Goal: Task Accomplishment & Management: Manage account settings

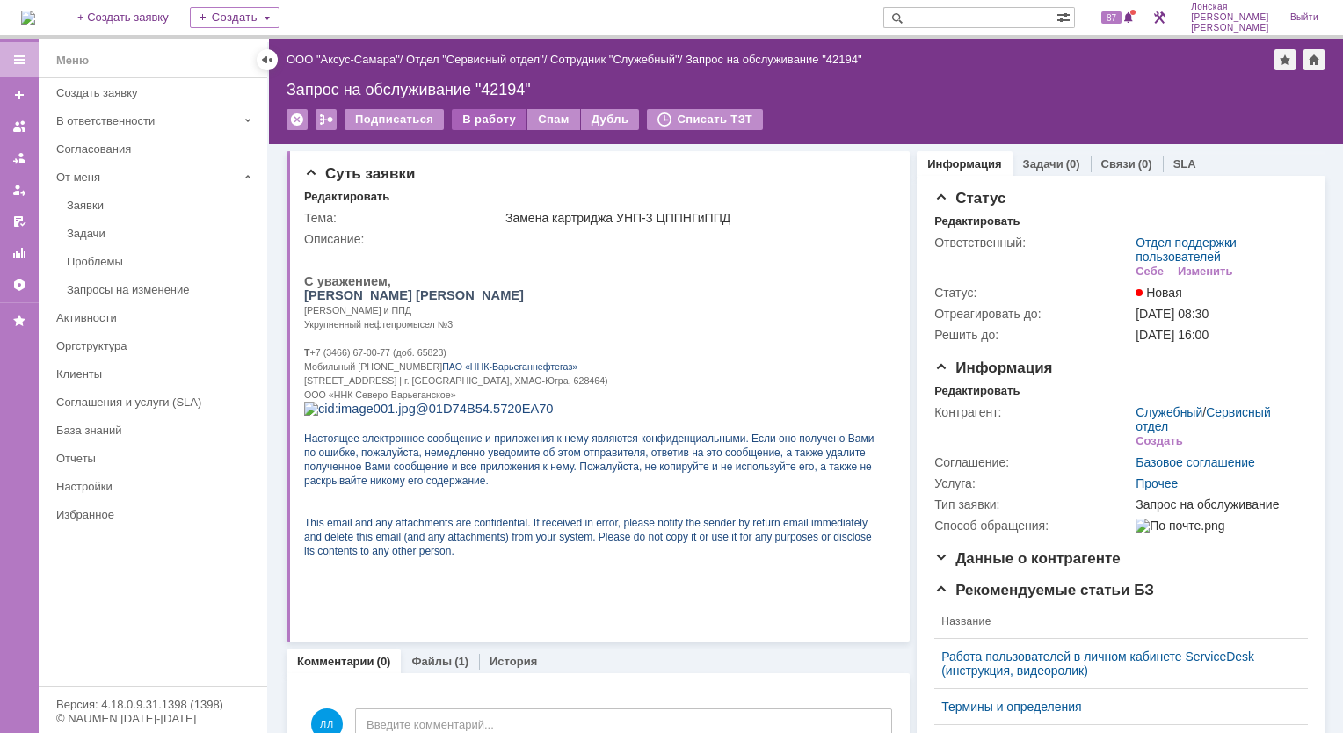
click at [501, 121] on div "В работу" at bounding box center [489, 119] width 75 height 21
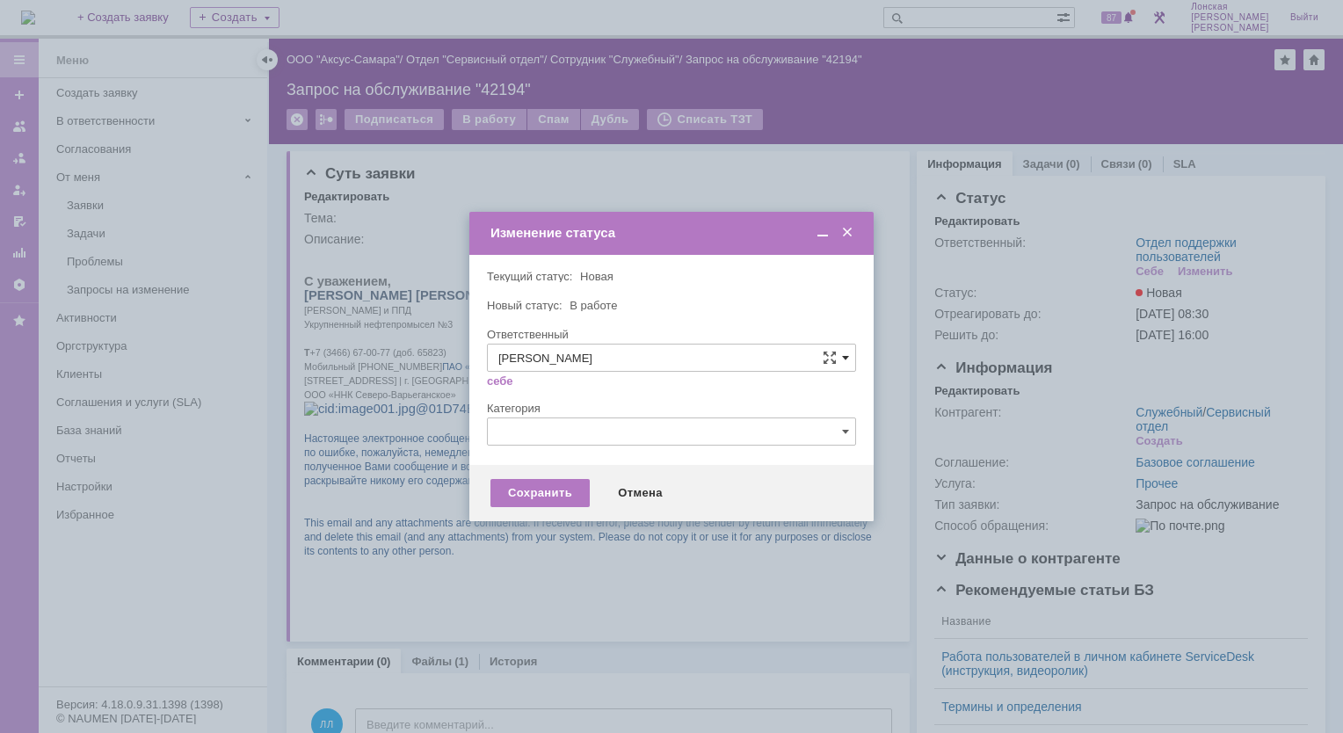
click at [845, 360] on span at bounding box center [845, 358] width 7 height 14
click at [600, 534] on span "Орлова Елена Владимировна" at bounding box center [671, 534] width 346 height 14
type input "Орлова Елена Владимировна"
click at [534, 494] on div "Сохранить" at bounding box center [540, 493] width 99 height 28
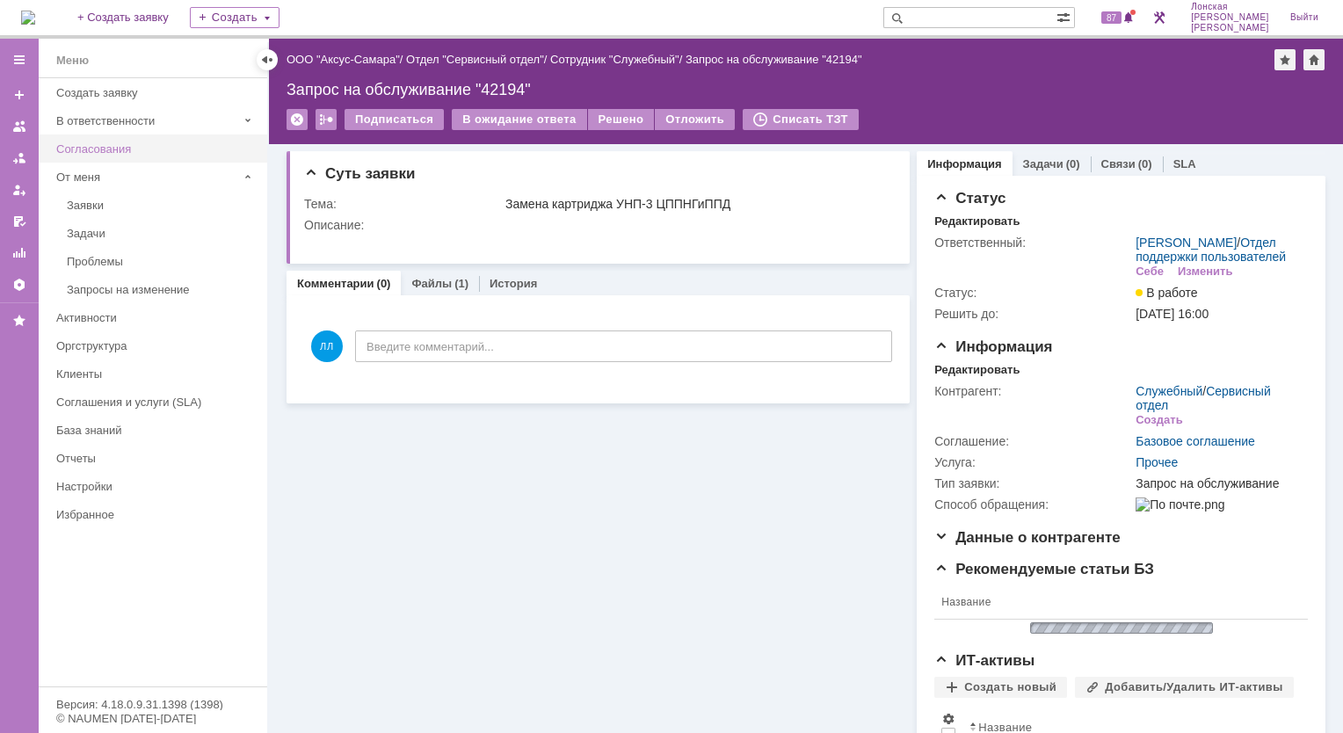
scroll to position [0, 0]
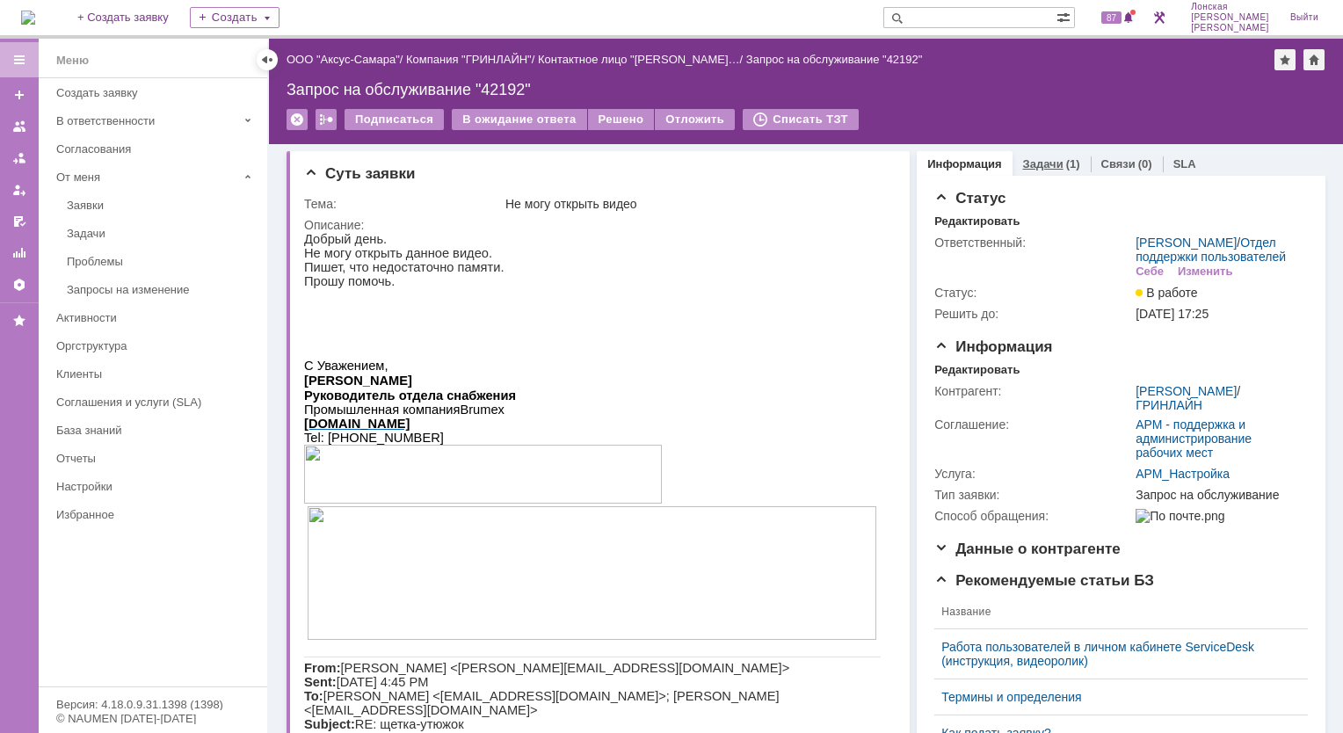
click at [1023, 155] on div "Задачи (1)" at bounding box center [1052, 163] width 78 height 25
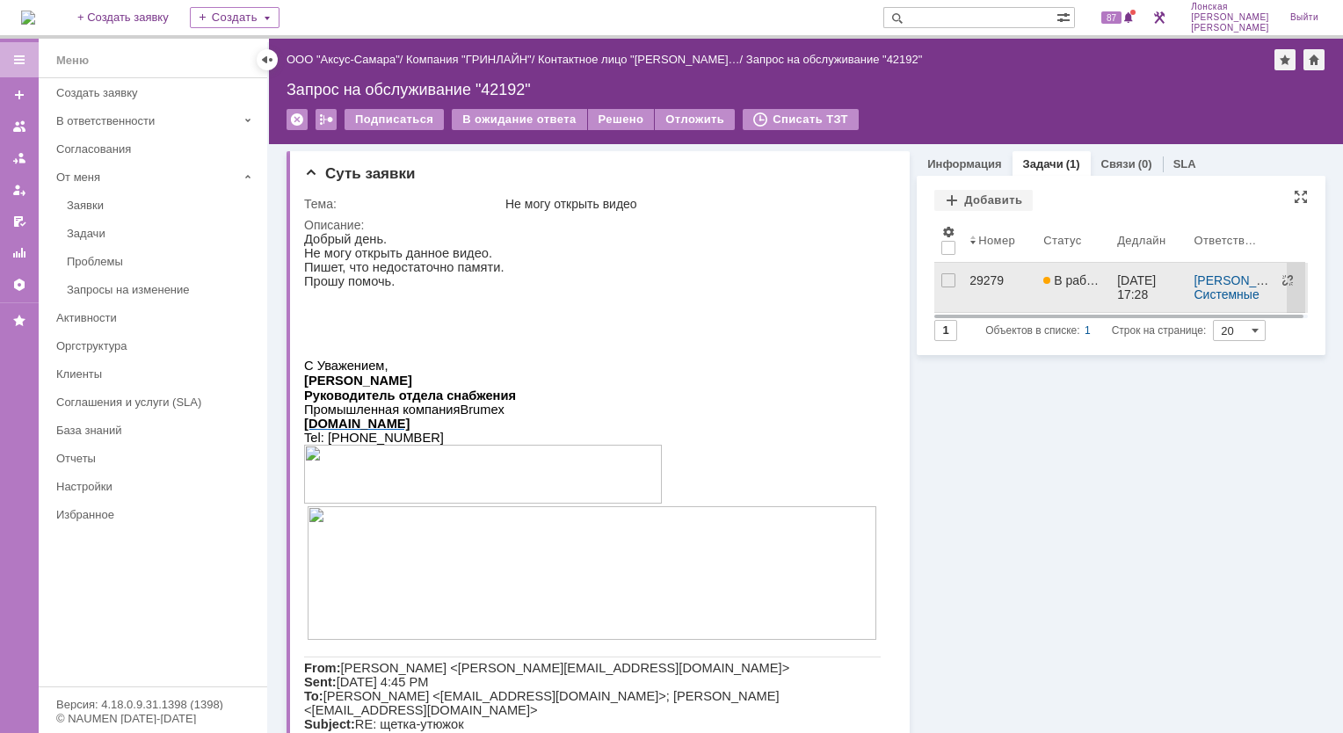
click at [974, 283] on div "29279" at bounding box center [1000, 280] width 60 height 14
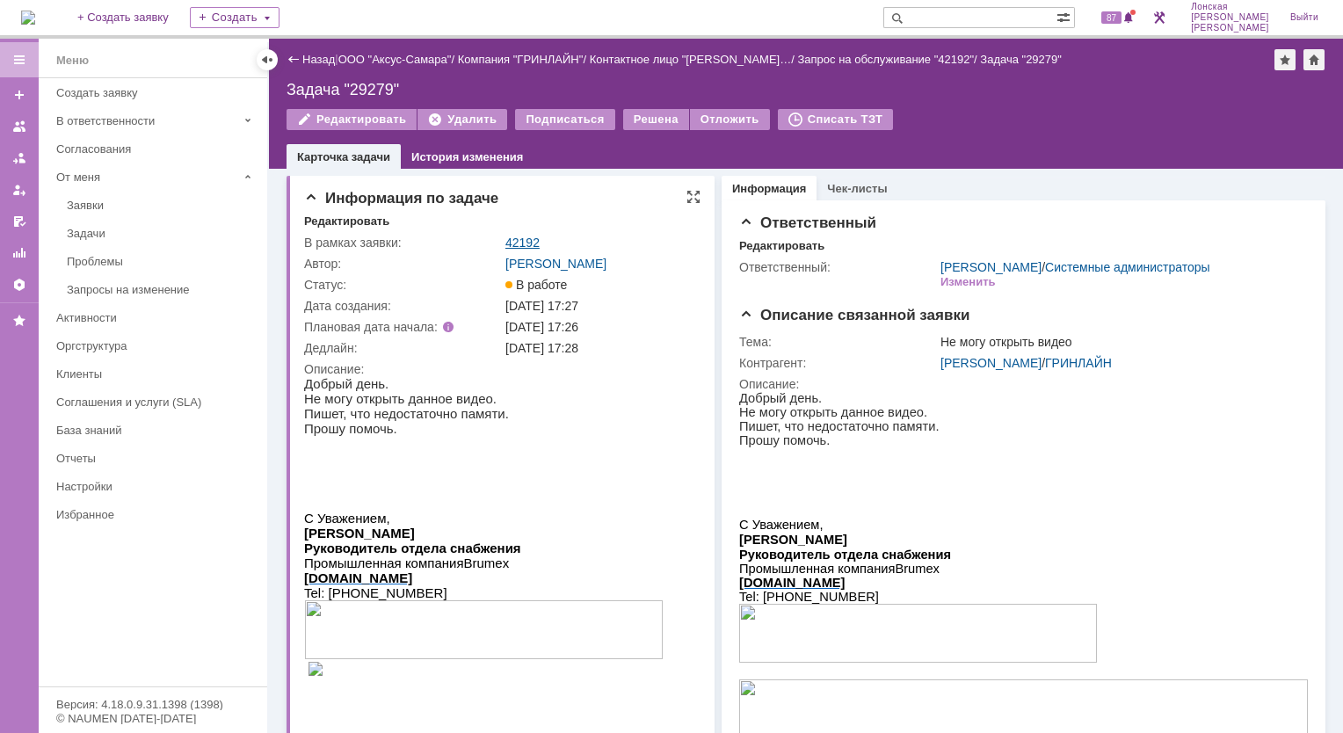
click at [517, 246] on link "42192" at bounding box center [522, 243] width 34 height 14
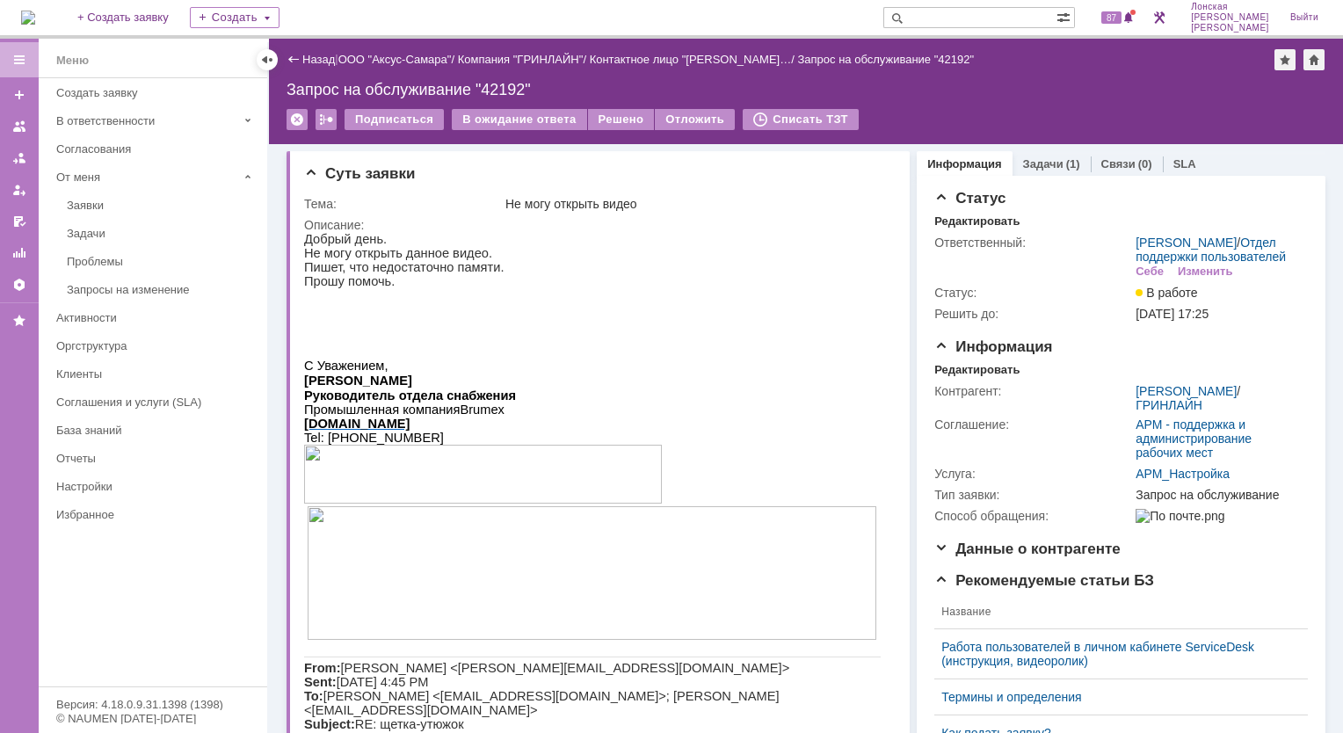
click at [35, 11] on img at bounding box center [28, 18] width 14 height 14
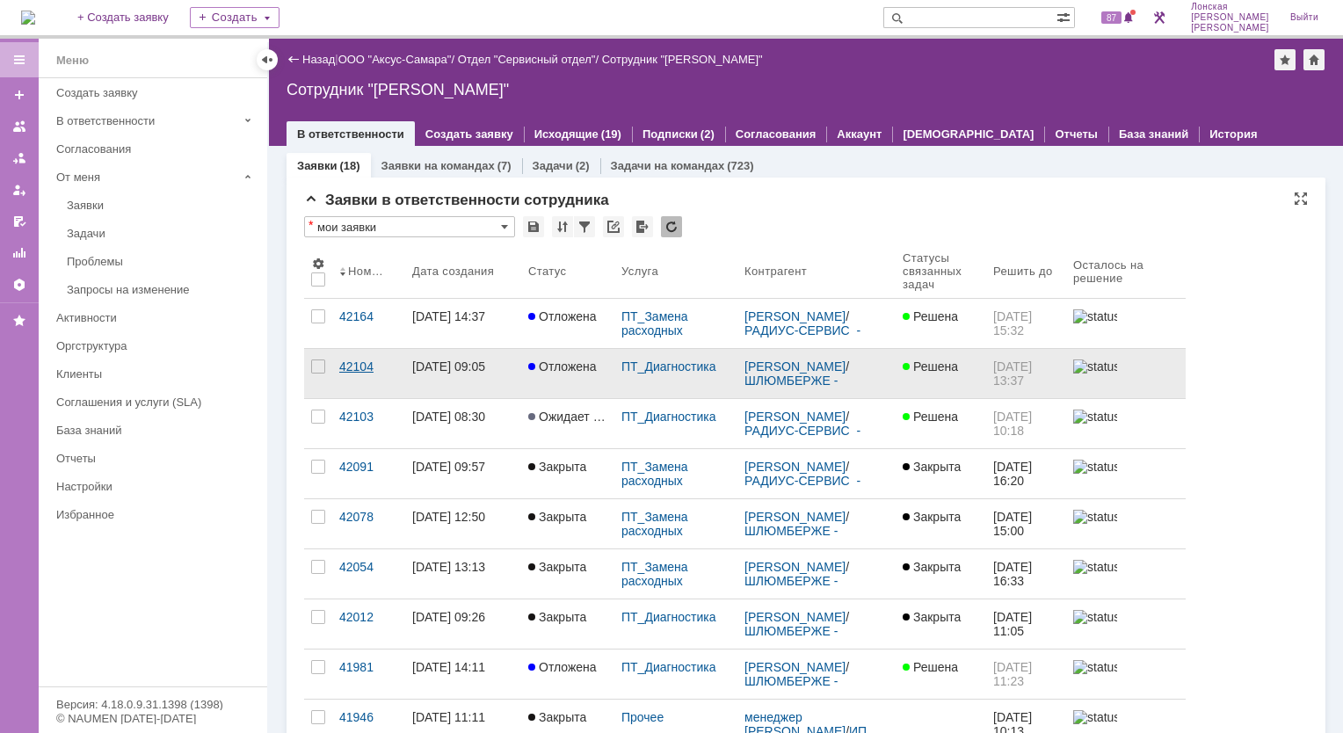
click at [350, 384] on link "42104" at bounding box center [368, 373] width 73 height 49
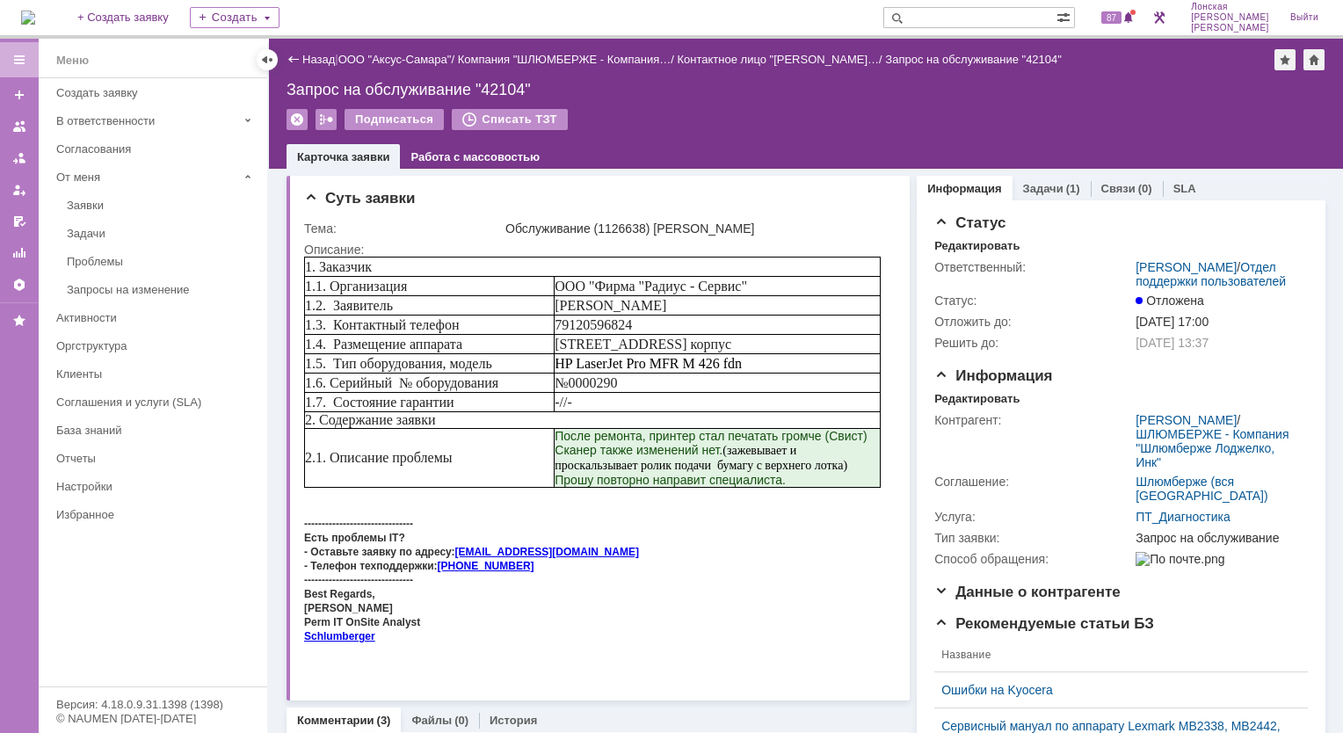
click at [35, 11] on img at bounding box center [28, 18] width 14 height 14
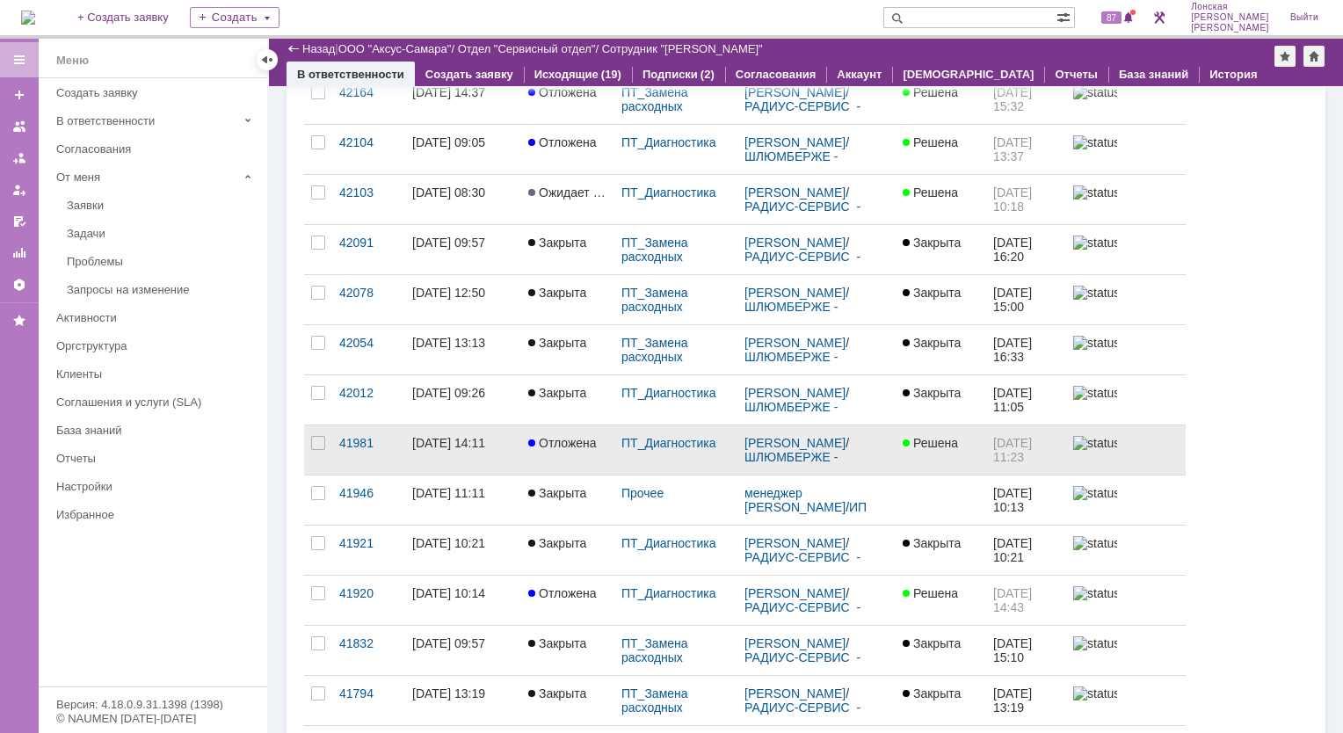
scroll to position [176, 0]
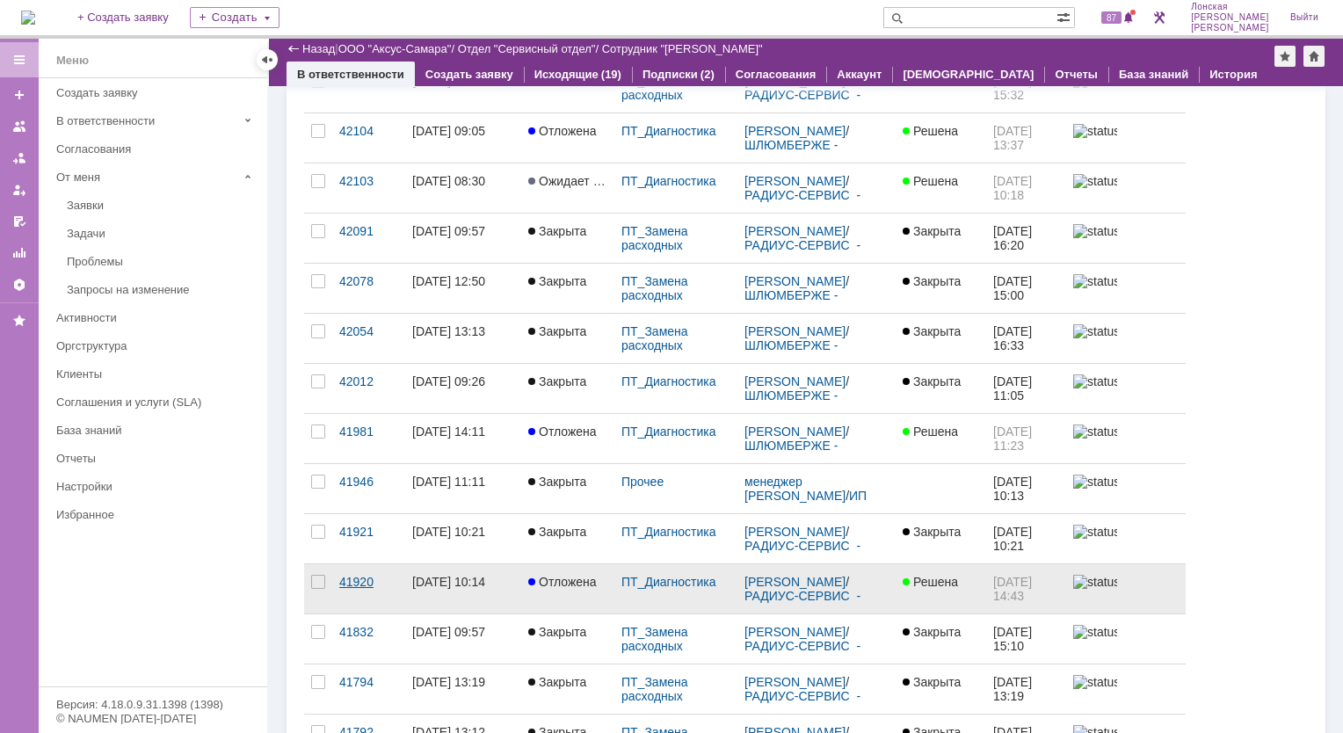
click at [352, 578] on div "41920" at bounding box center [368, 582] width 59 height 14
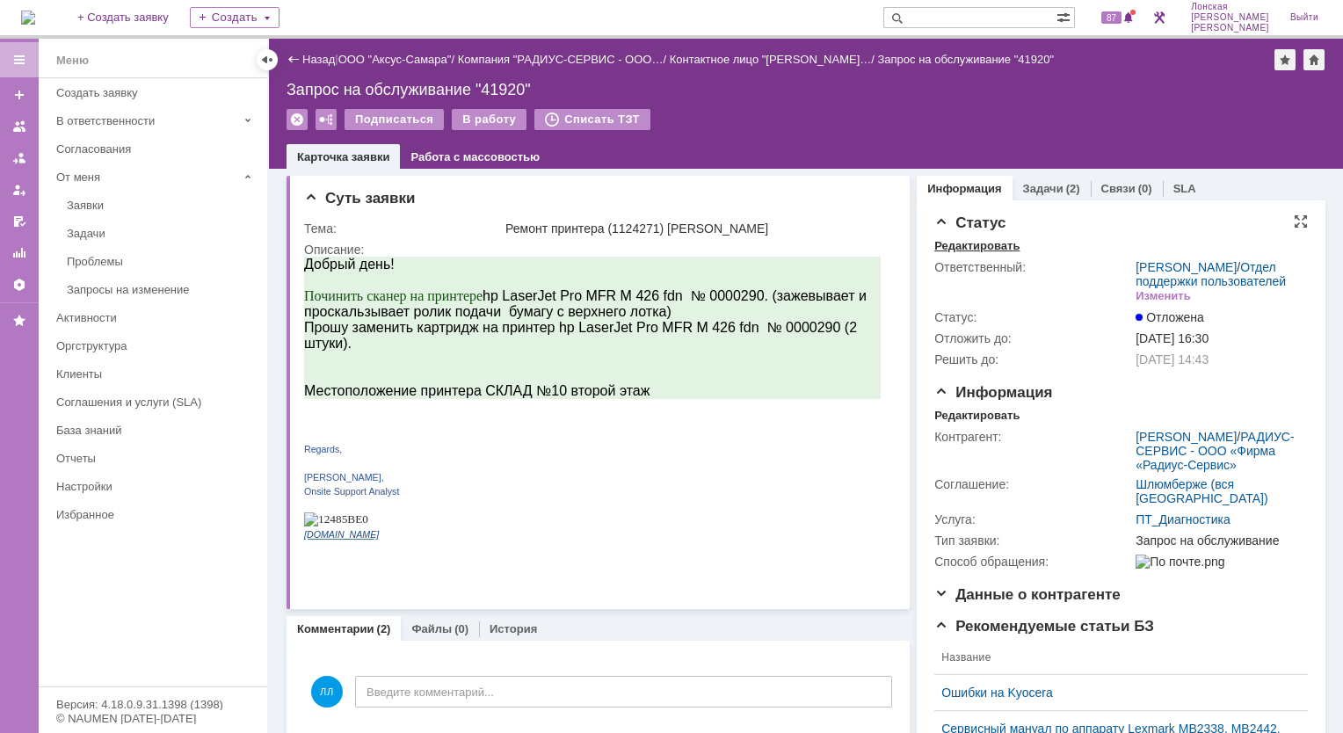
click at [965, 248] on div "Редактировать" at bounding box center [976, 246] width 85 height 14
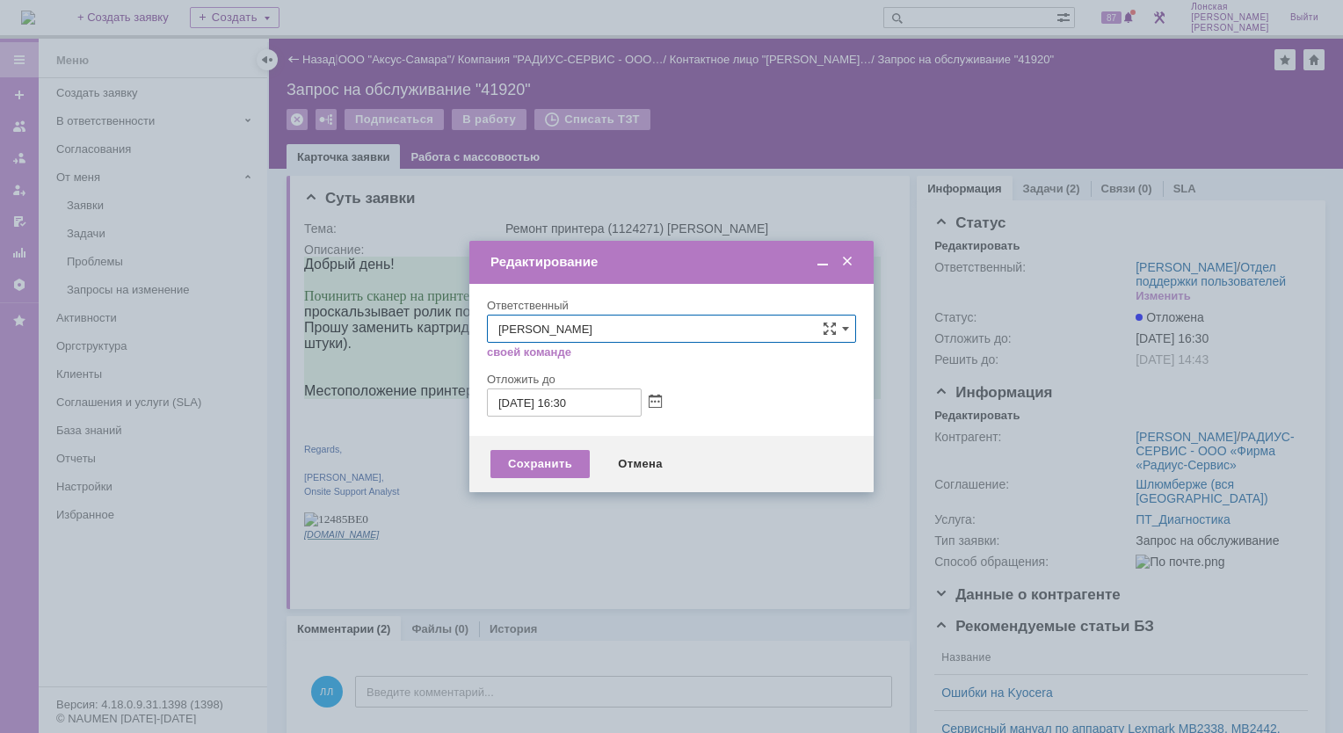
click at [847, 268] on span at bounding box center [848, 262] width 18 height 16
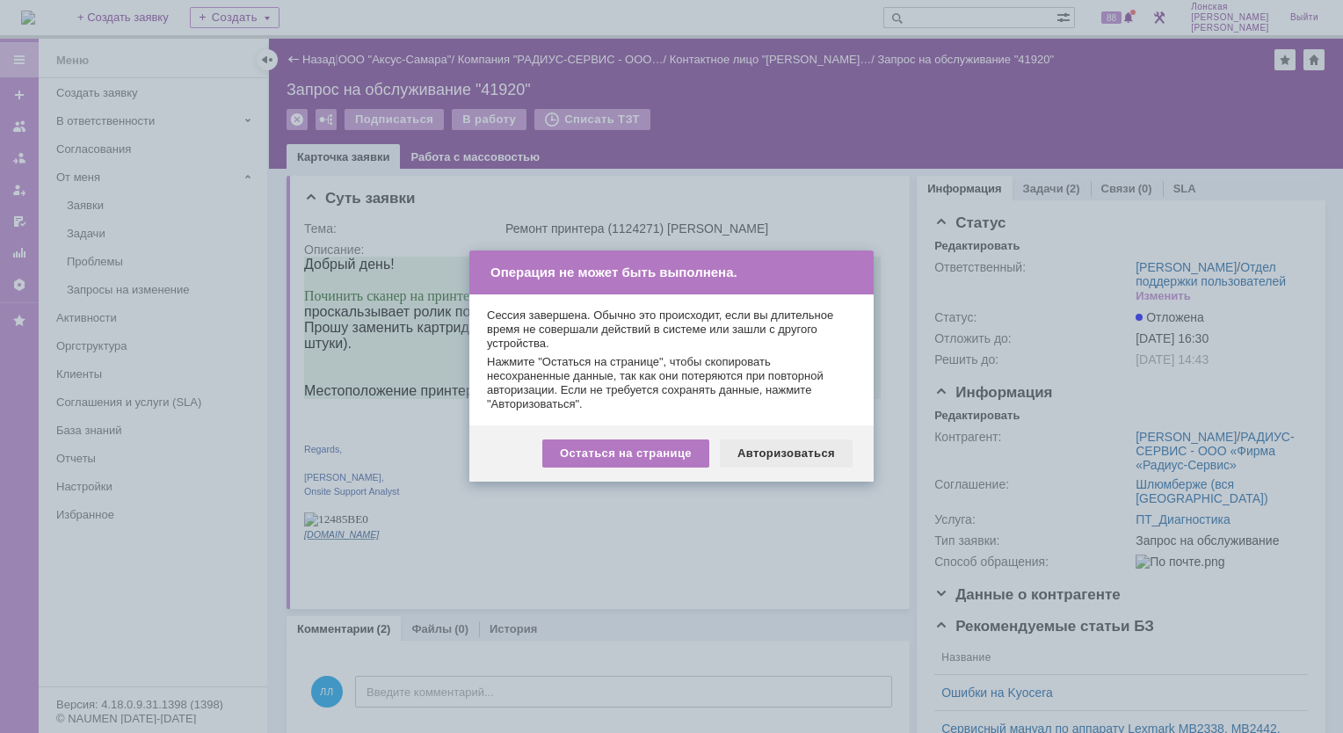
click at [786, 449] on div "Авторизоваться" at bounding box center [786, 454] width 133 height 28
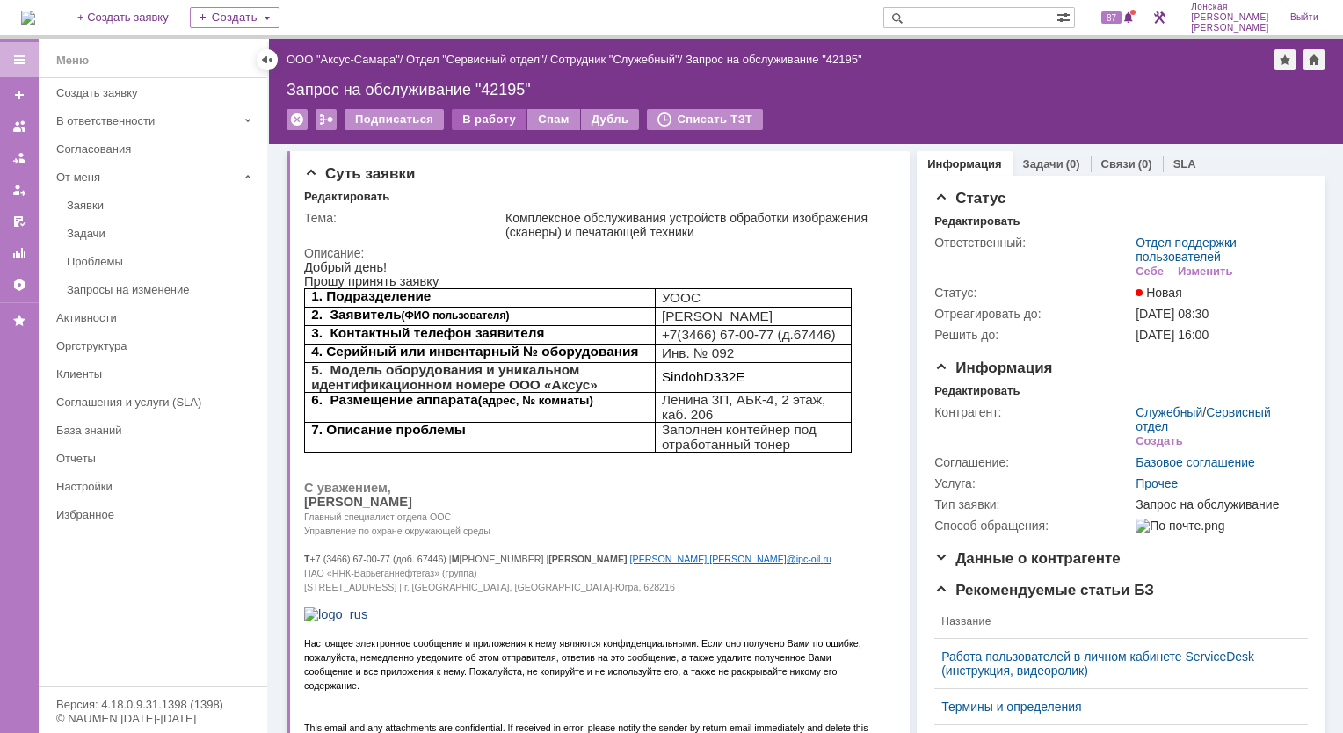
click at [489, 120] on div "В работу" at bounding box center [489, 119] width 75 height 21
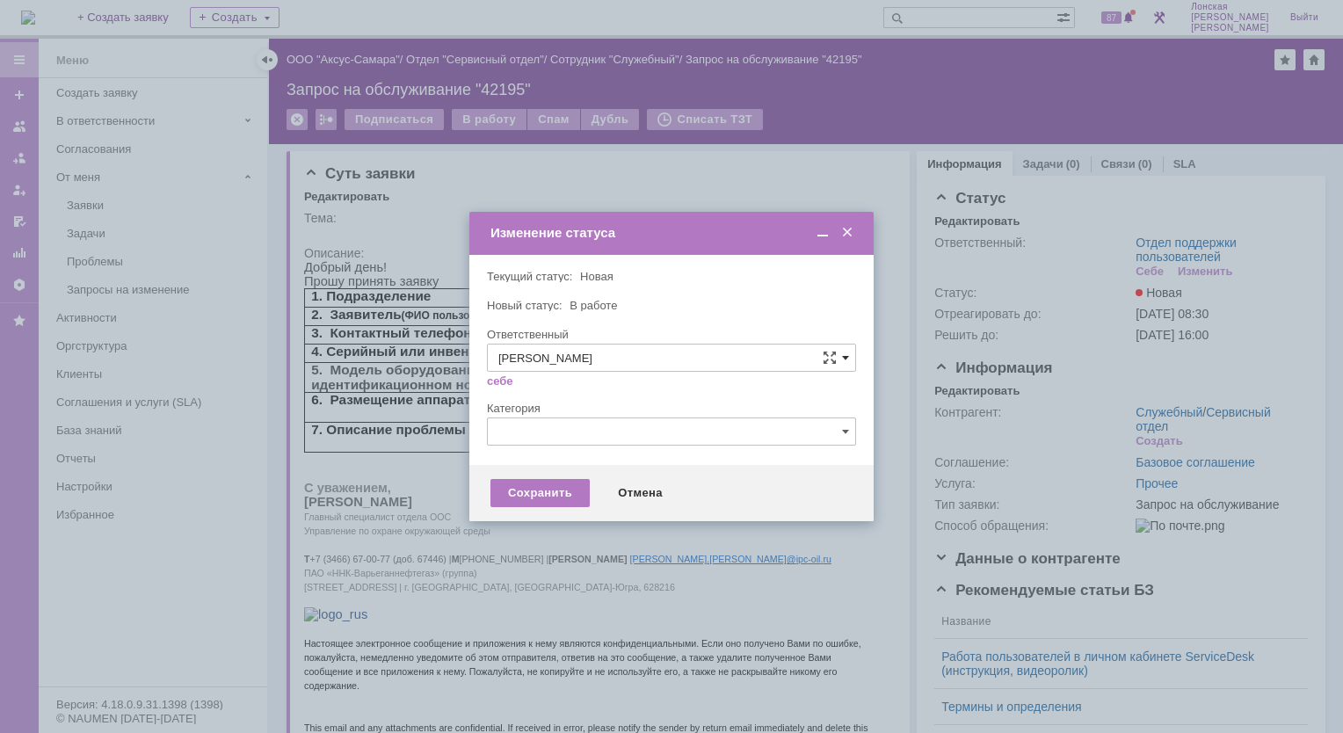
click at [847, 360] on span at bounding box center [845, 358] width 7 height 14
click at [655, 527] on span "[PERSON_NAME]" at bounding box center [671, 534] width 346 height 14
type input "[PERSON_NAME]"
click at [552, 496] on div "Сохранить" at bounding box center [540, 493] width 99 height 28
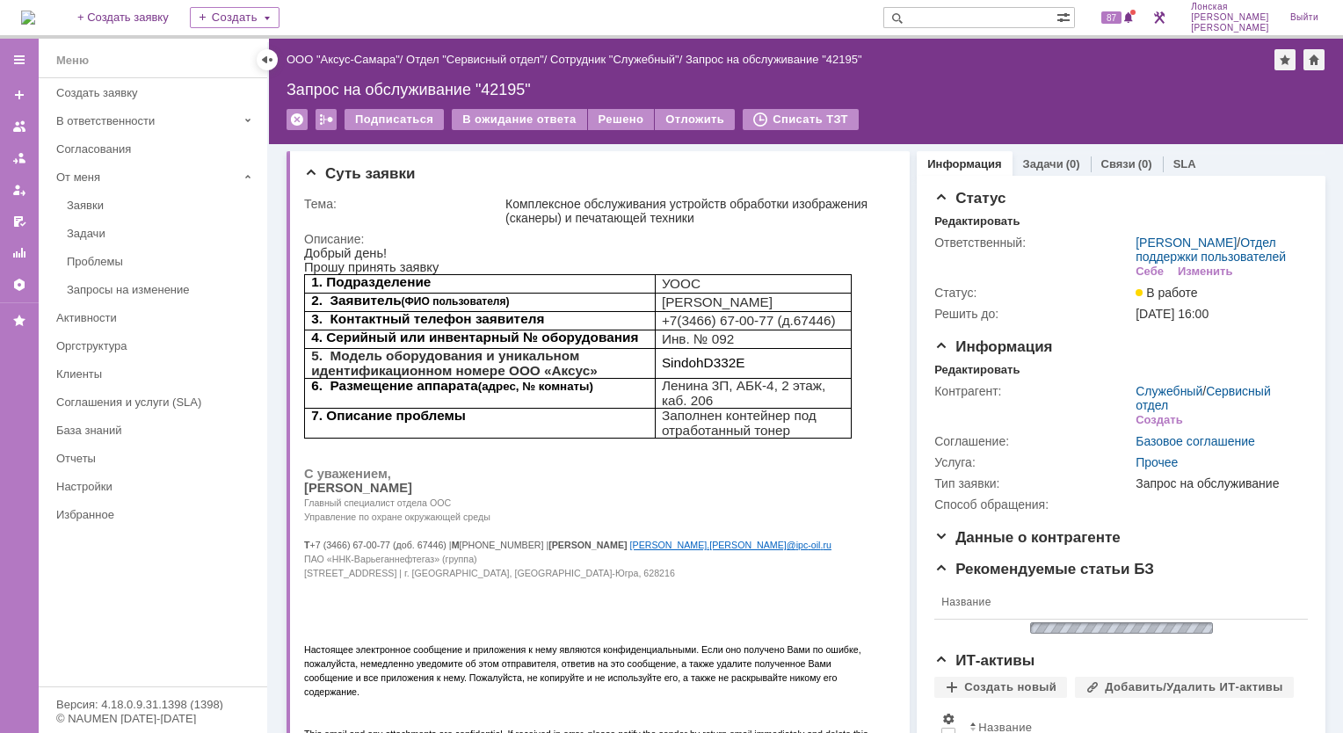
scroll to position [0, 0]
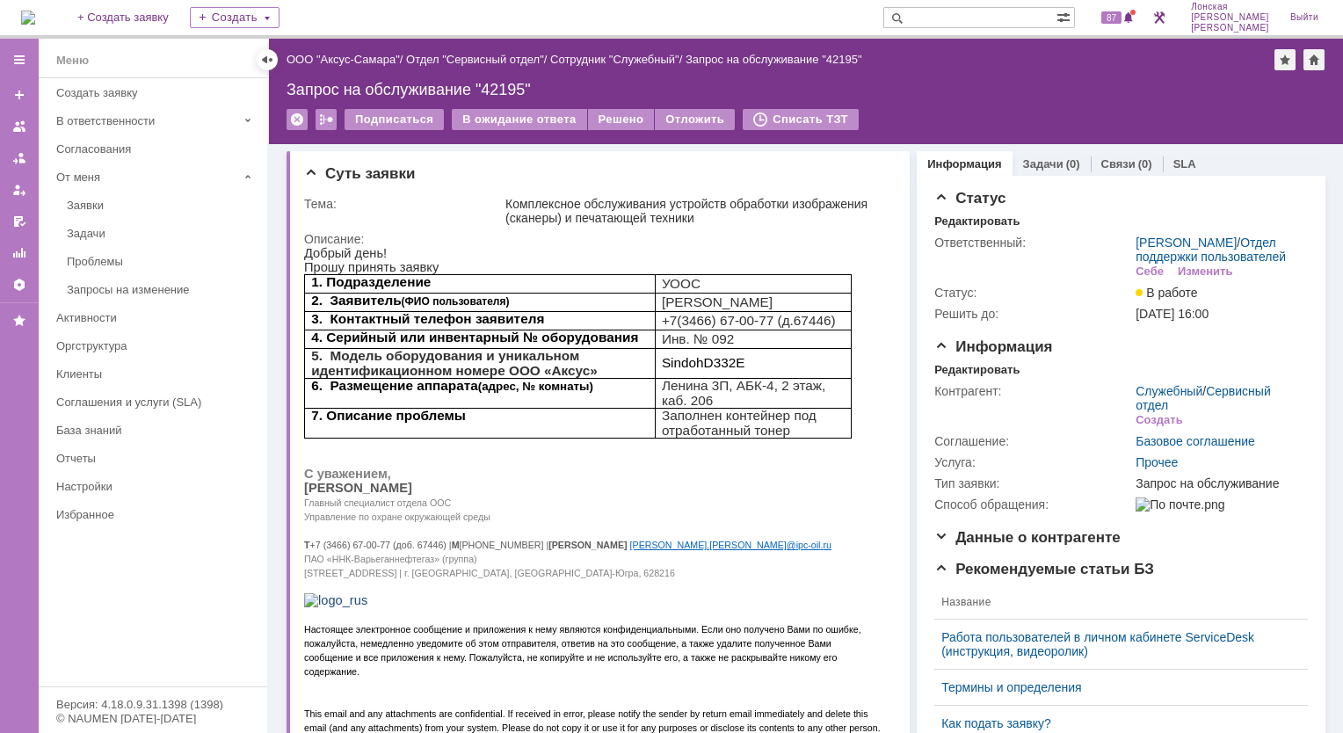
click at [35, 11] on img at bounding box center [28, 18] width 14 height 14
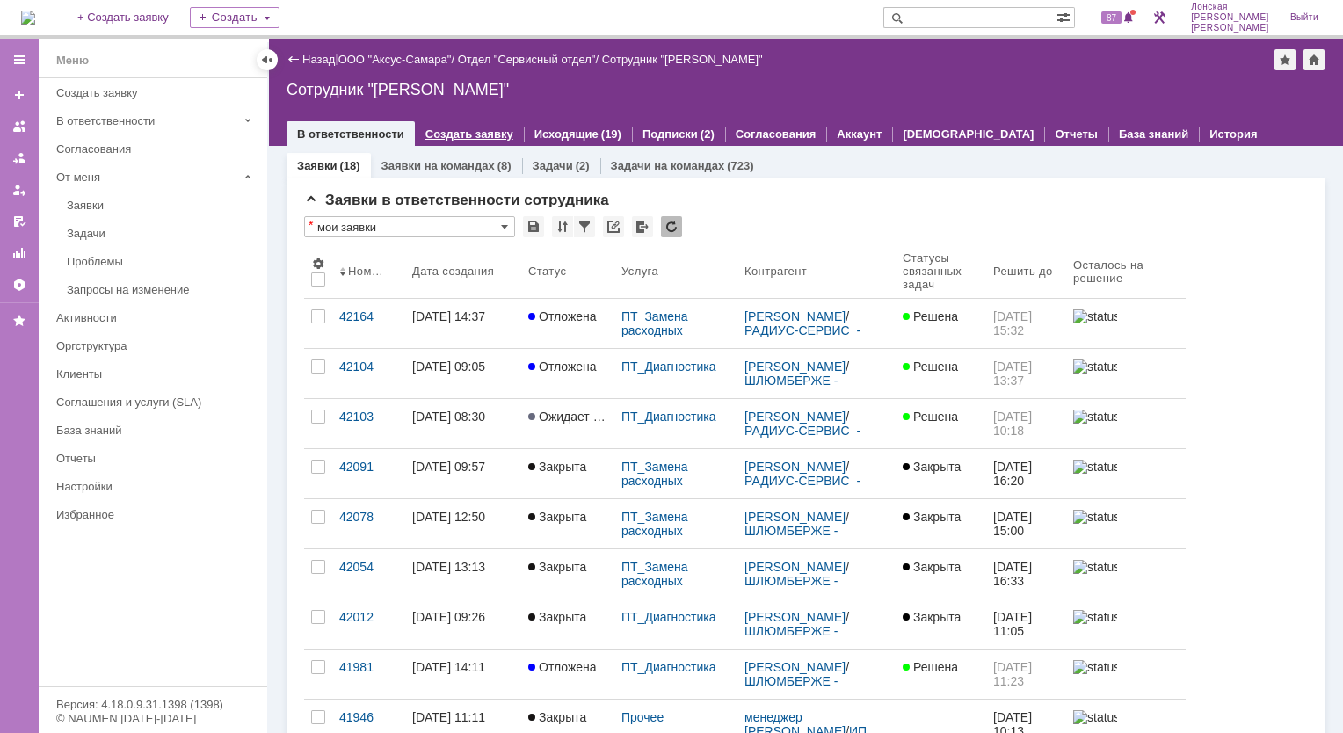
click at [425, 142] on div "Создать заявку" at bounding box center [469, 133] width 109 height 25
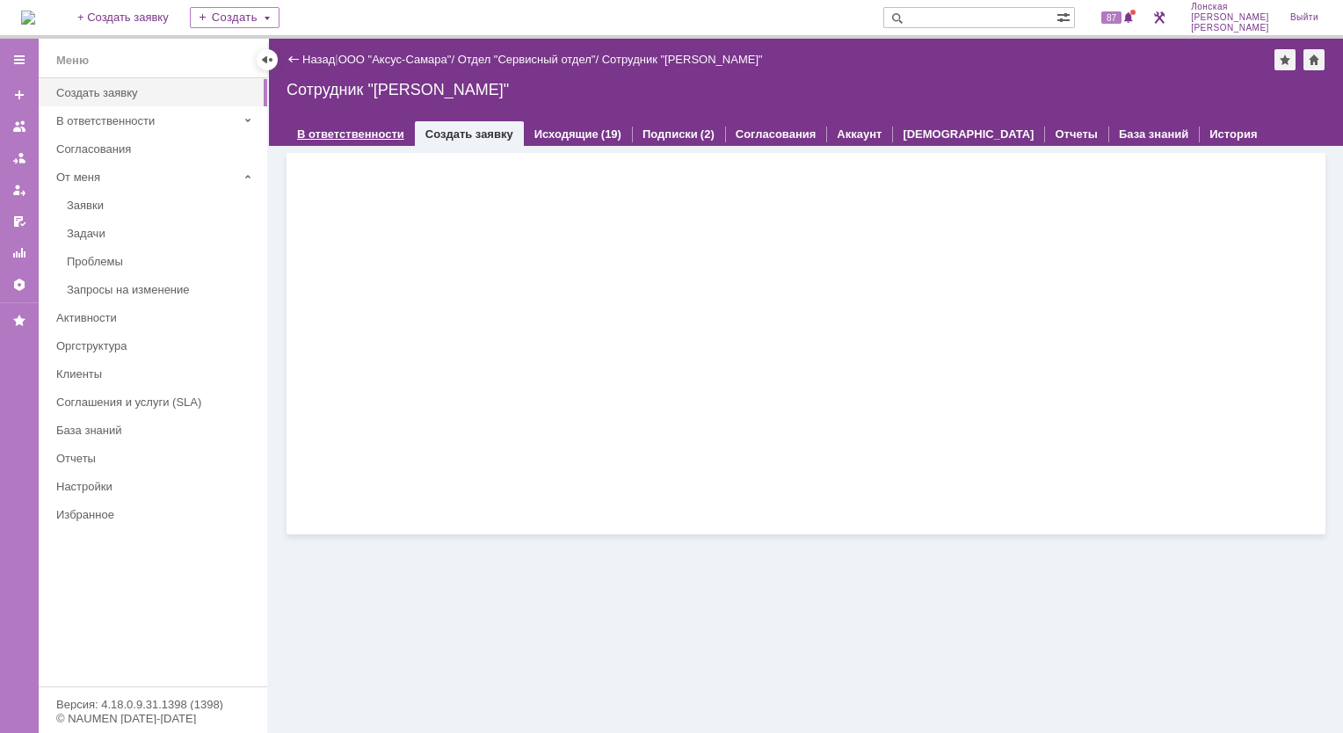
drag, startPoint x: 376, startPoint y: 130, endPoint x: 390, endPoint y: 136, distance: 15.4
click at [376, 128] on link "В ответственности" at bounding box center [350, 133] width 107 height 13
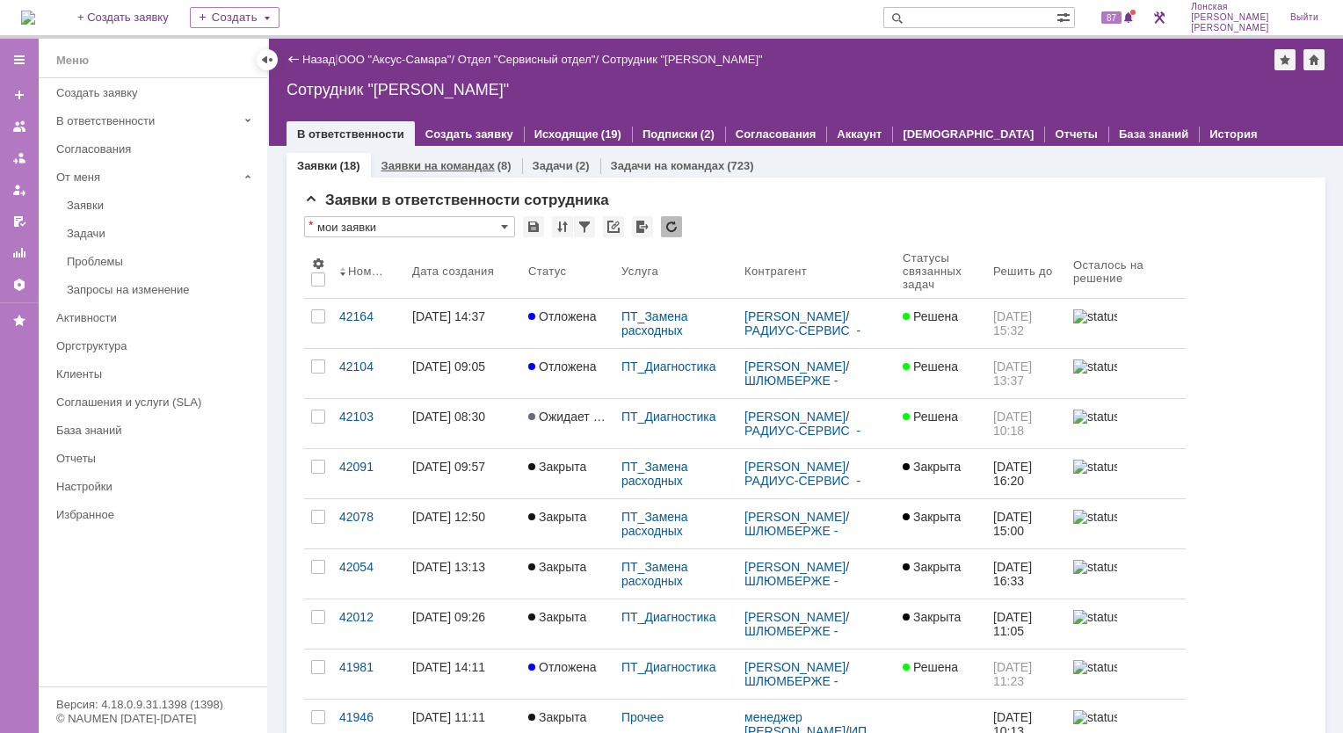
click at [456, 171] on link "Заявки на командах" at bounding box center [438, 165] width 113 height 13
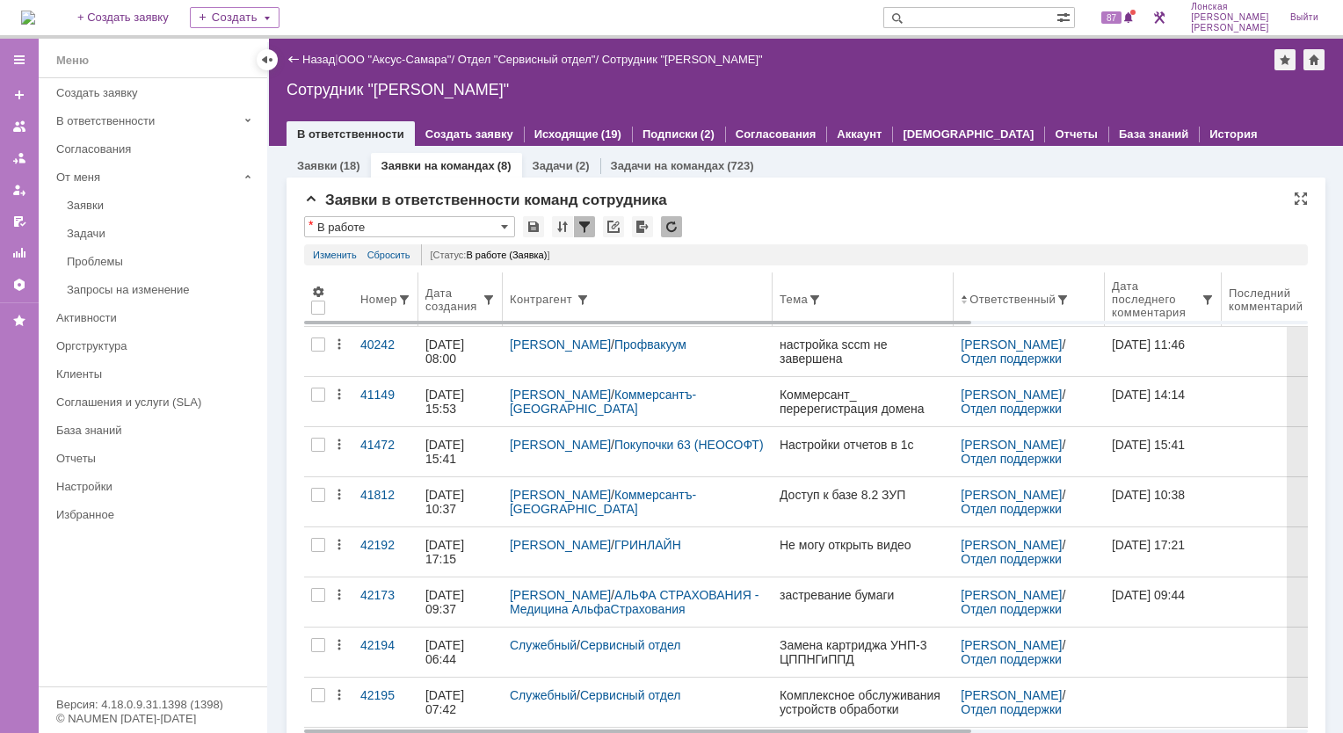
click at [451, 309] on div "Дата создания" at bounding box center [453, 300] width 56 height 26
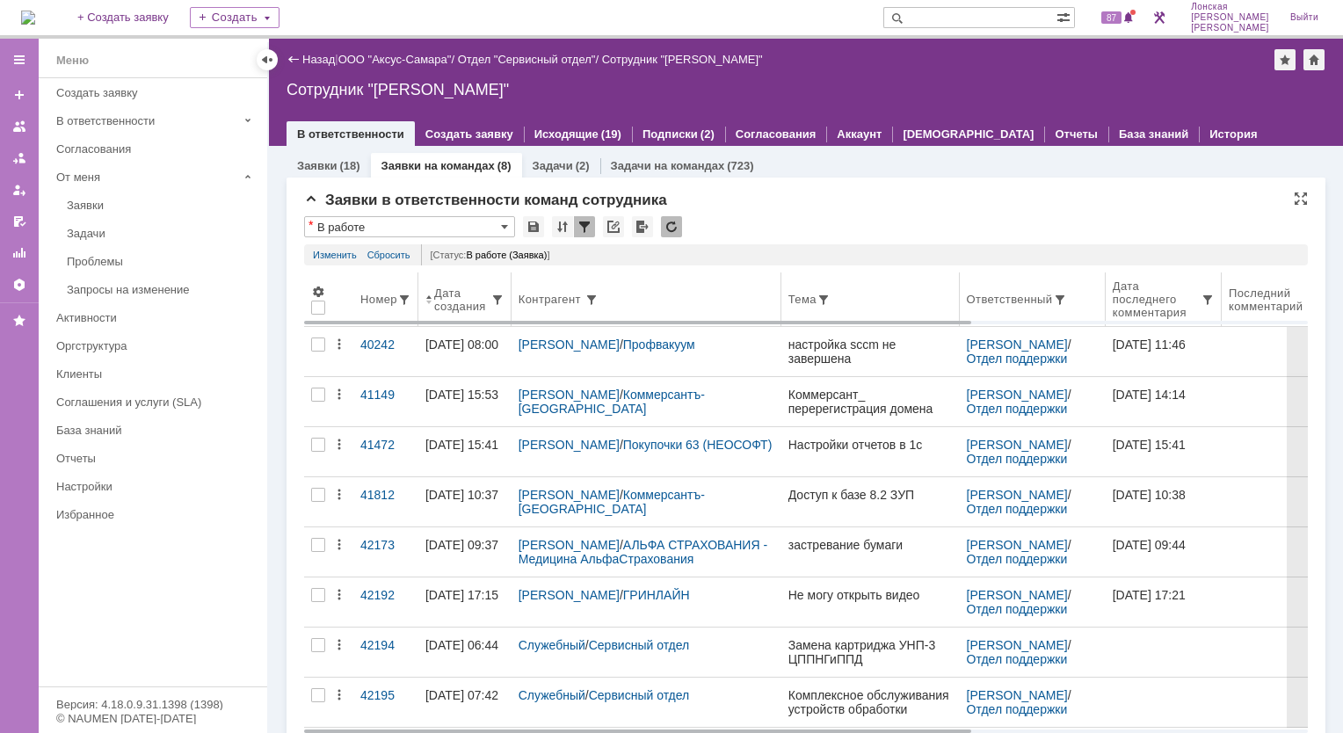
click at [440, 290] on div "Дата создания" at bounding box center [462, 300] width 56 height 26
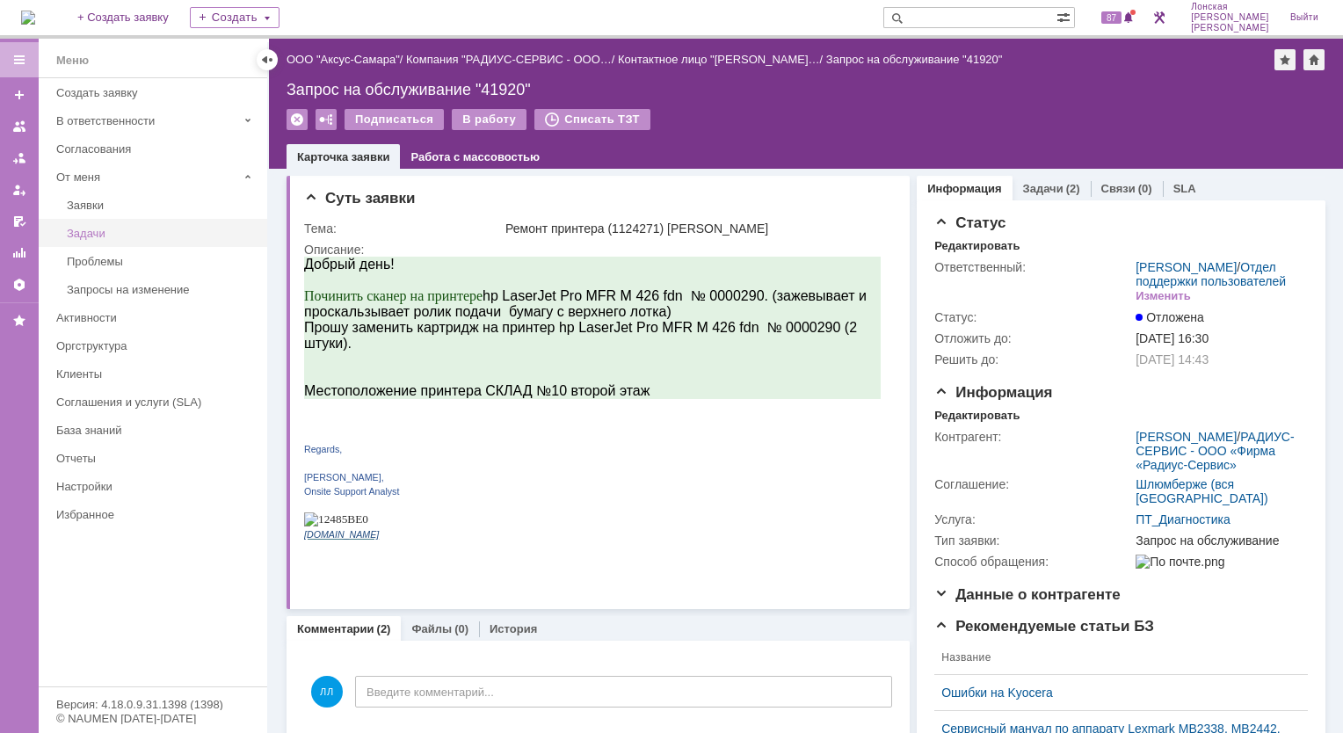
click at [80, 230] on div "Задачи" at bounding box center [162, 233] width 190 height 13
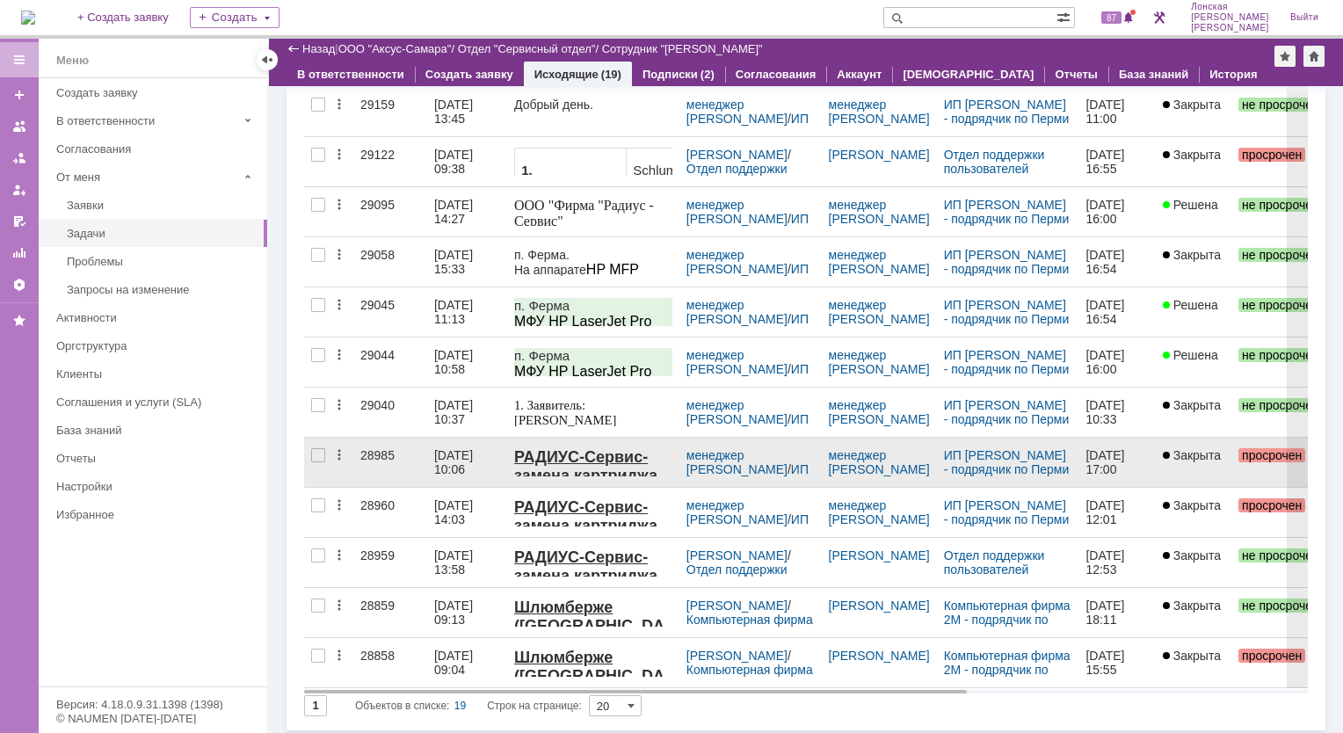
click at [386, 458] on div "28985" at bounding box center [390, 455] width 60 height 14
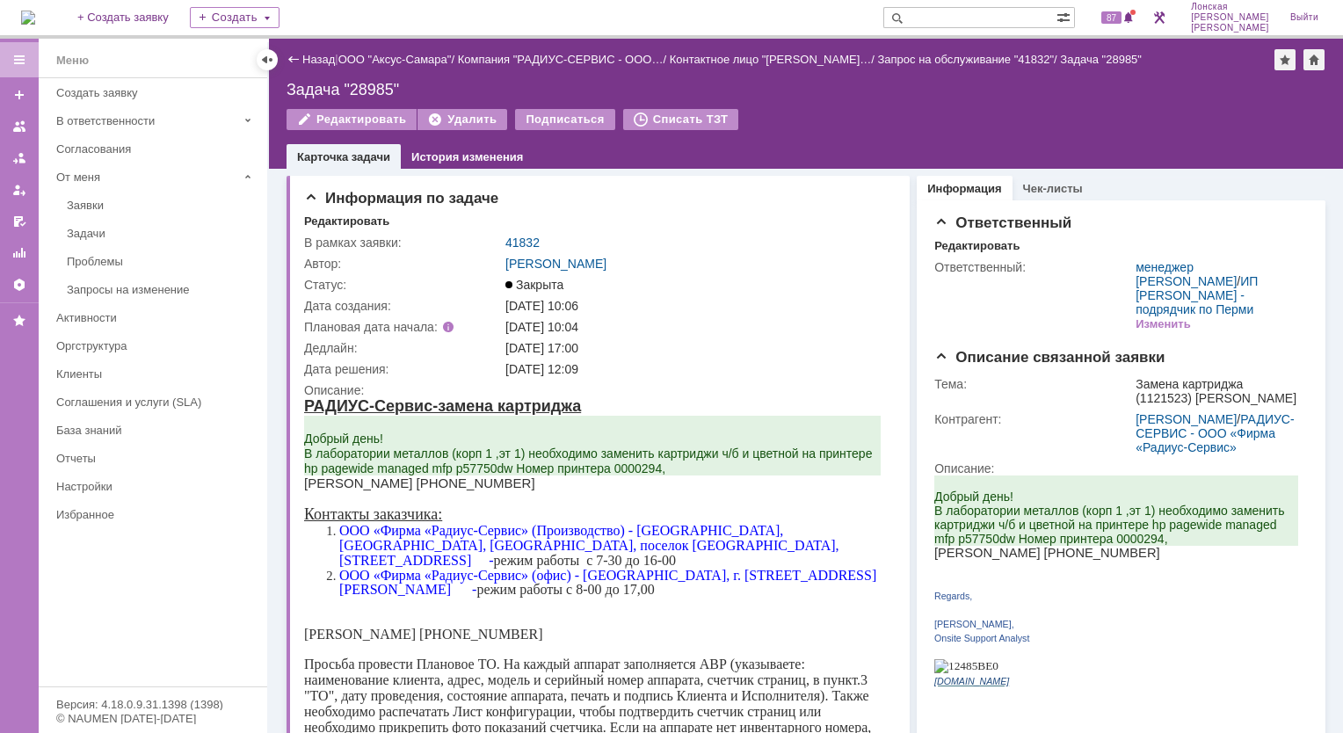
click at [35, 11] on img at bounding box center [28, 18] width 14 height 14
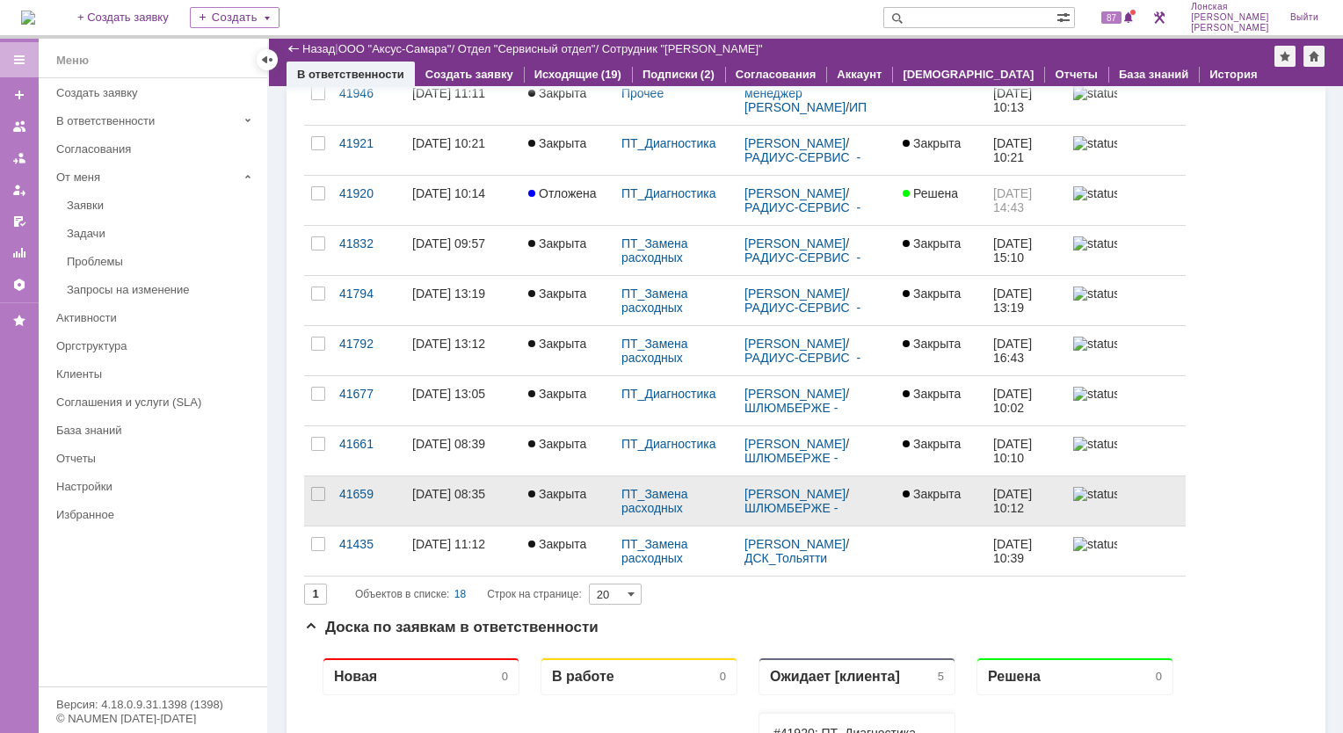
scroll to position [352, 0]
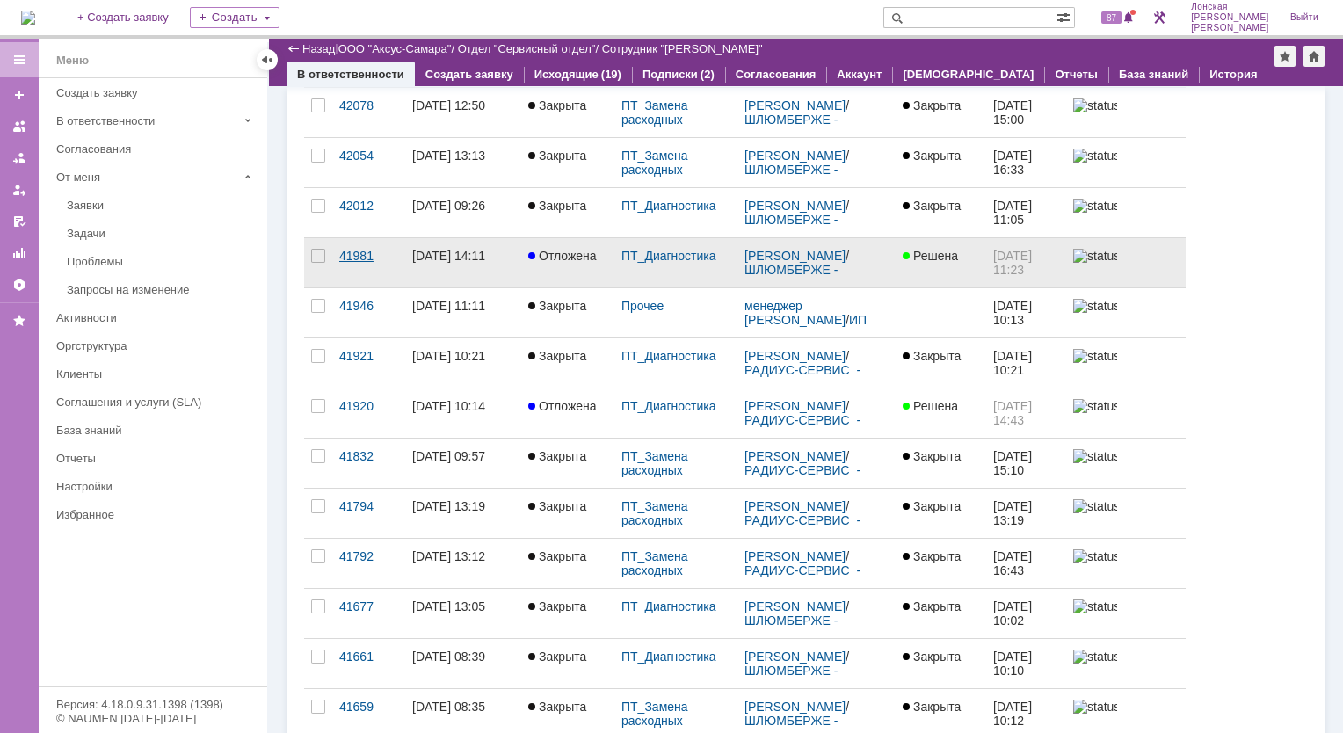
click at [357, 251] on div "41981" at bounding box center [368, 256] width 59 height 14
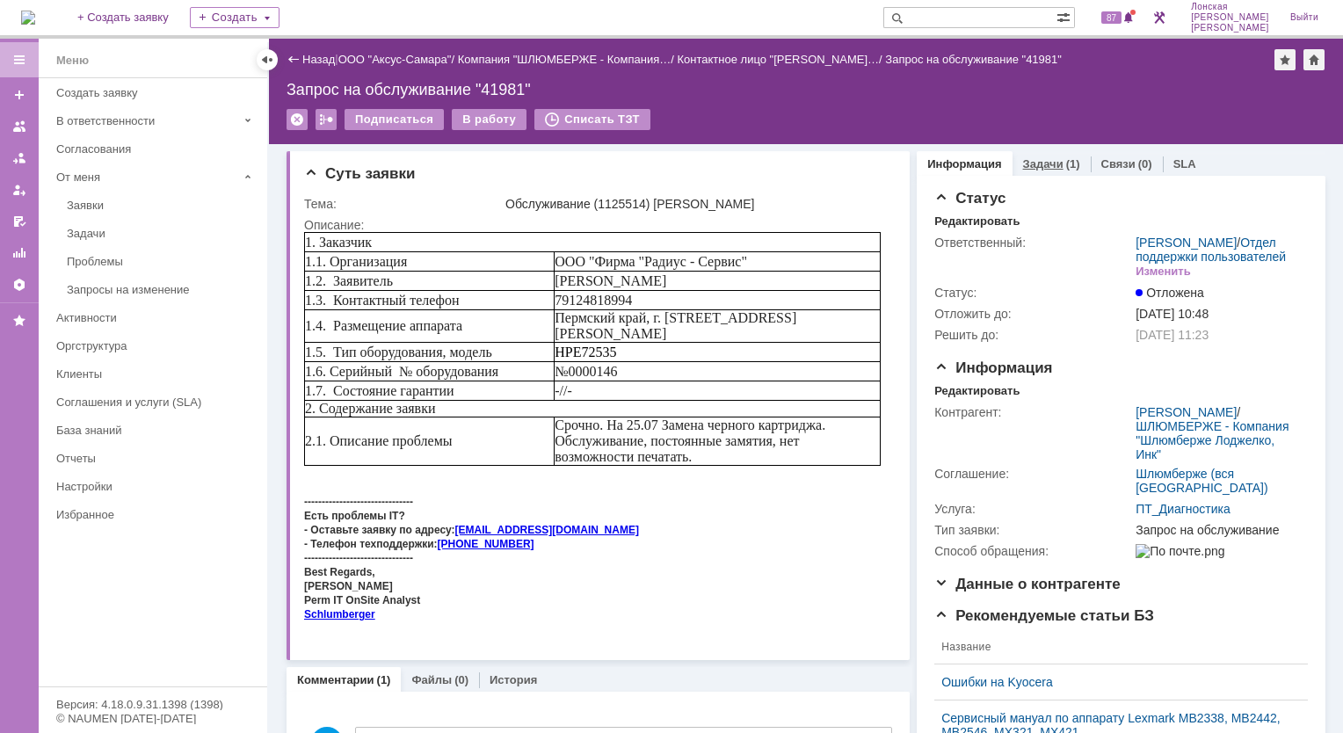
click at [1030, 167] on link "Задачи" at bounding box center [1043, 163] width 40 height 13
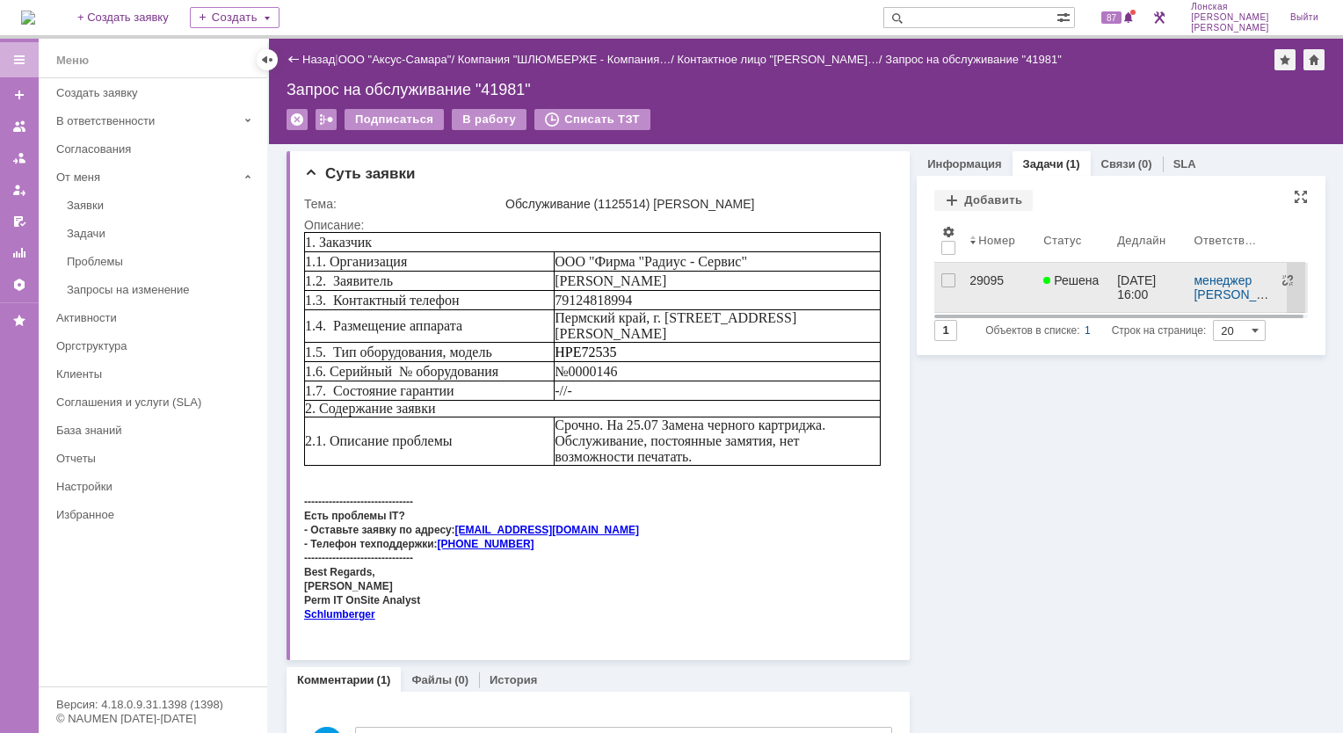
click at [963, 283] on link "29095" at bounding box center [1000, 287] width 74 height 49
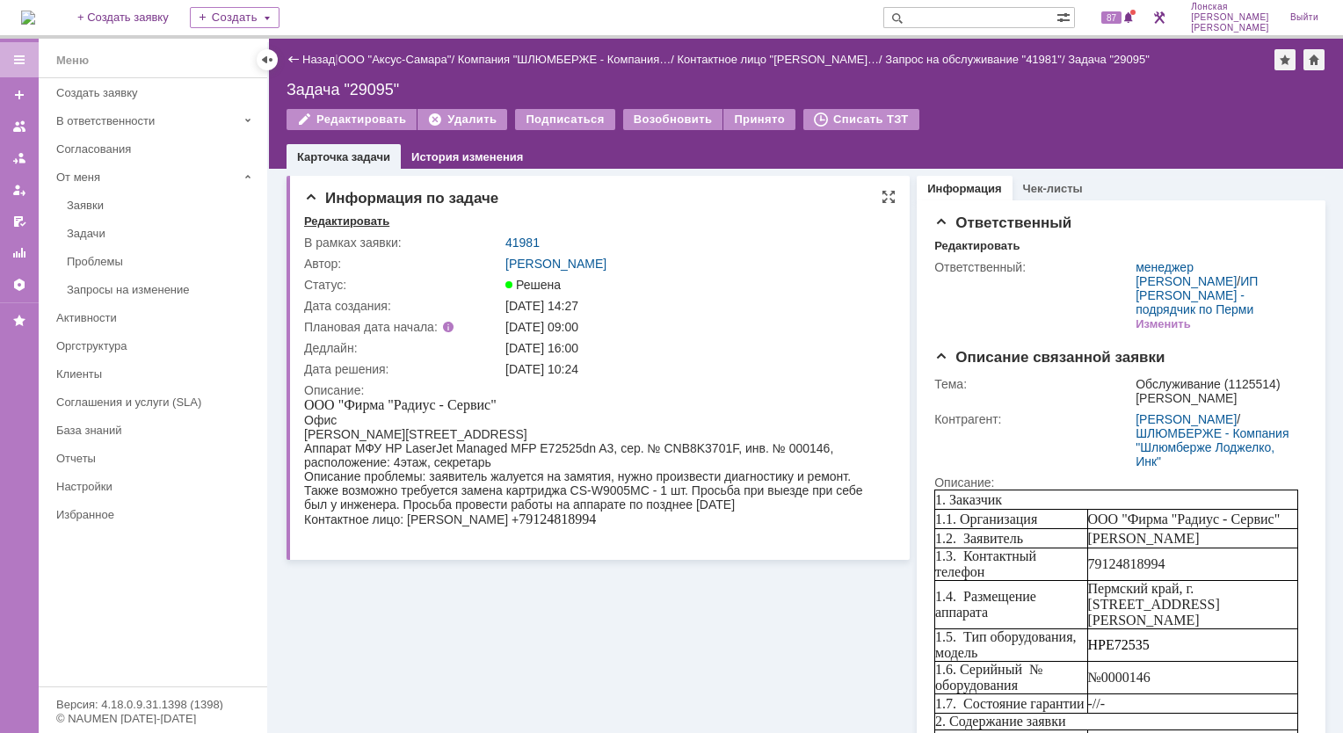
click at [349, 222] on div "Редактировать" at bounding box center [346, 221] width 85 height 14
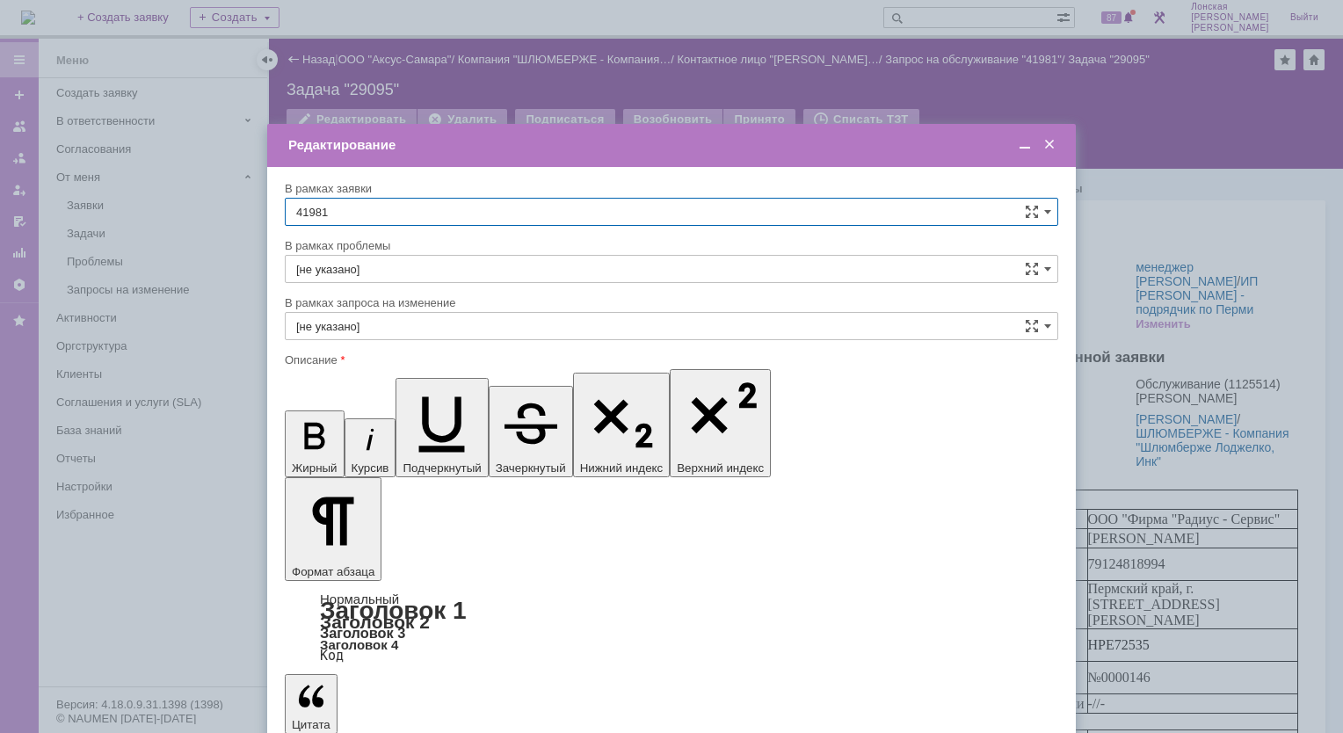
click at [1046, 142] on span at bounding box center [1050, 145] width 18 height 16
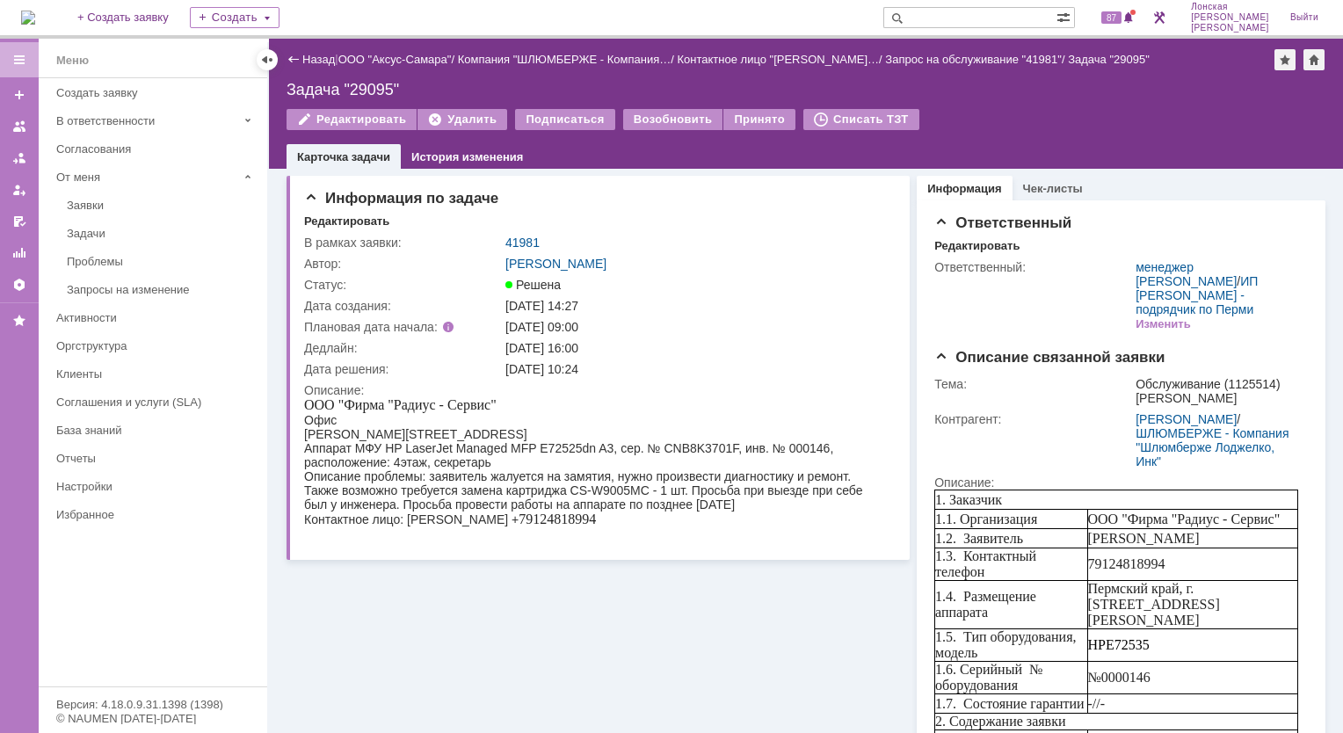
click at [25, 21] on img at bounding box center [28, 18] width 14 height 14
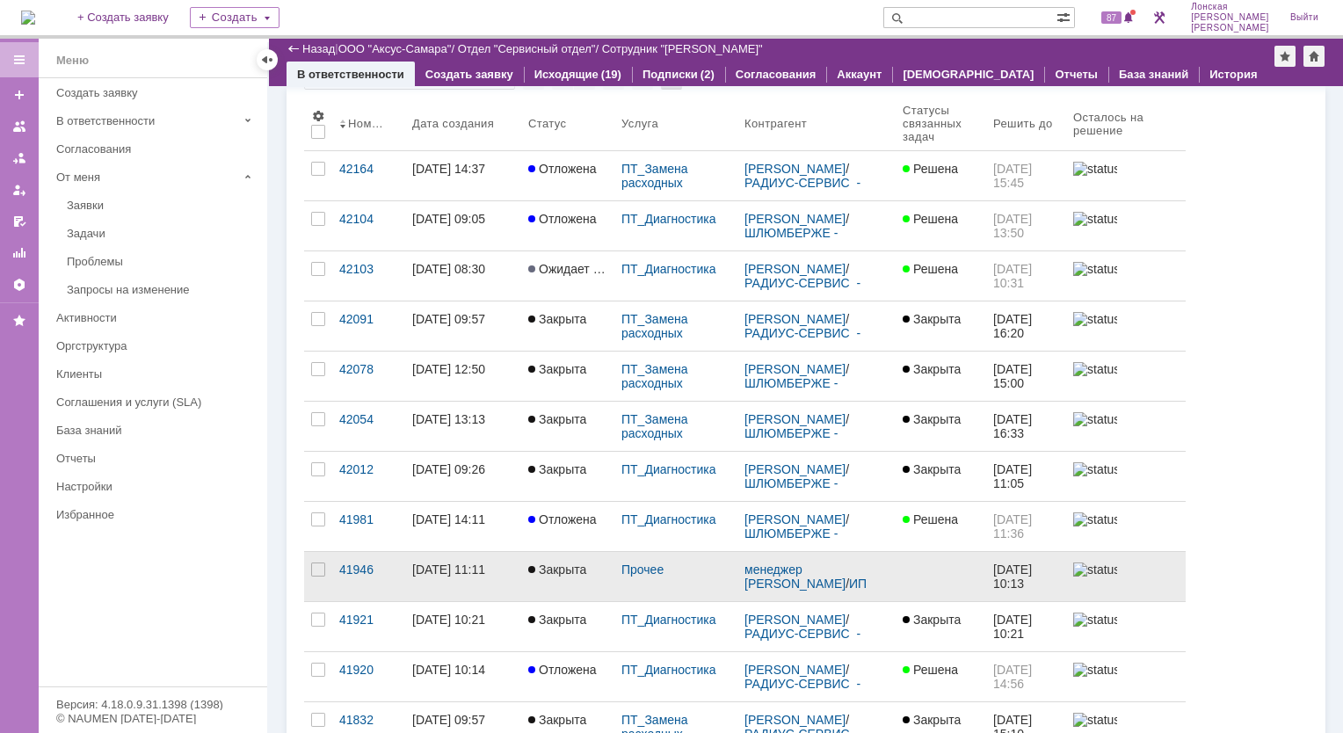
scroll to position [176, 0]
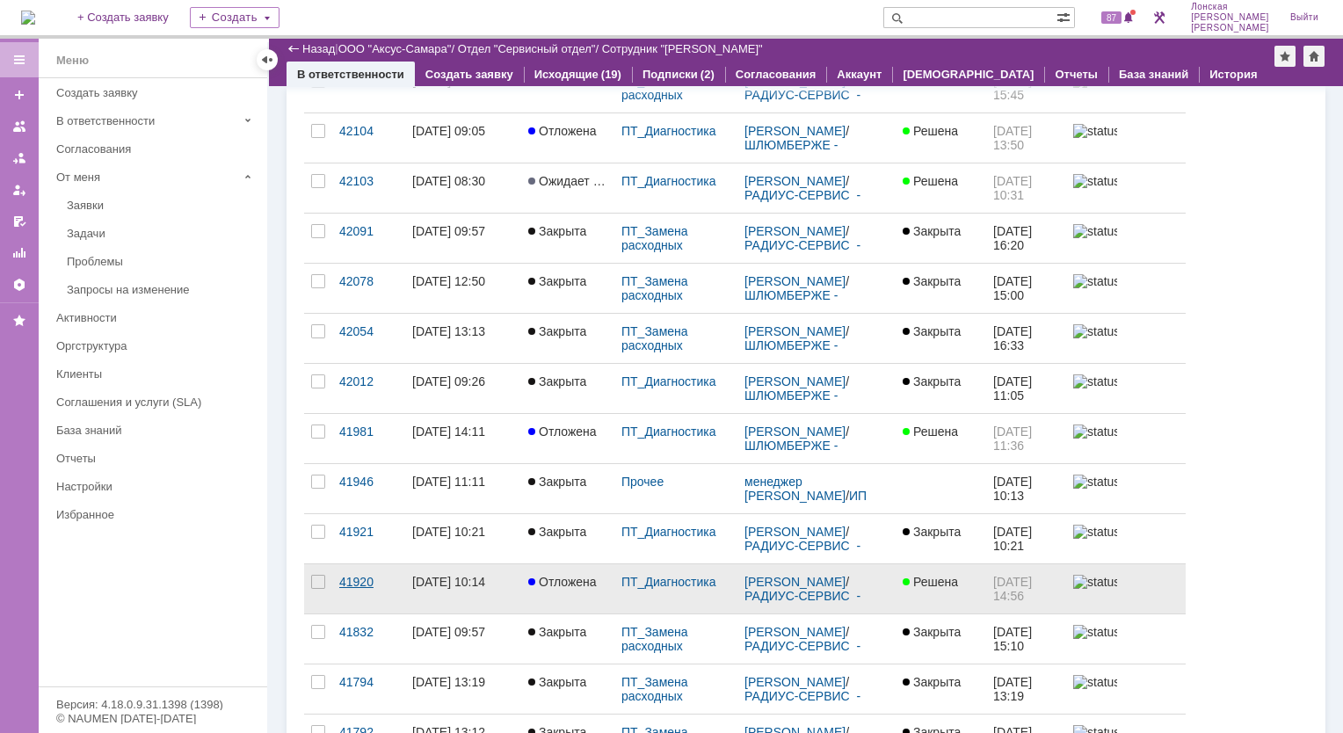
click at [341, 580] on div "41920" at bounding box center [368, 582] width 59 height 14
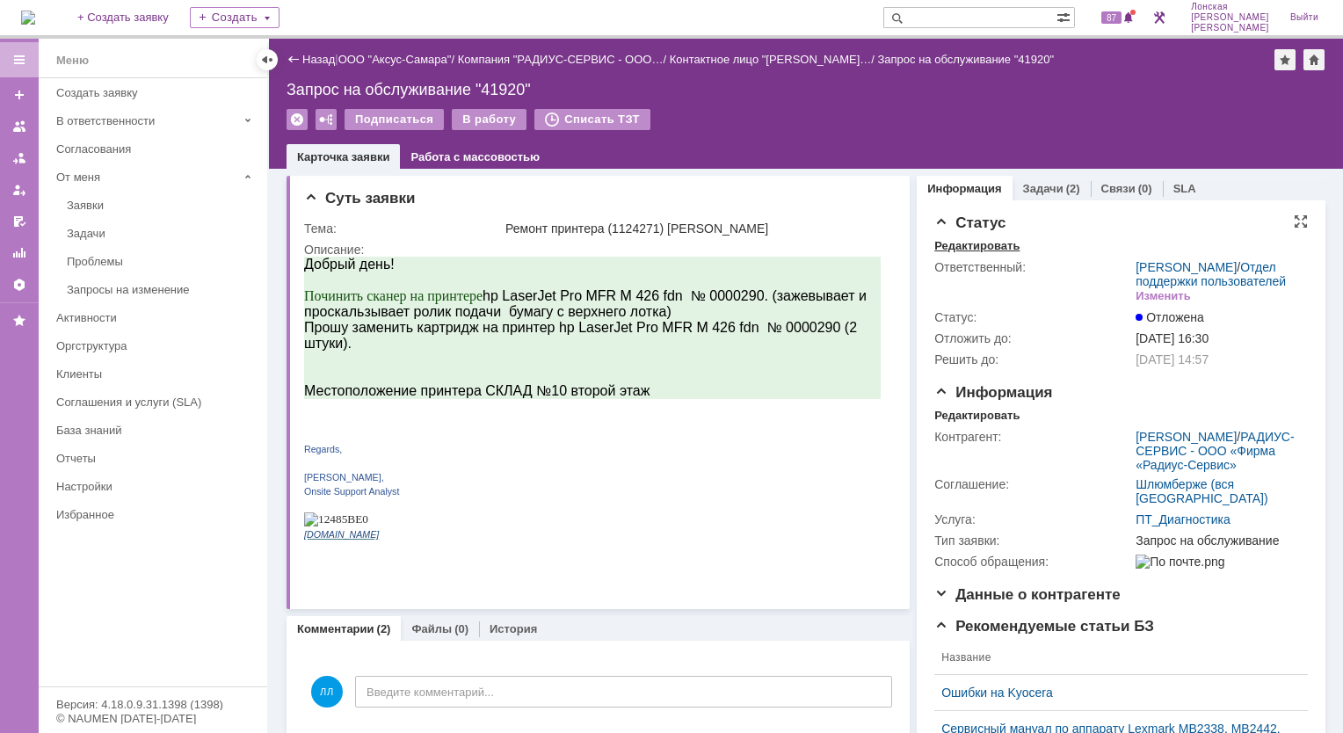
click at [976, 247] on div "Редактировать" at bounding box center [976, 246] width 85 height 14
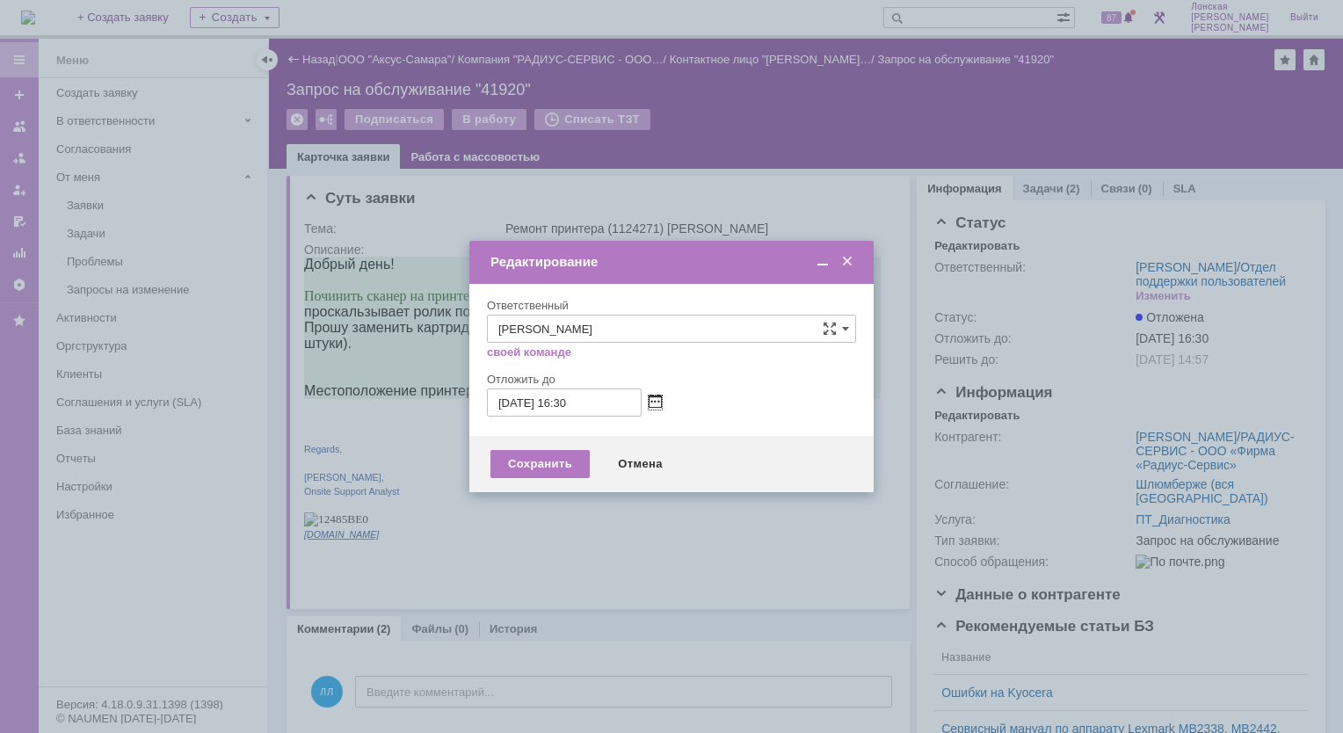
click at [657, 404] on span at bounding box center [655, 403] width 13 height 14
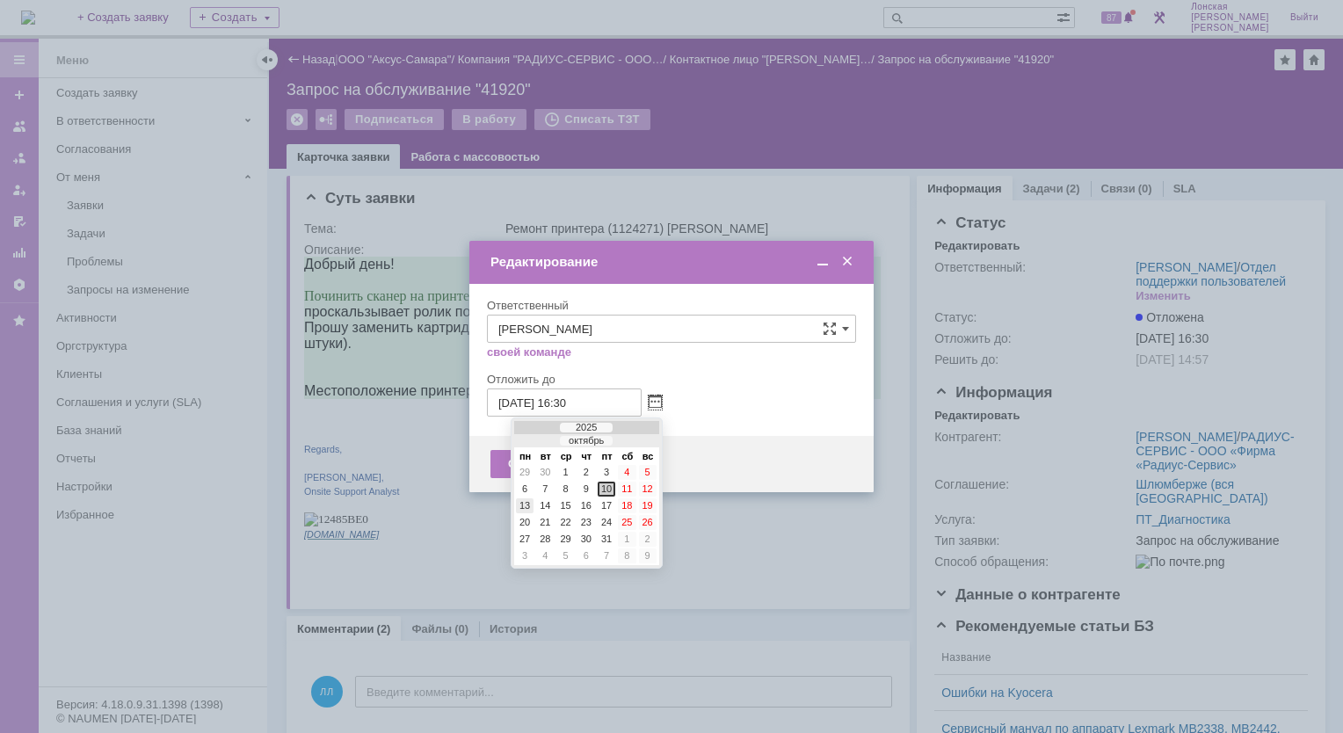
click at [529, 505] on div "13" at bounding box center [525, 505] width 18 height 15
type input "13.10.2025 16:30"
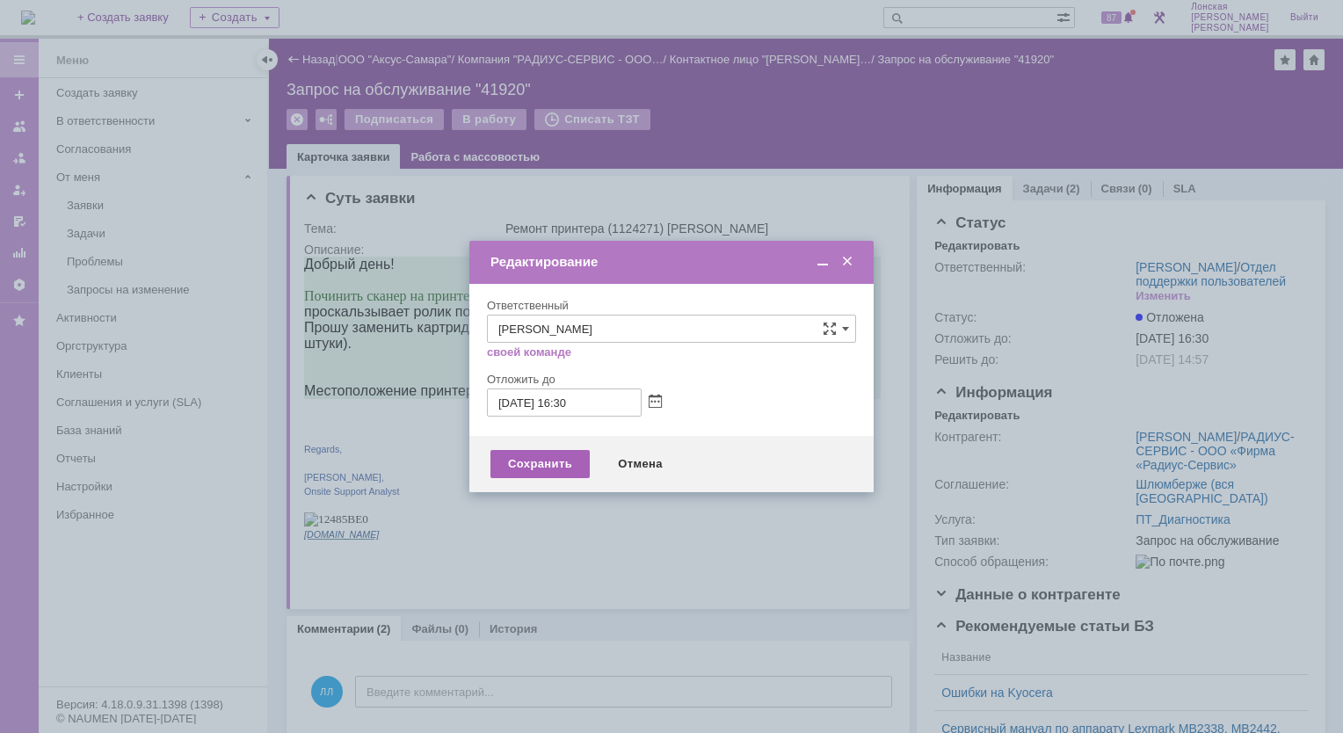
click at [542, 466] on div "Сохранить" at bounding box center [540, 464] width 99 height 28
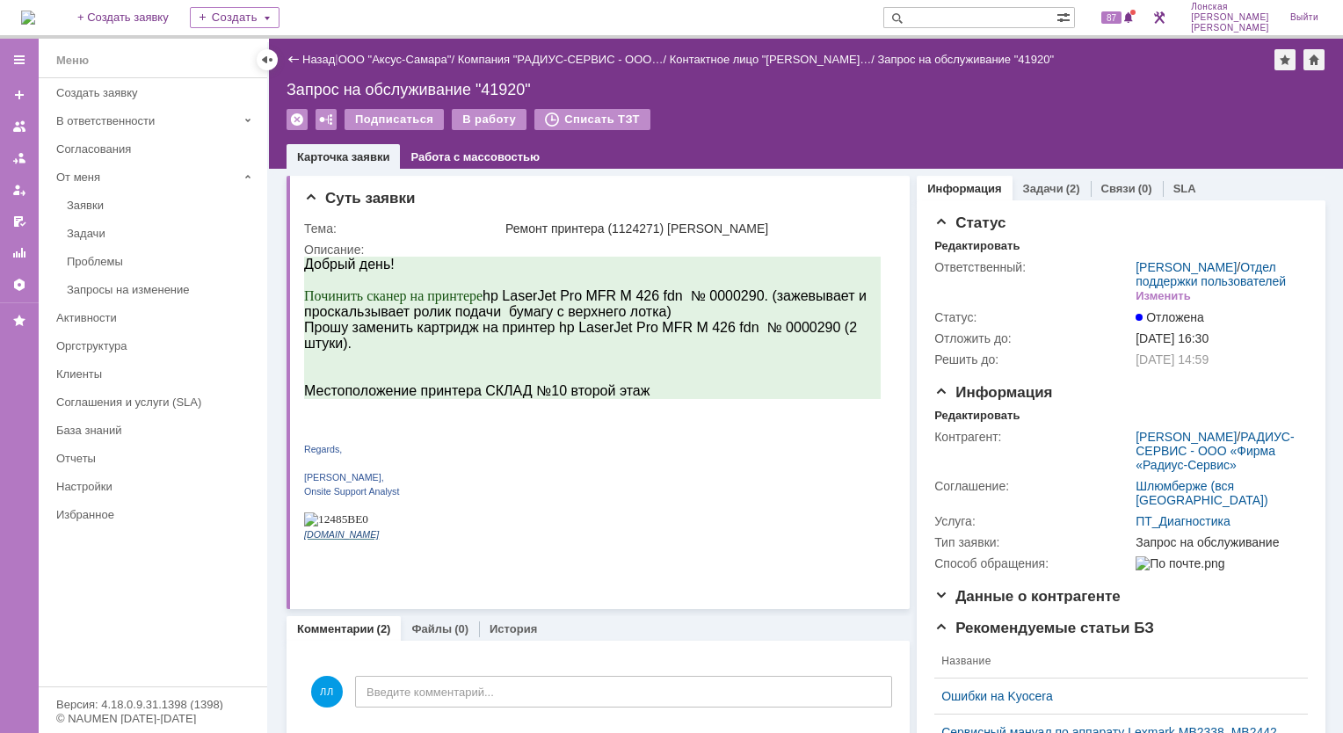
click at [35, 11] on img at bounding box center [28, 18] width 14 height 14
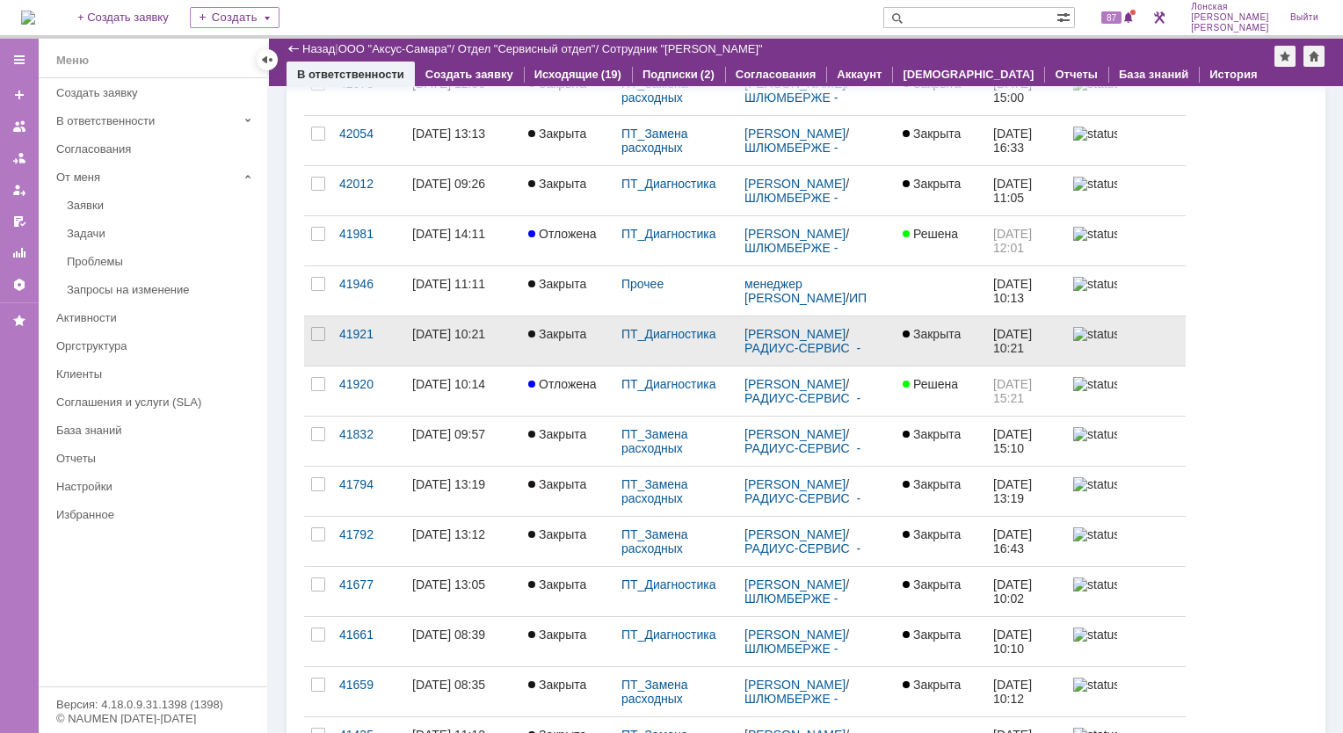
scroll to position [352, 0]
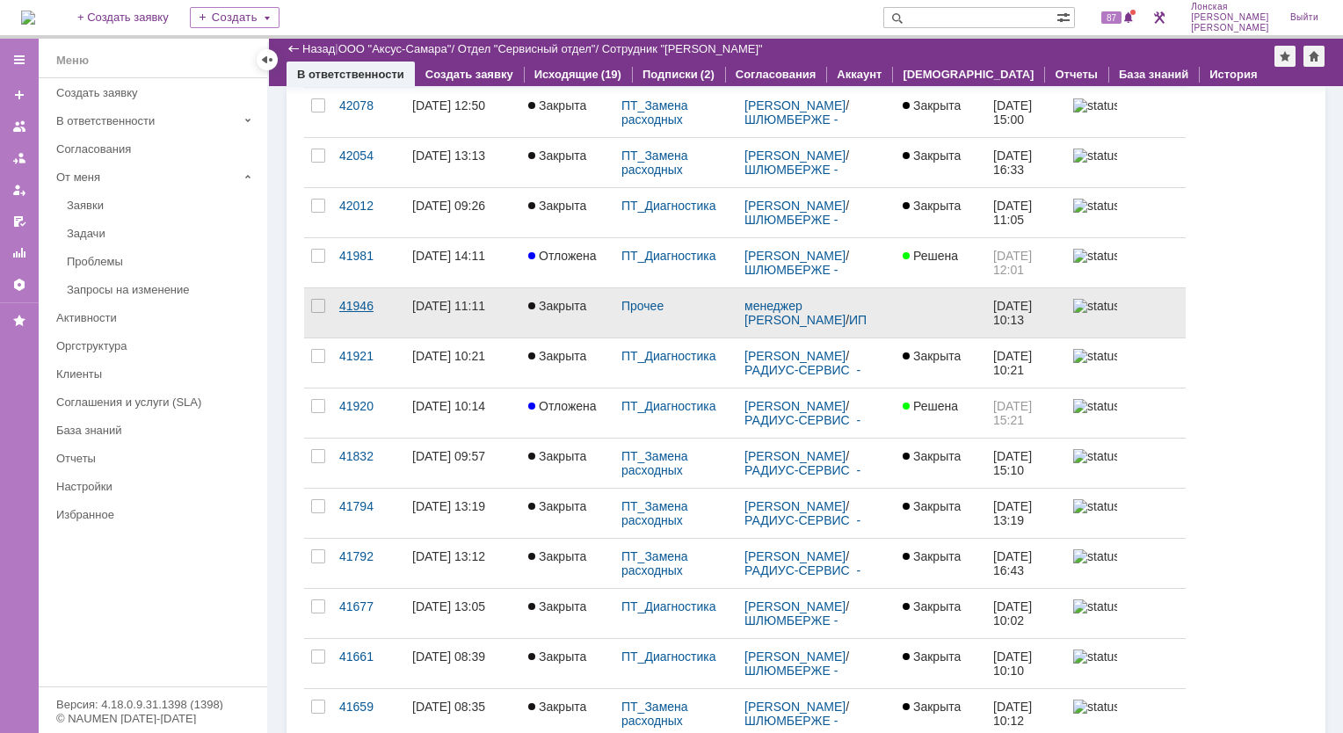
click at [363, 309] on div "41946" at bounding box center [368, 306] width 59 height 14
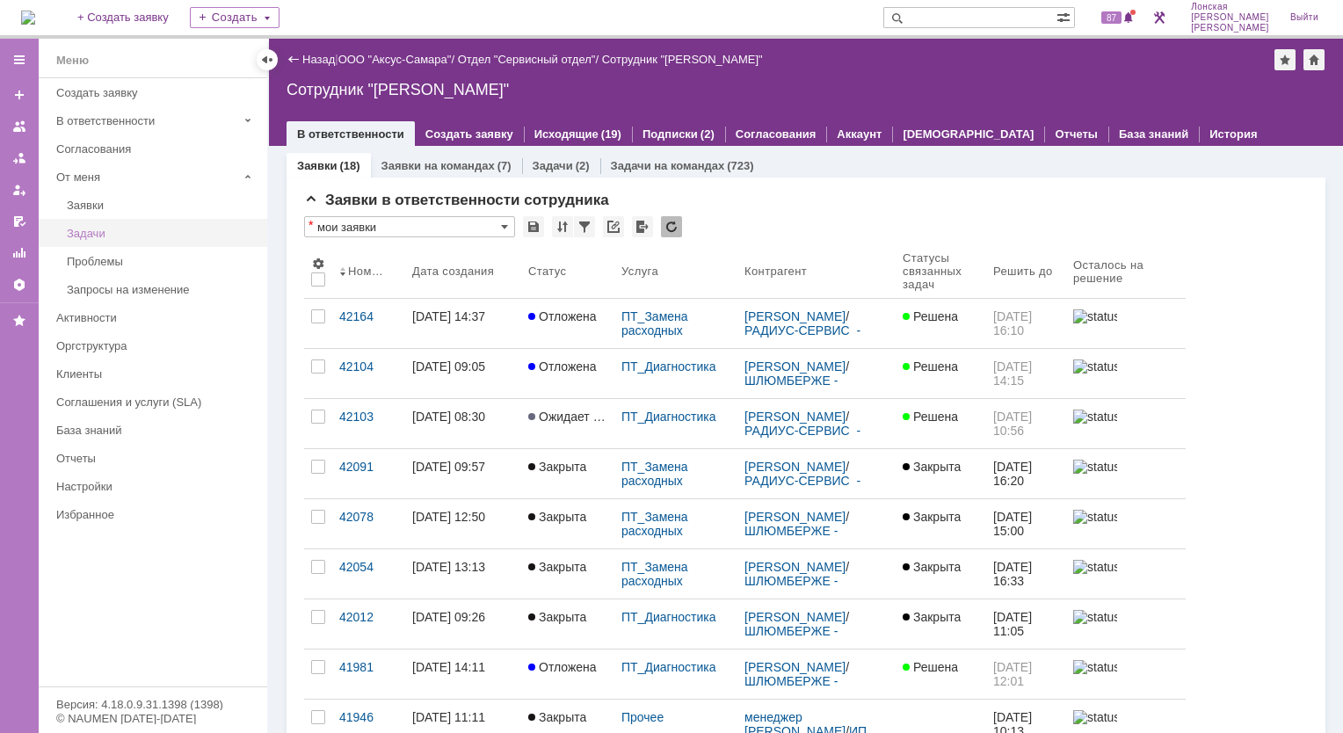
click at [112, 231] on div "Задачи" at bounding box center [162, 233] width 190 height 13
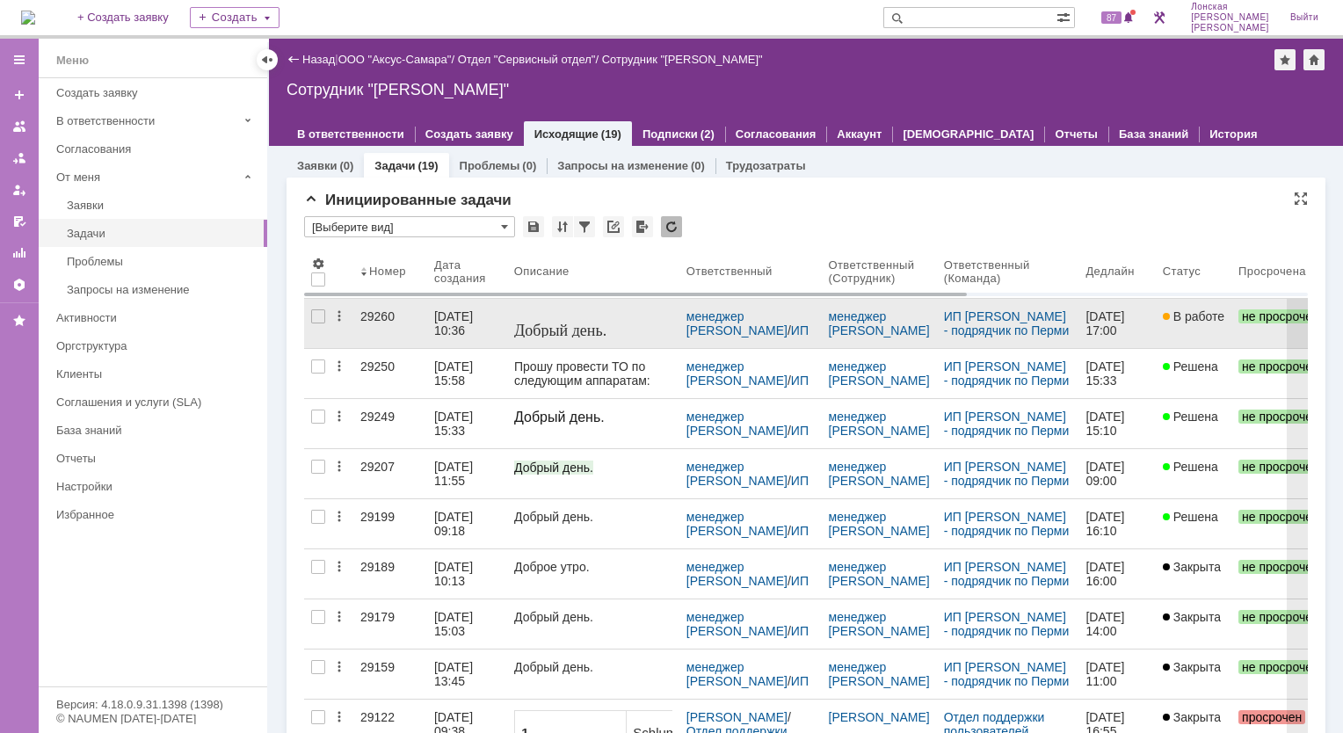
click at [378, 312] on div "29260" at bounding box center [390, 316] width 60 height 14
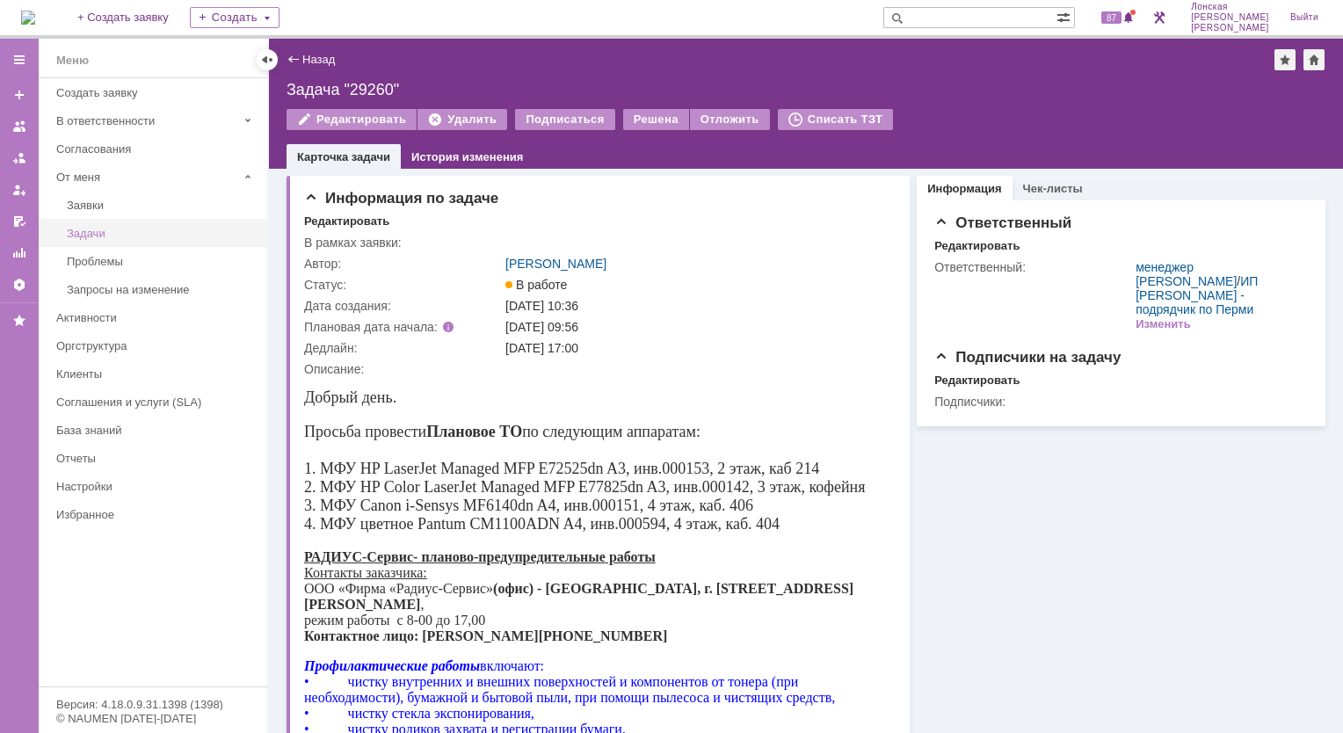
click at [81, 233] on div "Задачи" at bounding box center [162, 233] width 190 height 13
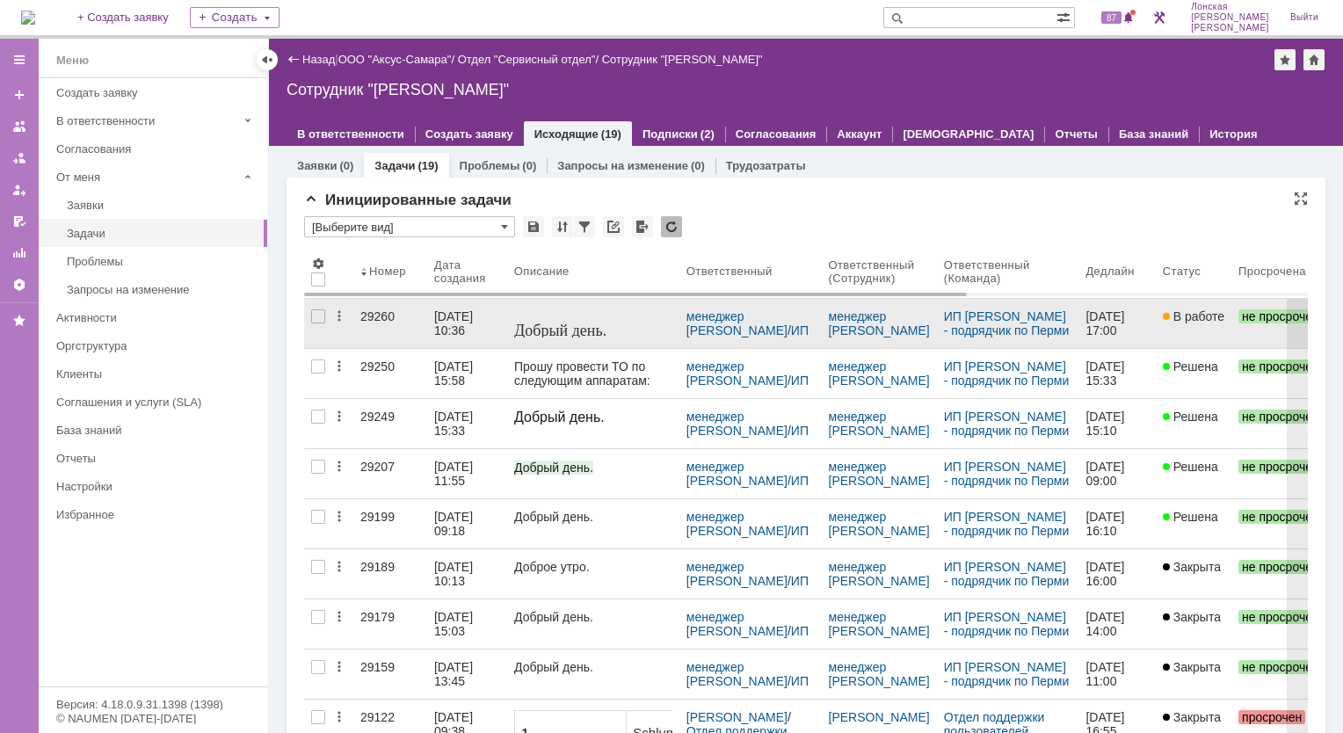
click at [389, 316] on div "29260" at bounding box center [390, 316] width 60 height 14
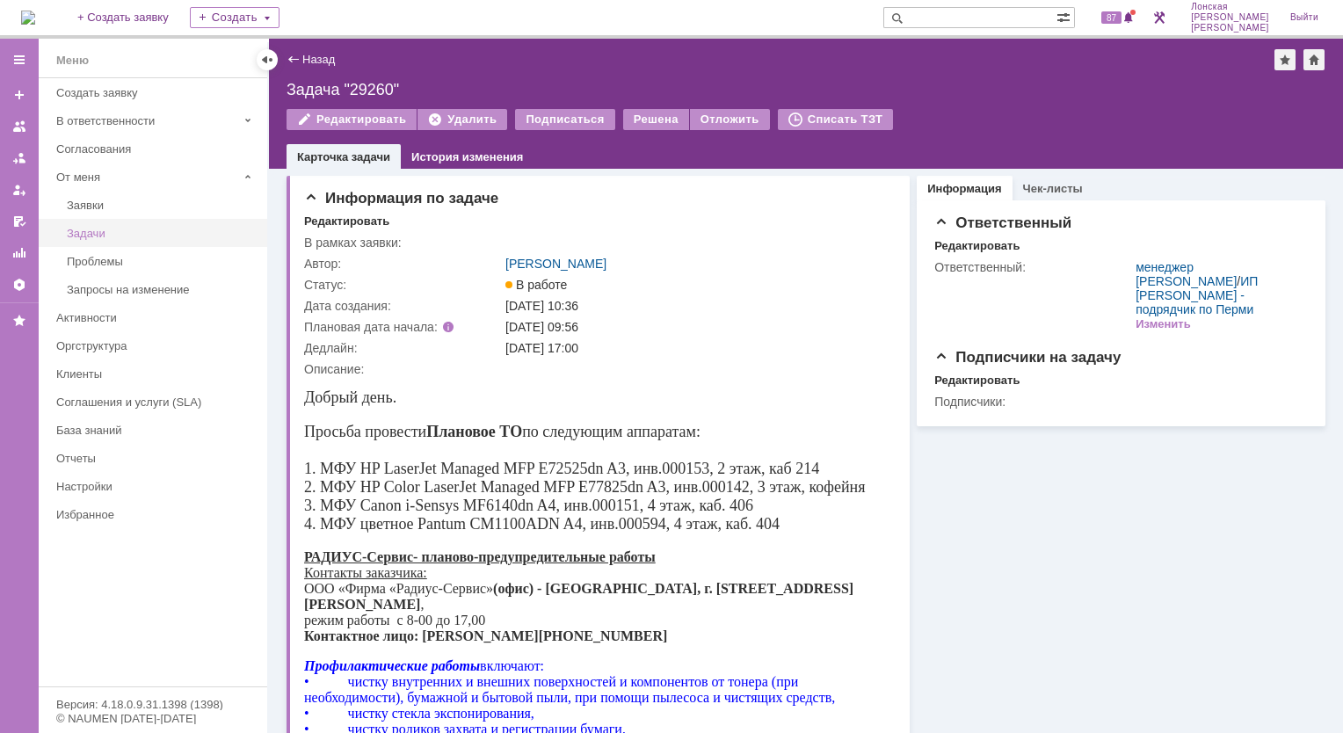
click at [95, 237] on div "Задачи" at bounding box center [162, 233] width 190 height 13
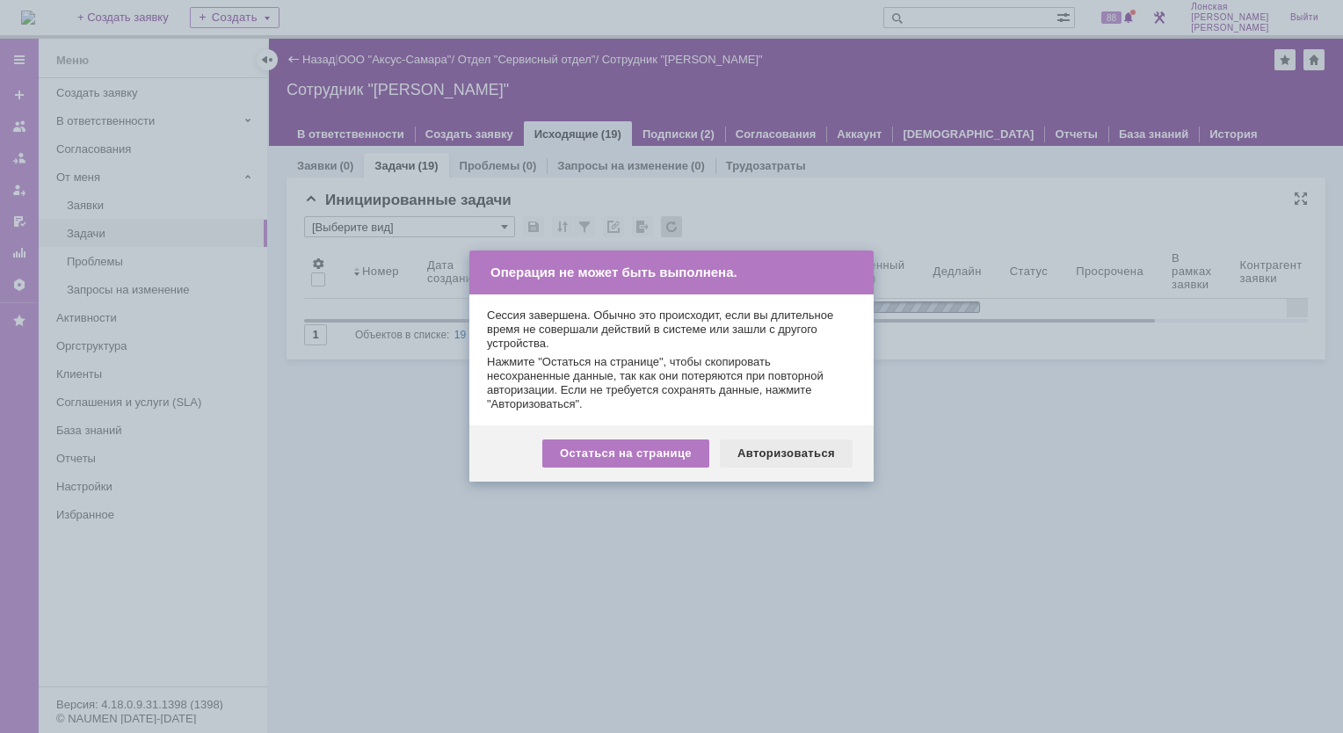
click at [791, 455] on div "Авторизоваться" at bounding box center [786, 454] width 133 height 28
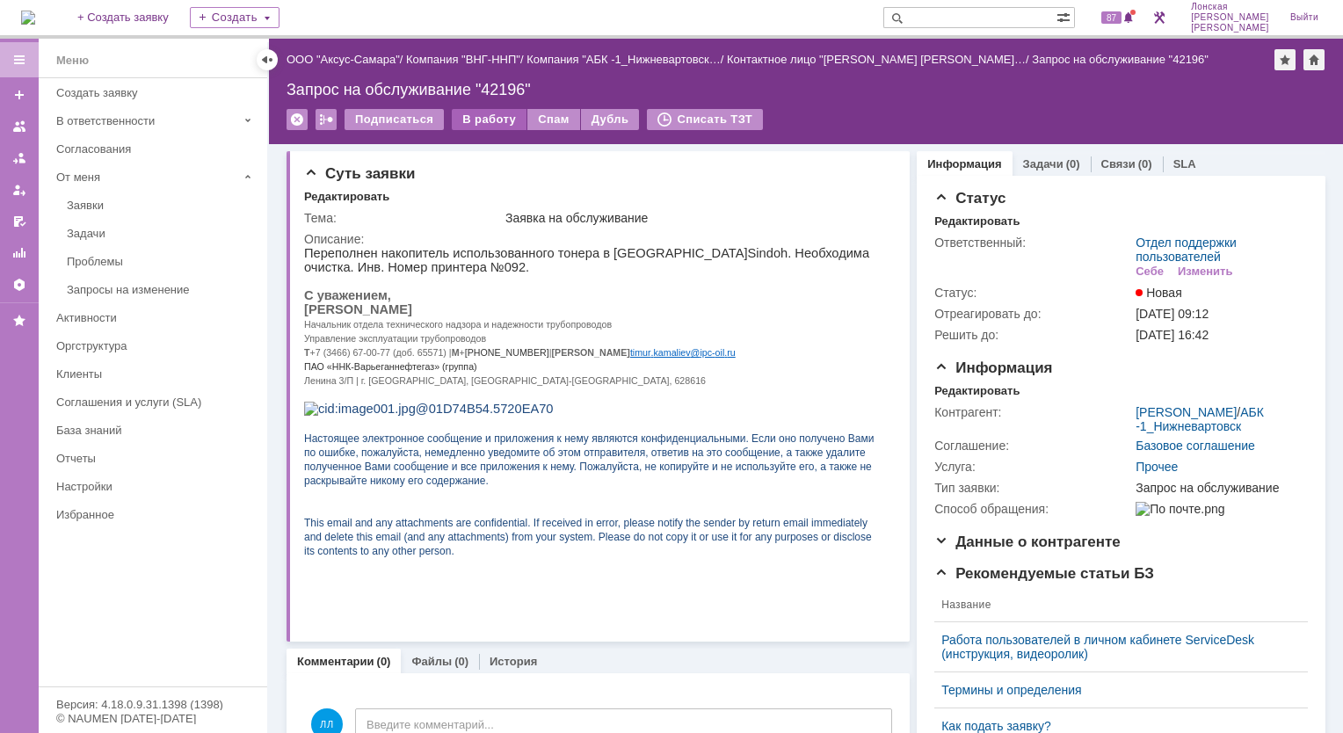
click at [485, 120] on div "В работу" at bounding box center [489, 119] width 75 height 21
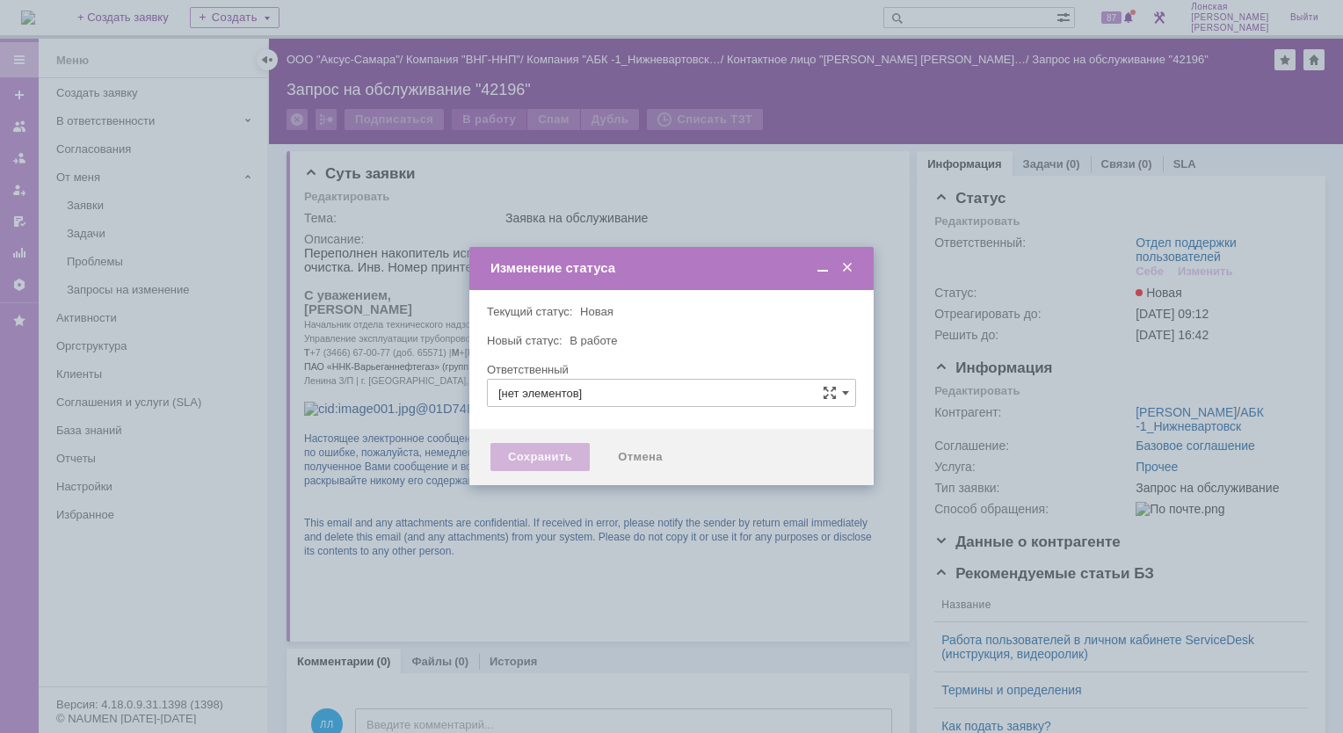
type input "Отдел поддержки пользователей"
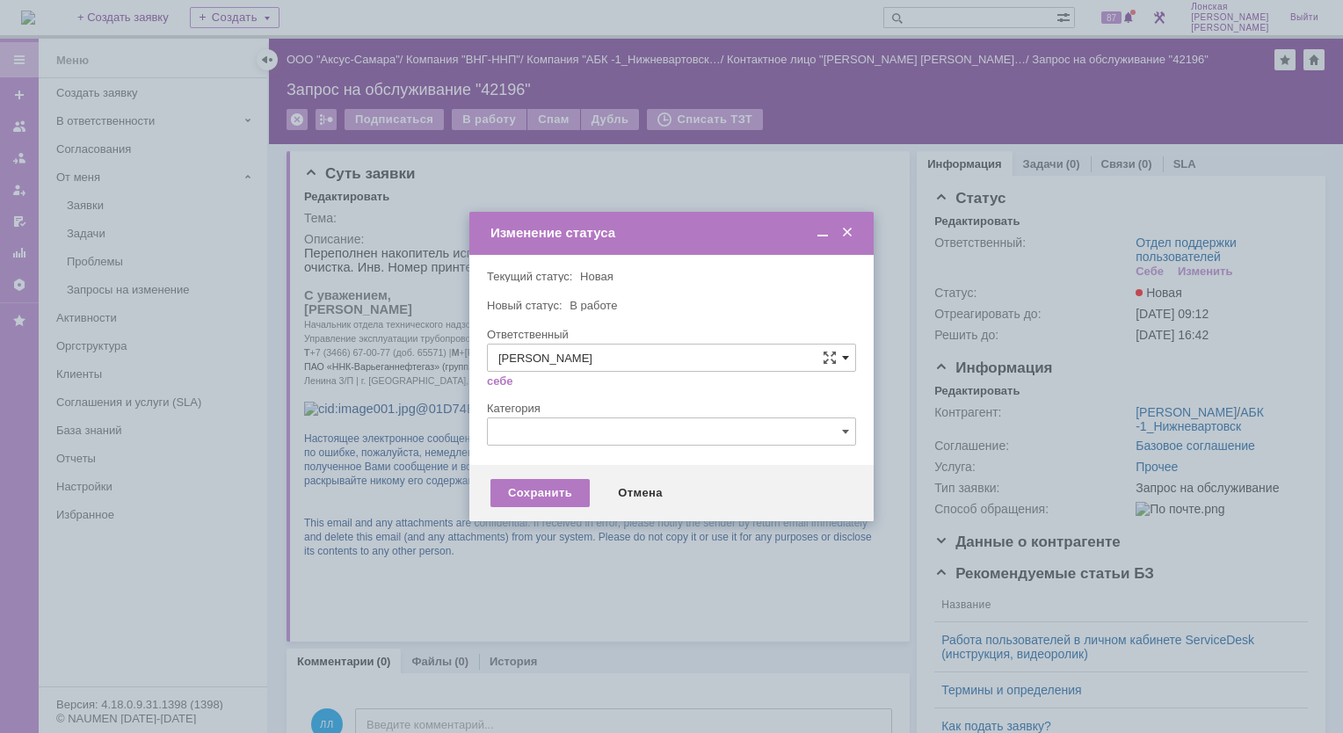
click at [847, 360] on span at bounding box center [845, 358] width 7 height 14
click at [577, 527] on span "Орлова Елена Владимировна" at bounding box center [671, 534] width 346 height 14
type input "Орлова Елена Владимировна"
click at [527, 491] on div "Сохранить" at bounding box center [540, 493] width 99 height 28
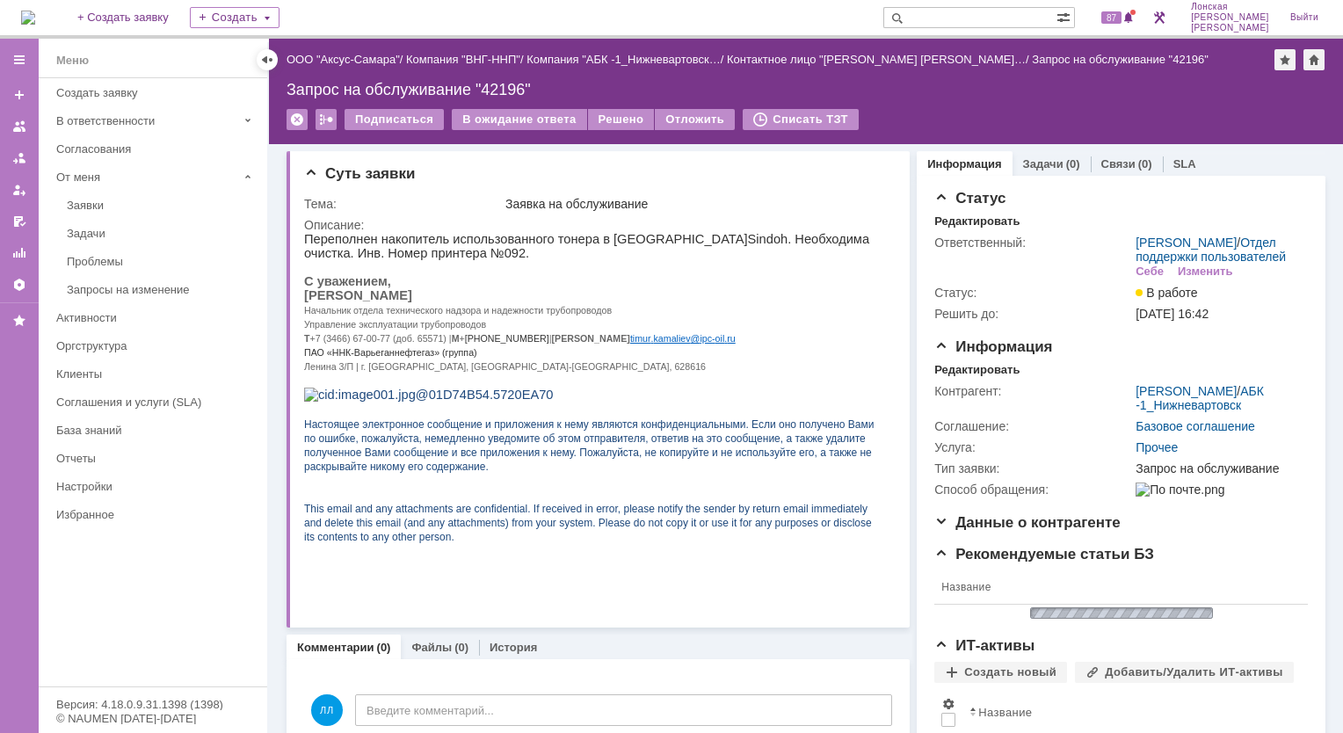
scroll to position [0, 0]
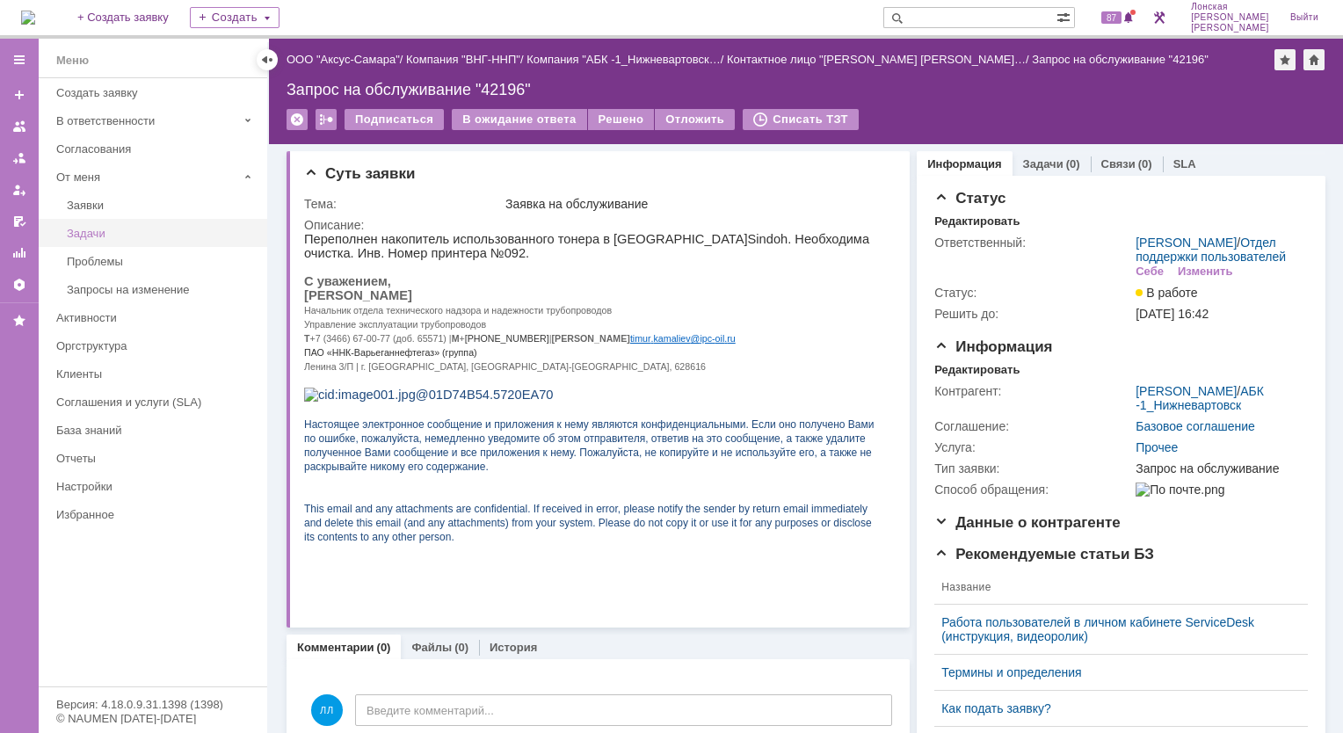
click at [84, 230] on div "Задачи" at bounding box center [162, 233] width 190 height 13
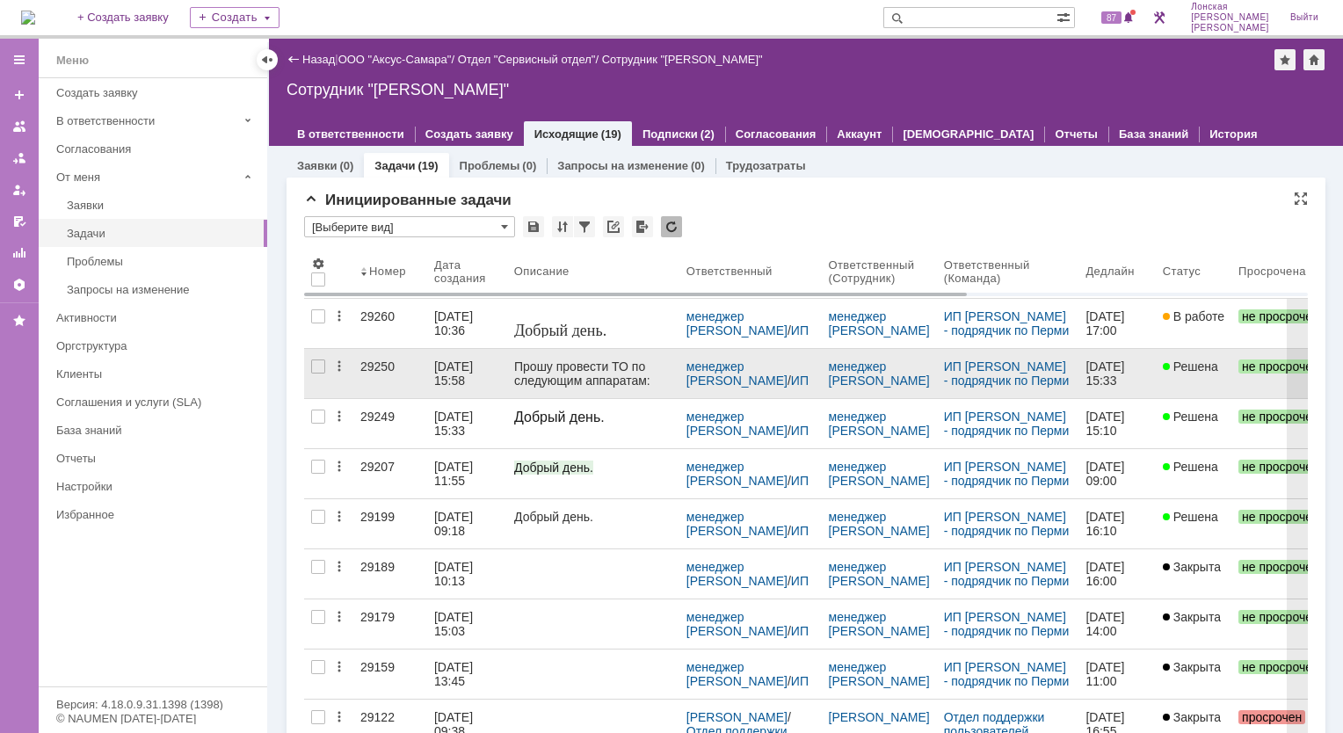
click at [378, 367] on div "29250" at bounding box center [390, 367] width 60 height 14
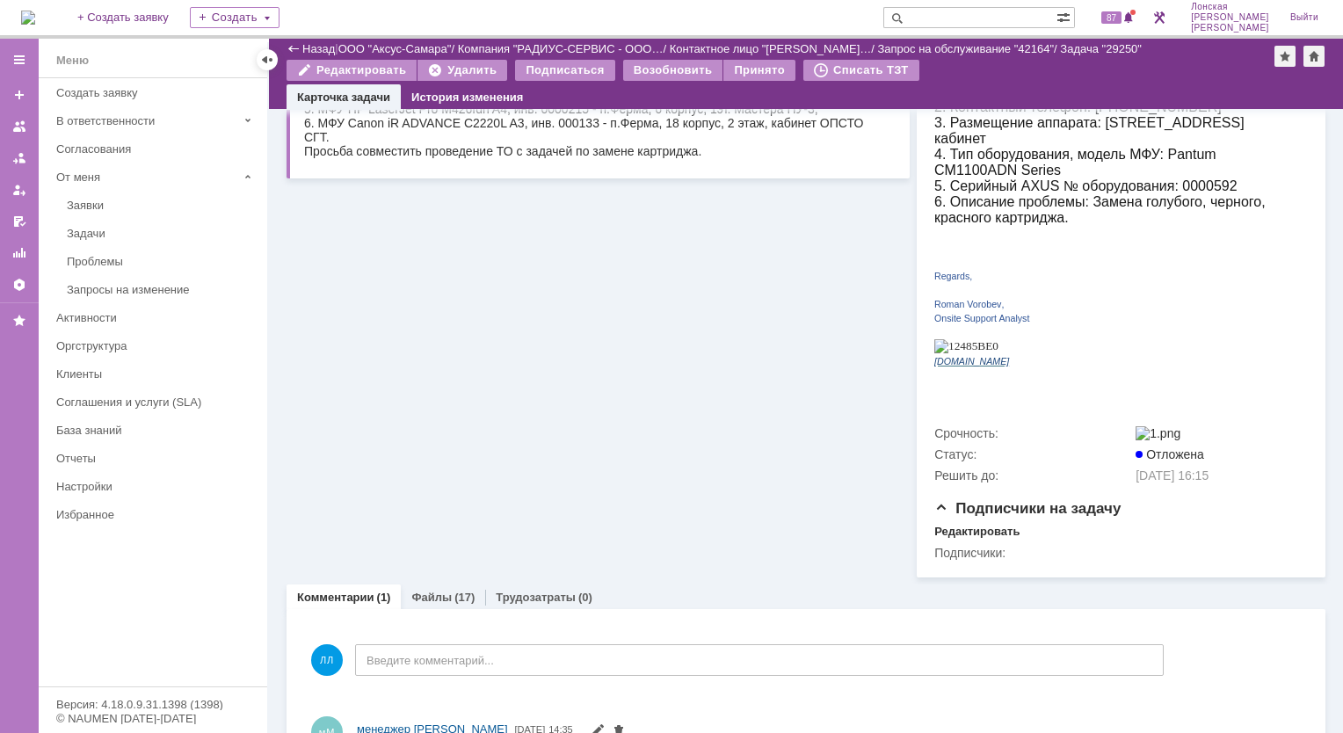
scroll to position [410, 0]
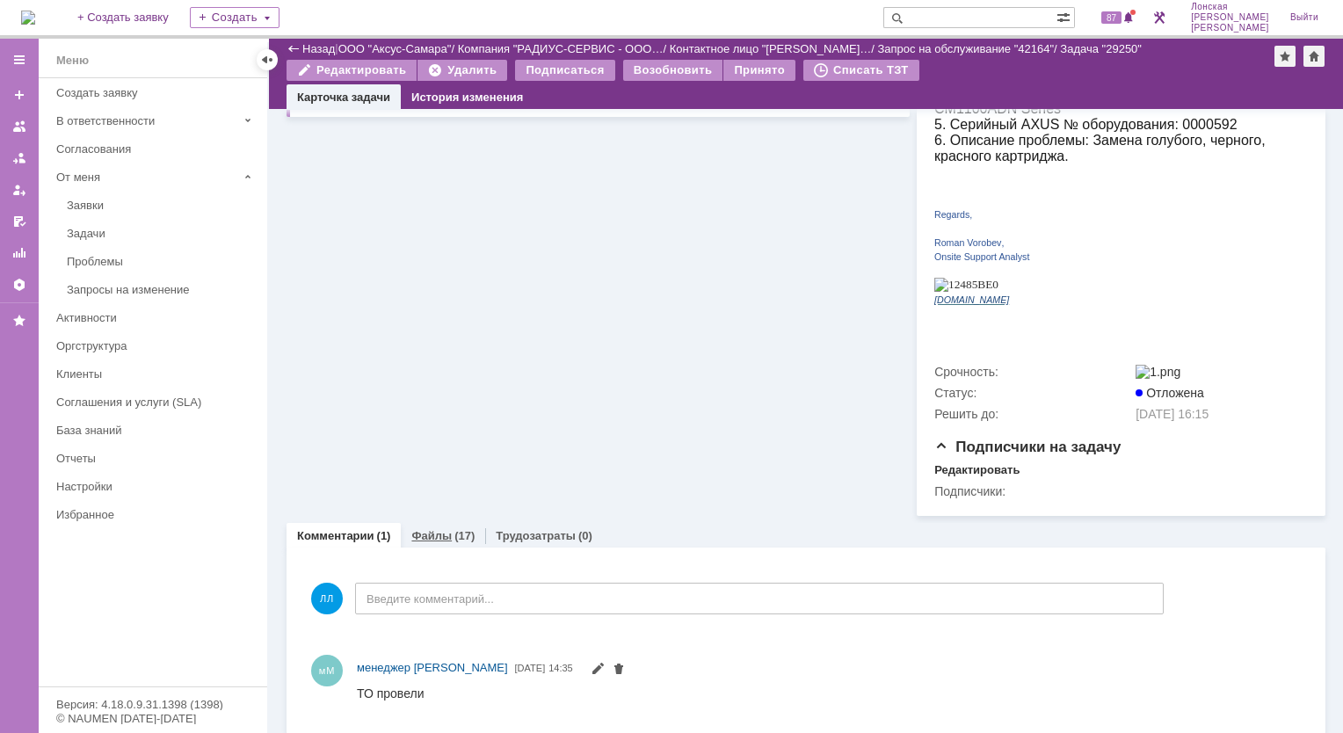
click at [440, 529] on link "Файлы" at bounding box center [431, 535] width 40 height 13
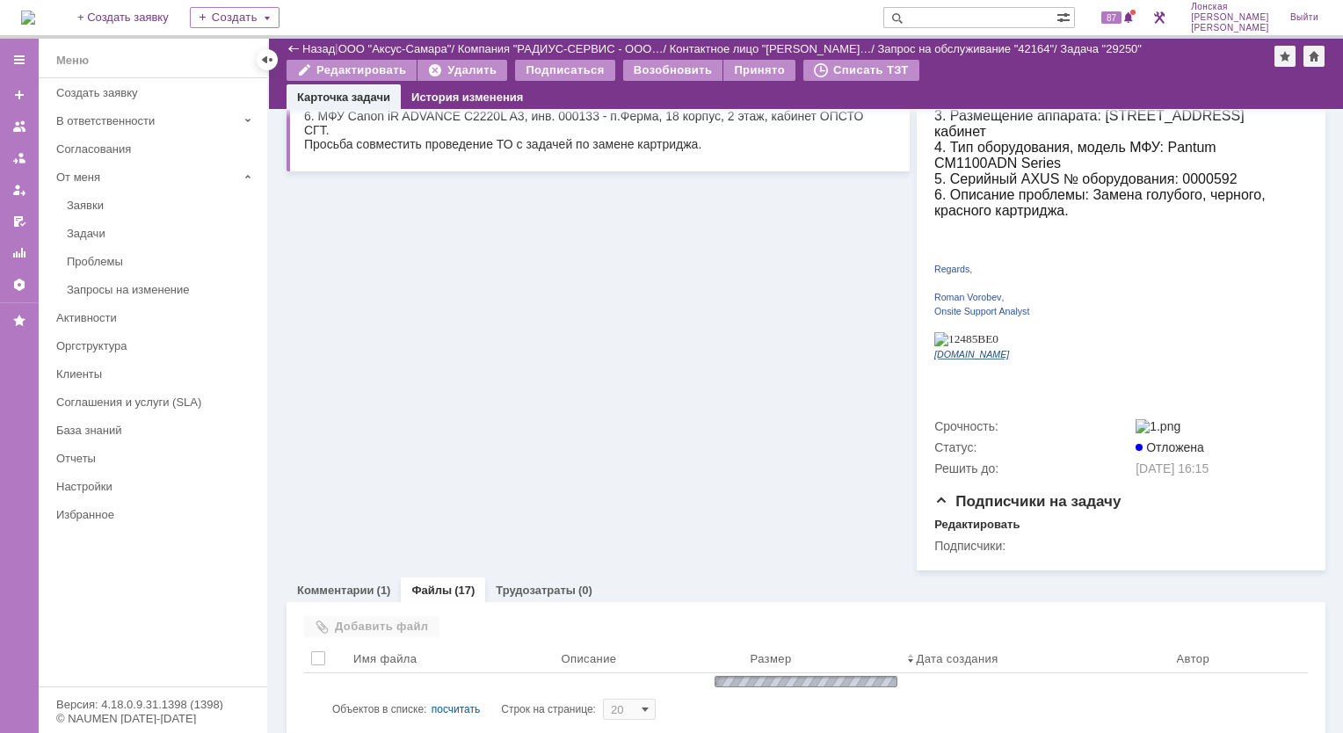
scroll to position [410, 0]
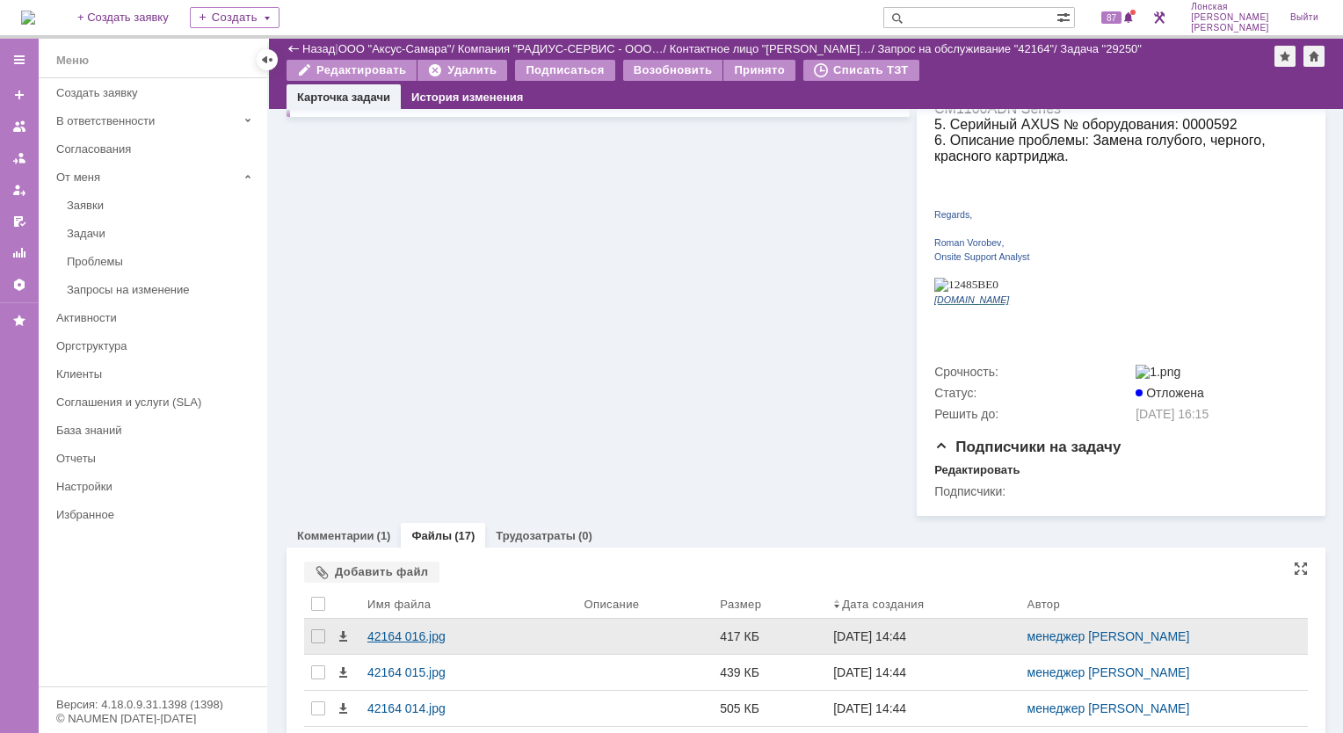
click at [428, 635] on div "42164 016.jpg" at bounding box center [468, 636] width 202 height 14
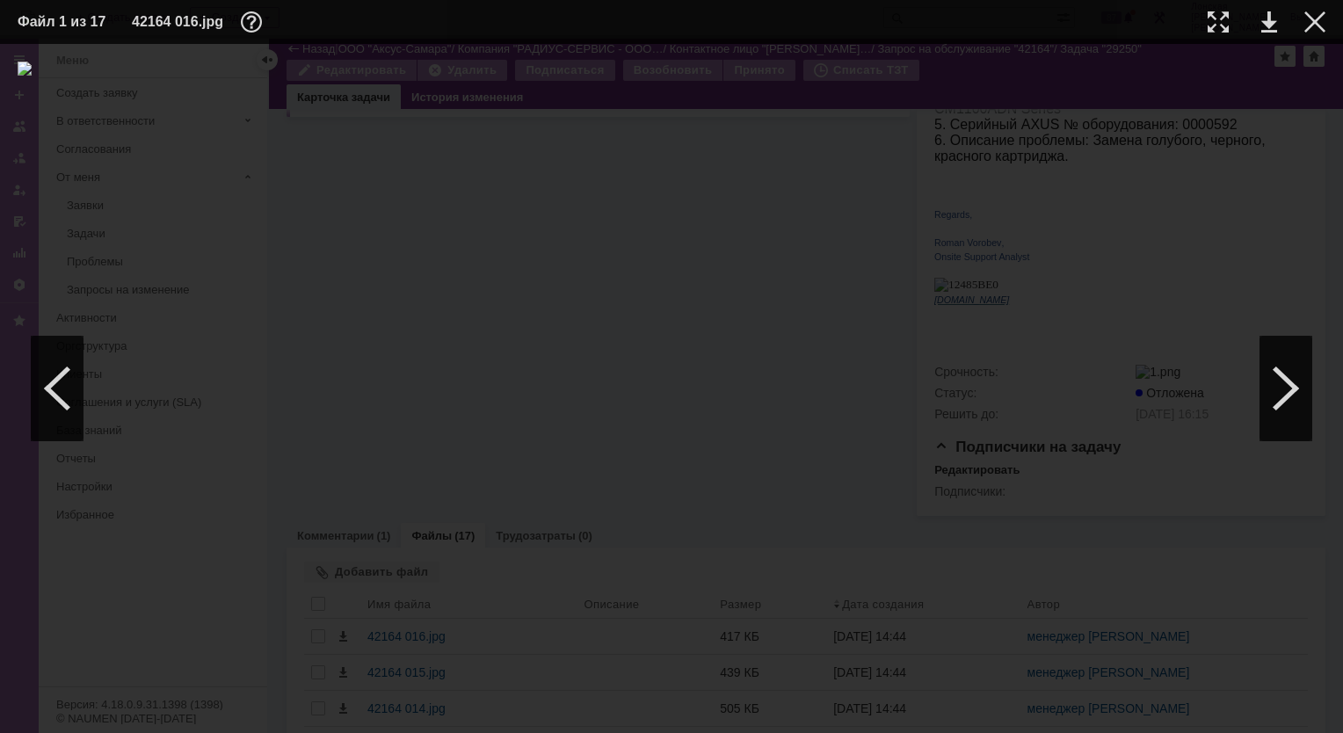
click at [1227, 382] on div at bounding box center [672, 389] width 1308 height 654
click at [1283, 393] on div at bounding box center [1286, 388] width 53 height 105
click at [59, 396] on div at bounding box center [57, 388] width 53 height 105
click at [1230, 19] on td at bounding box center [1253, 22] width 48 height 26
click at [1215, 25] on div at bounding box center [1218, 21] width 21 height 21
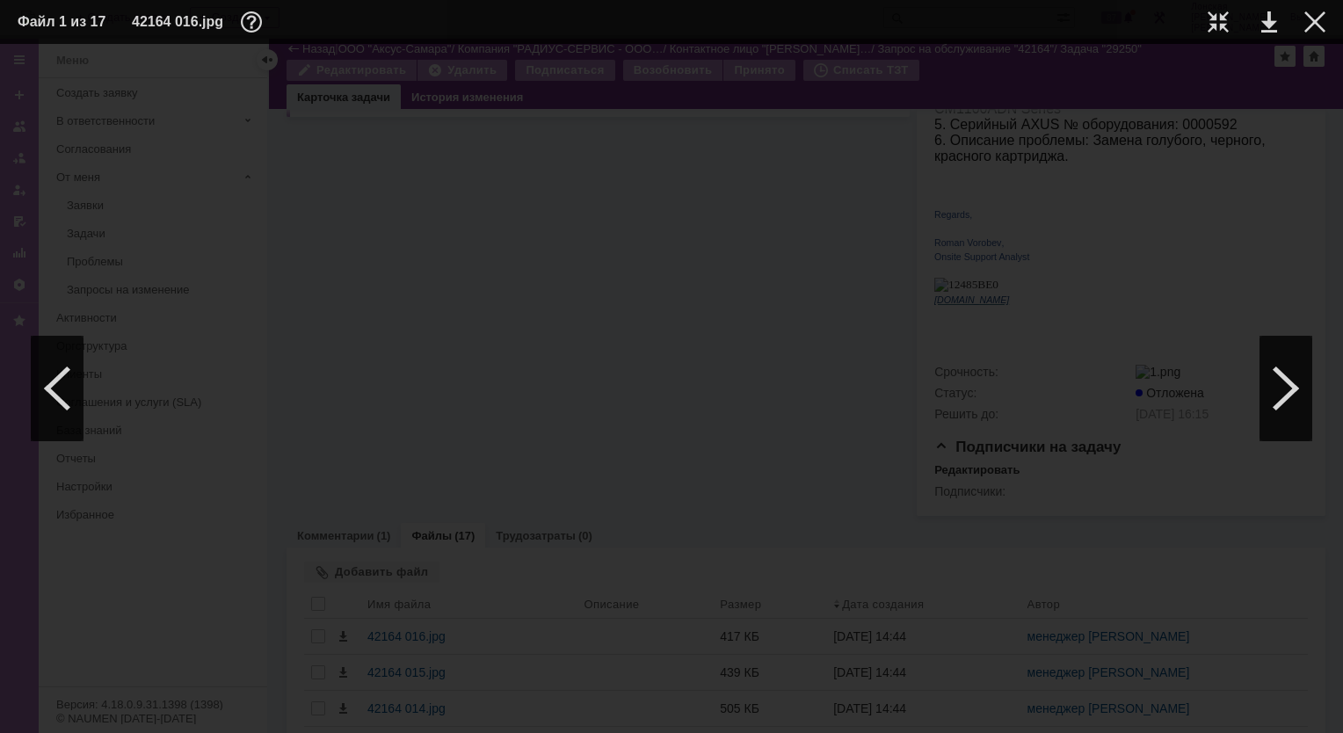
scroll to position [67, 63]
click at [1295, 403] on div at bounding box center [1286, 388] width 53 height 105
drag, startPoint x: 1216, startPoint y: 14, endPoint x: 1203, endPoint y: 22, distance: 14.6
click at [1217, 14] on div at bounding box center [1218, 21] width 21 height 21
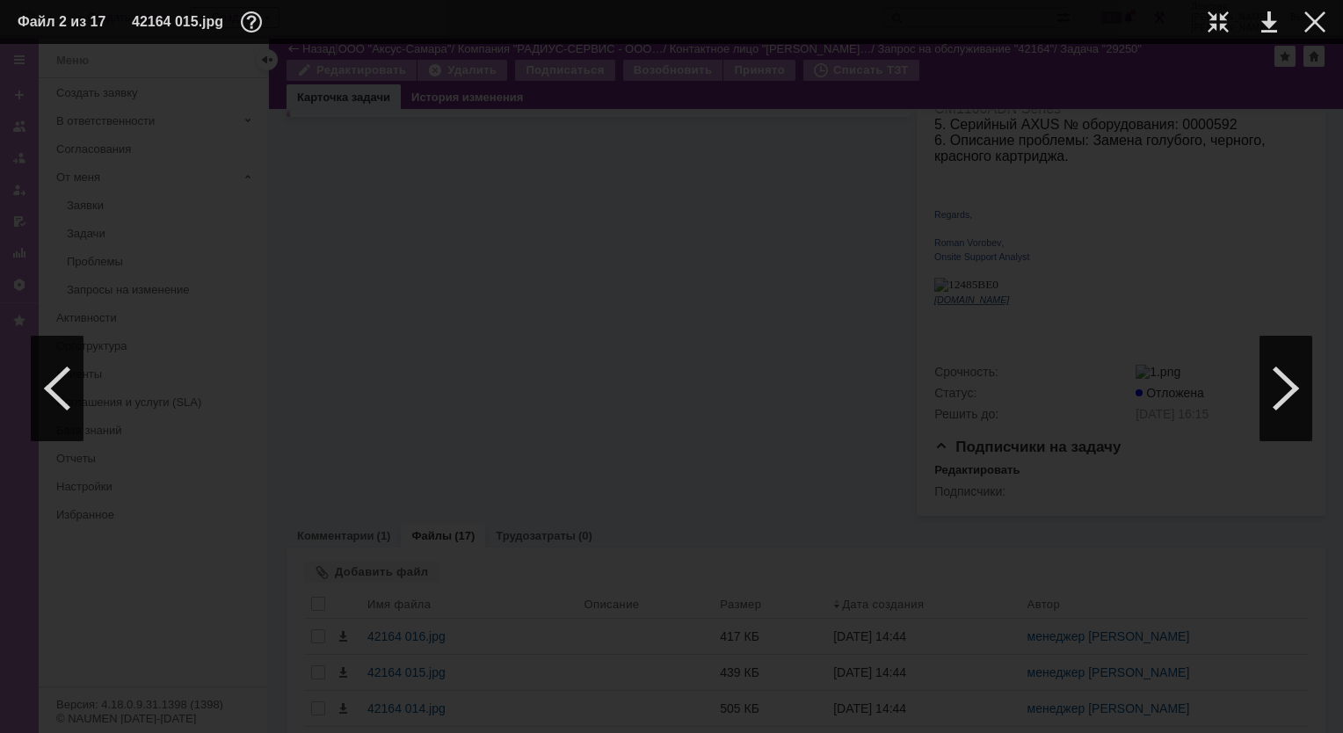
scroll to position [243, 63]
click at [1301, 399] on div at bounding box center [1286, 388] width 53 height 105
click at [1215, 23] on div at bounding box center [1218, 21] width 21 height 21
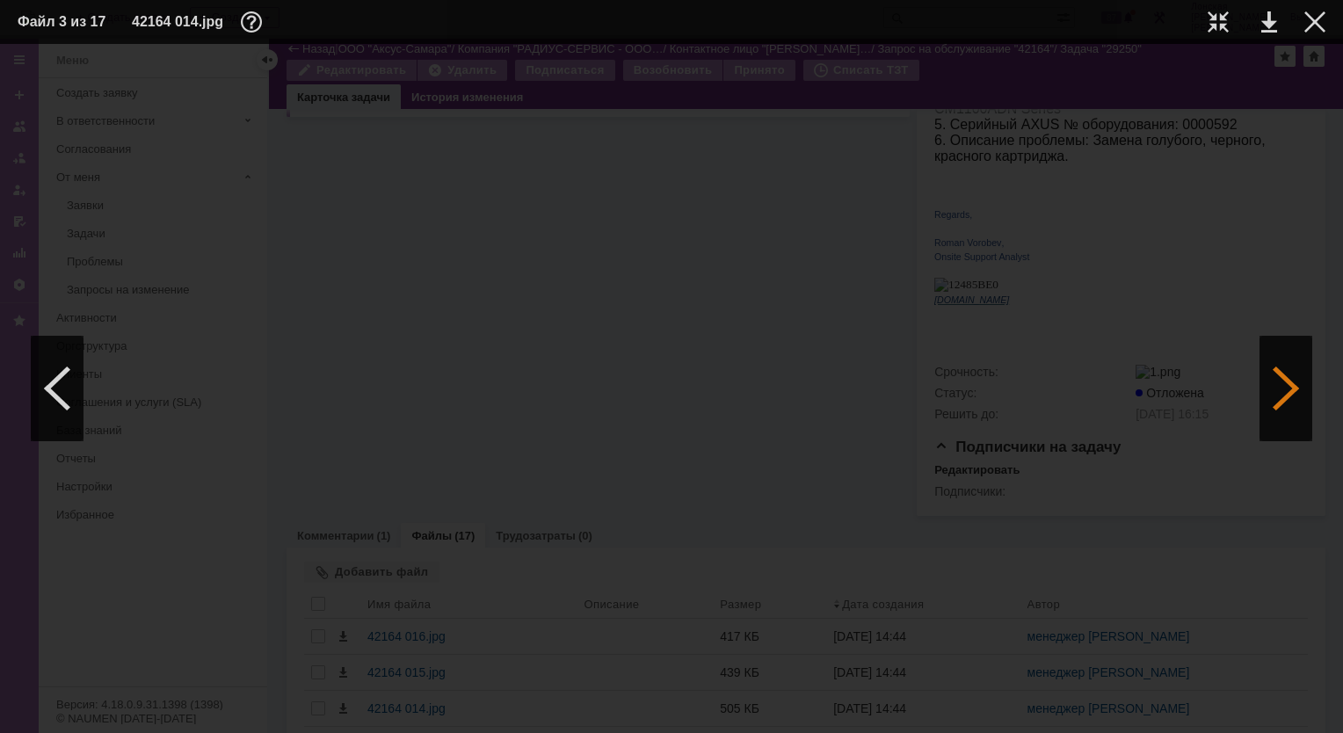
click at [1286, 396] on div at bounding box center [1286, 388] width 53 height 105
click at [1225, 17] on div at bounding box center [1218, 21] width 21 height 21
click at [1287, 408] on div at bounding box center [1286, 388] width 53 height 105
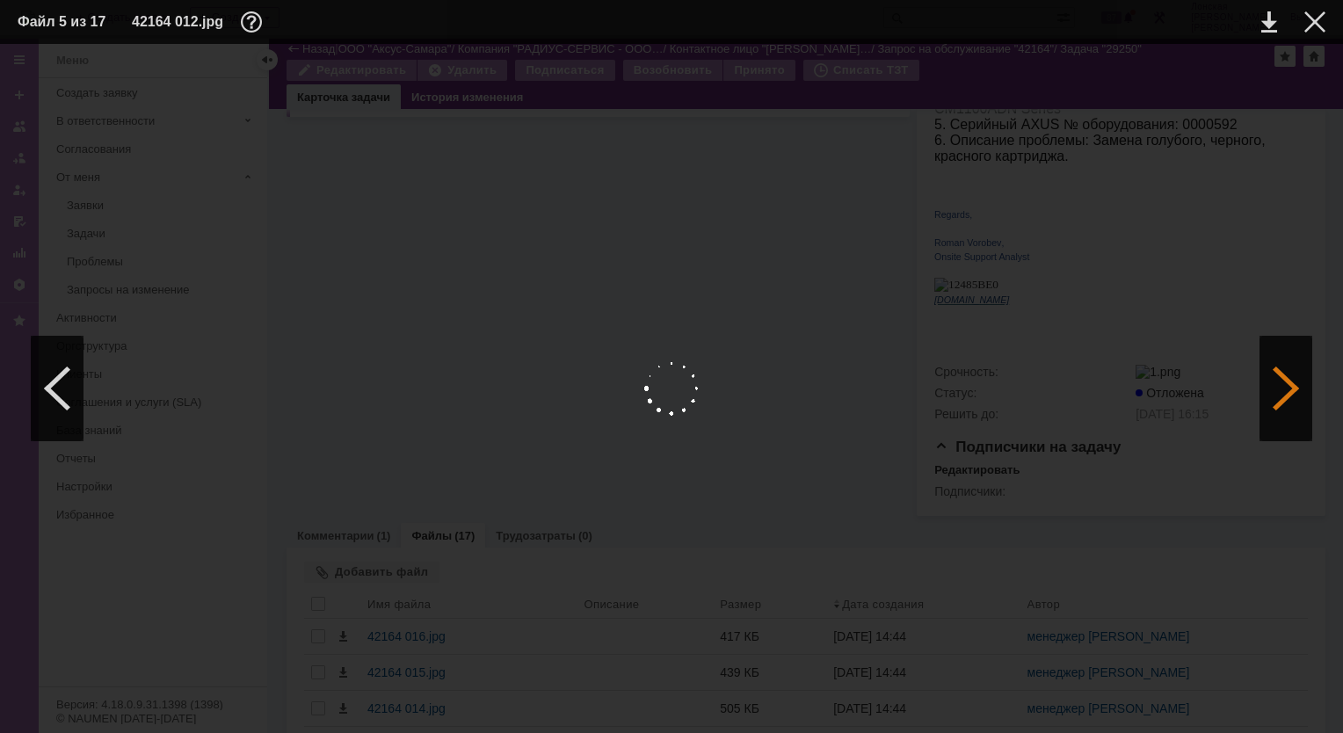
scroll to position [0, 0]
click at [1287, 408] on div at bounding box center [1286, 388] width 53 height 105
click at [1216, 21] on div at bounding box center [1218, 21] width 21 height 21
click at [1292, 401] on div at bounding box center [1286, 388] width 53 height 105
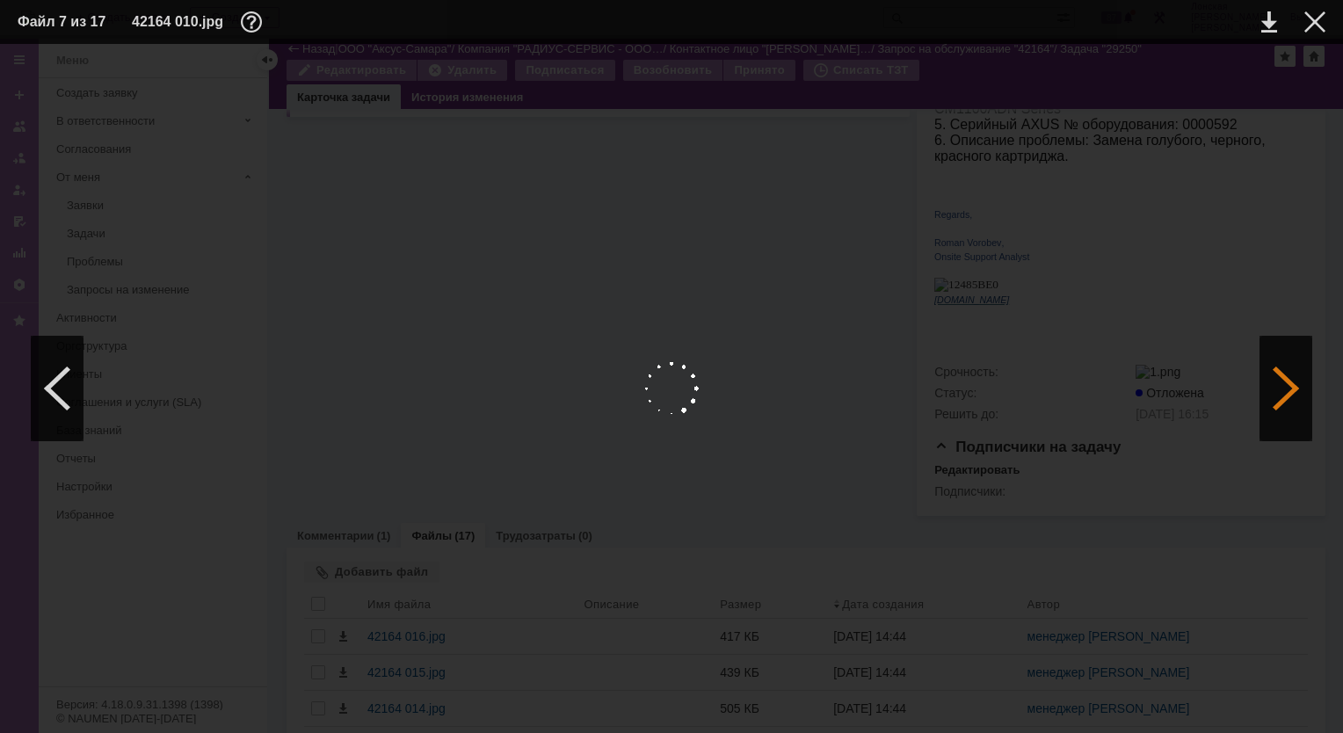
scroll to position [0, 0]
click at [1218, 29] on div at bounding box center [1218, 21] width 21 height 21
click at [1290, 382] on div at bounding box center [1286, 388] width 53 height 105
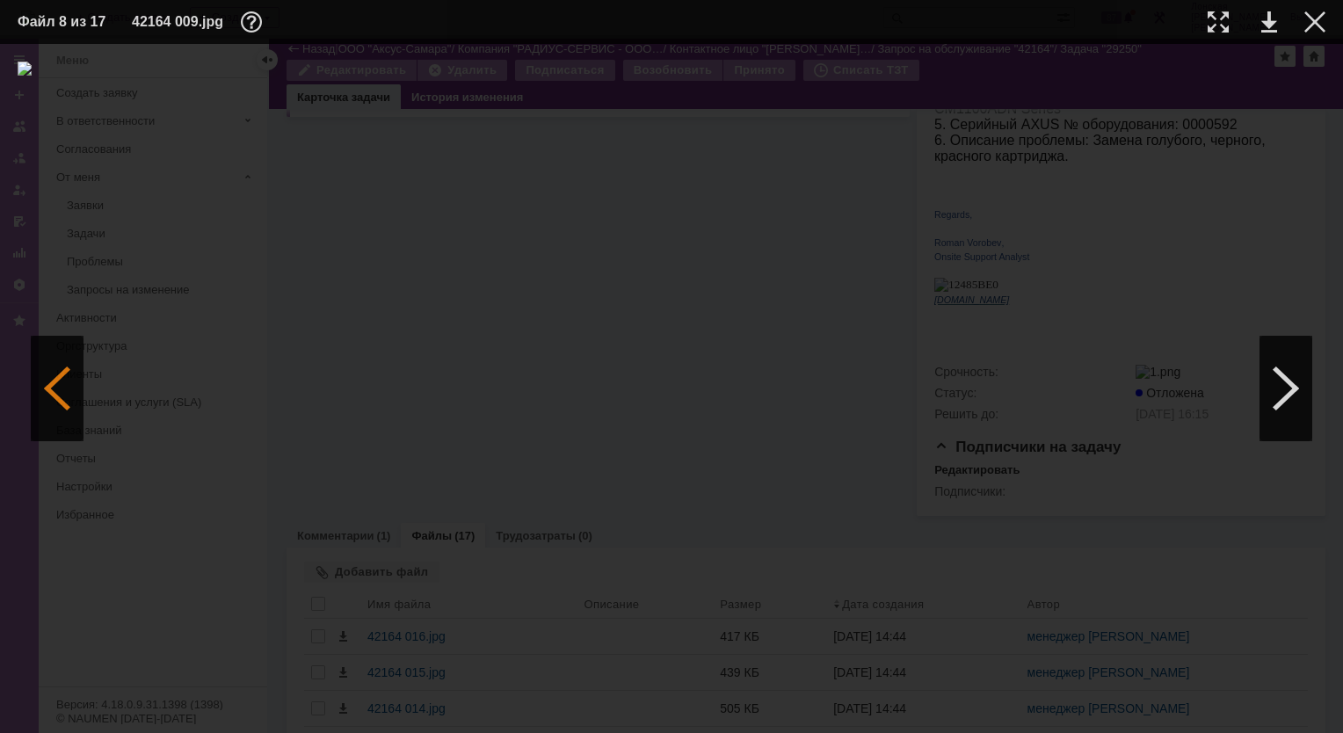
click at [66, 395] on div at bounding box center [57, 388] width 53 height 105
click at [1217, 25] on div at bounding box center [1218, 21] width 21 height 21
click at [1298, 371] on div at bounding box center [1286, 388] width 53 height 105
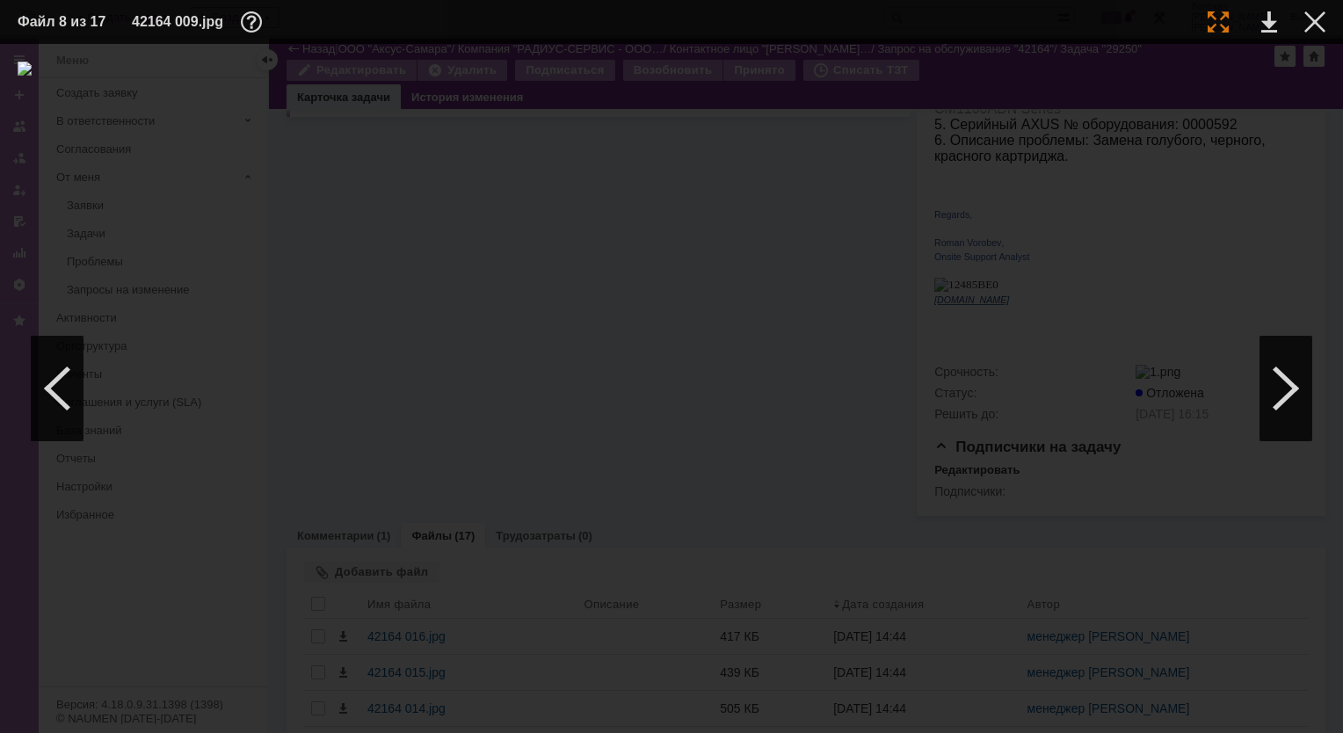
click at [1218, 21] on div at bounding box center [1218, 21] width 21 height 21
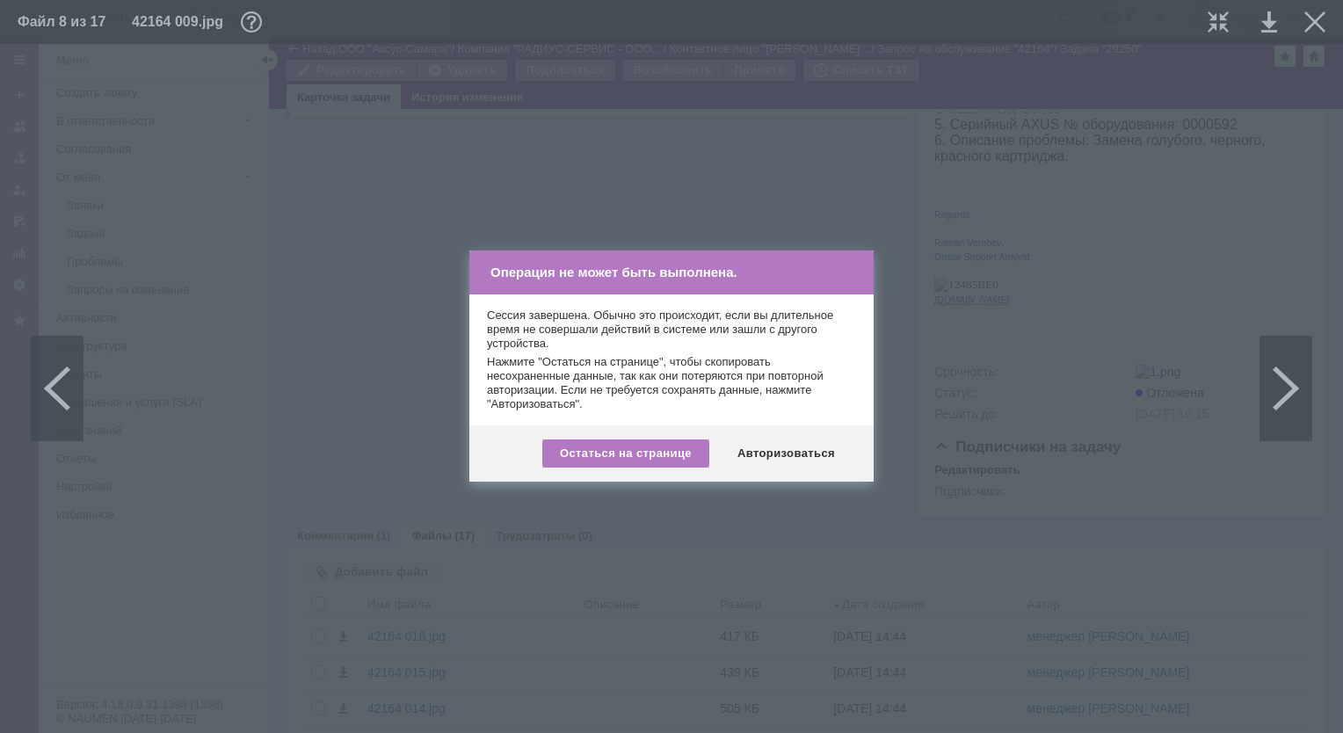
drag, startPoint x: 776, startPoint y: 458, endPoint x: 765, endPoint y: 441, distance: 20.2
click at [772, 459] on div "Авторизоваться" at bounding box center [786, 454] width 133 height 28
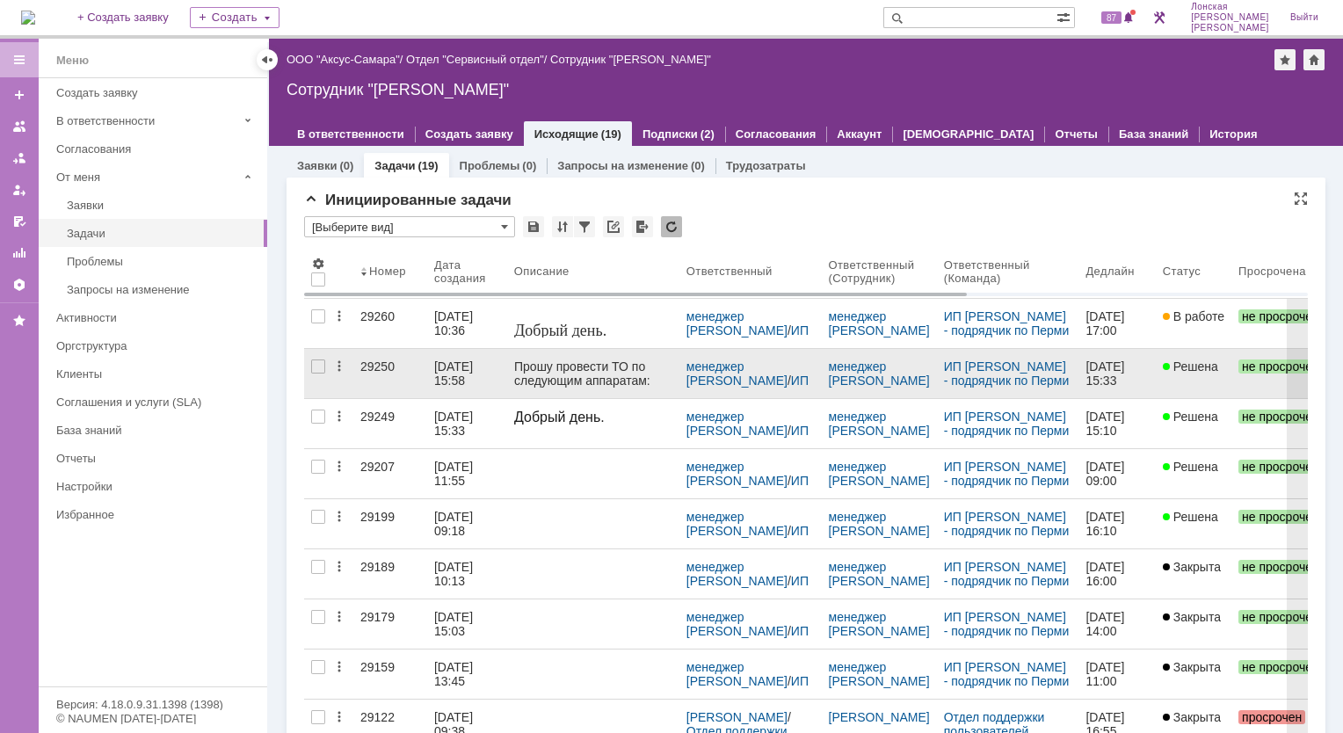
click at [376, 367] on div "29250" at bounding box center [390, 367] width 60 height 14
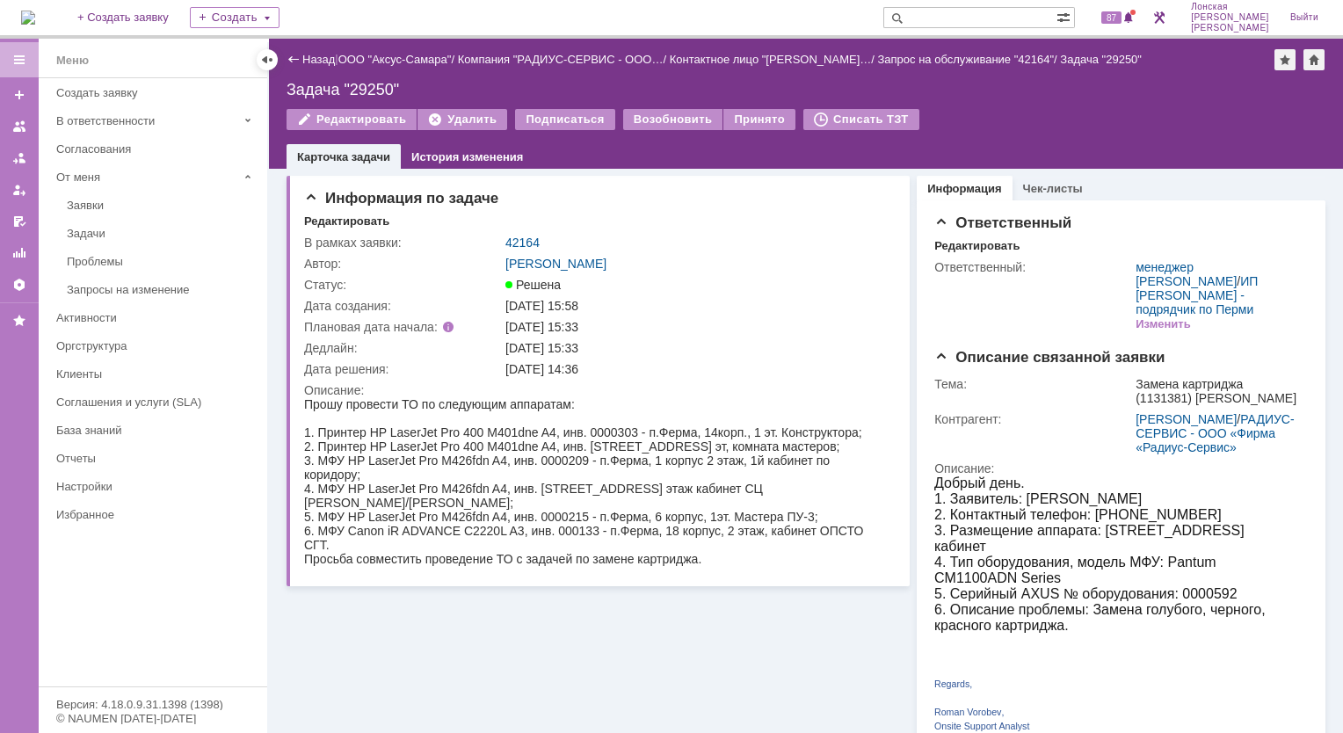
click at [619, 450] on div "2. Принтер HP LaserJet Pro 400 M401dne A4, инв. [STREET_ADDRESS] эт, комната ма…" at bounding box center [592, 447] width 577 height 14
click at [622, 448] on div "2. Принтер HP LaserJet Pro 400 M401dne A4, инв. [STREET_ADDRESS] эт, комната ма…" at bounding box center [592, 447] width 577 height 14
click at [619, 453] on div "2. Принтер HP LaserJet Pro 400 M401dne A4, инв. [STREET_ADDRESS] эт, комната ма…" at bounding box center [592, 447] width 577 height 14
click at [587, 469] on div "3. МФУ HP LaserJet Pro M426fdn A4, инв. 0000209 - п.Ферма, 1 корпус 2 этаж, 1й …" at bounding box center [592, 468] width 577 height 28
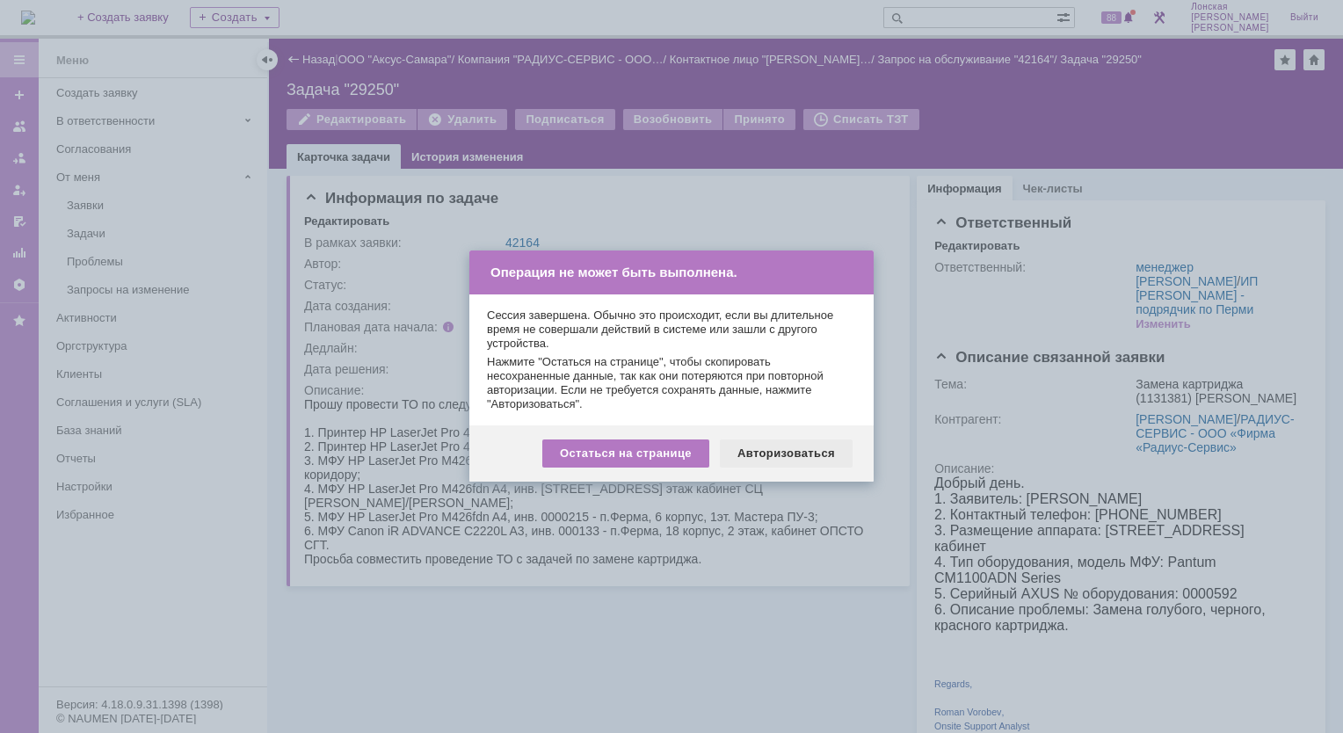
click at [773, 450] on div "Авторизоваться" at bounding box center [786, 454] width 133 height 28
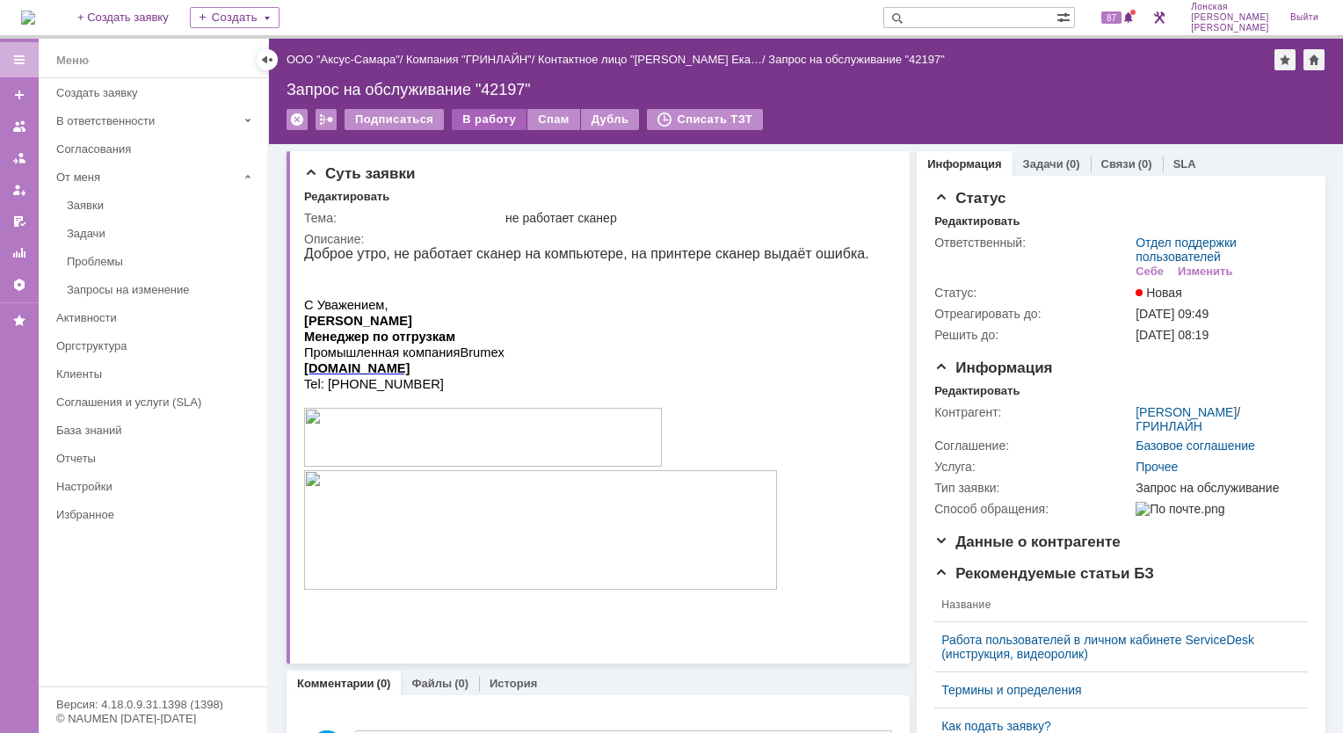
click at [491, 123] on div "В работу" at bounding box center [489, 119] width 75 height 21
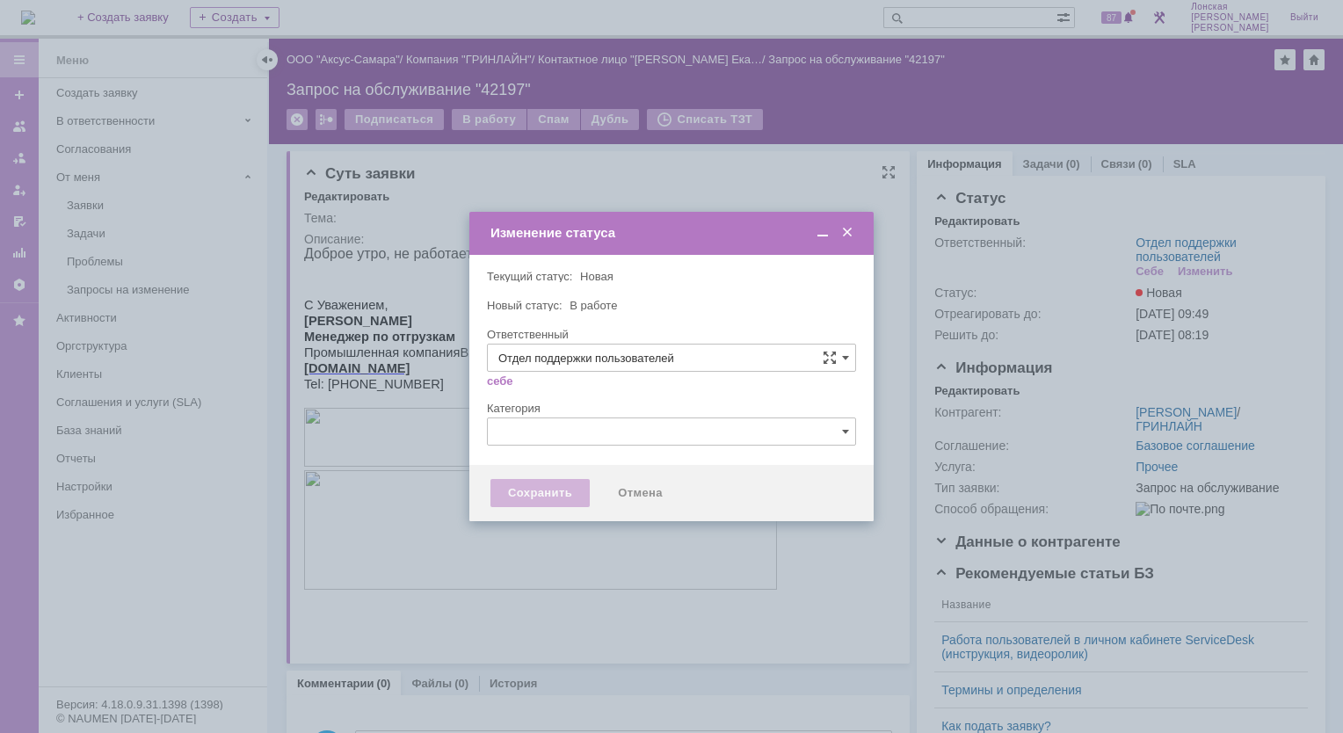
type input "[PERSON_NAME]"
click at [847, 230] on span at bounding box center [848, 233] width 18 height 16
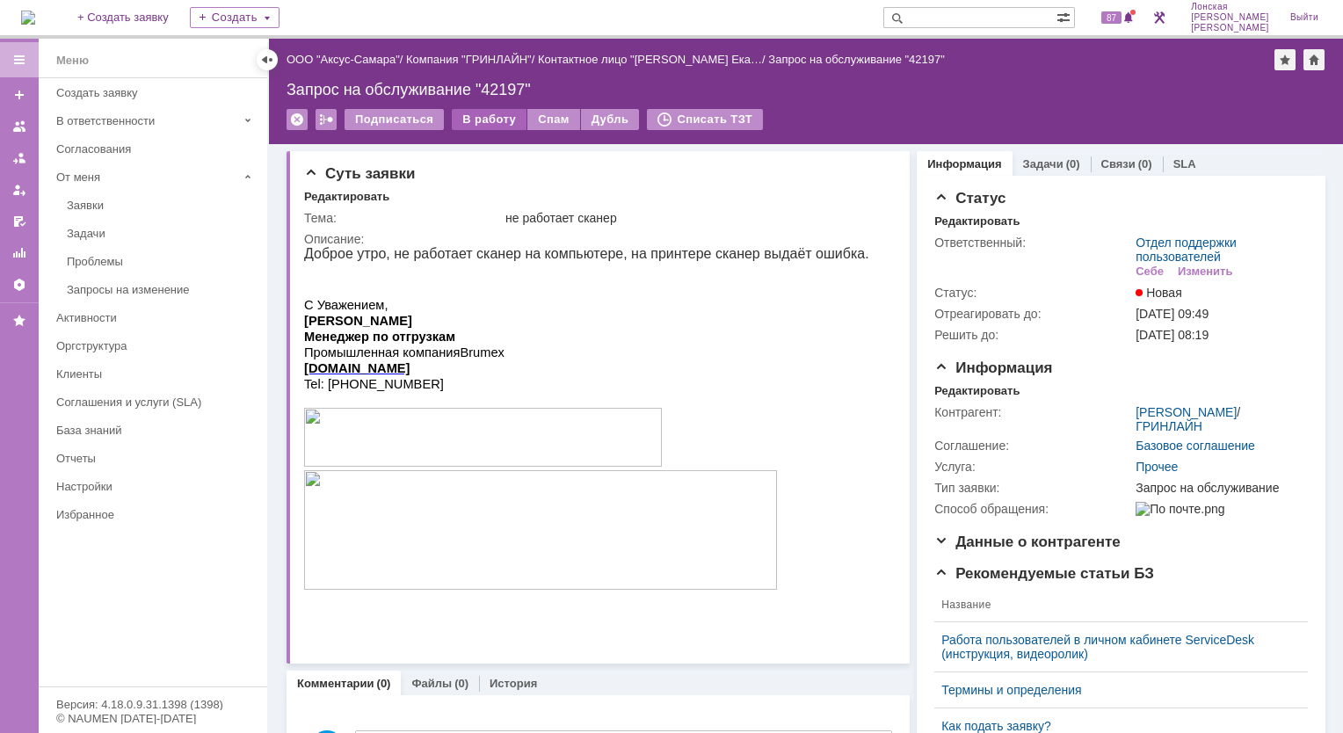
click at [462, 116] on div "В работу" at bounding box center [489, 119] width 75 height 21
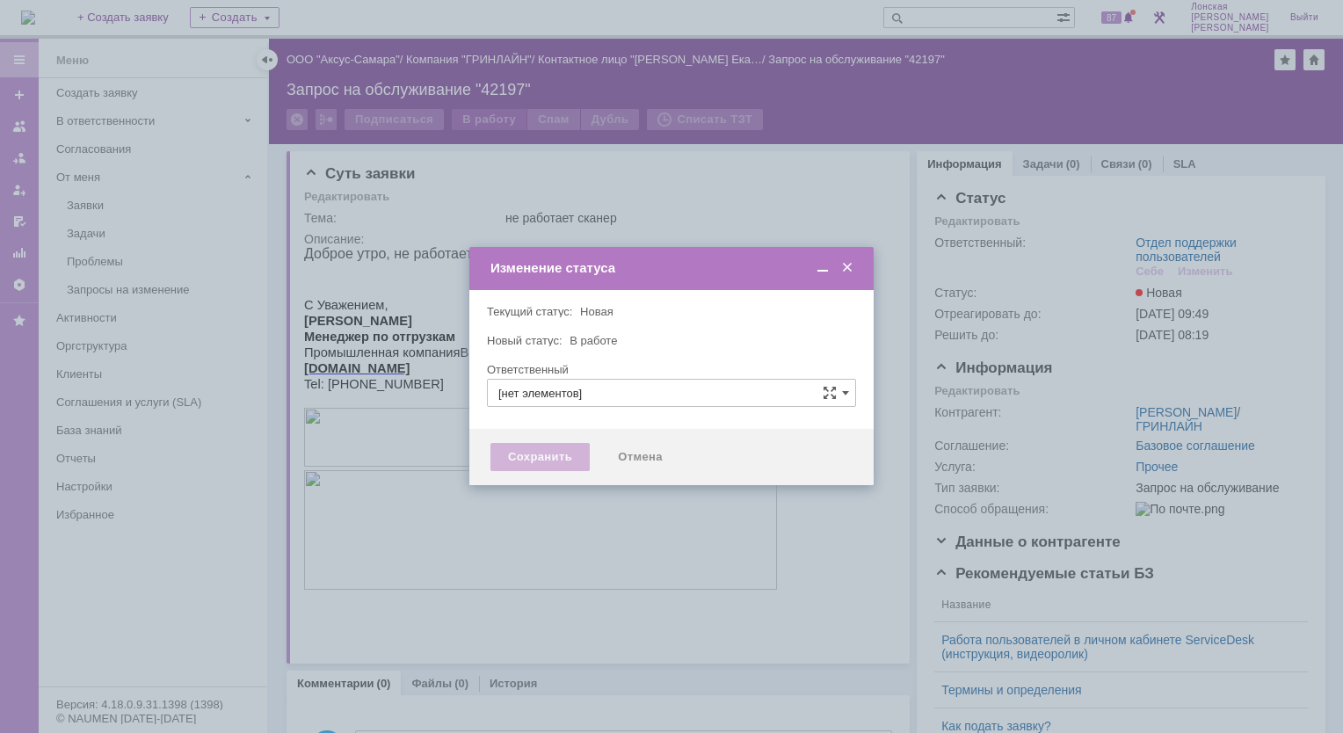
type input "Отдел поддержки пользователей"
type input "[PERSON_NAME]"
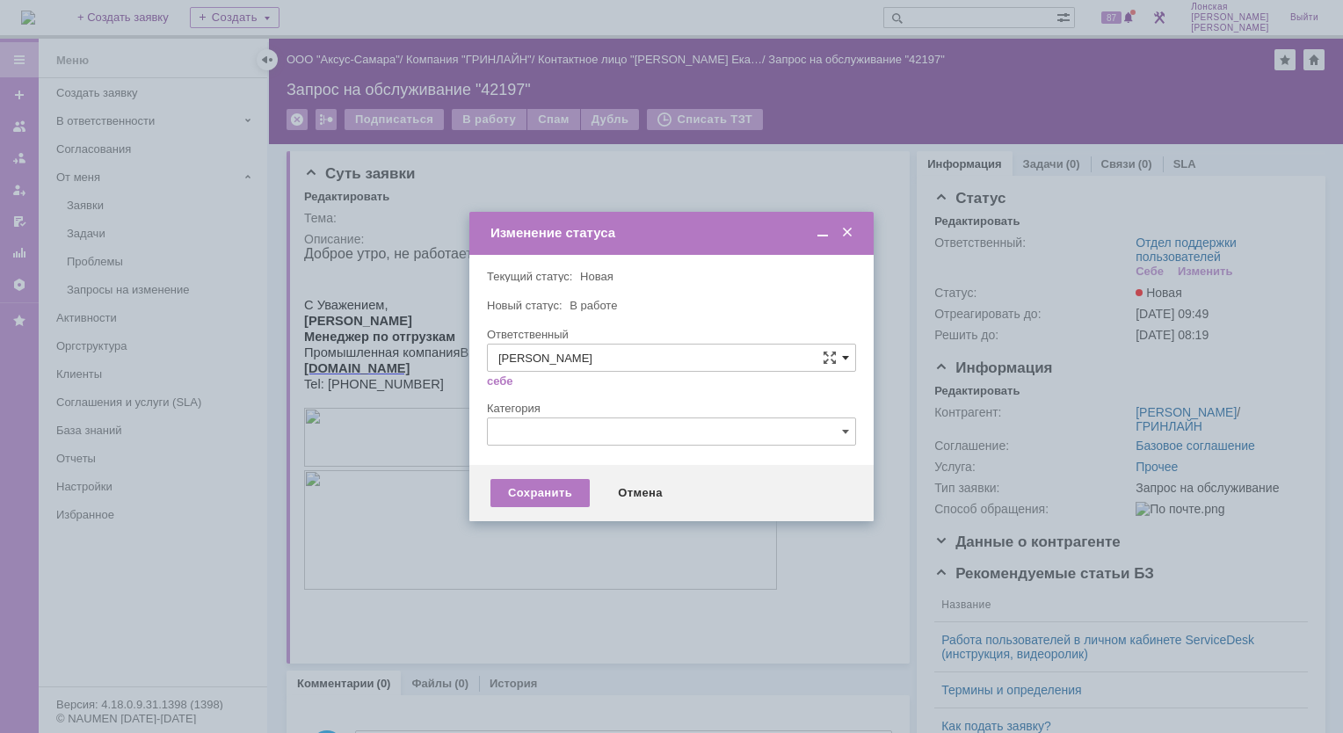
click at [846, 361] on span at bounding box center [845, 358] width 7 height 14
click at [849, 235] on span at bounding box center [848, 233] width 18 height 16
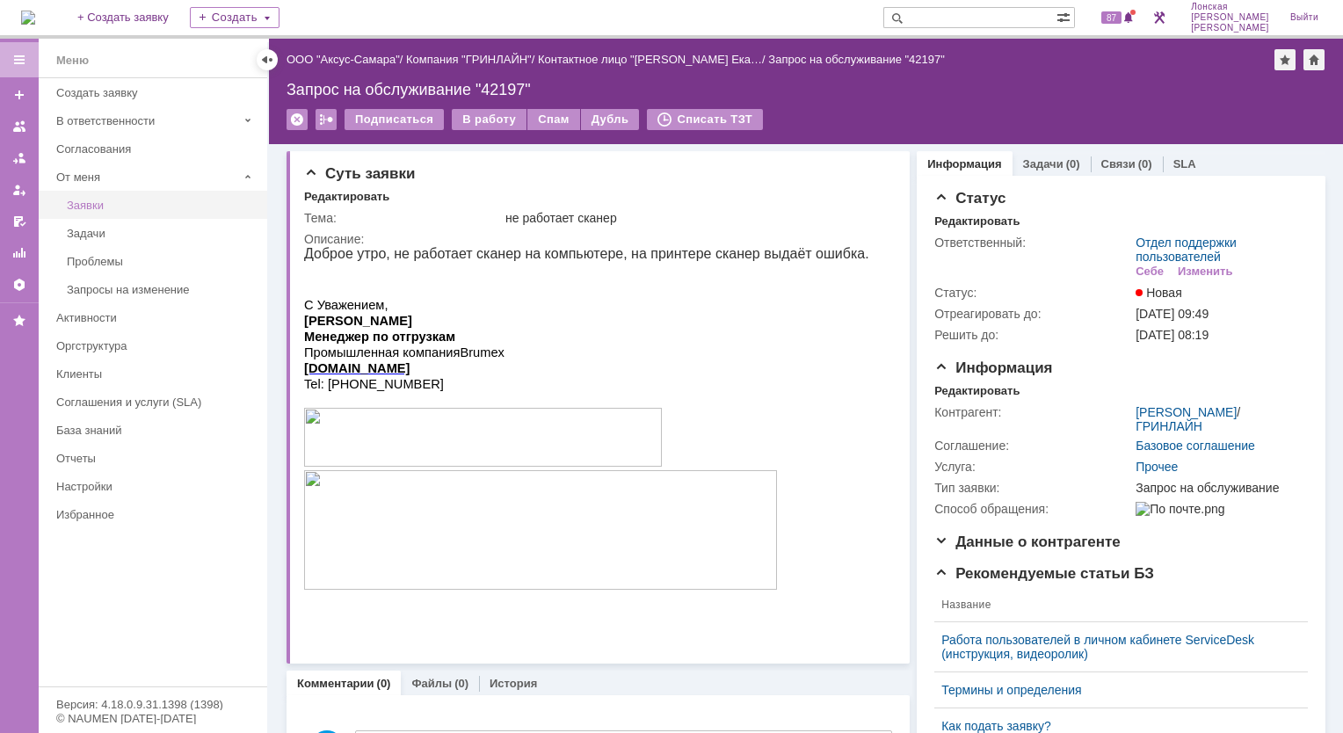
click at [125, 202] on div "Заявки" at bounding box center [162, 205] width 190 height 13
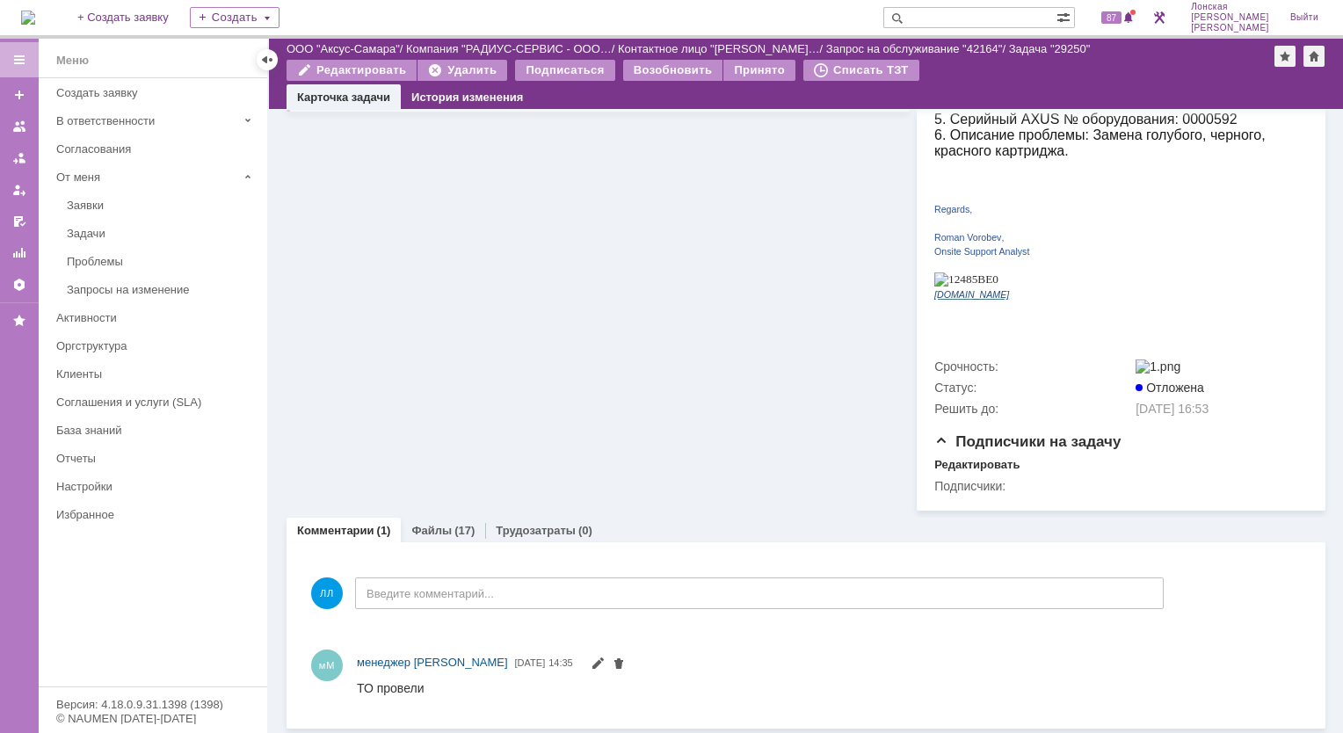
scroll to position [410, 0]
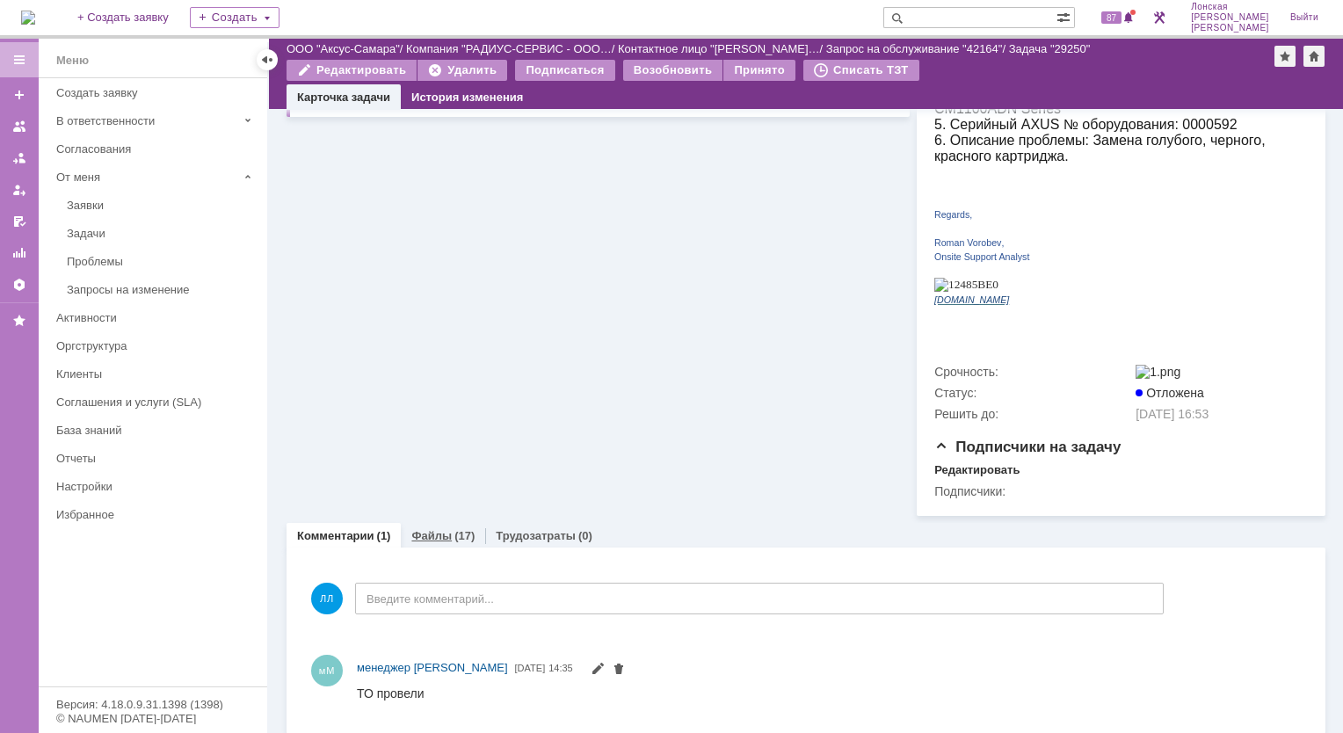
click at [463, 536] on div "Файлы (17)" at bounding box center [443, 535] width 84 height 25
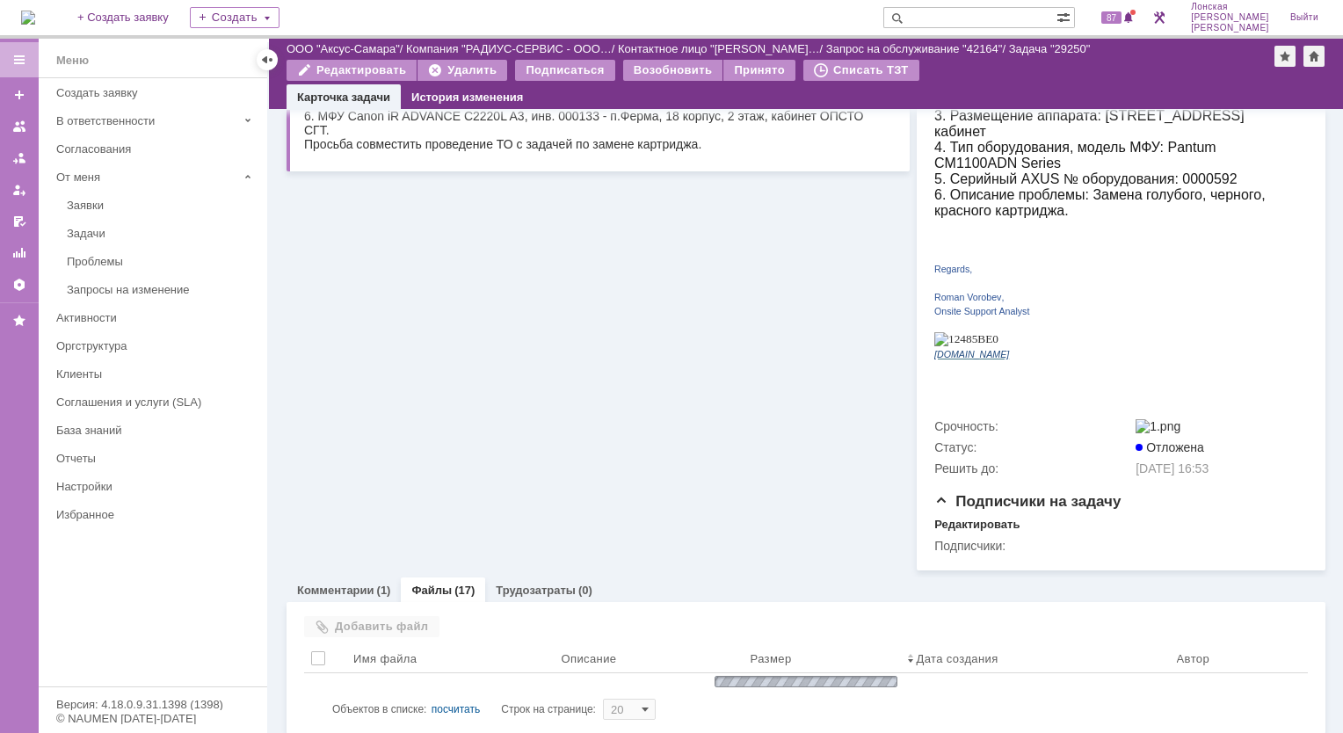
scroll to position [418, 0]
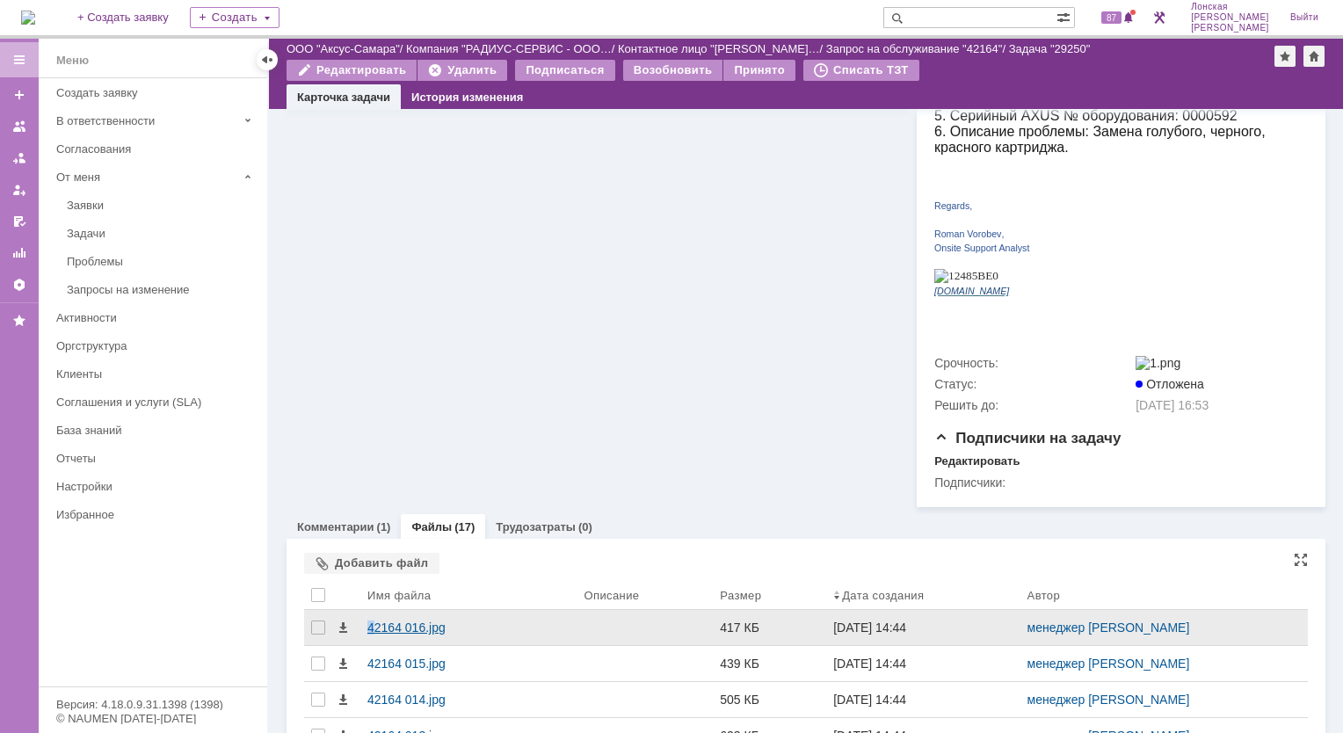
click at [373, 621] on div "42164 016.jpg" at bounding box center [468, 628] width 202 height 14
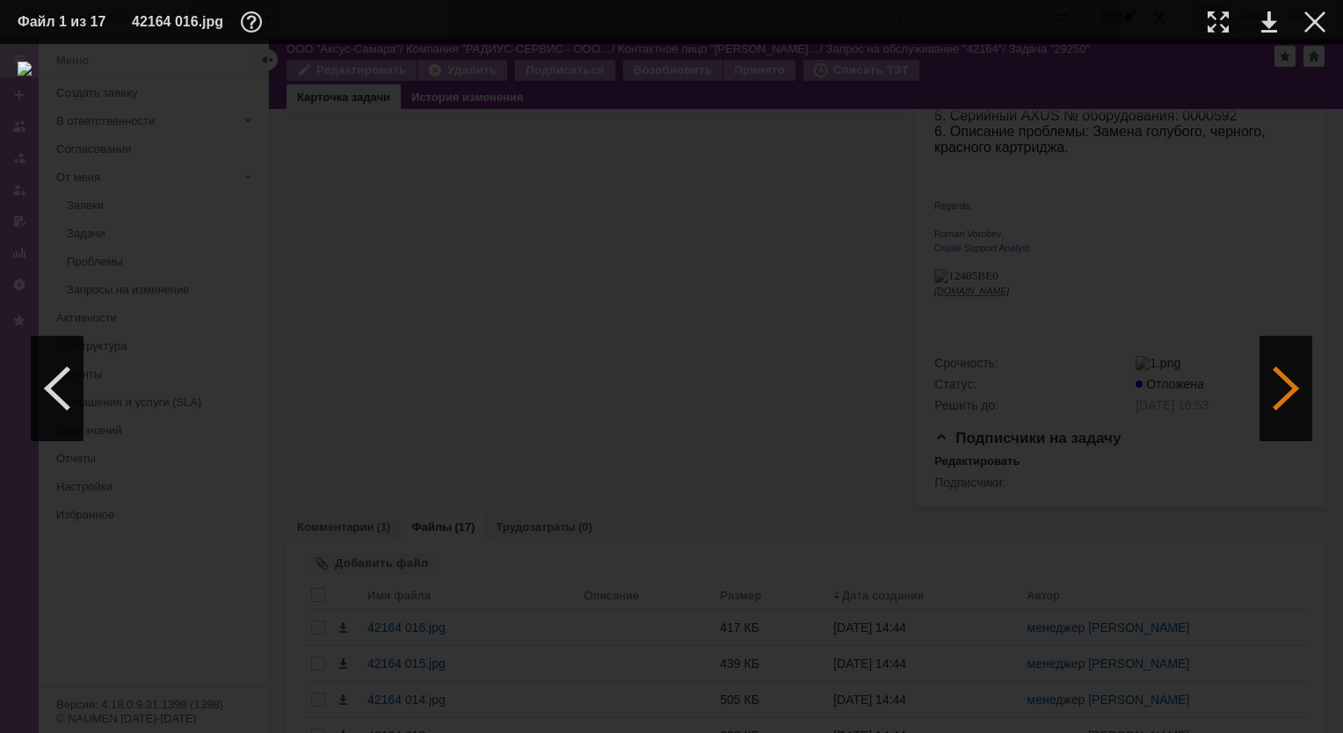
click at [1285, 408] on div at bounding box center [1286, 388] width 53 height 105
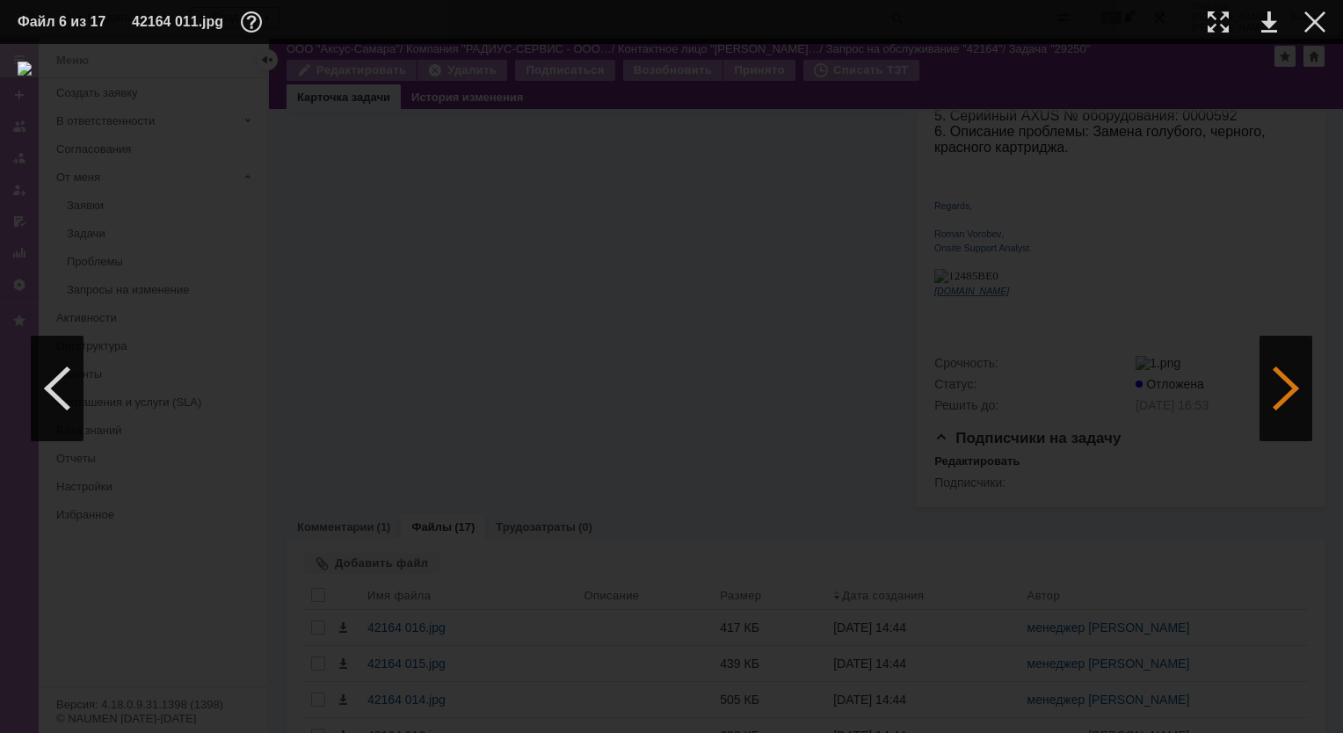
click at [1285, 408] on div at bounding box center [1286, 388] width 53 height 105
click at [1224, 30] on div at bounding box center [1218, 21] width 21 height 21
click at [1283, 411] on div at bounding box center [1286, 388] width 53 height 105
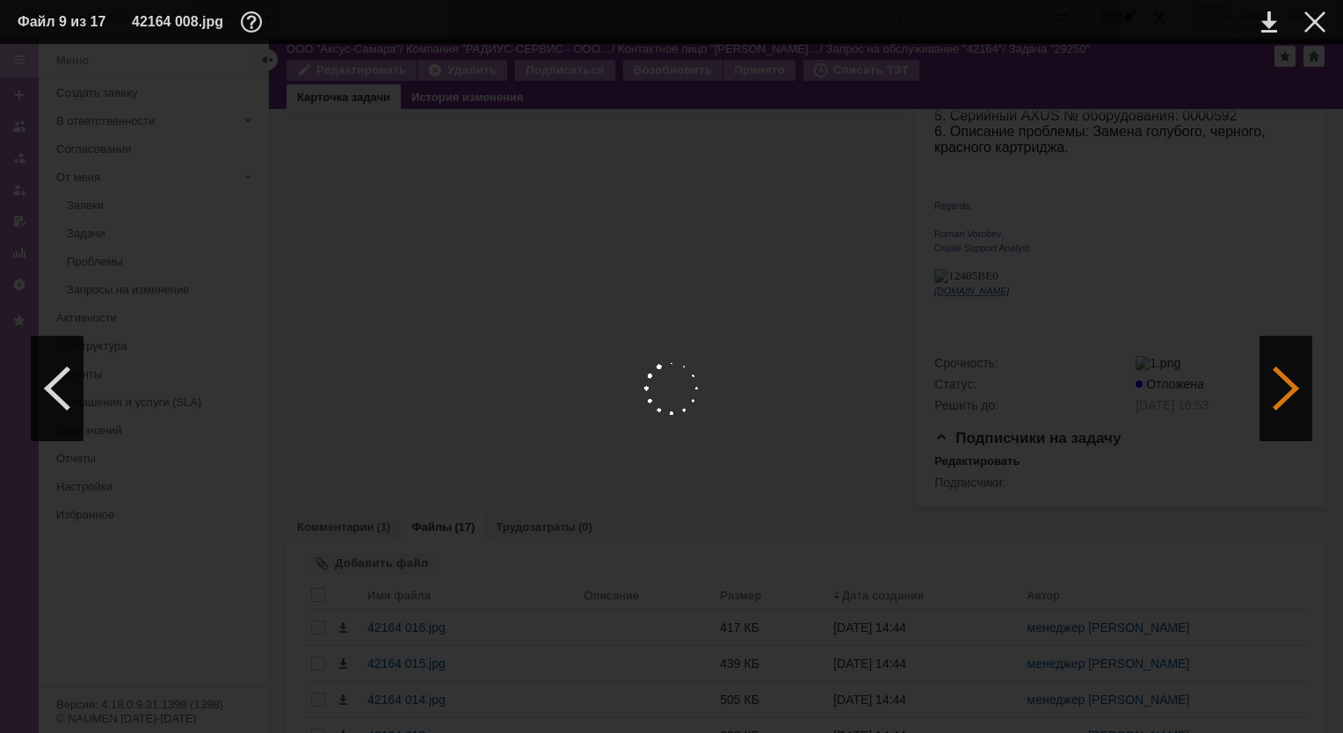
scroll to position [0, 0]
click at [1273, 374] on div at bounding box center [1286, 388] width 53 height 105
click at [53, 386] on div at bounding box center [57, 388] width 53 height 105
click at [1230, 29] on td at bounding box center [1253, 22] width 48 height 26
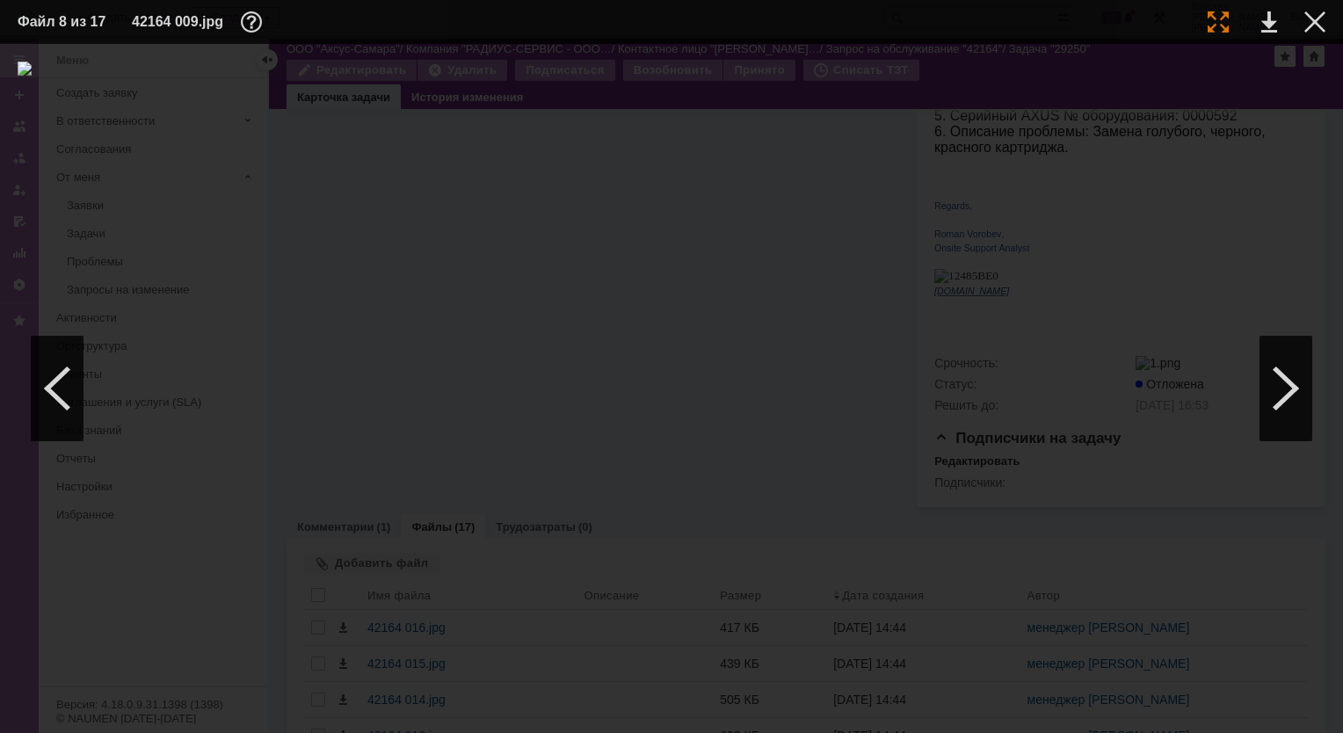
click at [1213, 21] on div at bounding box center [1218, 21] width 21 height 21
drag, startPoint x: 784, startPoint y: 729, endPoint x: 827, endPoint y: 734, distance: 43.4
click at [827, 732] on html "Идет загрузка, пожалуйста, подождите. На домашнюю + Создать заявку Создать 87 Л…" at bounding box center [671, 366] width 1343 height 733
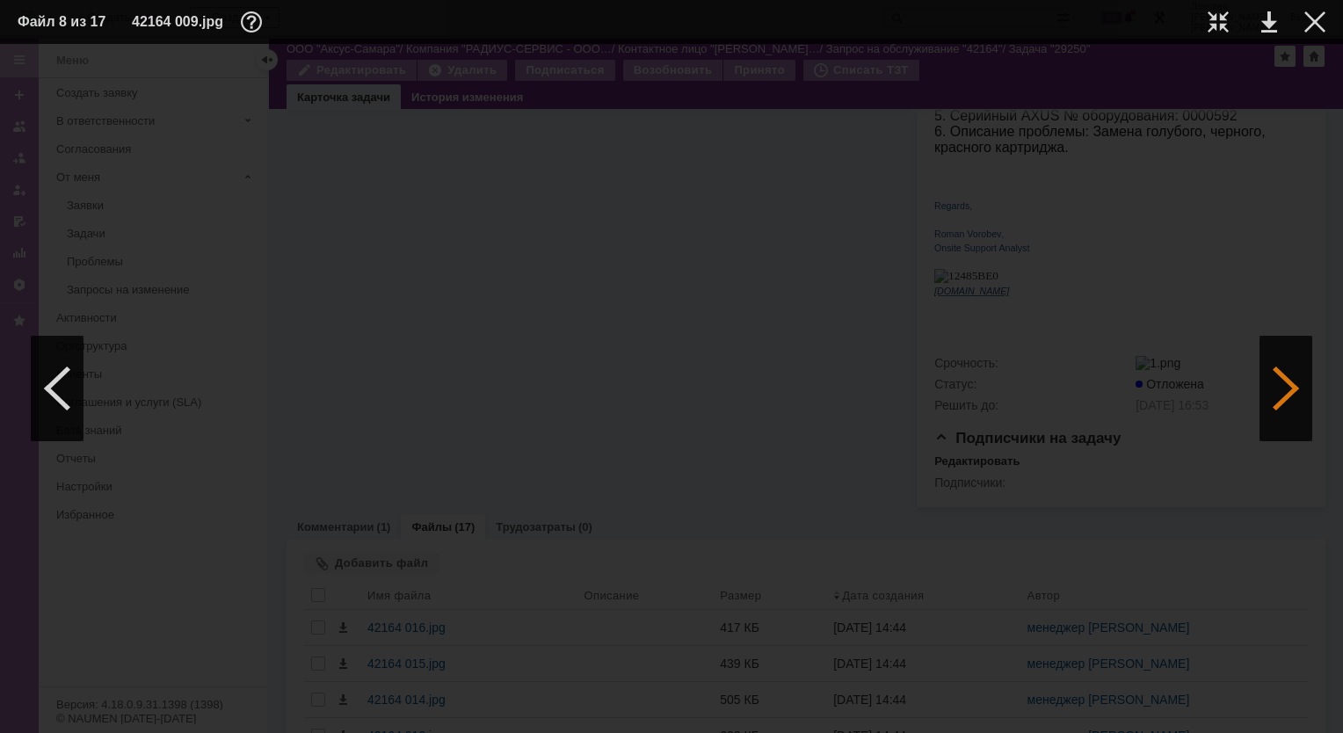
click at [1279, 385] on div at bounding box center [1286, 388] width 53 height 105
click at [1224, 26] on div at bounding box center [1218, 21] width 21 height 21
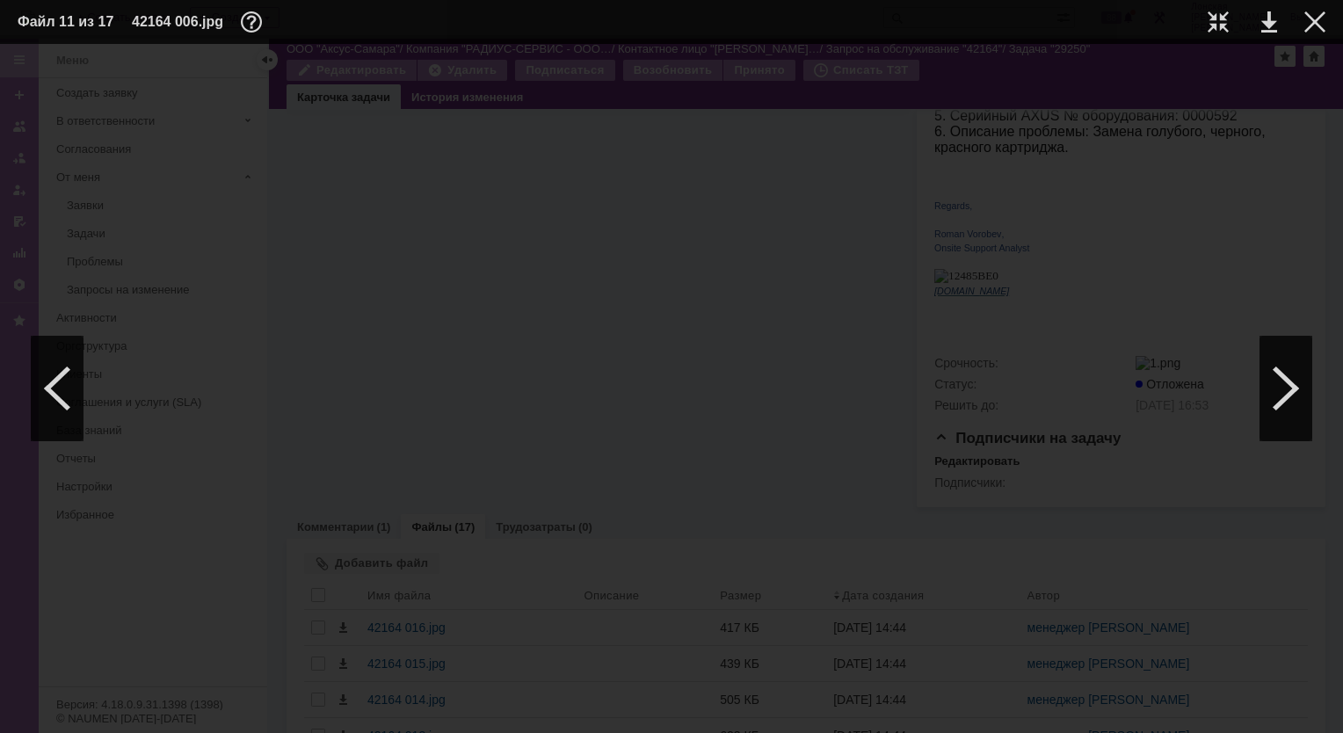
scroll to position [1365, 63]
click at [1287, 384] on div at bounding box center [1286, 388] width 53 height 105
click at [1213, 27] on div at bounding box center [1218, 21] width 21 height 21
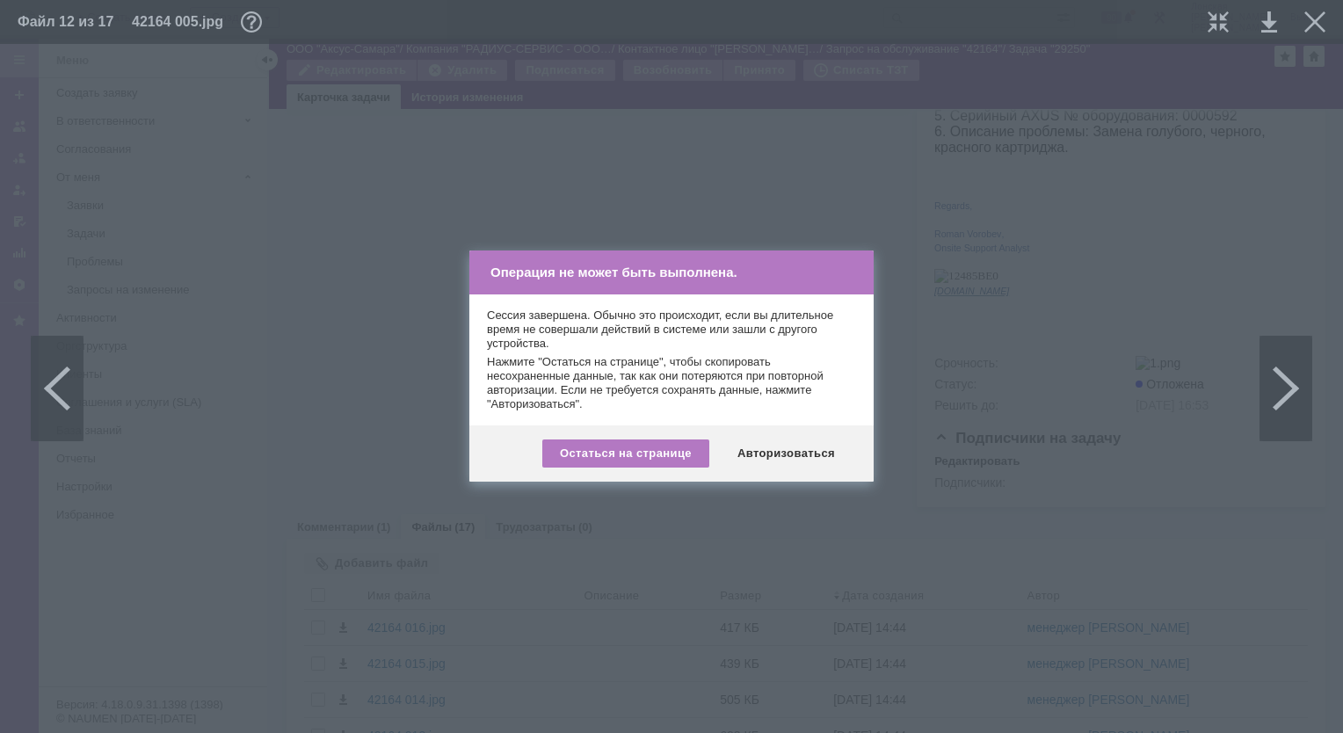
click at [784, 458] on div "Авторизоваться" at bounding box center [786, 454] width 133 height 28
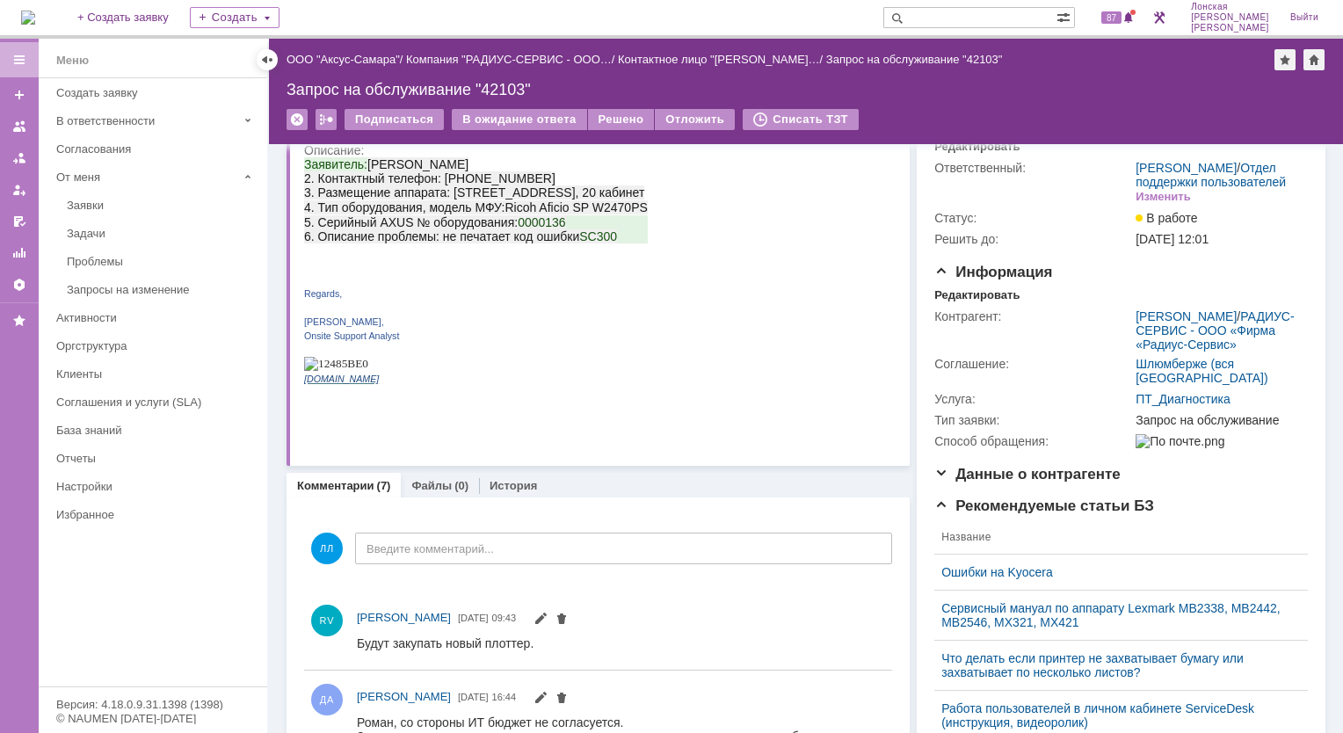
scroll to position [176, 0]
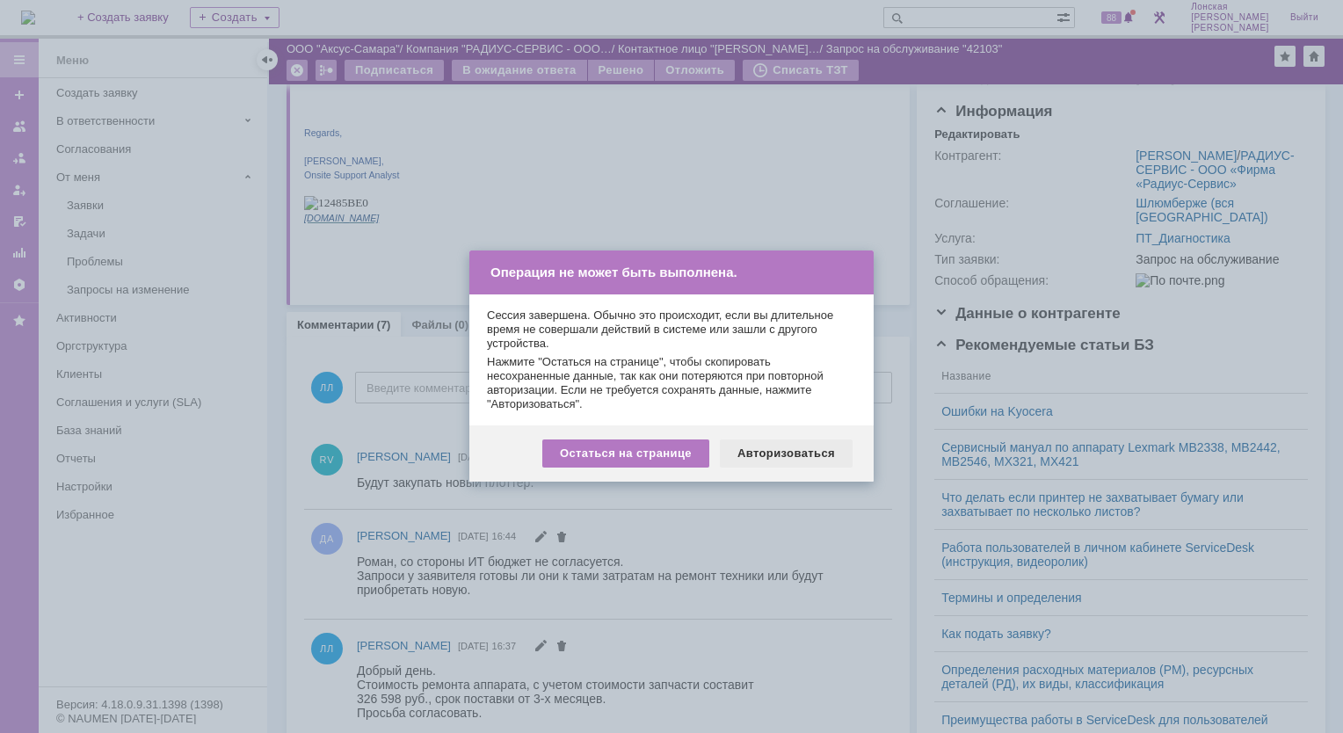
click at [782, 450] on div "Авторизоваться" at bounding box center [786, 454] width 133 height 28
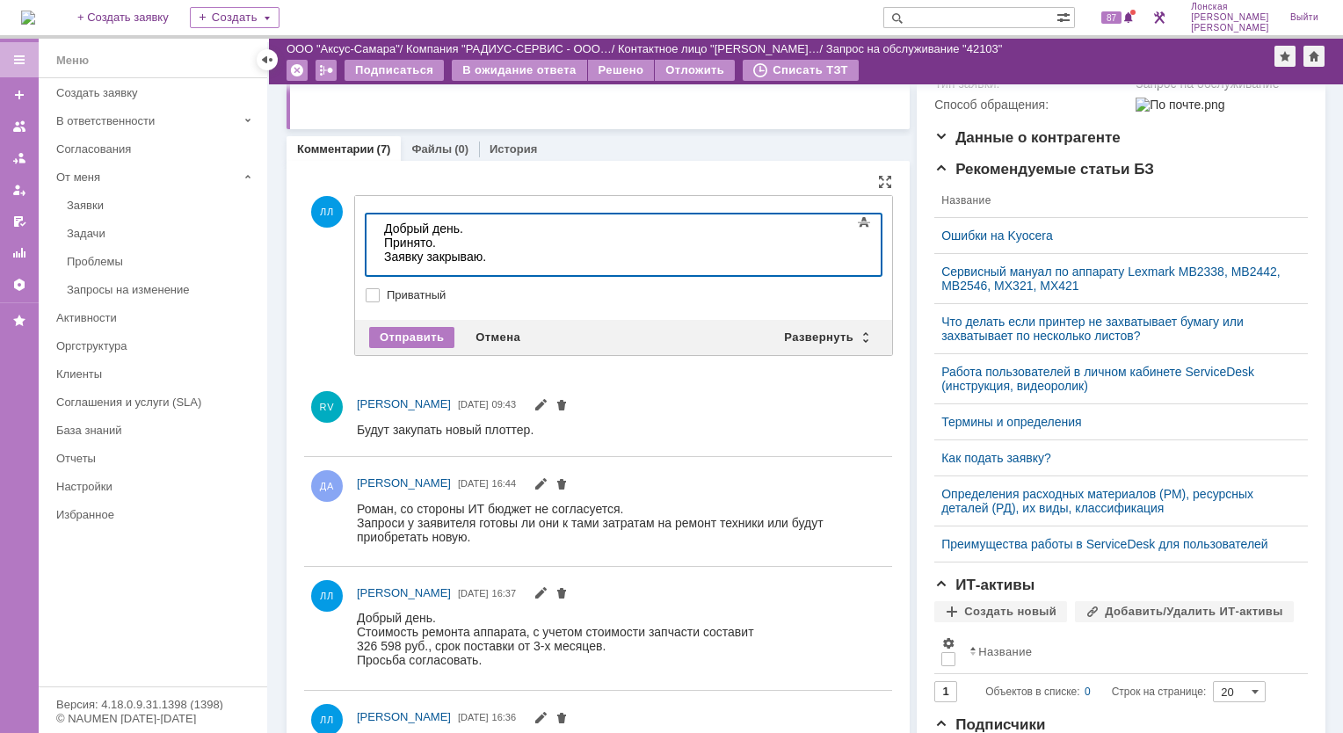
click at [506, 259] on div "Заявку закрываю." at bounding box center [509, 257] width 250 height 14
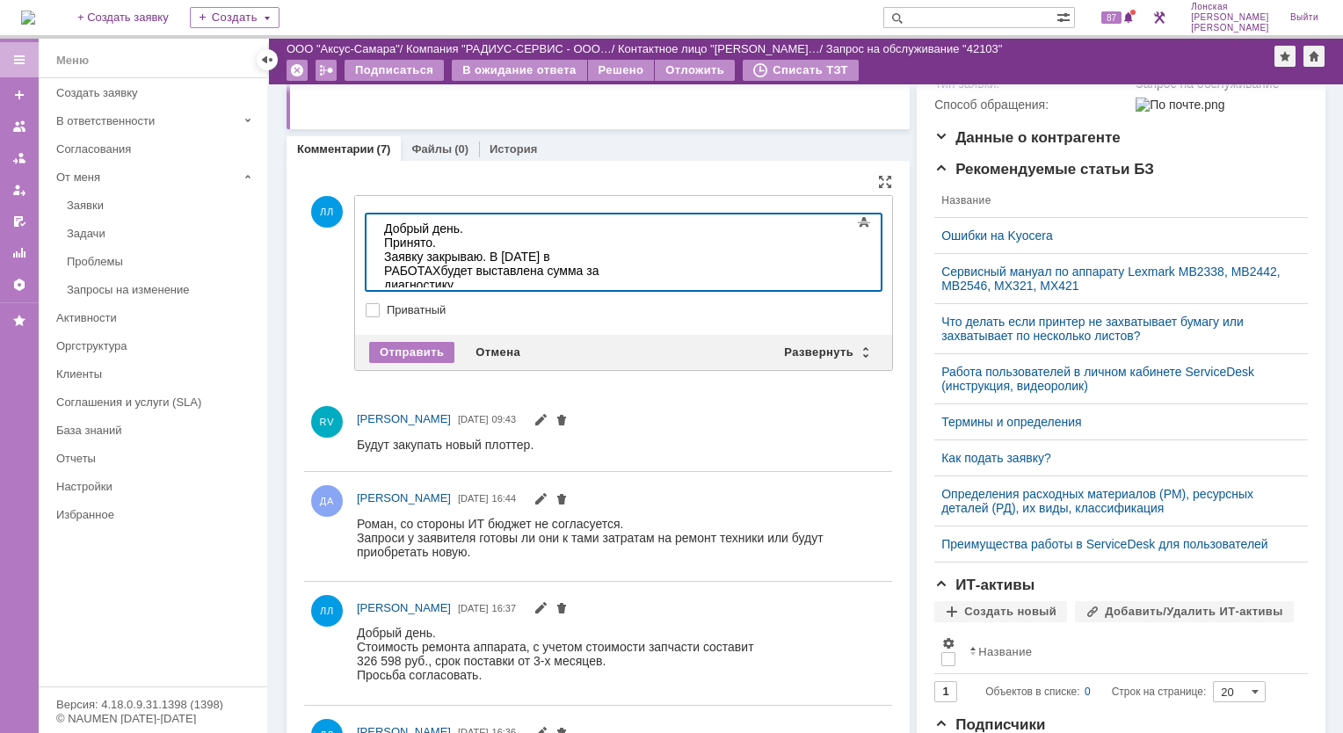
click at [428, 255] on div "Заявку закрываю. В [DATE] в РАБОТАХ будет выставлена сумма за диагностику." at bounding box center [509, 271] width 250 height 42
click at [634, 258] on div "Заявку закрываю. В [DATE] в РАБОТАХ будет выставлена сумма за диагностику." at bounding box center [509, 264] width 250 height 28
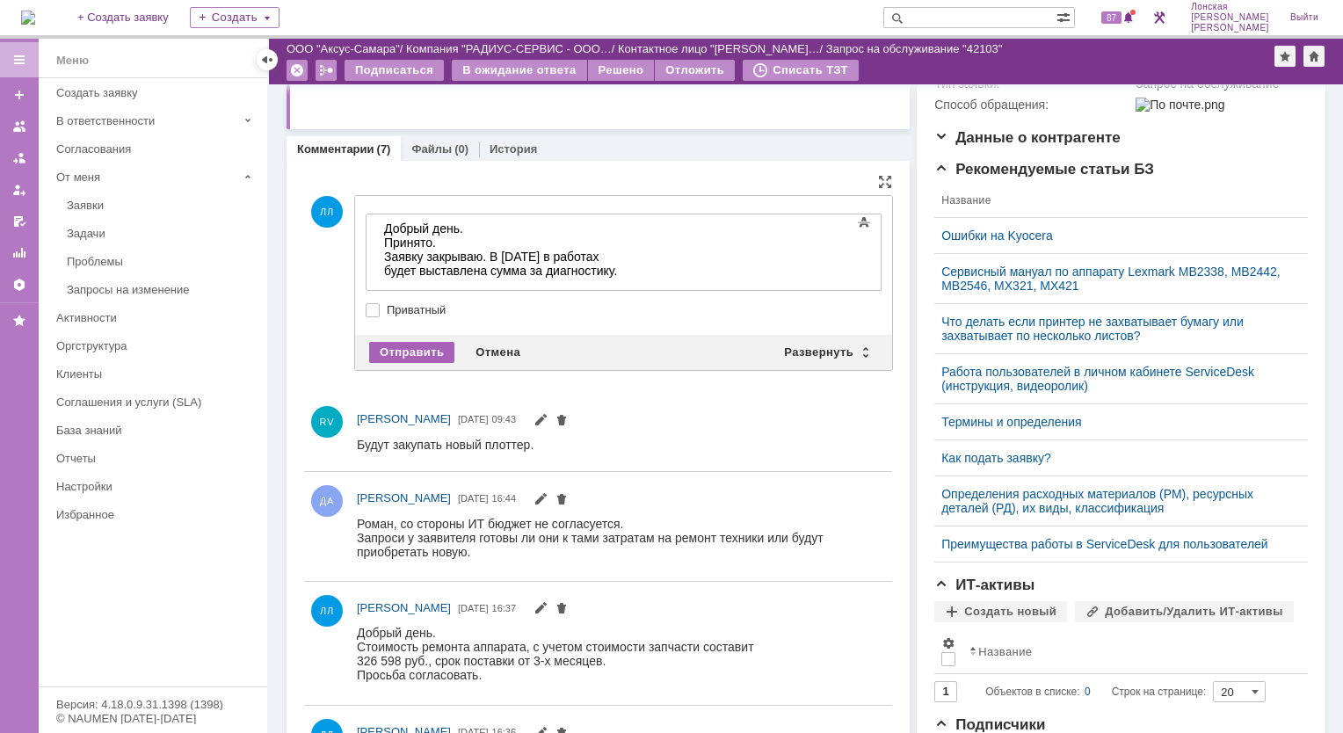
click at [415, 349] on div "Отправить" at bounding box center [411, 352] width 85 height 21
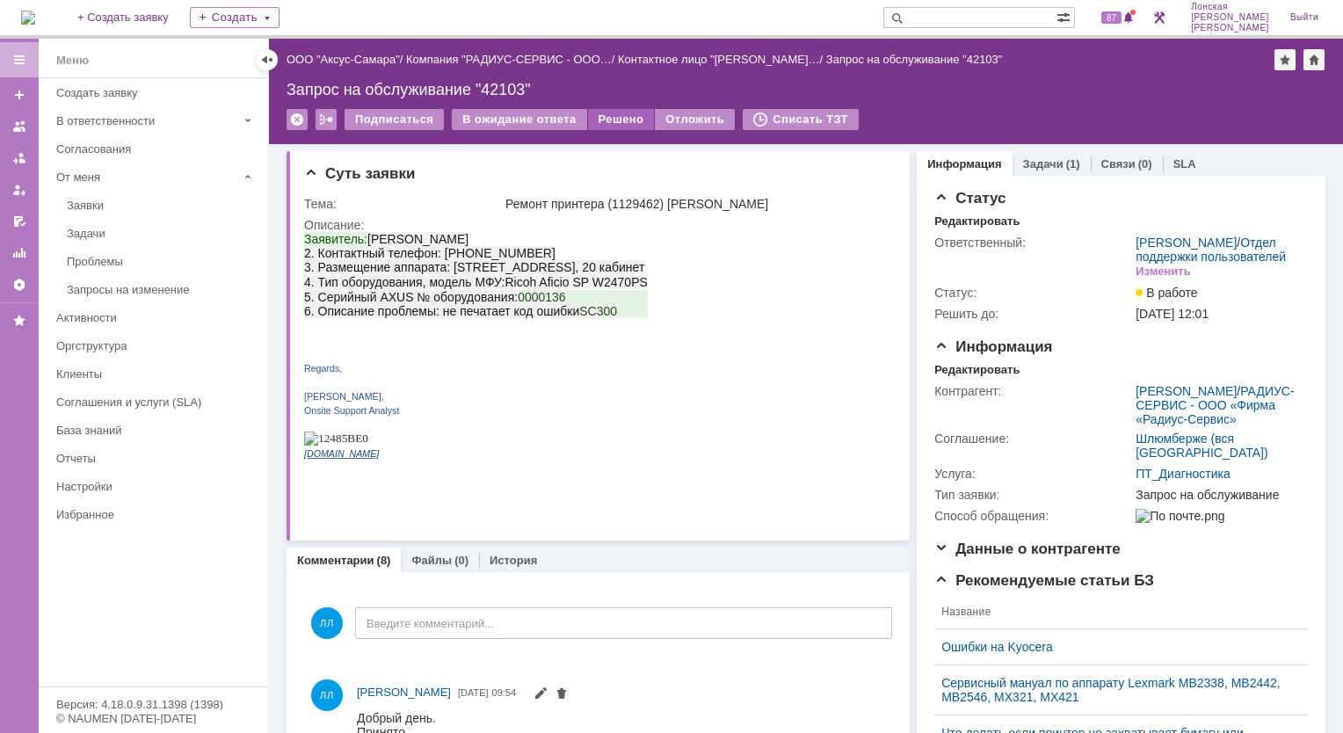
click at [598, 119] on div "Решено" at bounding box center [621, 119] width 67 height 21
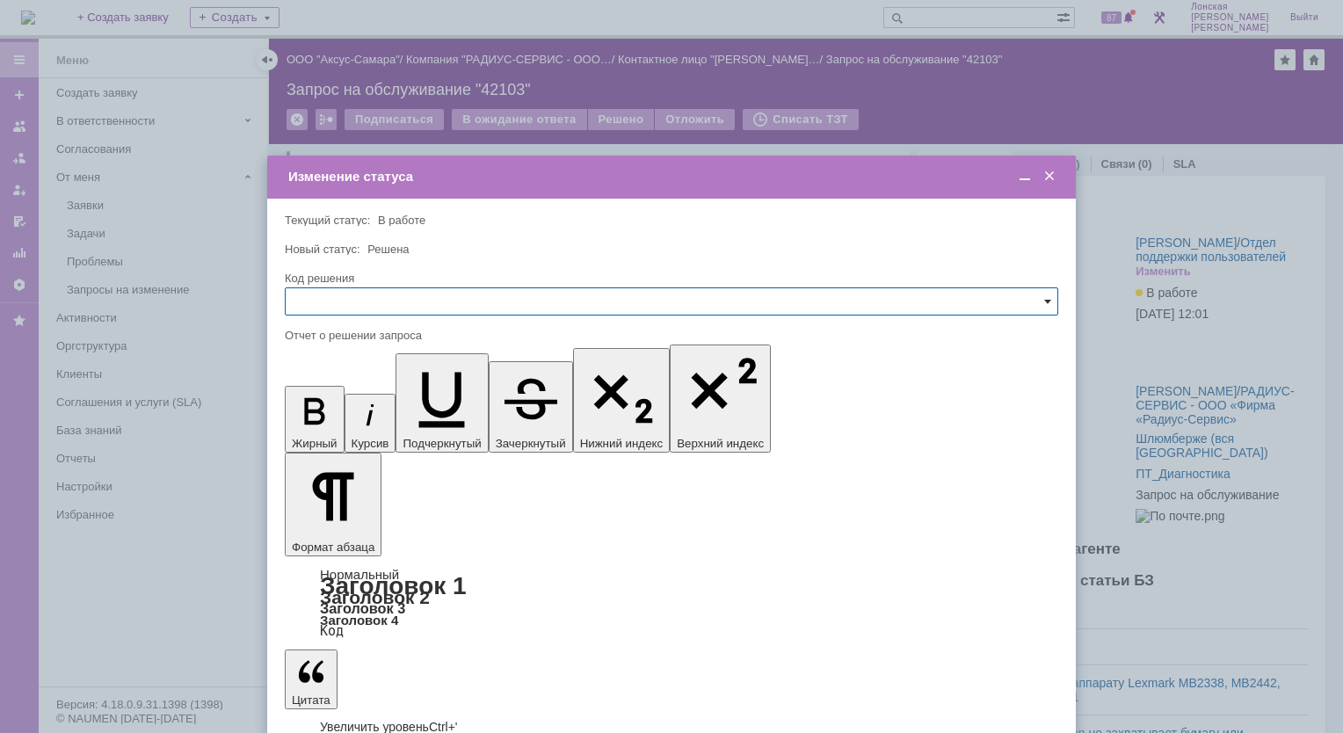
click at [1047, 297] on span at bounding box center [1047, 301] width 7 height 14
click at [544, 249] on div "Новый статус: Решена" at bounding box center [670, 249] width 770 height 11
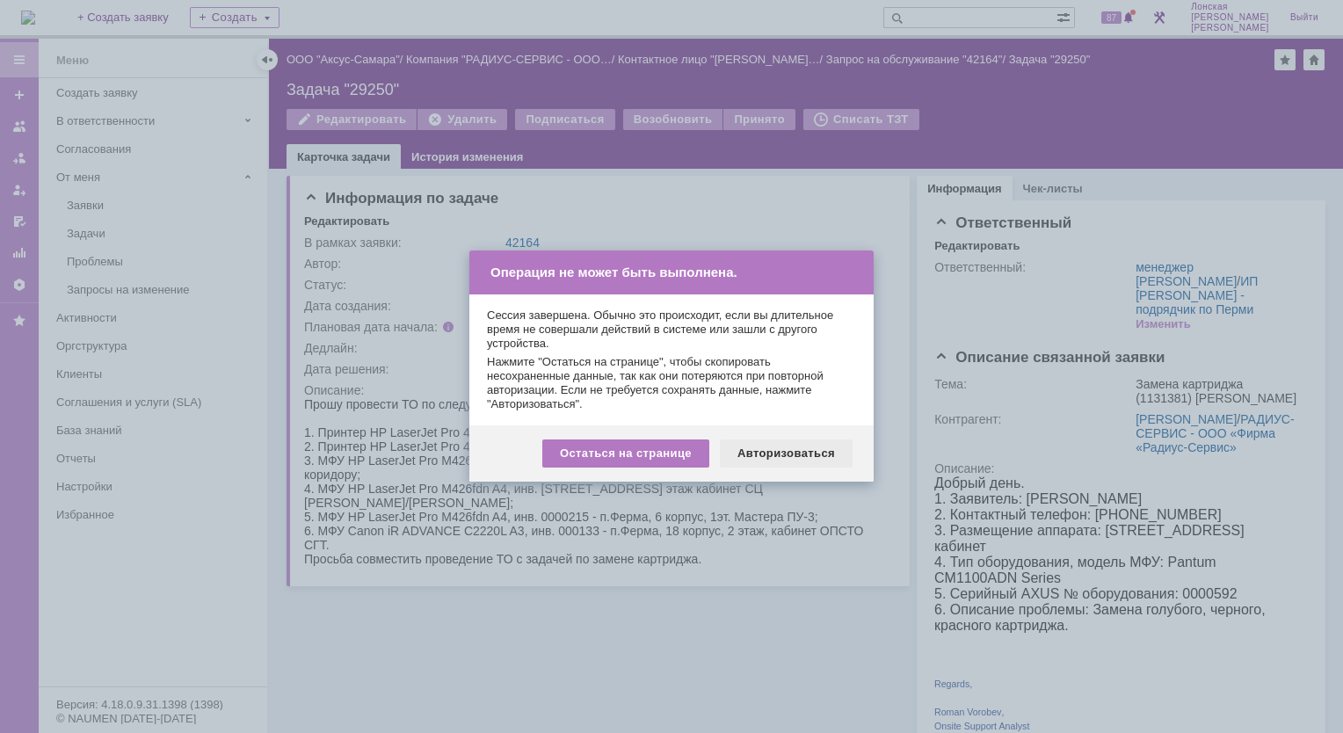
click at [741, 455] on div "Авторизоваться" at bounding box center [786, 454] width 133 height 28
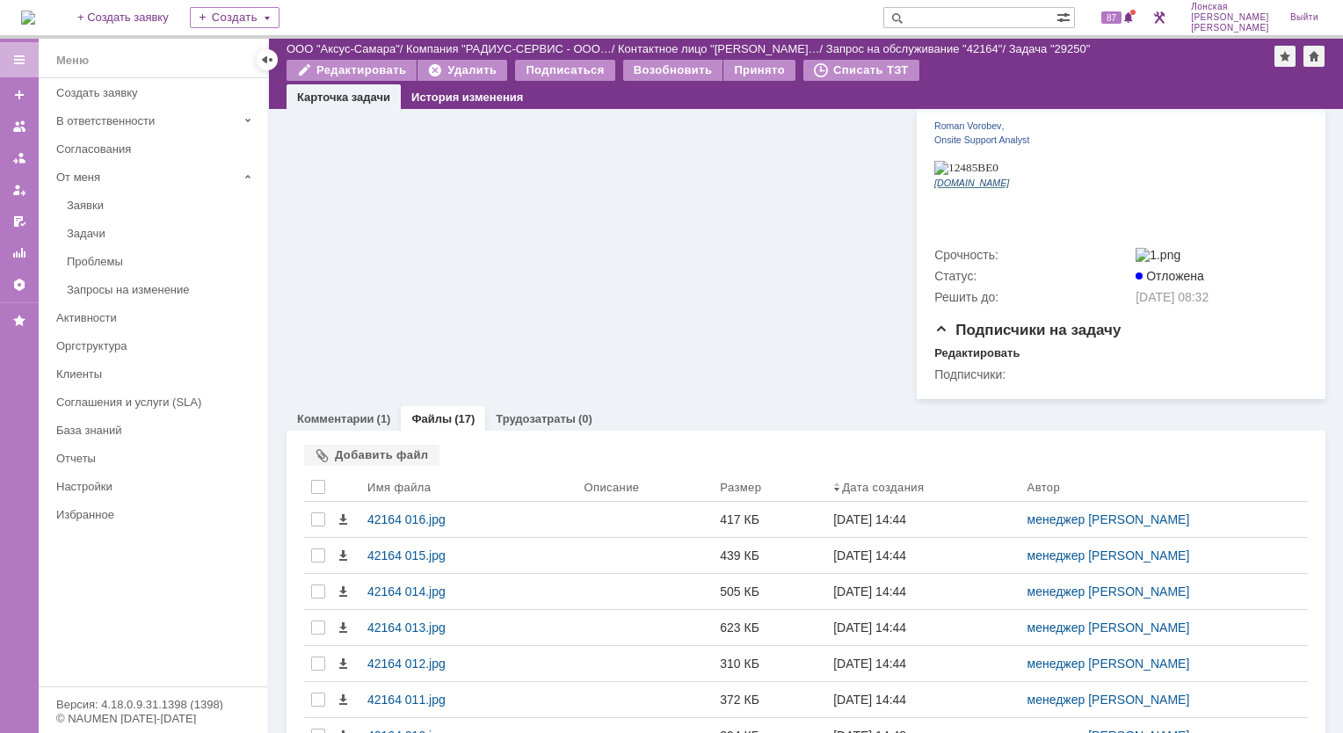
scroll to position [527, 0]
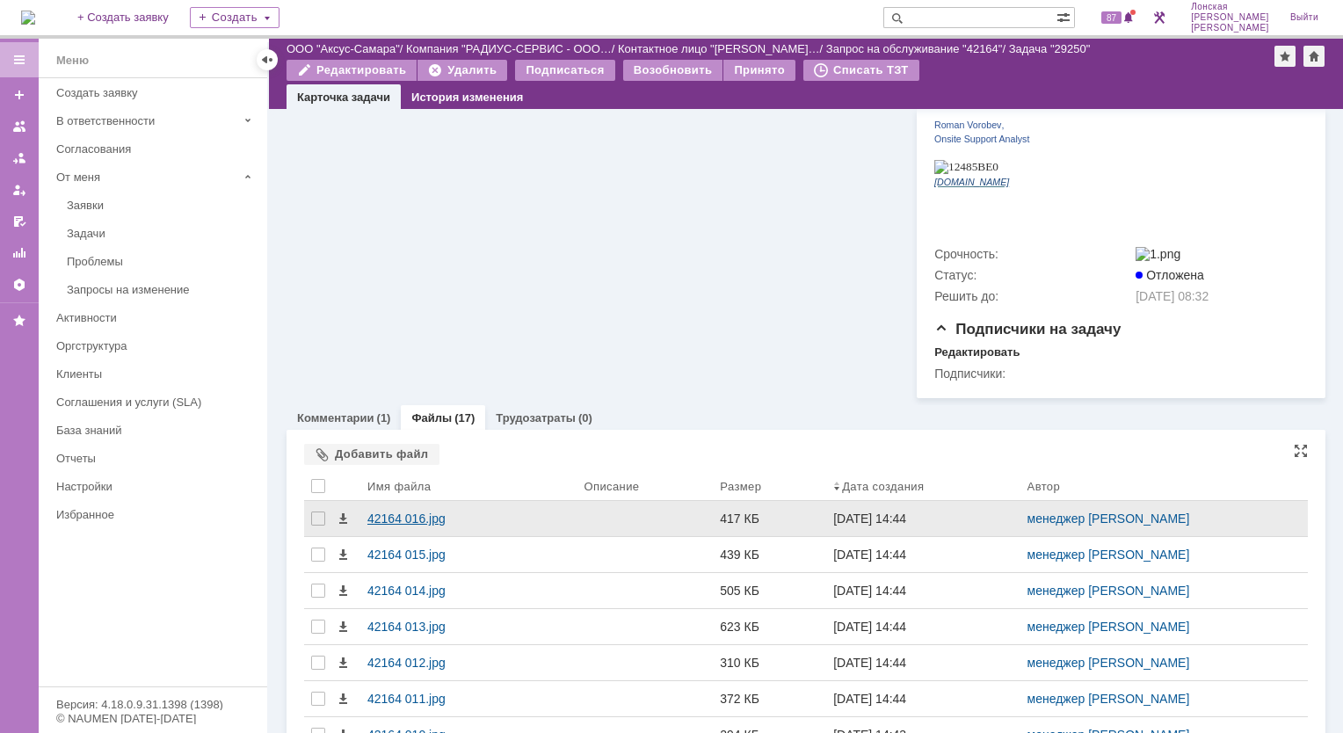
click at [390, 512] on div "42164 016.jpg" at bounding box center [468, 519] width 202 height 14
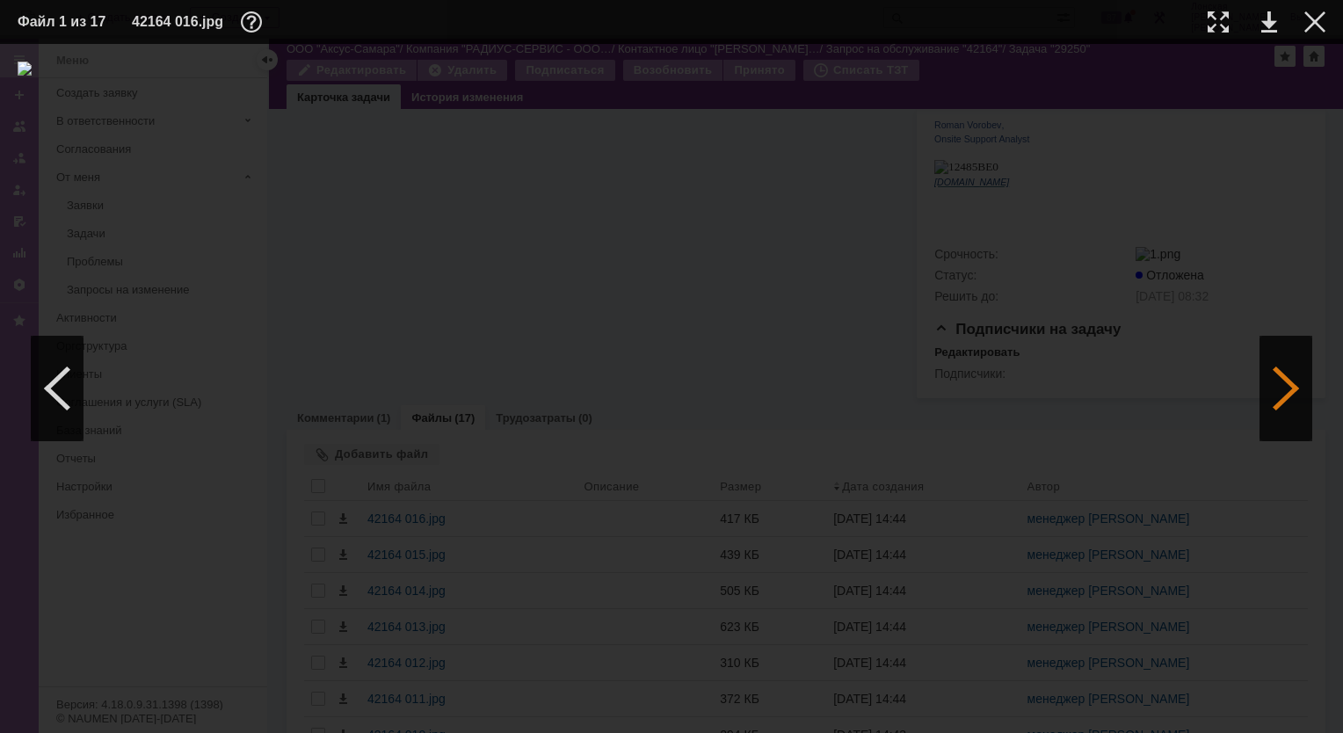
click at [1284, 372] on div at bounding box center [1286, 388] width 53 height 105
click at [1270, 378] on div at bounding box center [1286, 388] width 53 height 105
click at [1269, 378] on div at bounding box center [1286, 388] width 53 height 105
click at [1276, 424] on div at bounding box center [1286, 388] width 53 height 105
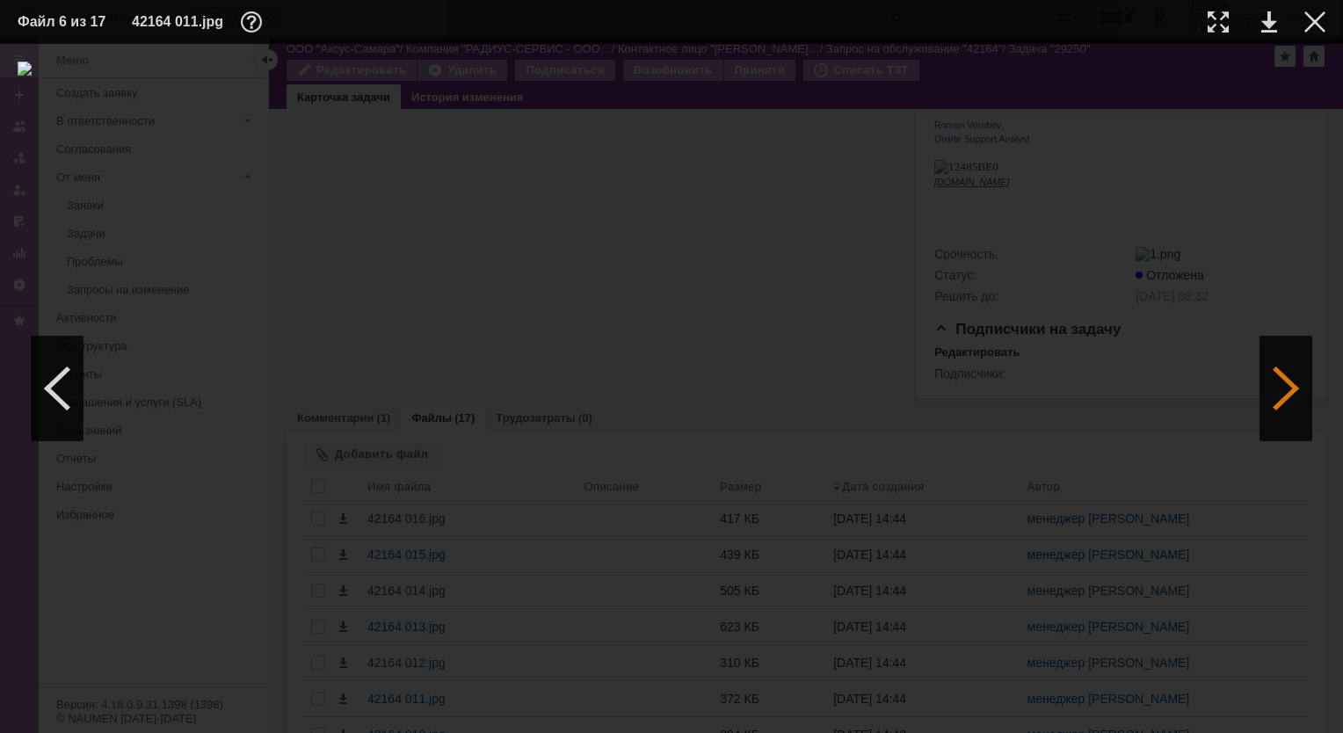
click at [1276, 382] on div at bounding box center [1286, 388] width 53 height 105
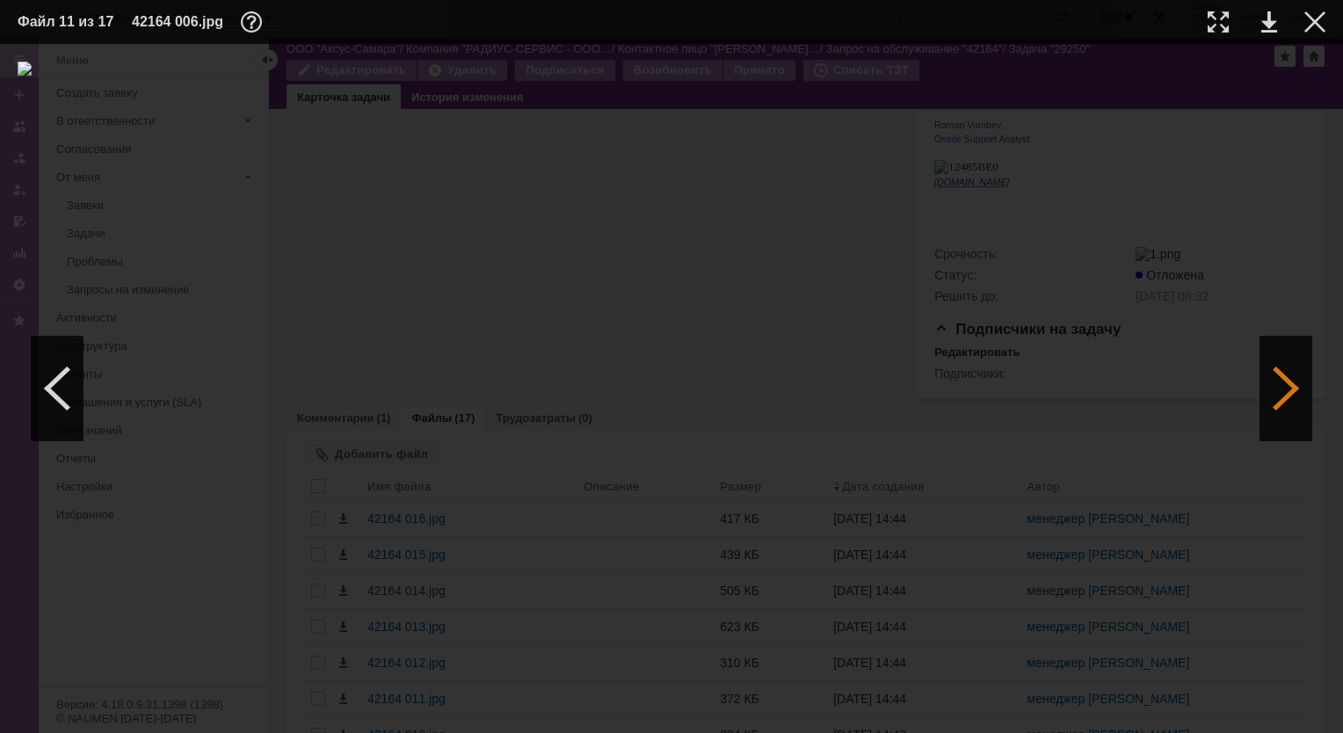
click at [1276, 382] on div at bounding box center [1286, 388] width 53 height 105
click at [1220, 19] on div at bounding box center [1218, 21] width 21 height 21
click at [1298, 390] on div at bounding box center [1286, 388] width 53 height 105
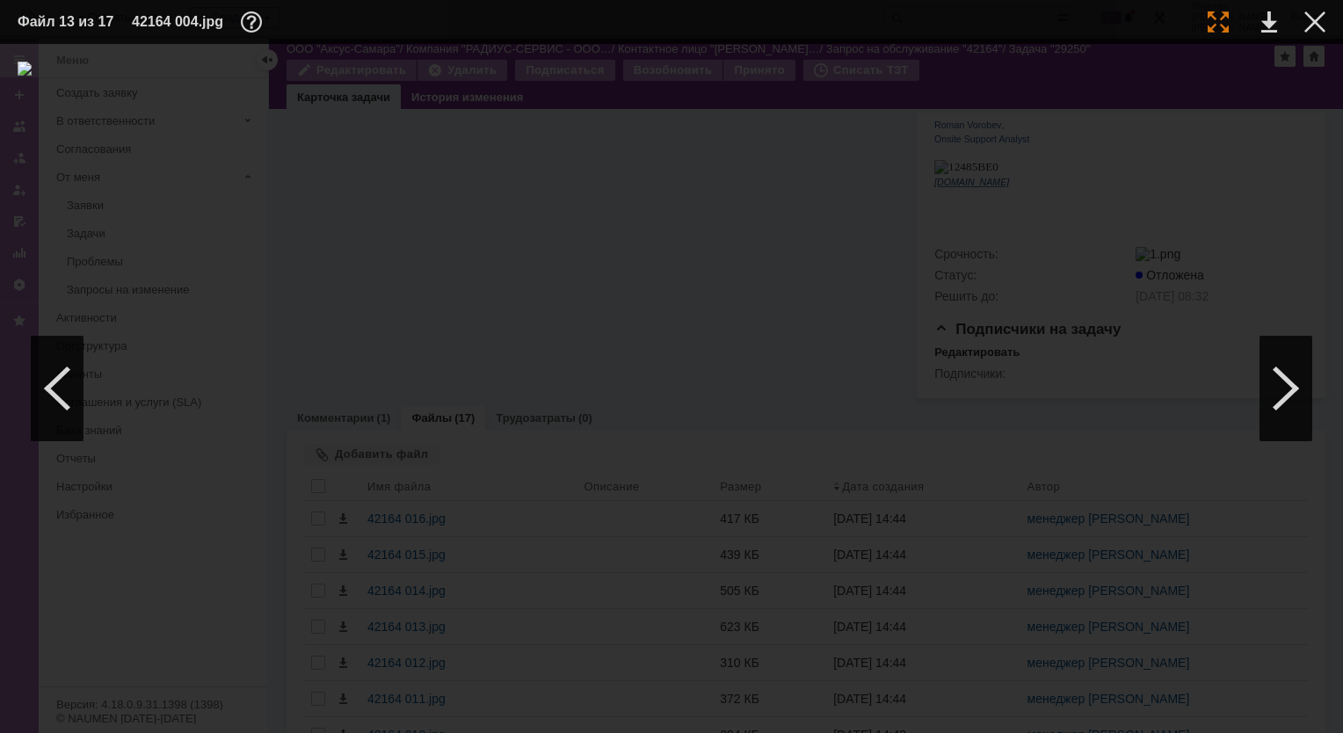
click at [1210, 24] on div at bounding box center [1218, 21] width 21 height 21
click at [1309, 376] on div at bounding box center [1286, 388] width 53 height 105
click at [1217, 18] on div at bounding box center [1218, 21] width 21 height 21
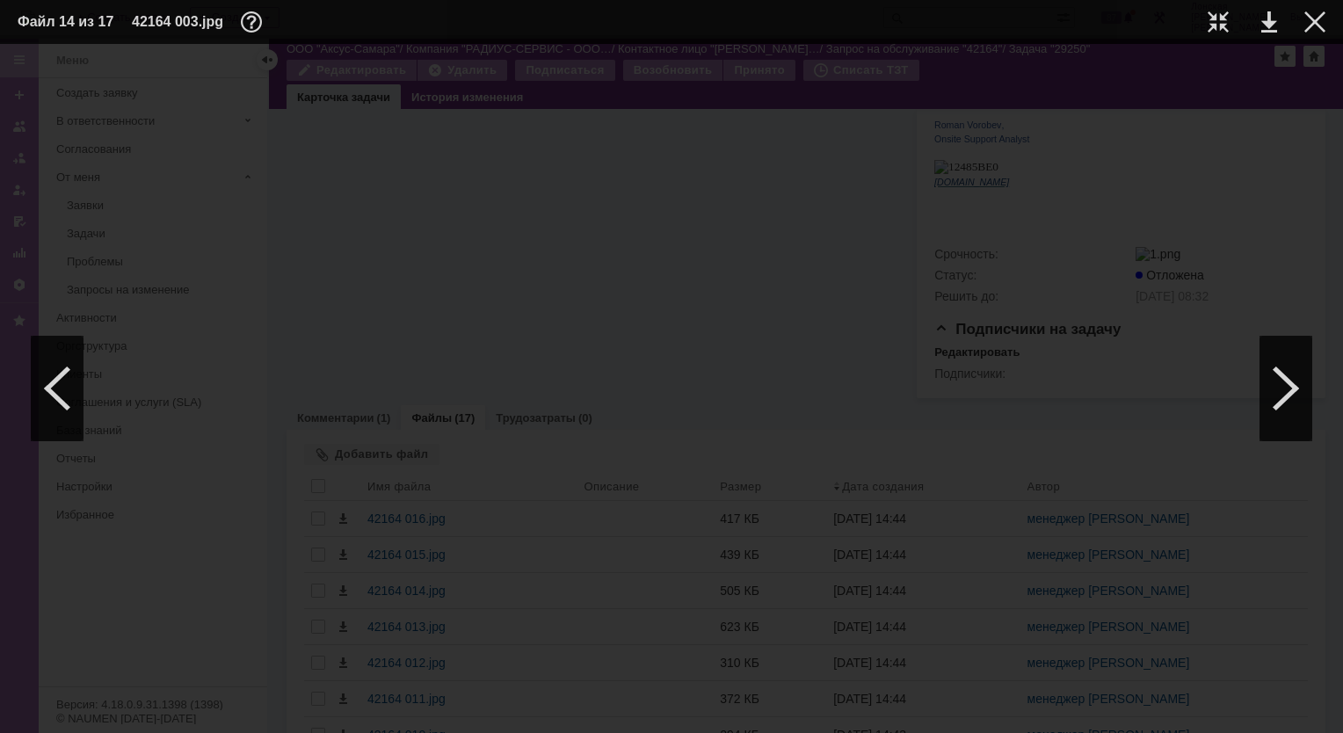
scroll to position [0, 63]
click at [1286, 400] on div at bounding box center [1286, 388] width 53 height 105
click at [1280, 382] on div at bounding box center [1286, 388] width 53 height 105
click at [1218, 19] on div at bounding box center [1218, 21] width 21 height 21
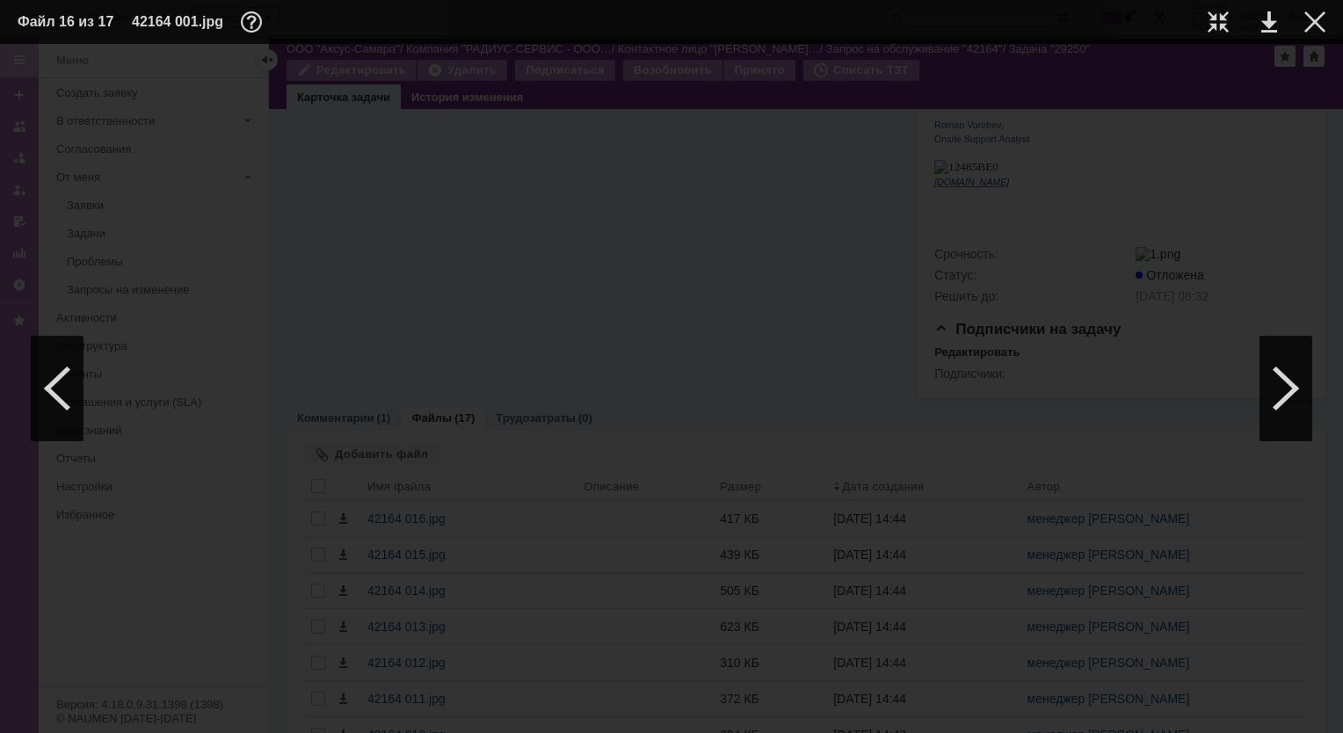
scroll to position [1143, 63]
click at [1298, 385] on div at bounding box center [1286, 388] width 53 height 105
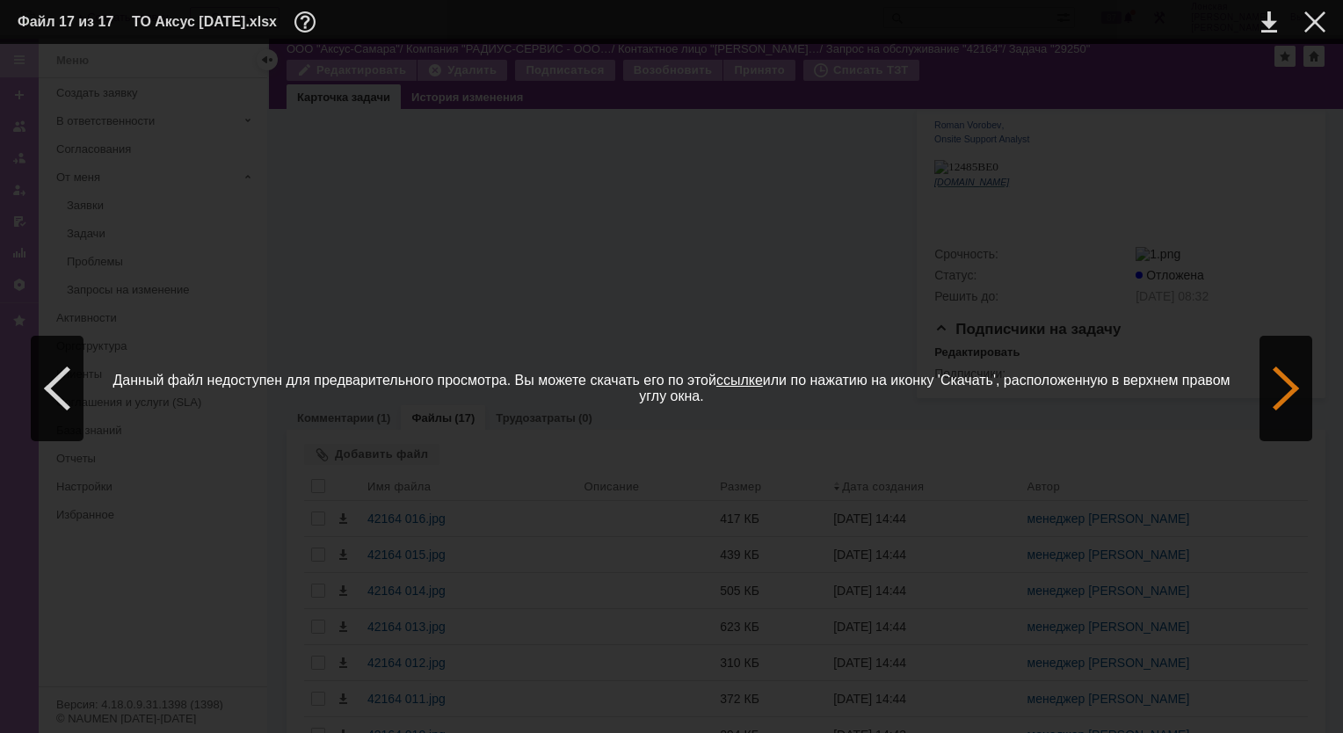
click at [1298, 384] on div at bounding box center [1286, 388] width 53 height 105
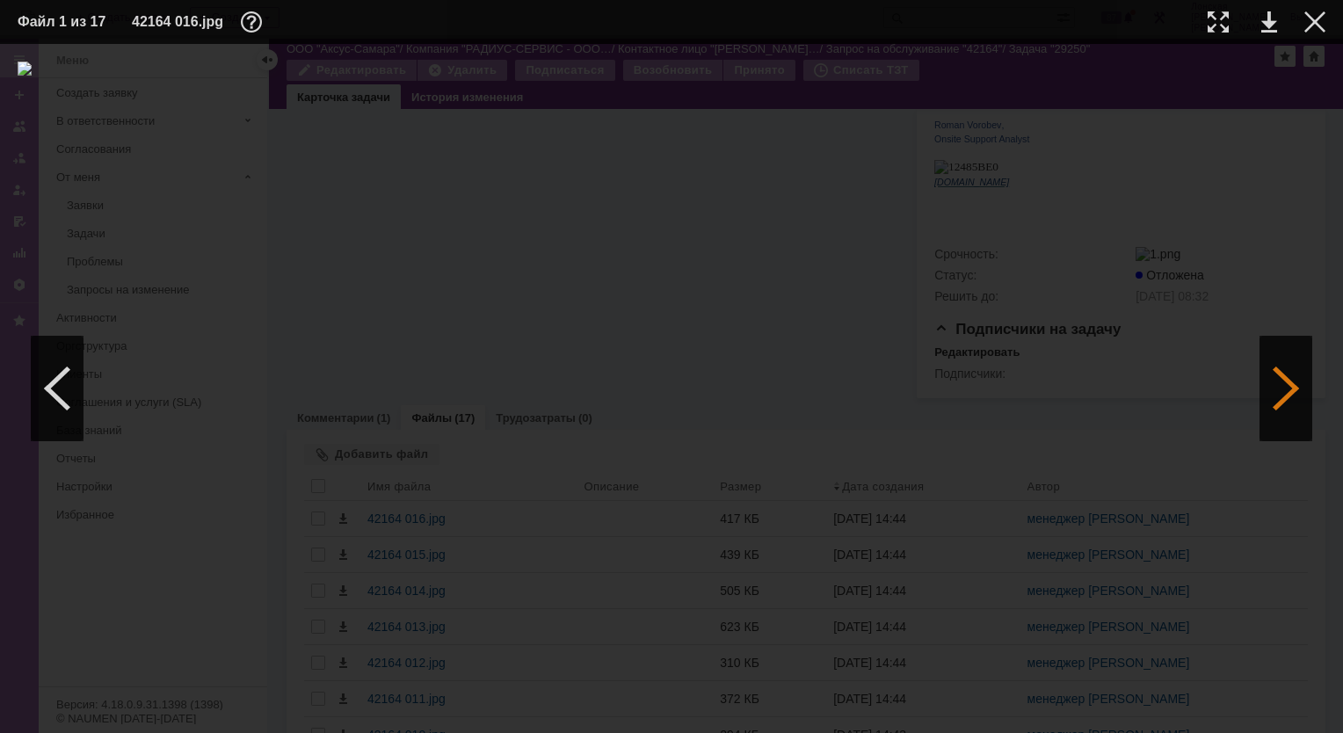
click at [1298, 384] on div at bounding box center [1286, 388] width 53 height 105
click at [1221, 23] on div at bounding box center [1218, 21] width 21 height 21
click at [1283, 388] on div at bounding box center [1286, 388] width 53 height 105
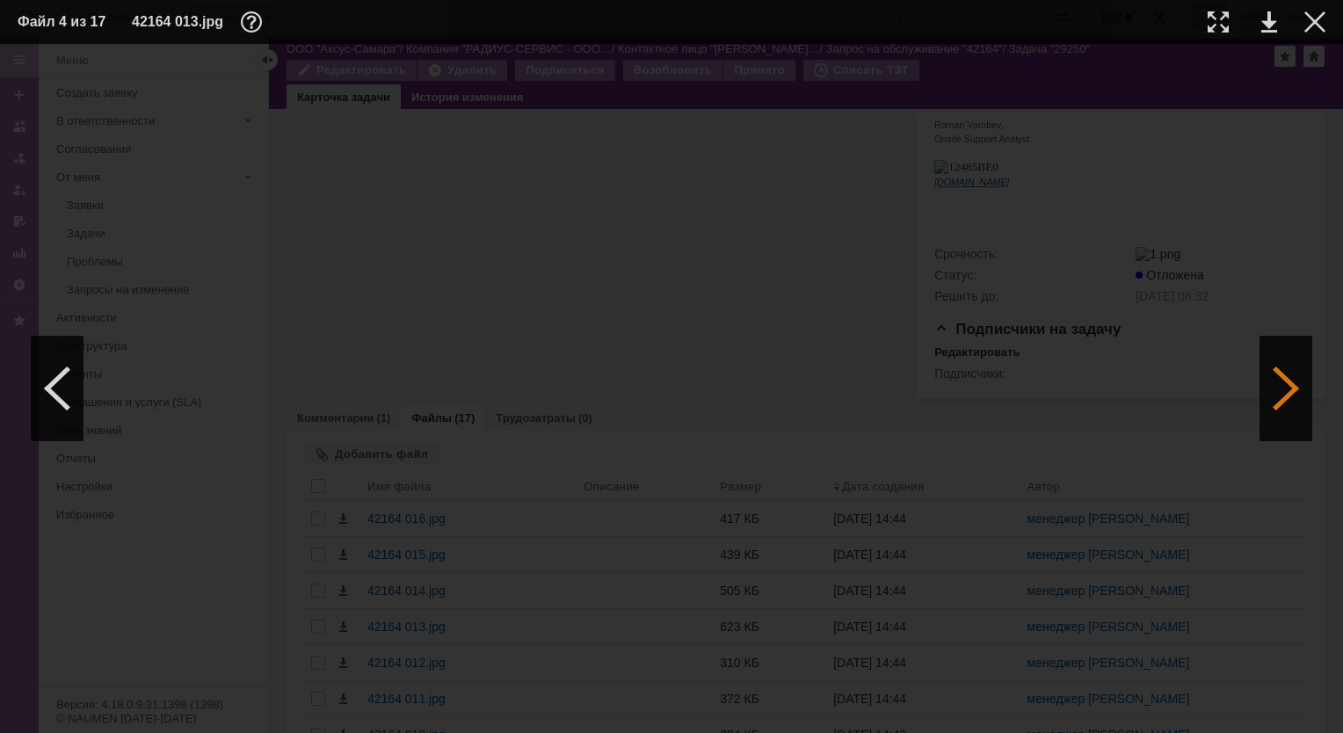
scroll to position [0, 0]
click at [1225, 26] on div at bounding box center [1218, 21] width 21 height 21
click at [1307, 28] on div at bounding box center [1315, 21] width 21 height 21
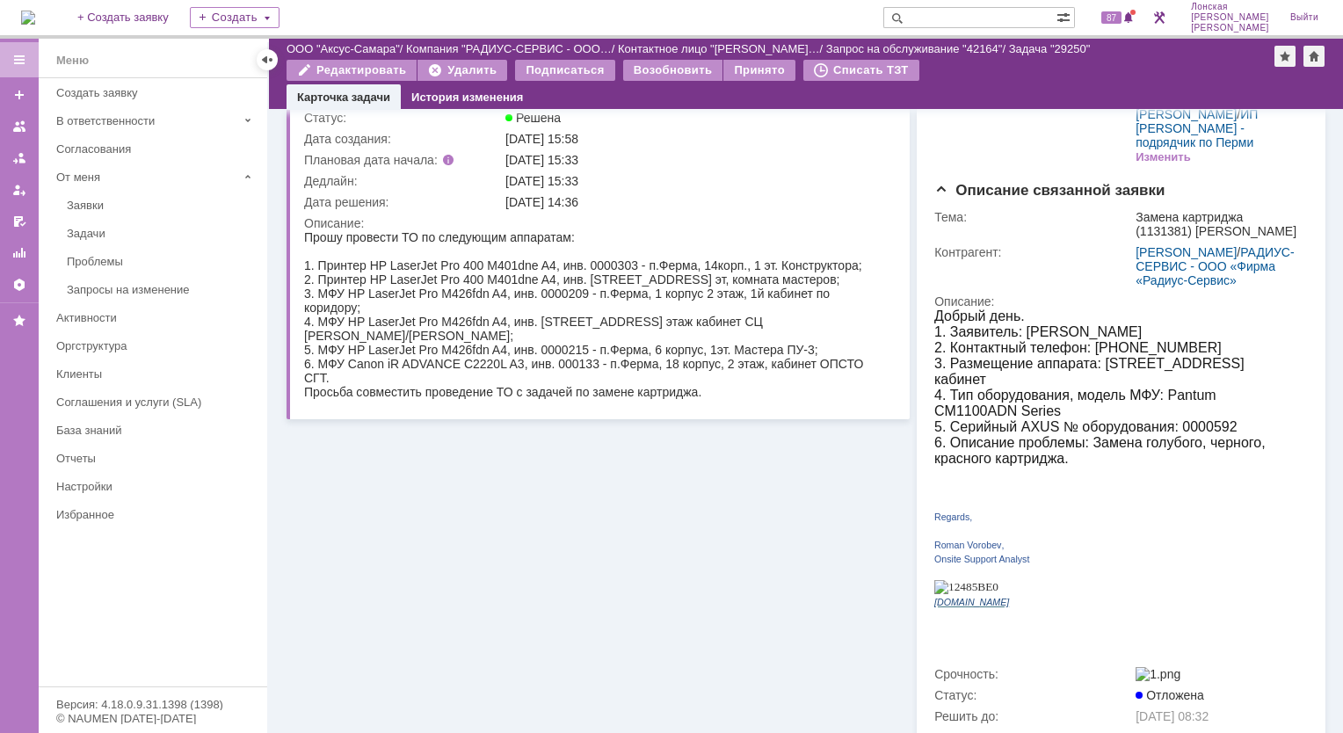
scroll to position [0, 0]
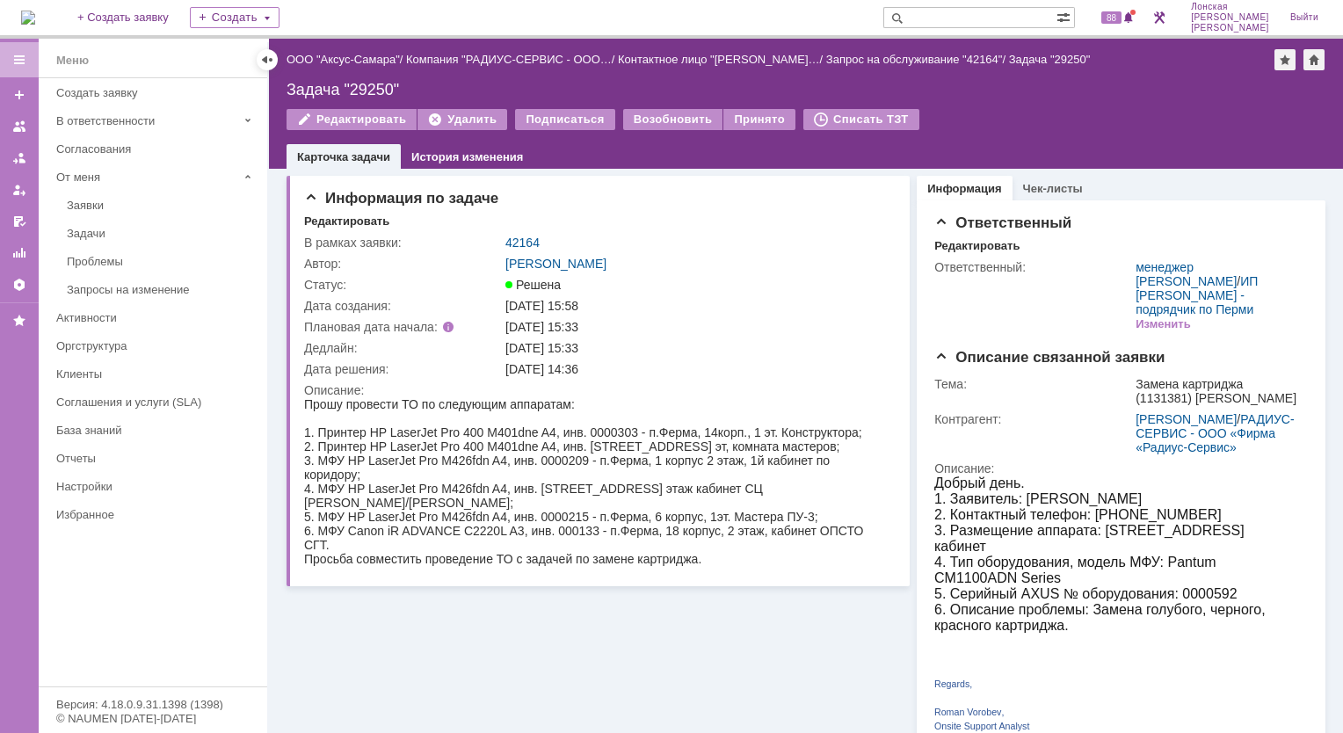
drag, startPoint x: 402, startPoint y: 90, endPoint x: 357, endPoint y: 99, distance: 45.9
click at [357, 99] on div "Назад | ООО "Аксус-Самара" / Компания "РАДИУС-СЕРВИС - ООО… / Контактное лицо "…" at bounding box center [806, 104] width 1074 height 130
click at [404, 85] on div "Задача "29250"" at bounding box center [806, 90] width 1039 height 18
drag, startPoint x: 398, startPoint y: 83, endPoint x: 288, endPoint y: 92, distance: 110.3
click at [288, 92] on div "Задача "29250"" at bounding box center [806, 90] width 1039 height 18
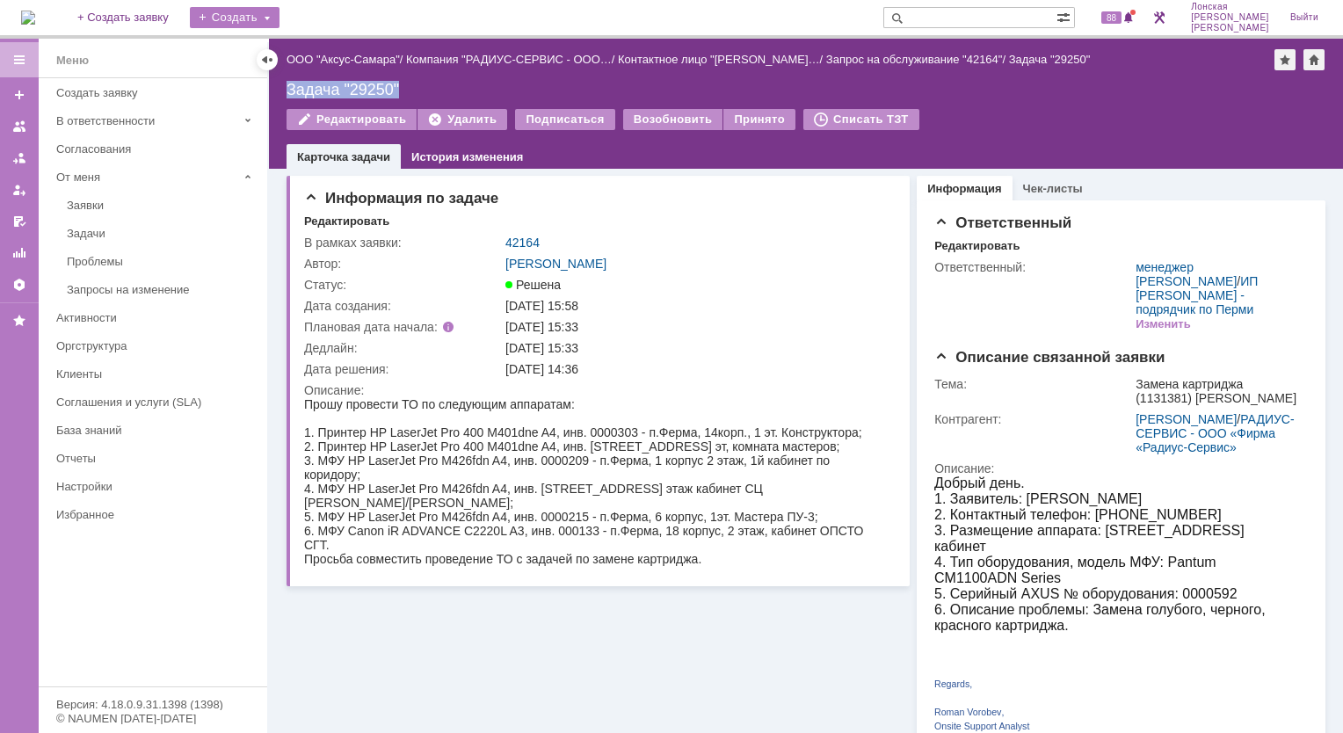
copy div "Задача "29250""
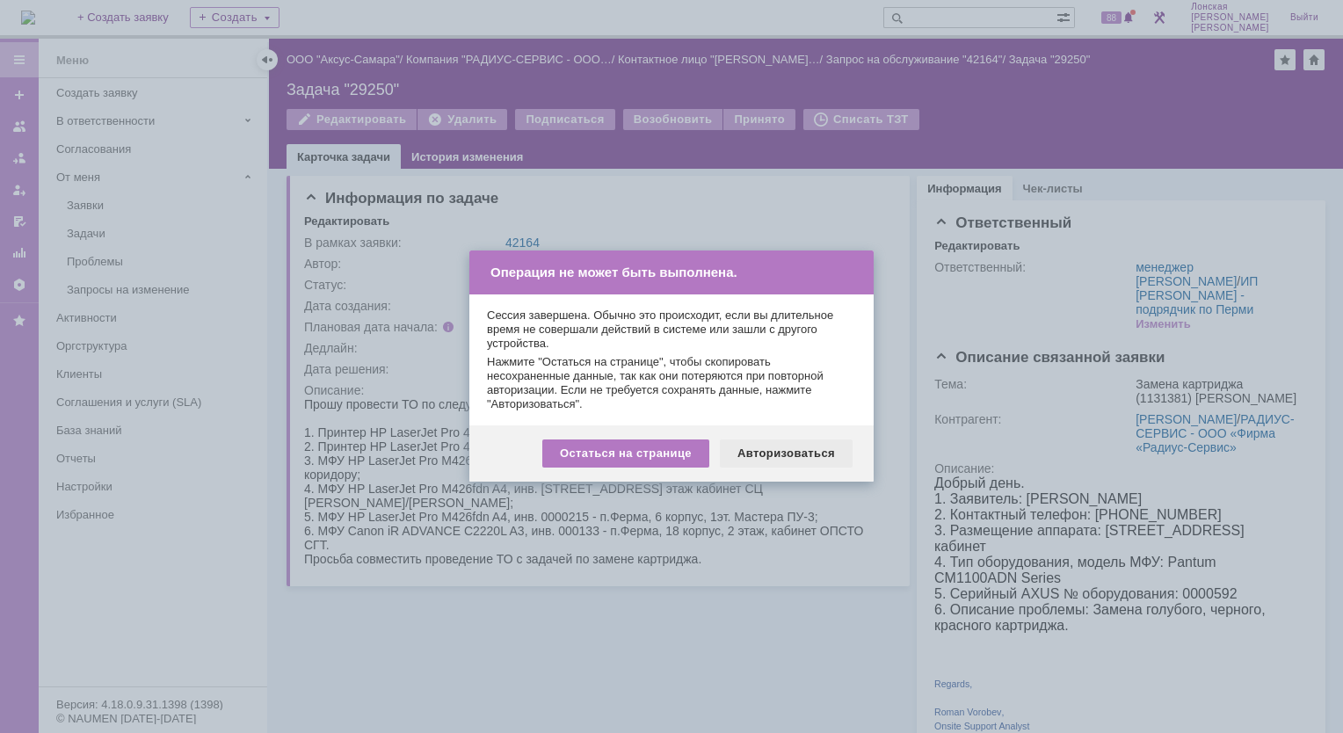
click at [768, 442] on div "Авторизоваться" at bounding box center [786, 454] width 133 height 28
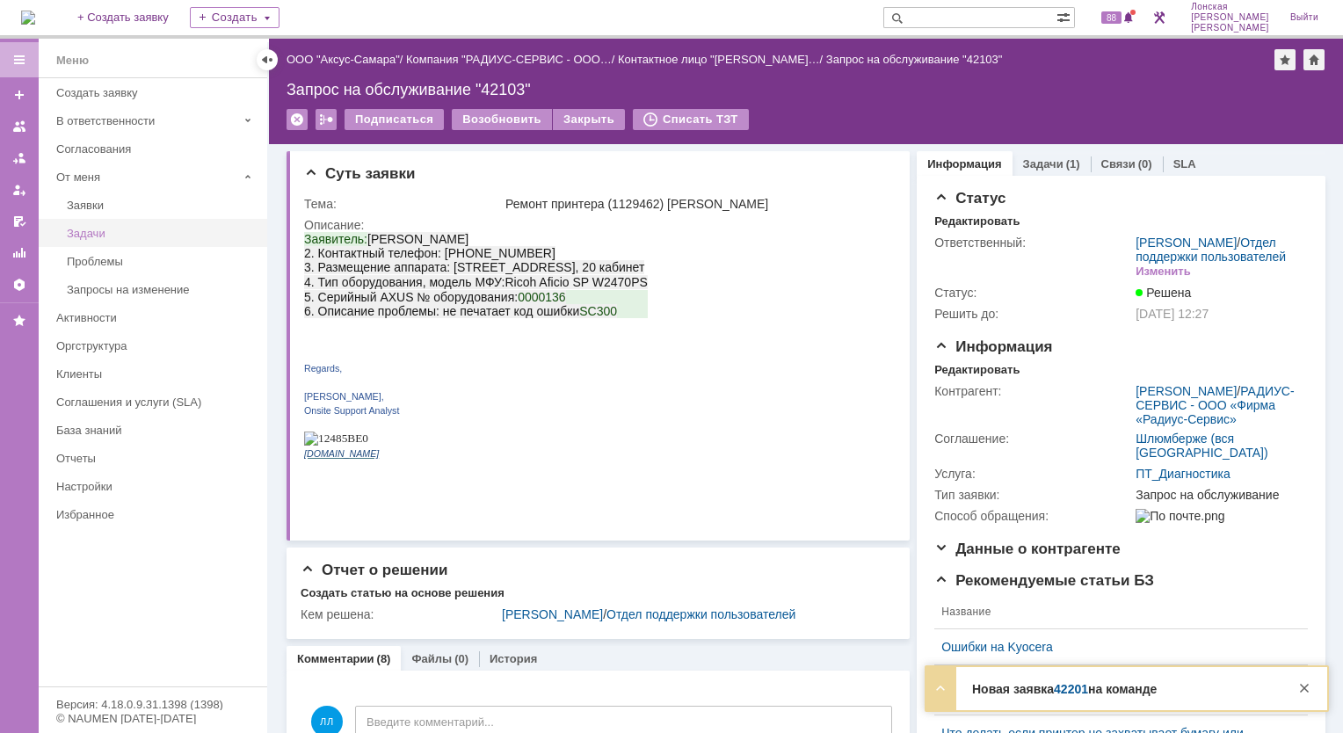
click at [88, 231] on div "Задачи" at bounding box center [162, 233] width 190 height 13
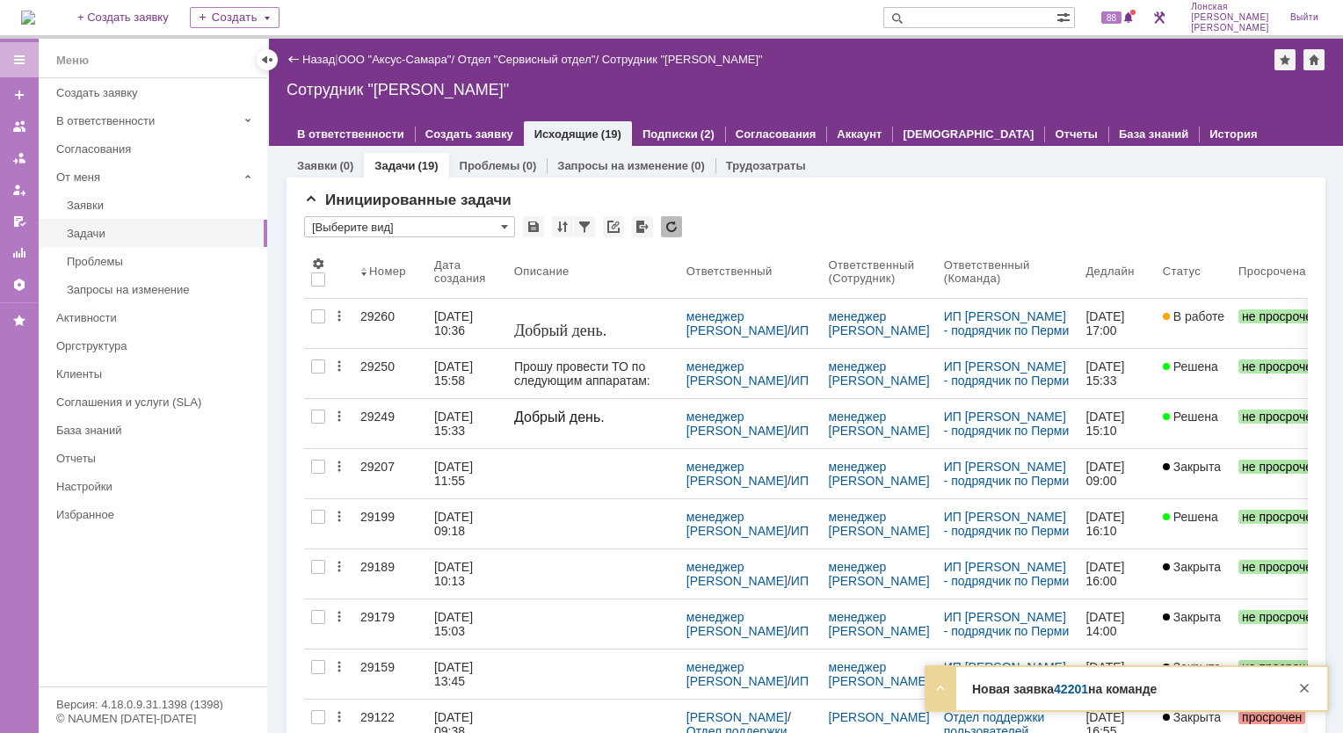
click at [367, 413] on div "29249" at bounding box center [390, 417] width 60 height 14
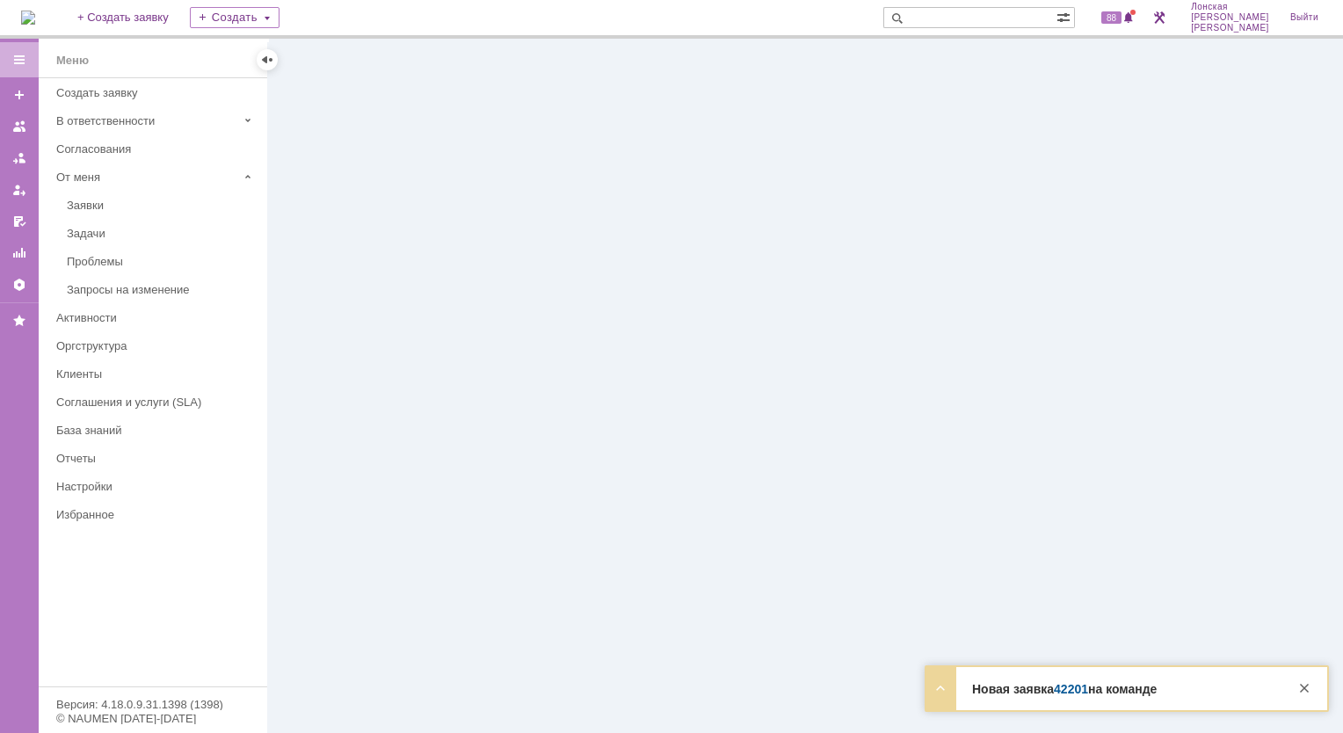
click at [1044, 697] on div "Новая заявка 42201 на команде Тема [Тема не заполнена] Контрагент Служебный/Сер…" at bounding box center [1127, 688] width 401 height 43
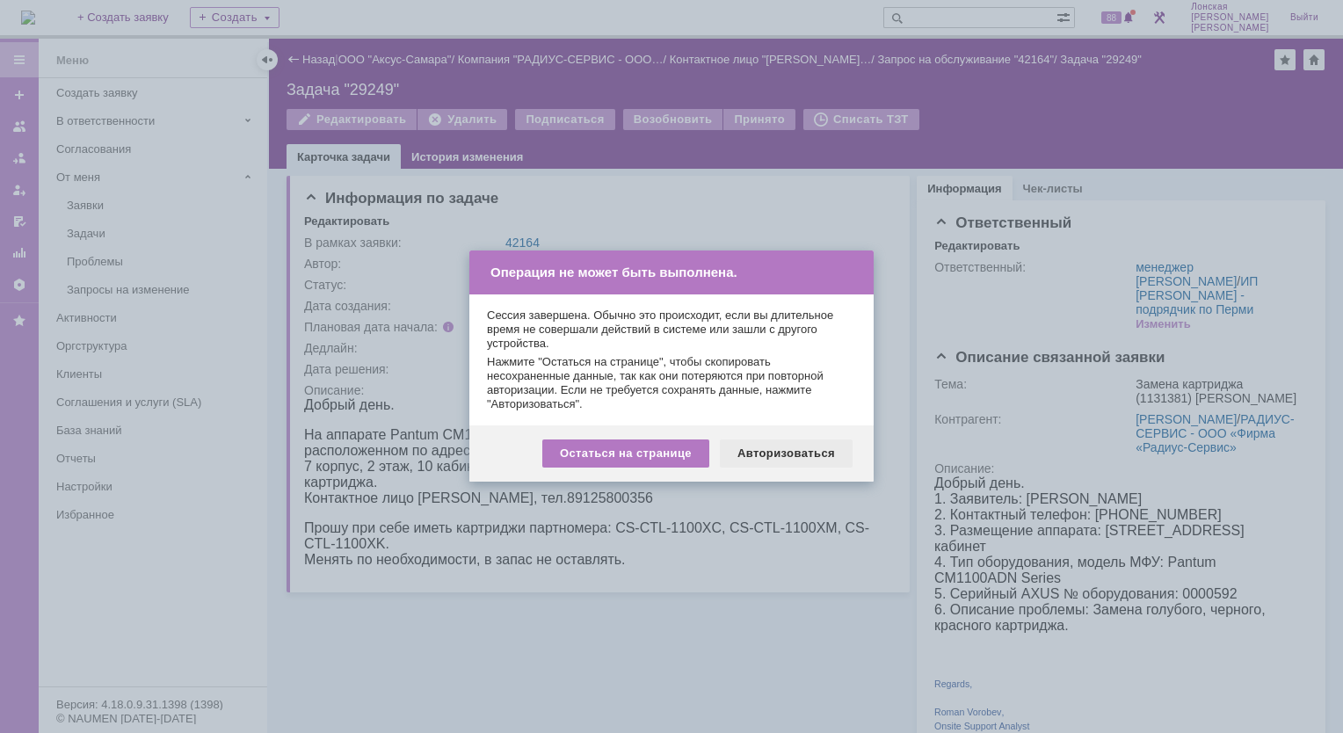
click at [752, 455] on div "Авторизоваться" at bounding box center [786, 454] width 133 height 28
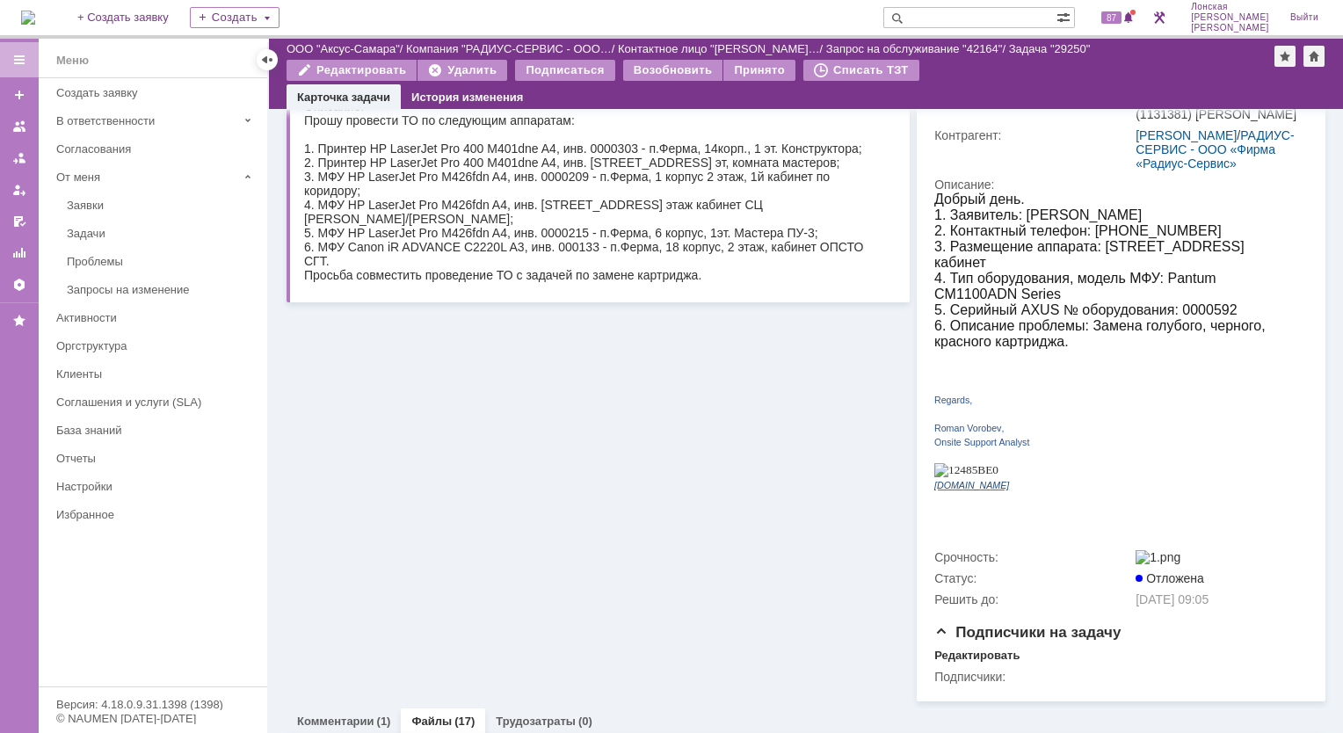
scroll to position [352, 0]
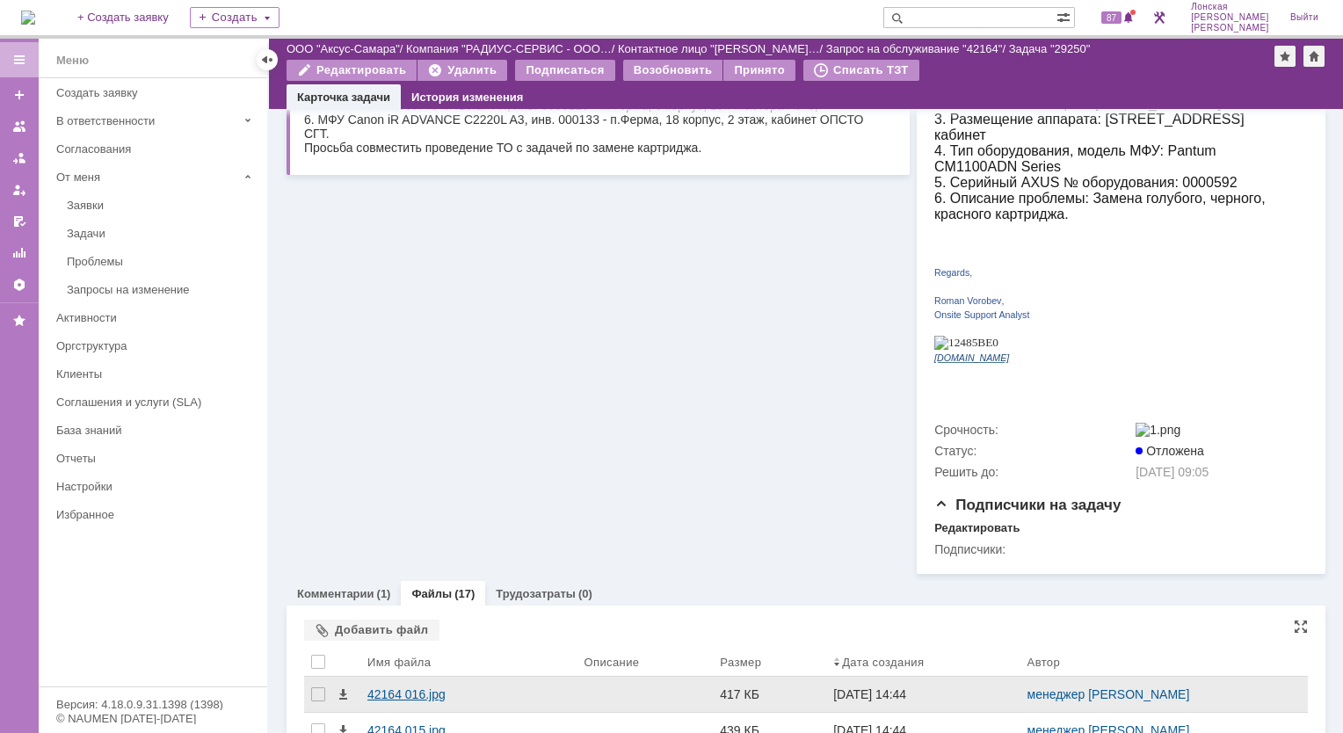
click at [404, 687] on div "42164 016.jpg" at bounding box center [468, 694] width 202 height 14
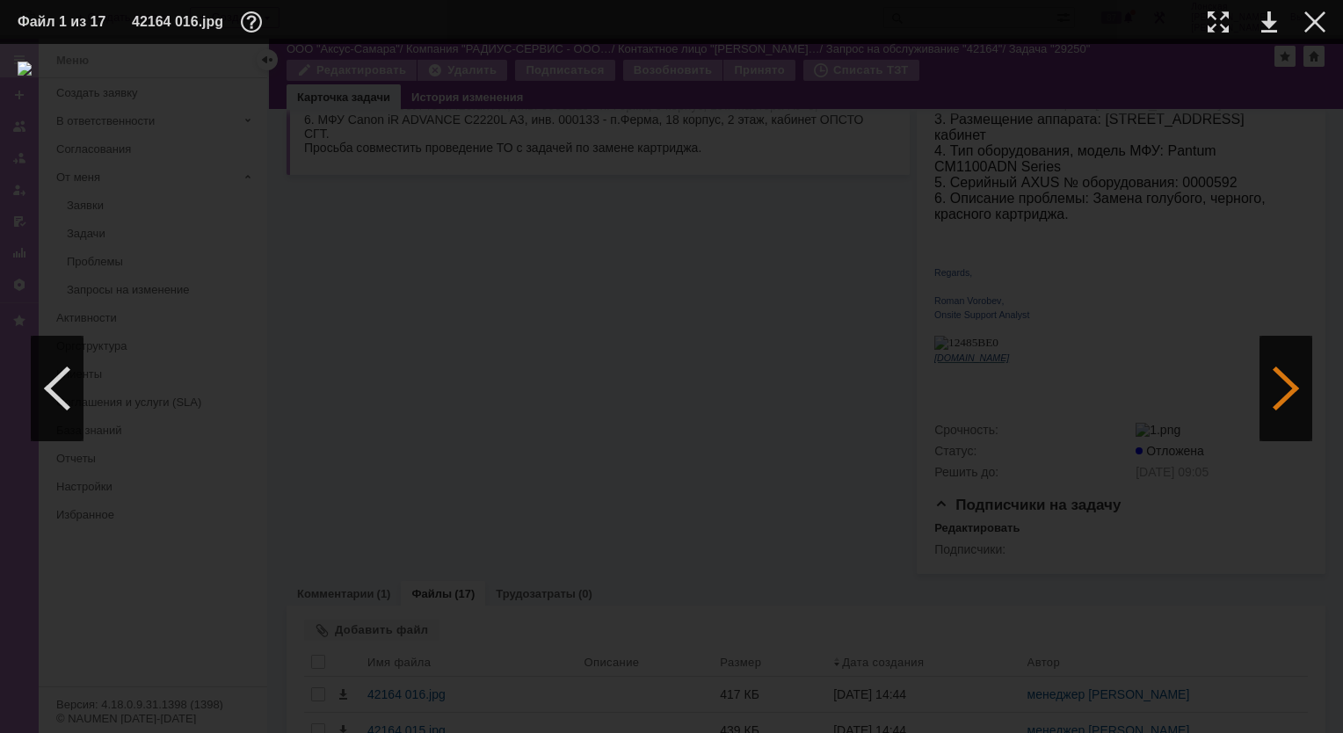
click at [1273, 387] on div at bounding box center [1286, 388] width 53 height 105
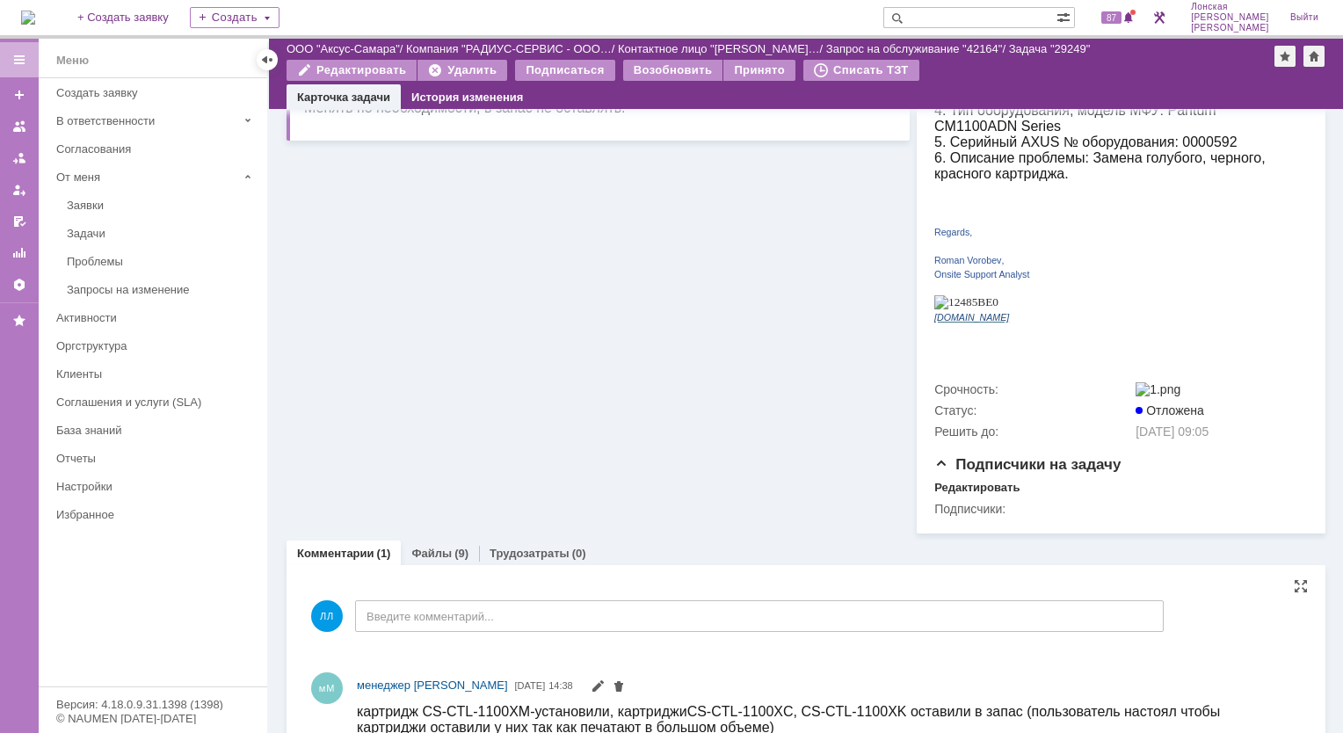
scroll to position [426, 0]
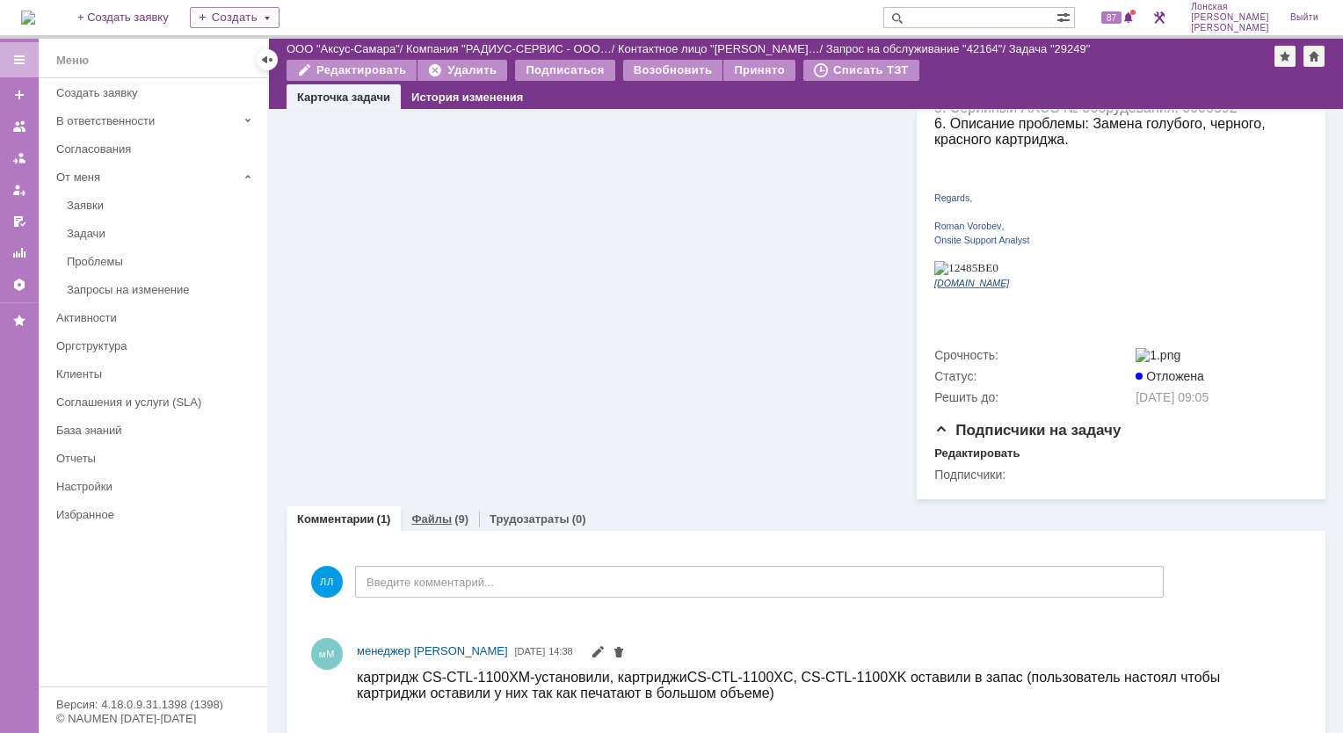
click at [430, 506] on div "Файлы (9)" at bounding box center [440, 518] width 78 height 25
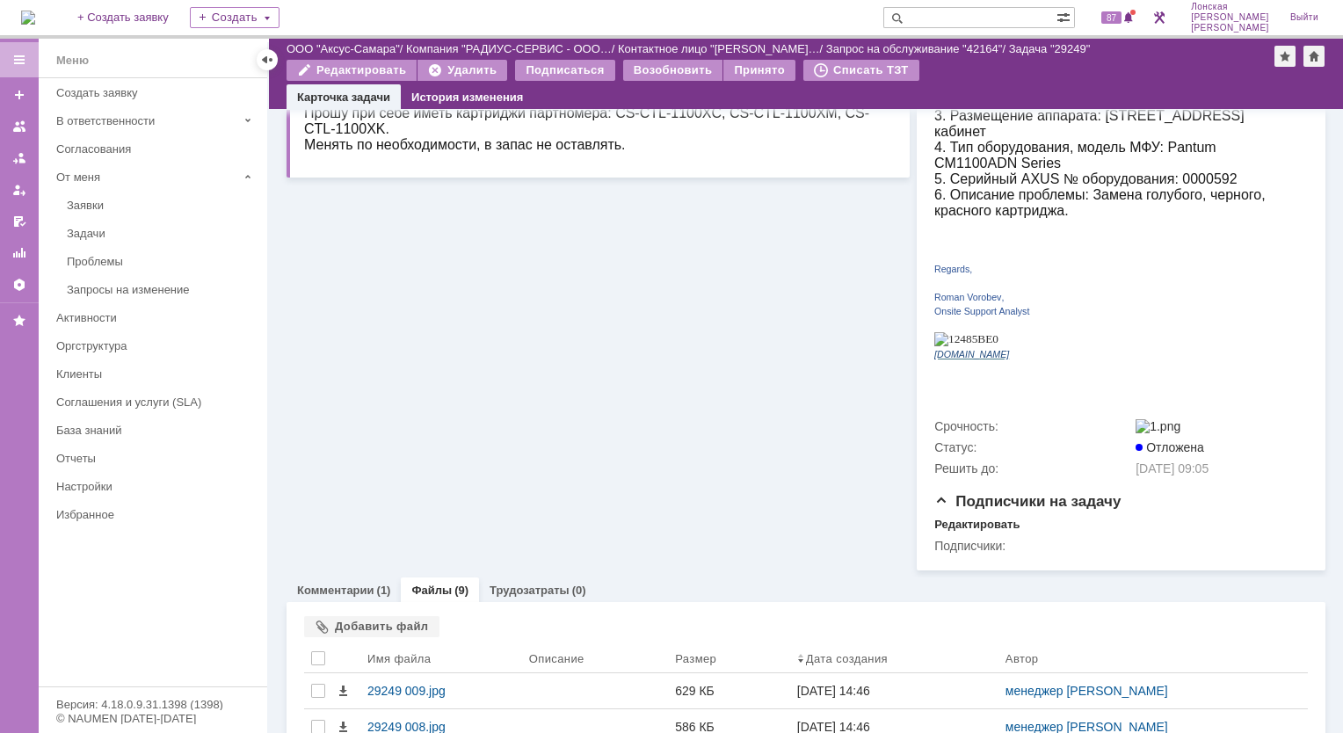
scroll to position [426, 0]
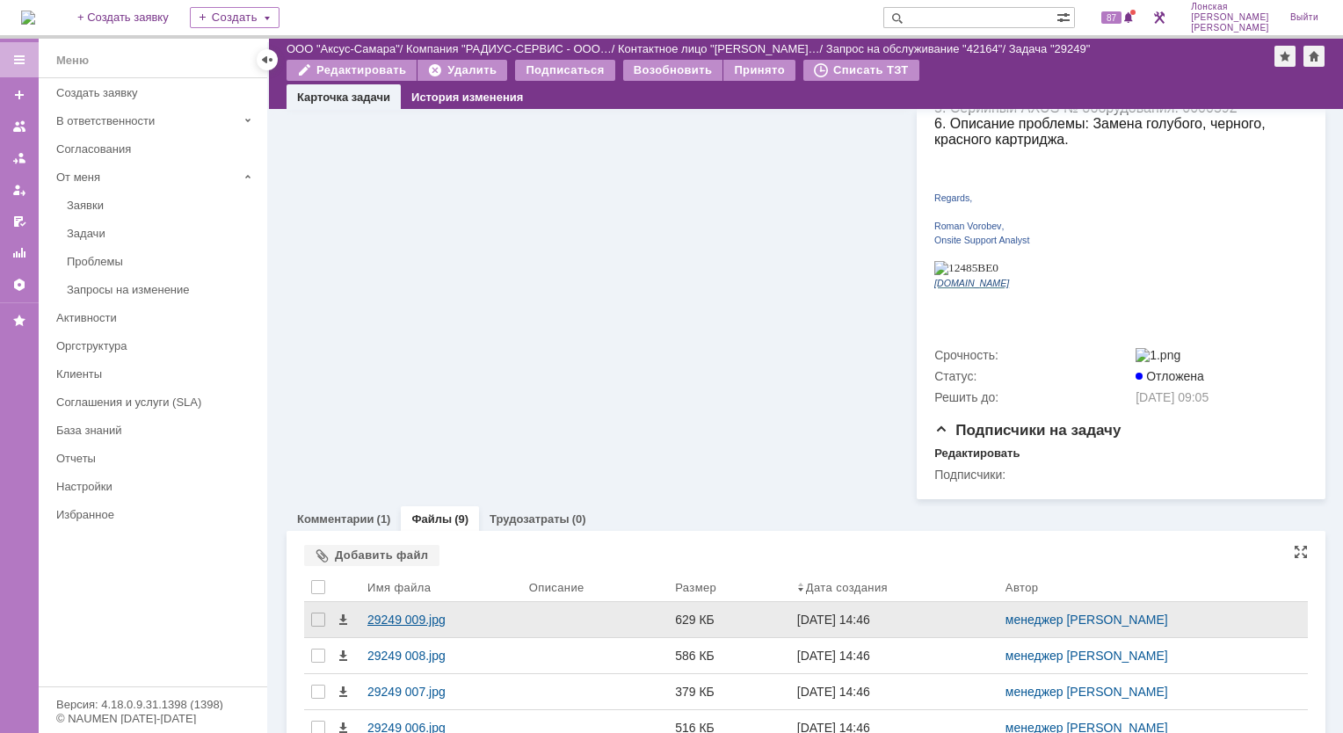
click at [400, 618] on div "29249 009.jpg" at bounding box center [441, 620] width 148 height 14
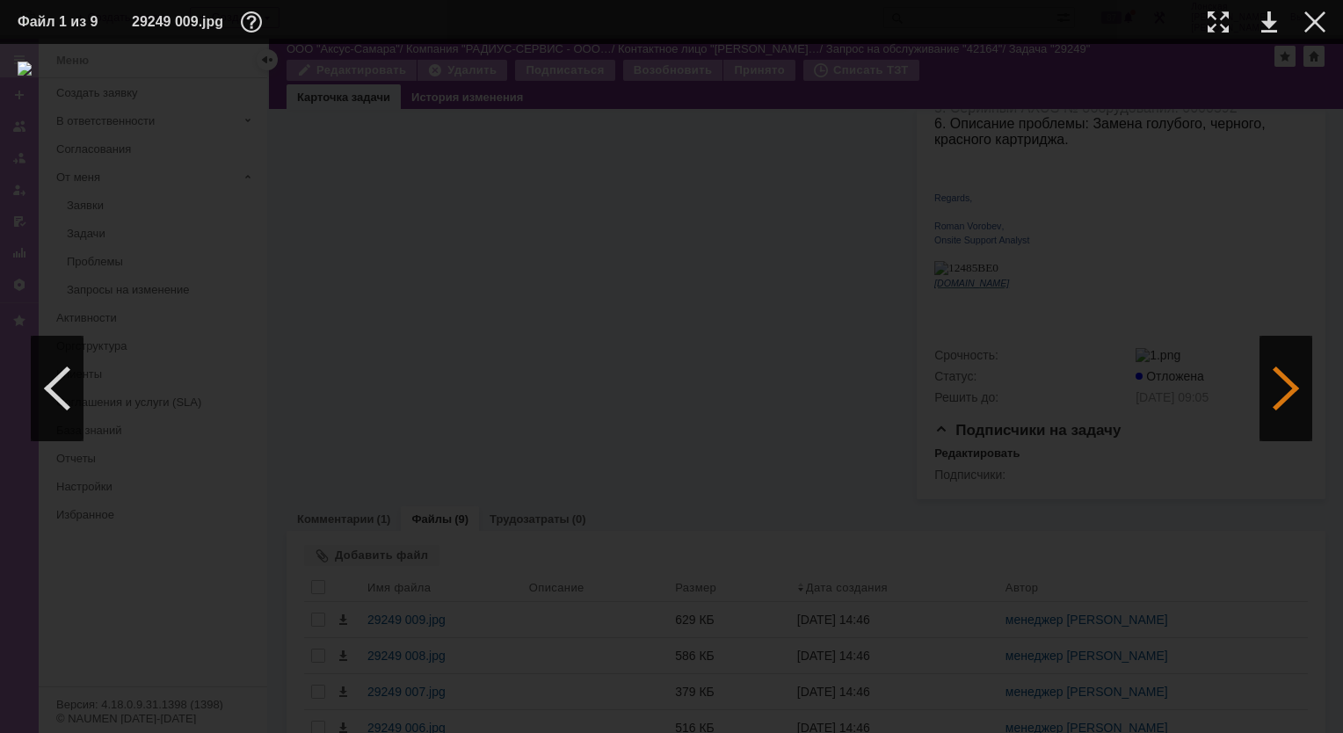
drag, startPoint x: 1290, startPoint y: 383, endPoint x: 1287, endPoint y: 396, distance: 13.4
click at [1287, 396] on div at bounding box center [1286, 388] width 53 height 105
click at [1285, 393] on div at bounding box center [1286, 388] width 53 height 105
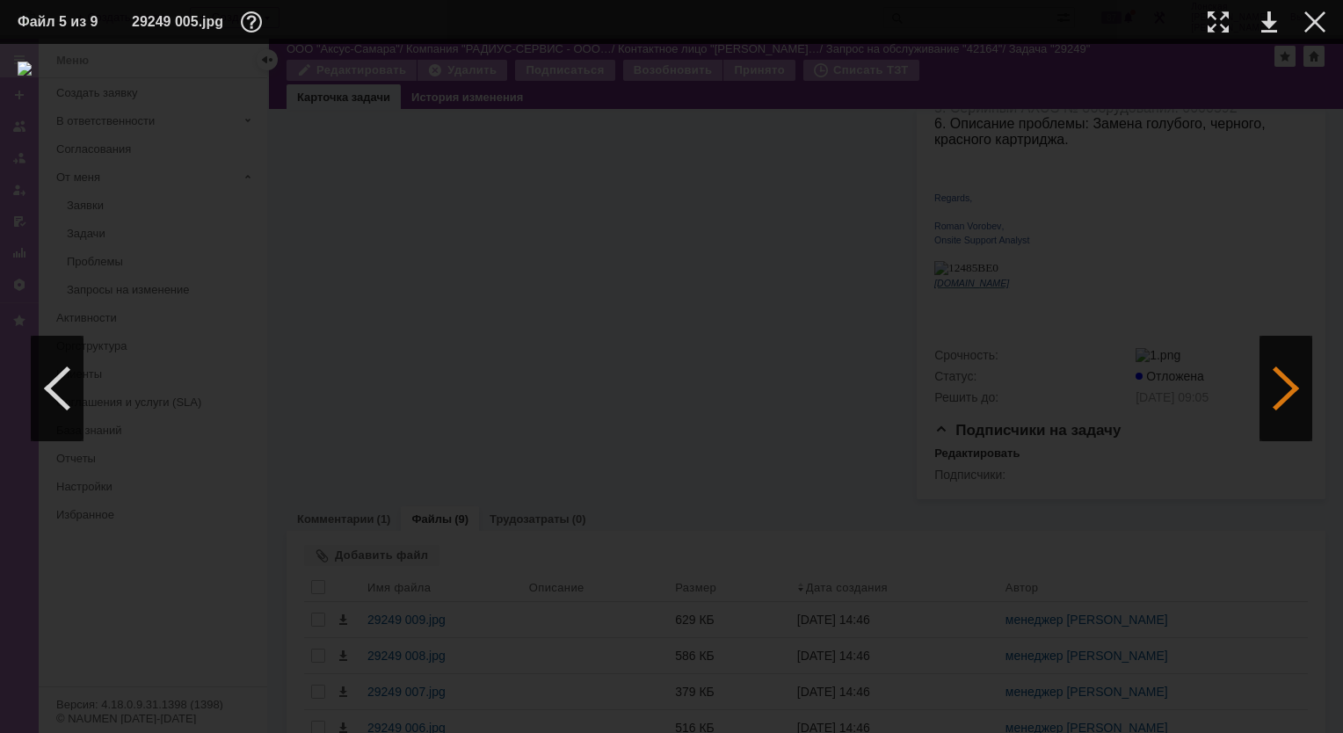
click at [1285, 393] on div at bounding box center [1286, 388] width 53 height 105
click at [1283, 384] on div at bounding box center [1286, 388] width 53 height 105
click at [1317, 19] on div at bounding box center [1315, 21] width 21 height 21
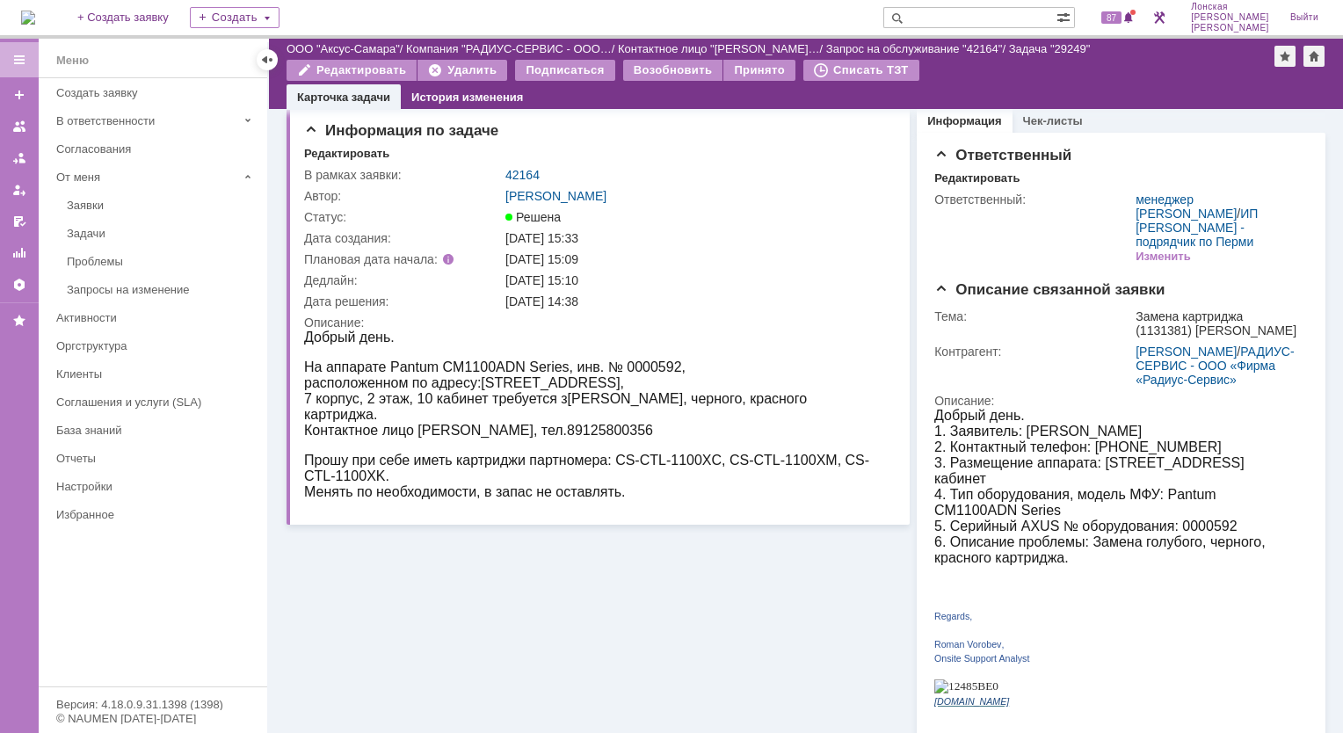
scroll to position [0, 0]
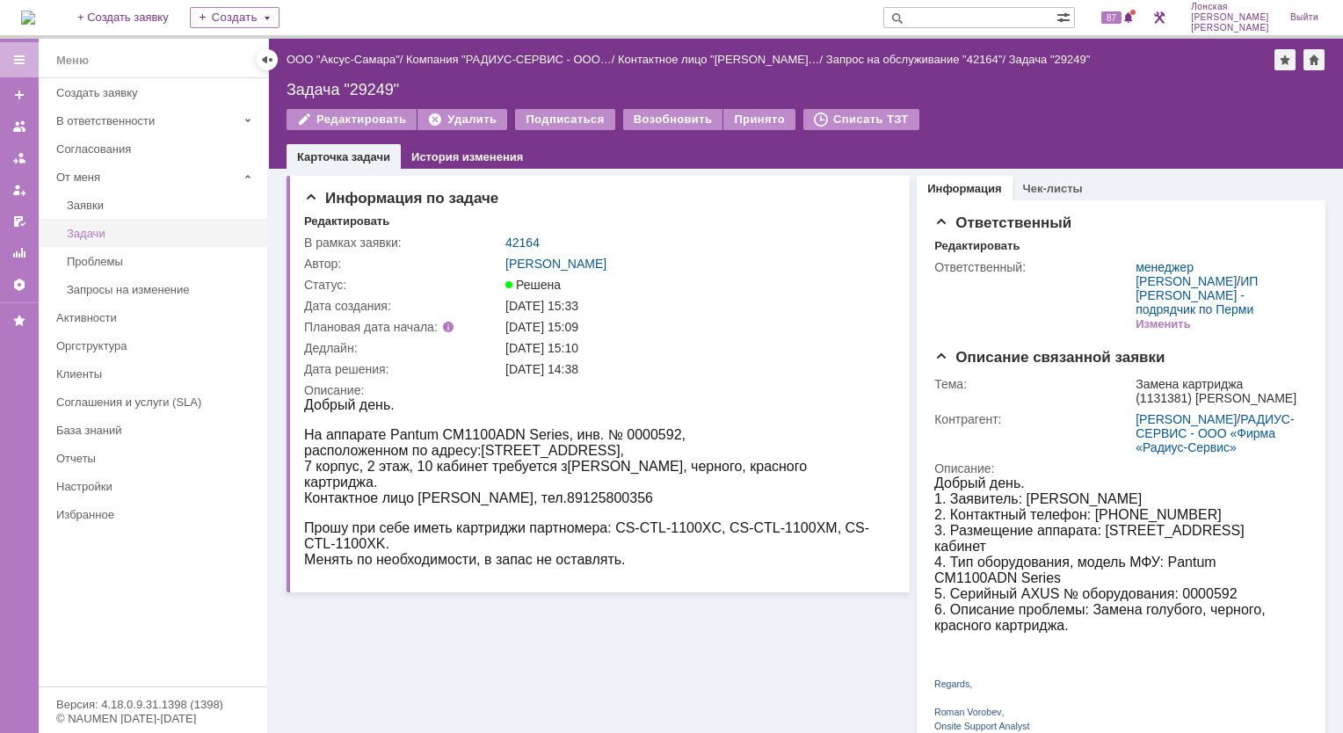
click at [85, 231] on div "Задачи" at bounding box center [162, 233] width 190 height 13
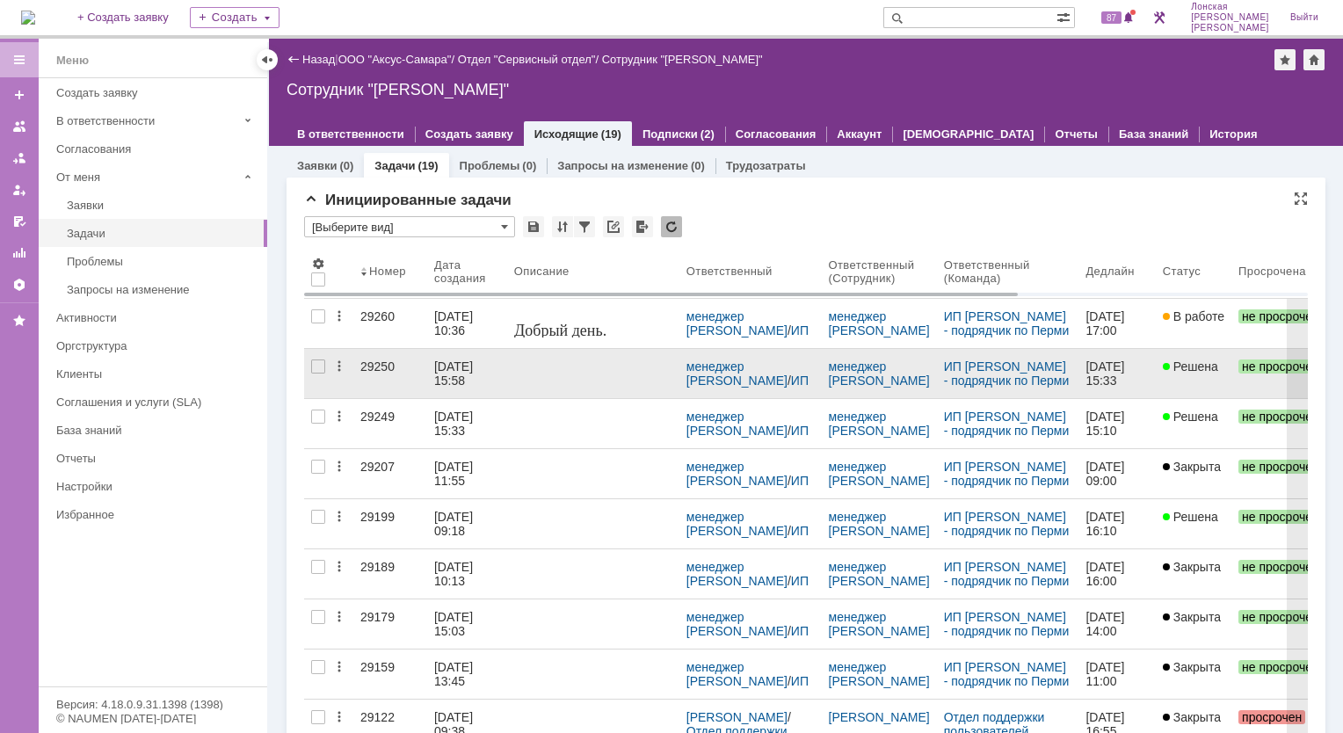
click at [387, 369] on div "29250" at bounding box center [390, 367] width 60 height 14
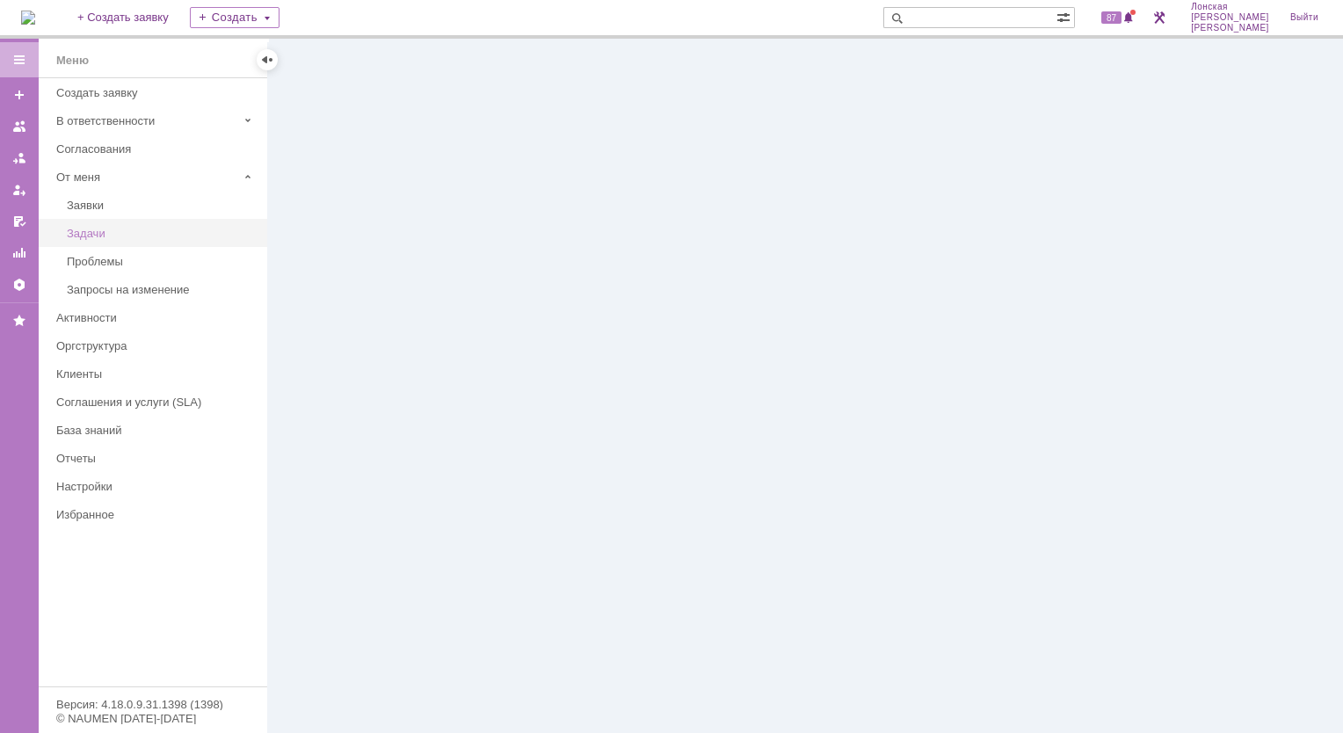
click at [85, 230] on div "Задачи" at bounding box center [162, 233] width 190 height 13
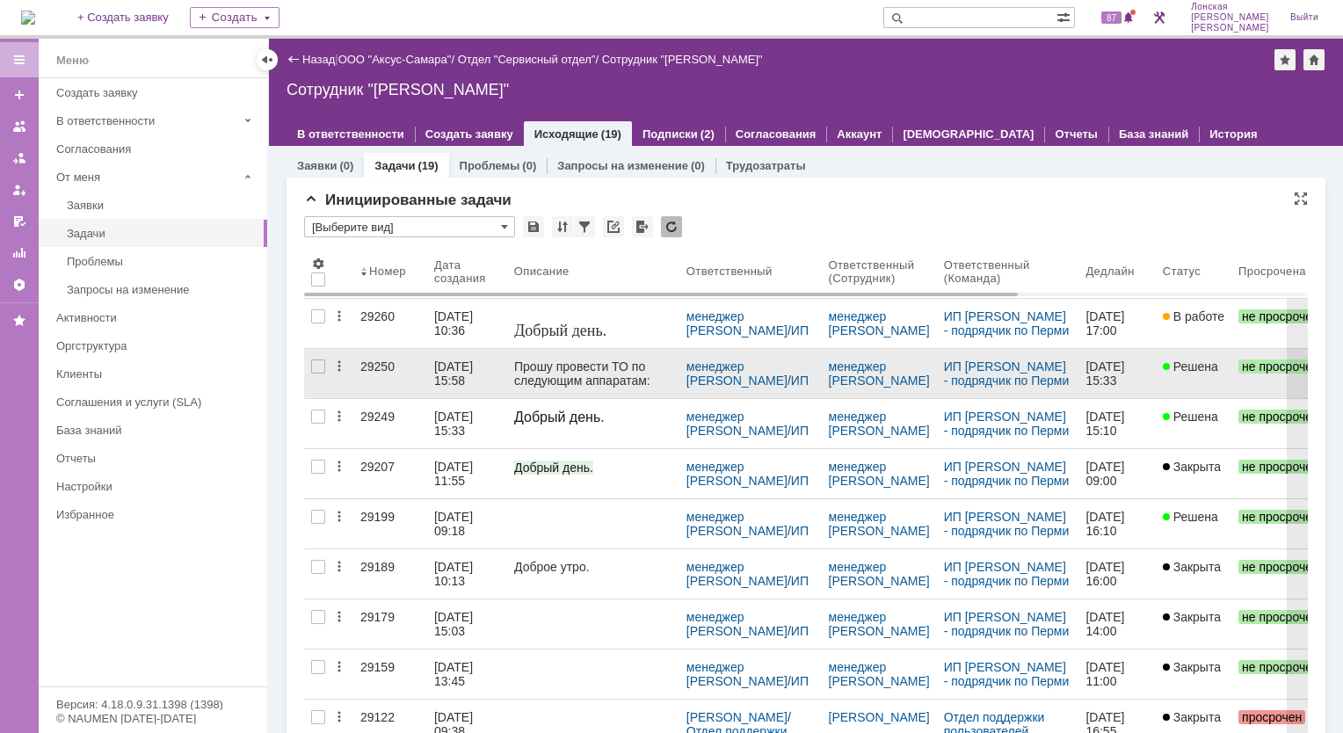
click at [374, 372] on div "29250" at bounding box center [390, 367] width 60 height 14
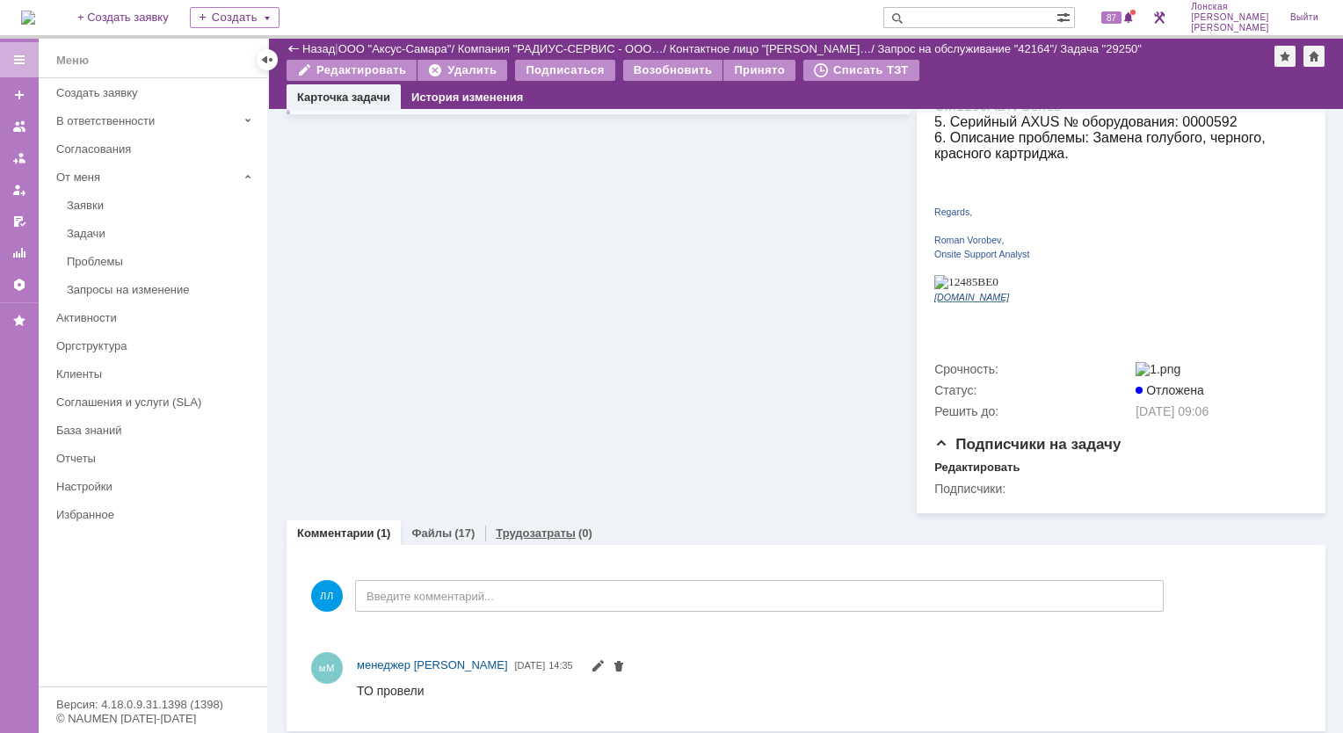
scroll to position [410, 0]
click at [422, 529] on link "Файлы" at bounding box center [431, 535] width 40 height 13
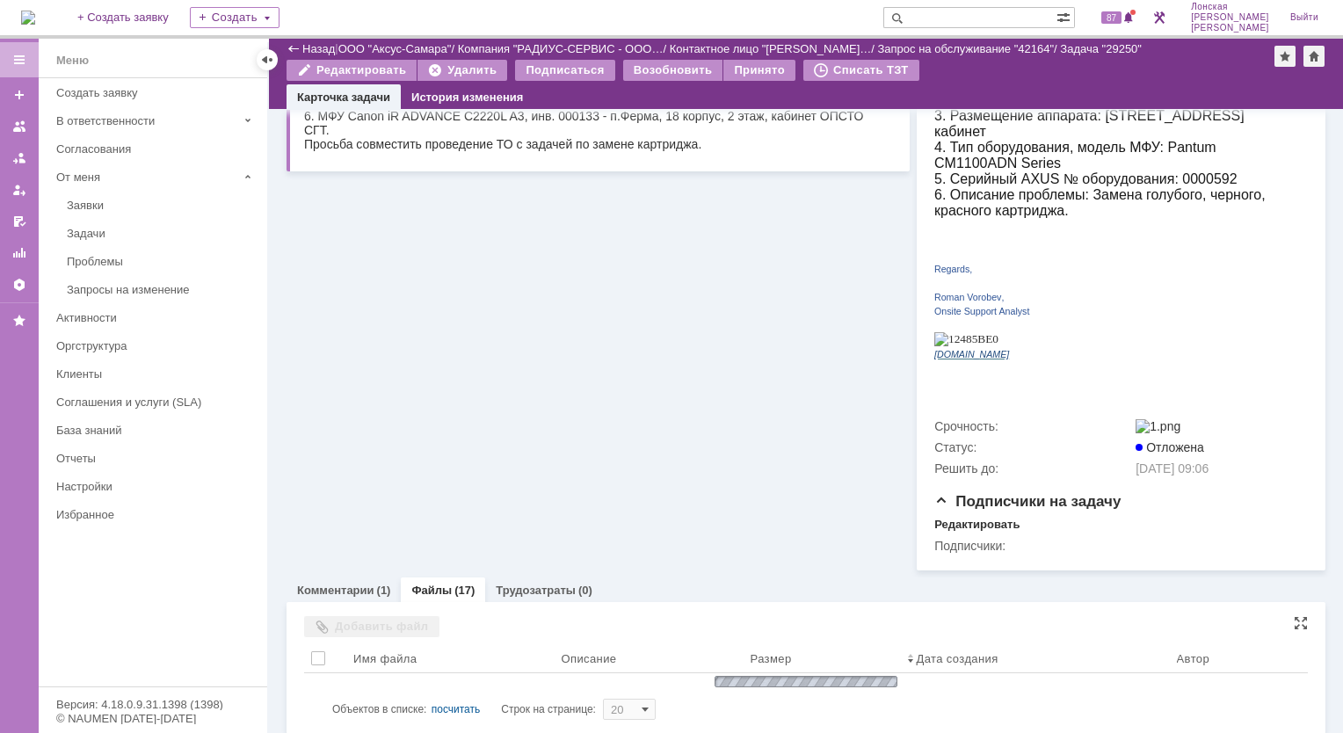
scroll to position [410, 0]
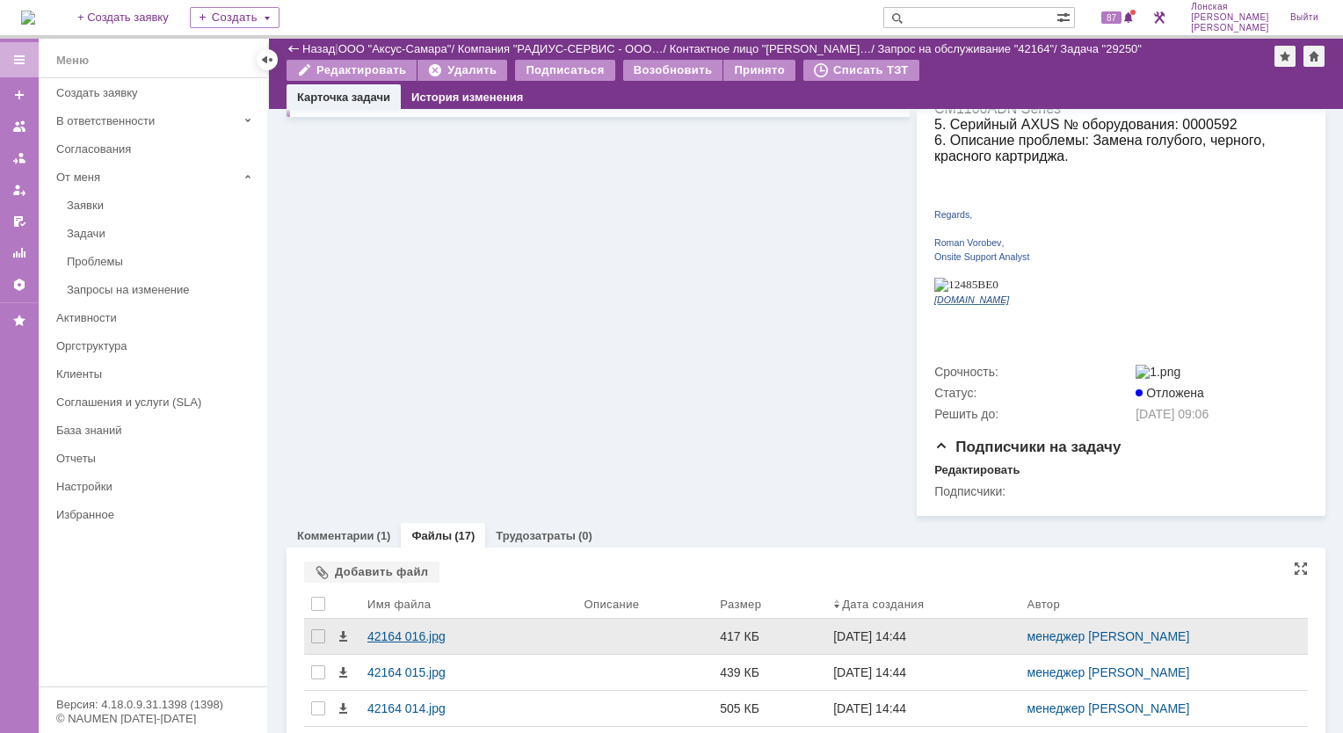
click at [396, 629] on div "42164 016.jpg" at bounding box center [468, 636] width 202 height 14
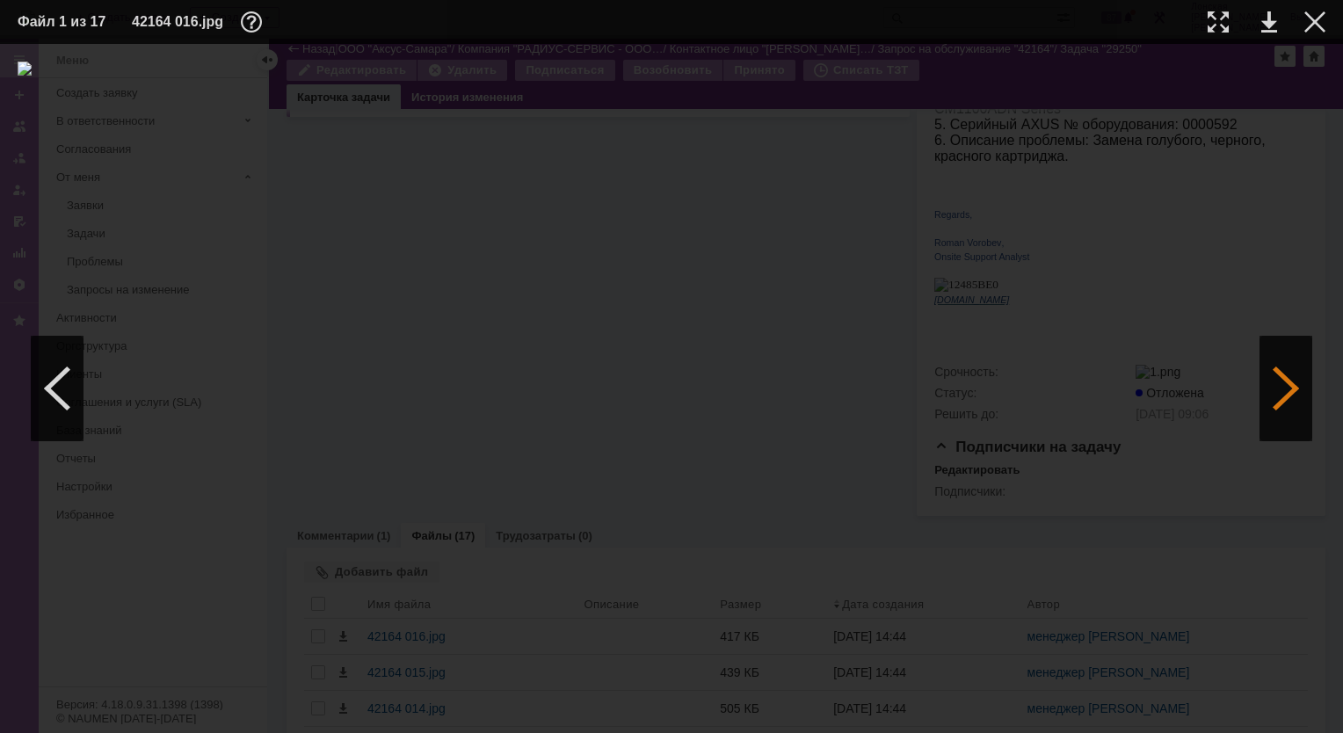
click at [1287, 391] on div at bounding box center [1286, 388] width 53 height 105
click at [1333, 19] on table "Файл 4 из 17 42164 013.jpg" at bounding box center [671, 22] width 1343 height 44
click at [1314, 30] on div at bounding box center [1315, 21] width 21 height 21
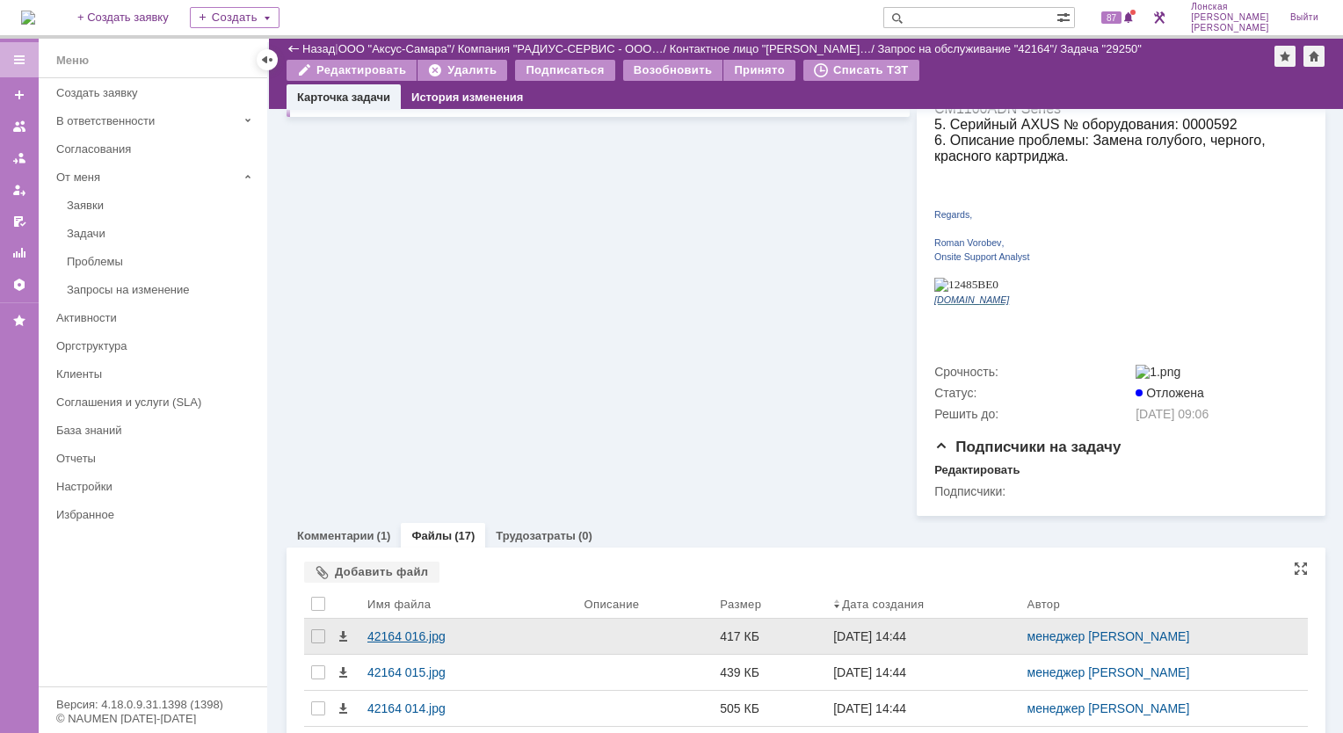
click at [425, 629] on div "42164 016.jpg" at bounding box center [468, 636] width 202 height 14
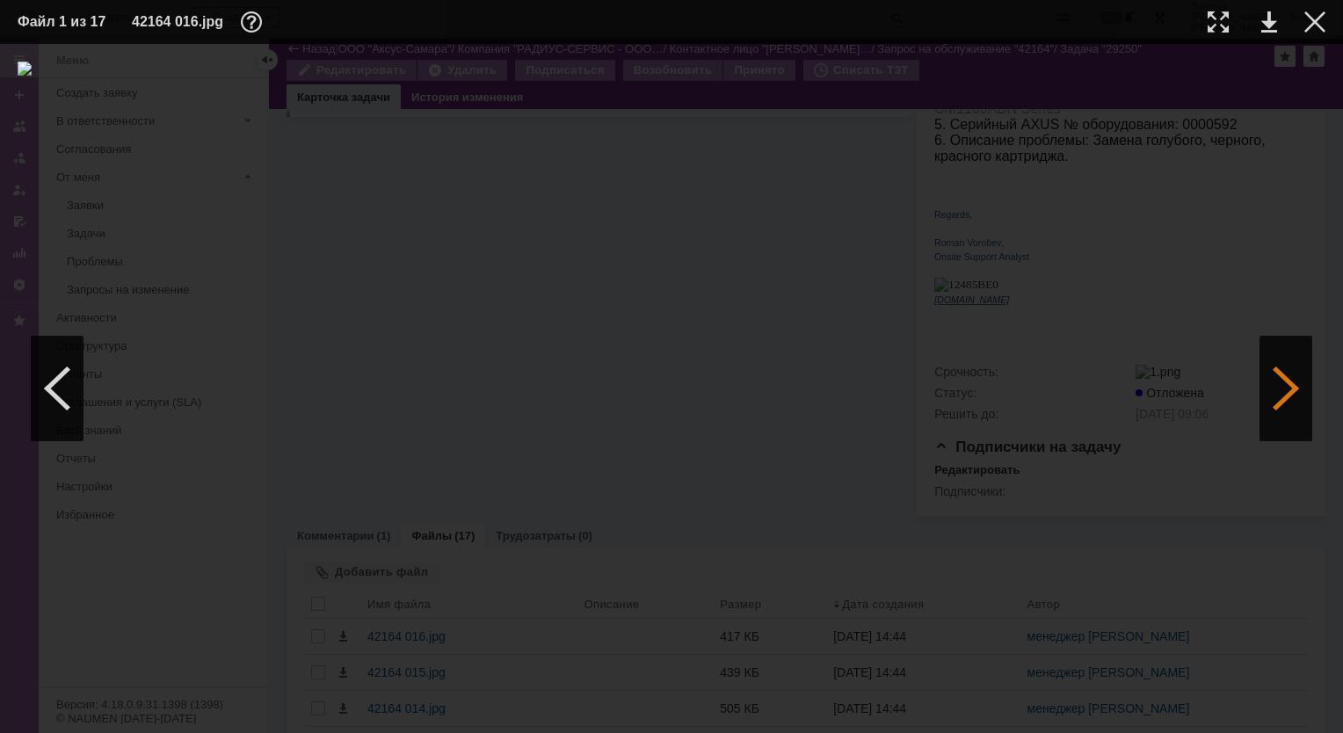
click at [1263, 412] on div at bounding box center [1286, 388] width 53 height 105
click at [1283, 403] on div at bounding box center [1286, 388] width 53 height 105
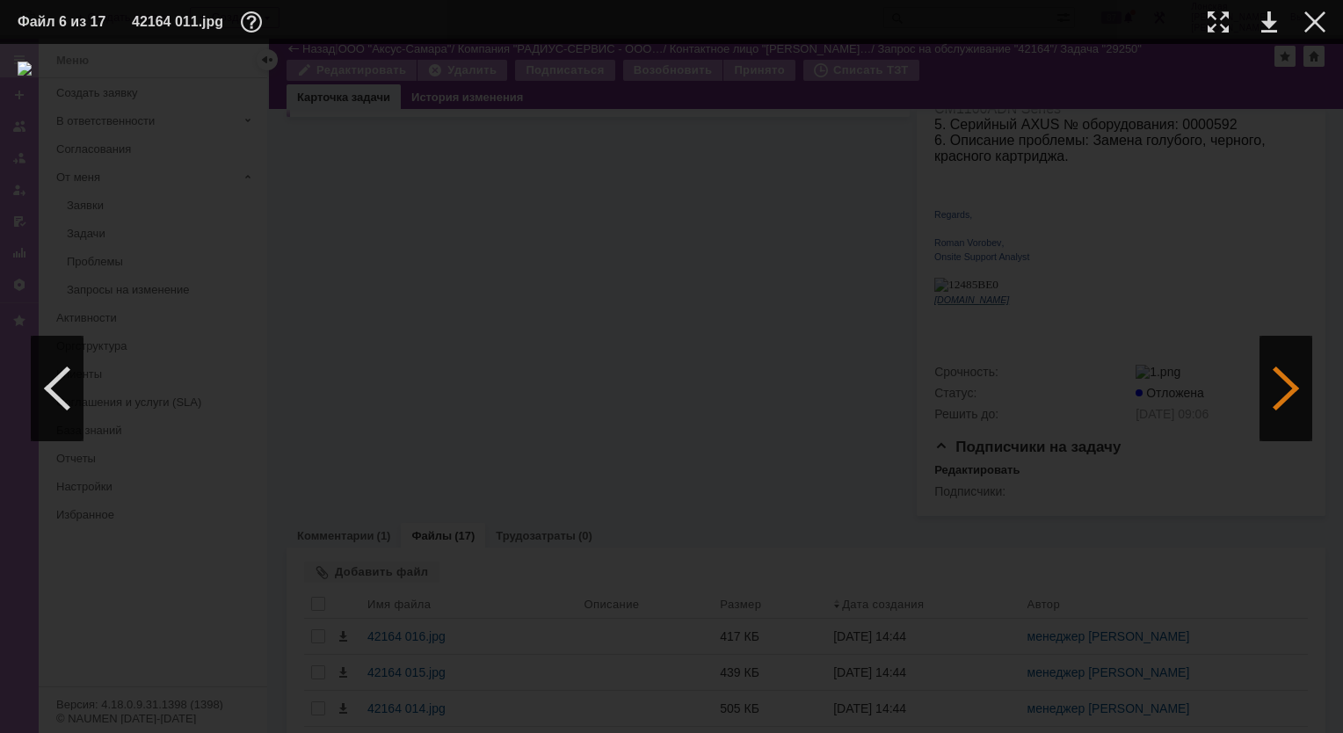
click at [1280, 401] on div at bounding box center [1286, 388] width 53 height 105
click at [647, 153] on img at bounding box center [672, 389] width 1308 height 654
click at [664, 157] on img at bounding box center [672, 389] width 1308 height 654
click at [1314, 23] on div at bounding box center [1315, 21] width 21 height 21
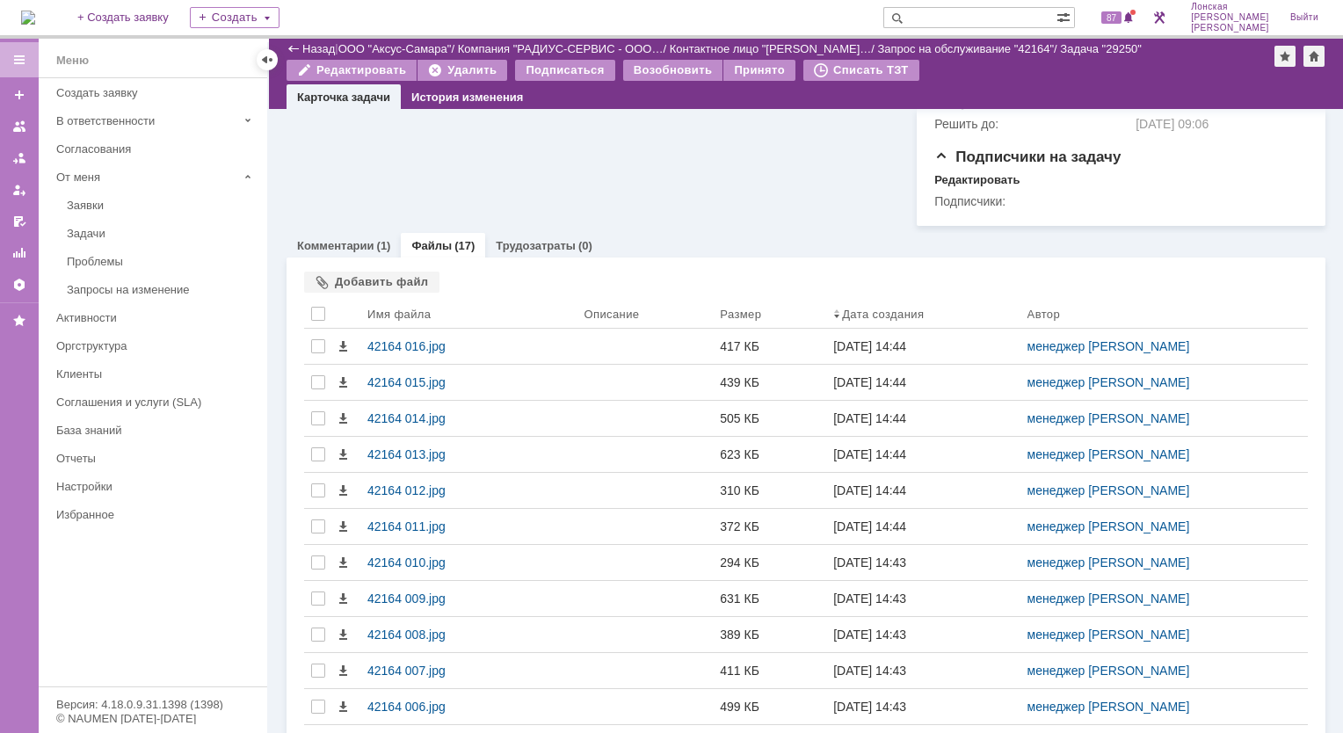
scroll to position [615, 0]
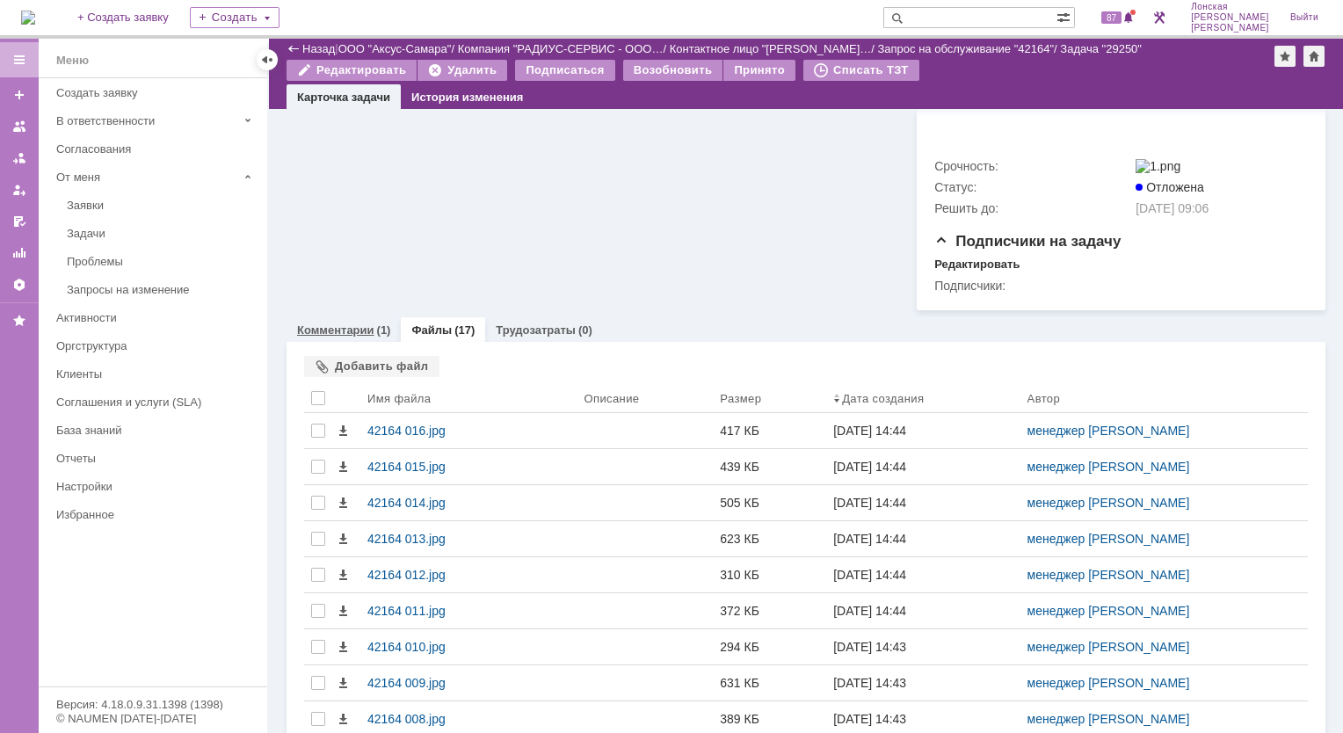
click at [358, 324] on link "Комментарии" at bounding box center [335, 329] width 77 height 13
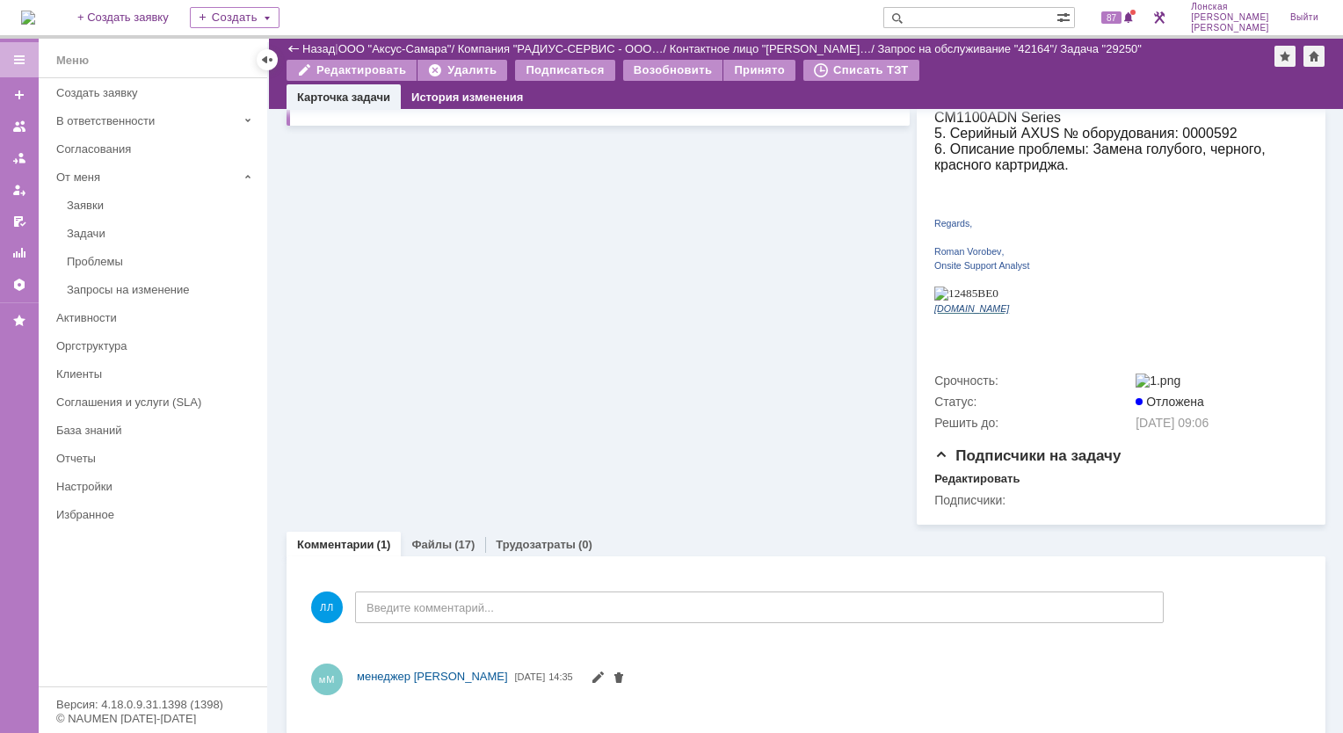
scroll to position [410, 0]
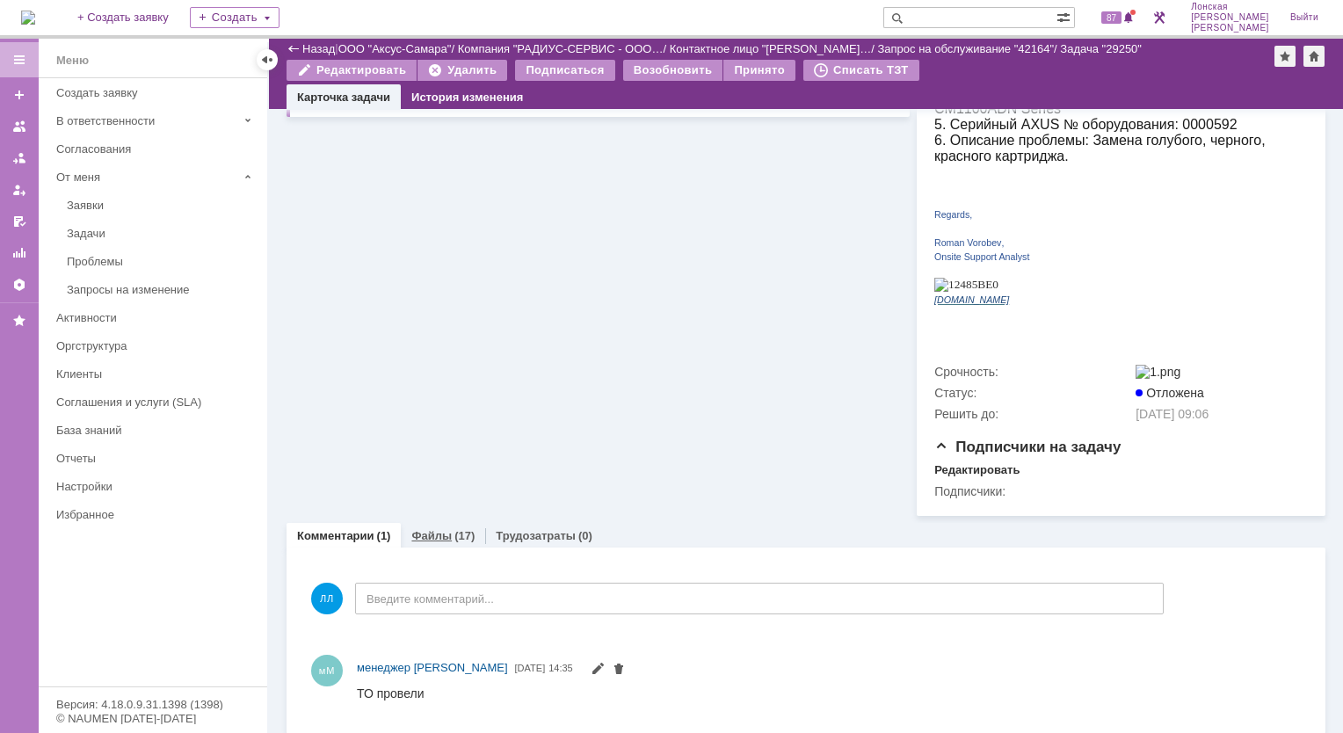
click at [450, 530] on div "Файлы (17)" at bounding box center [442, 535] width 63 height 11
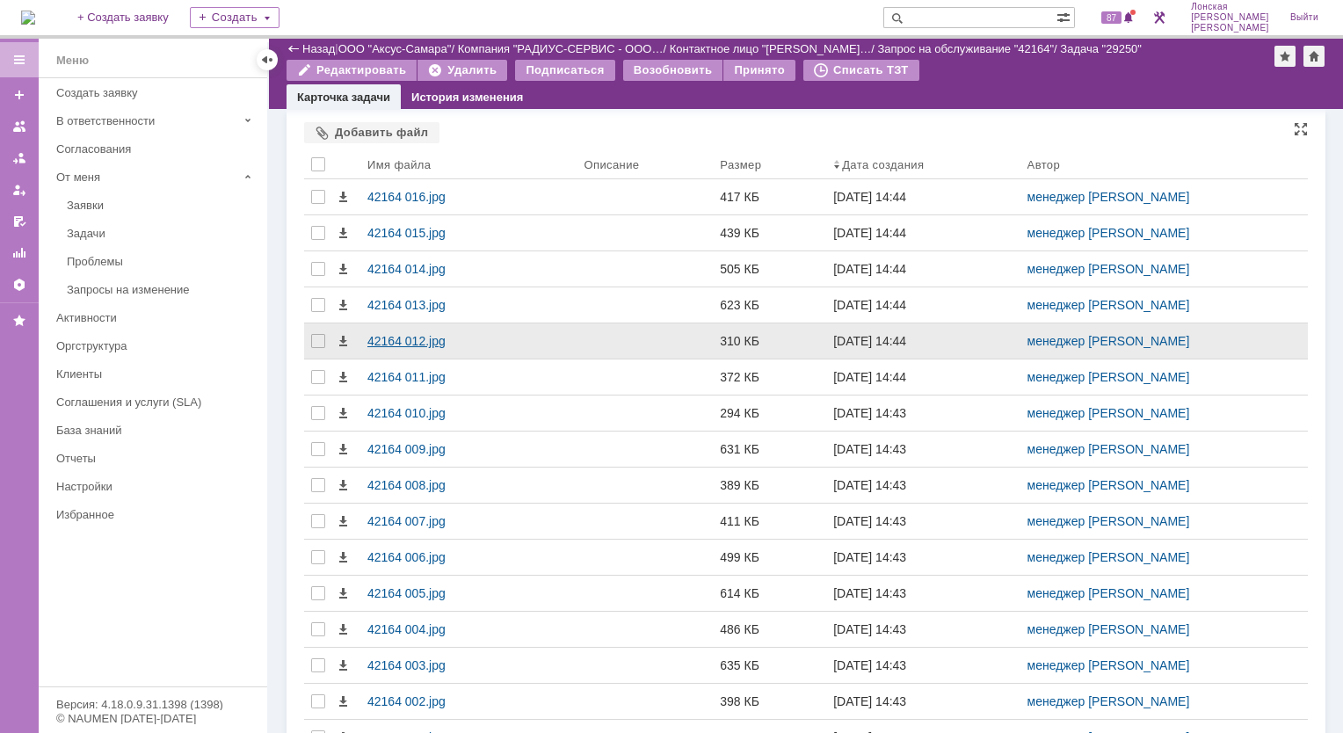
scroll to position [946, 0]
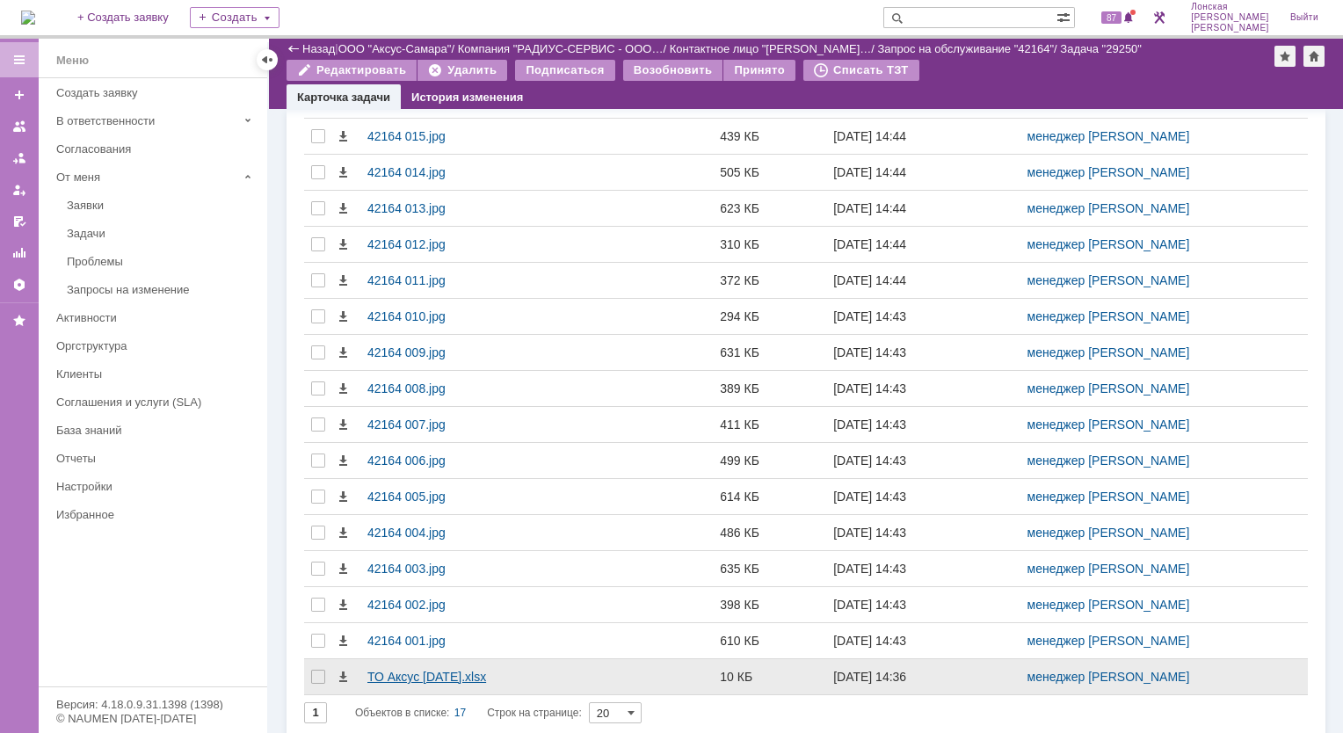
click at [380, 670] on div "ТО Аксус [DATE].xlsx" at bounding box center [468, 677] width 202 height 14
click at [418, 670] on div "ТО Аксус [DATE].xlsx" at bounding box center [468, 677] width 202 height 14
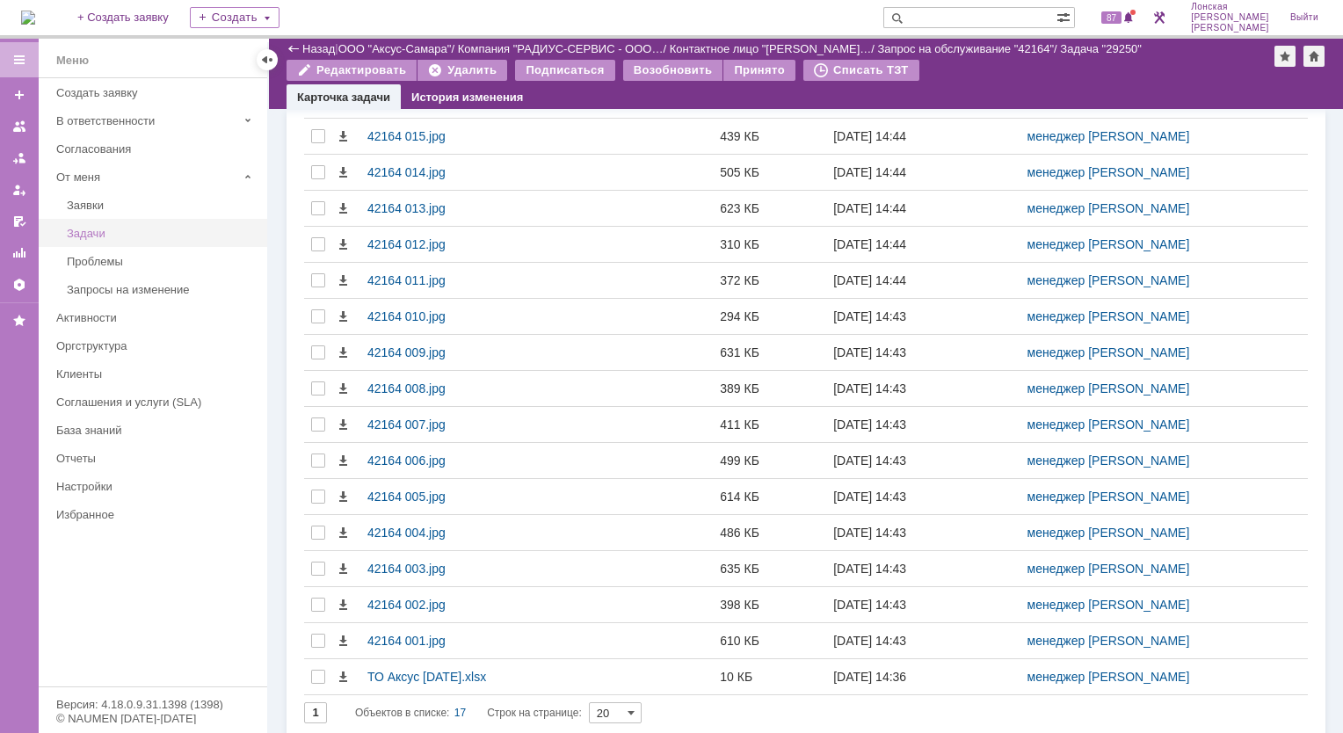
click at [98, 233] on div "Задачи" at bounding box center [162, 233] width 190 height 13
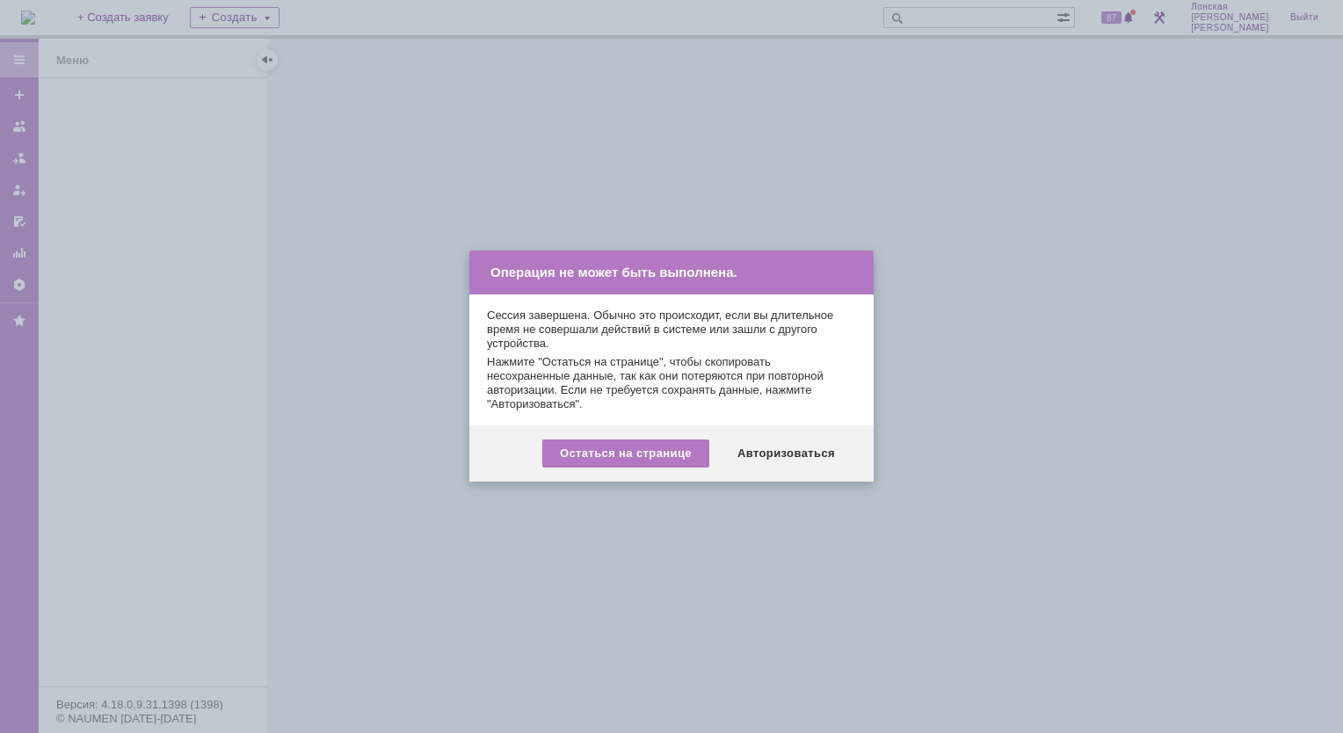
click at [795, 452] on div "Авторизоваться" at bounding box center [786, 454] width 133 height 28
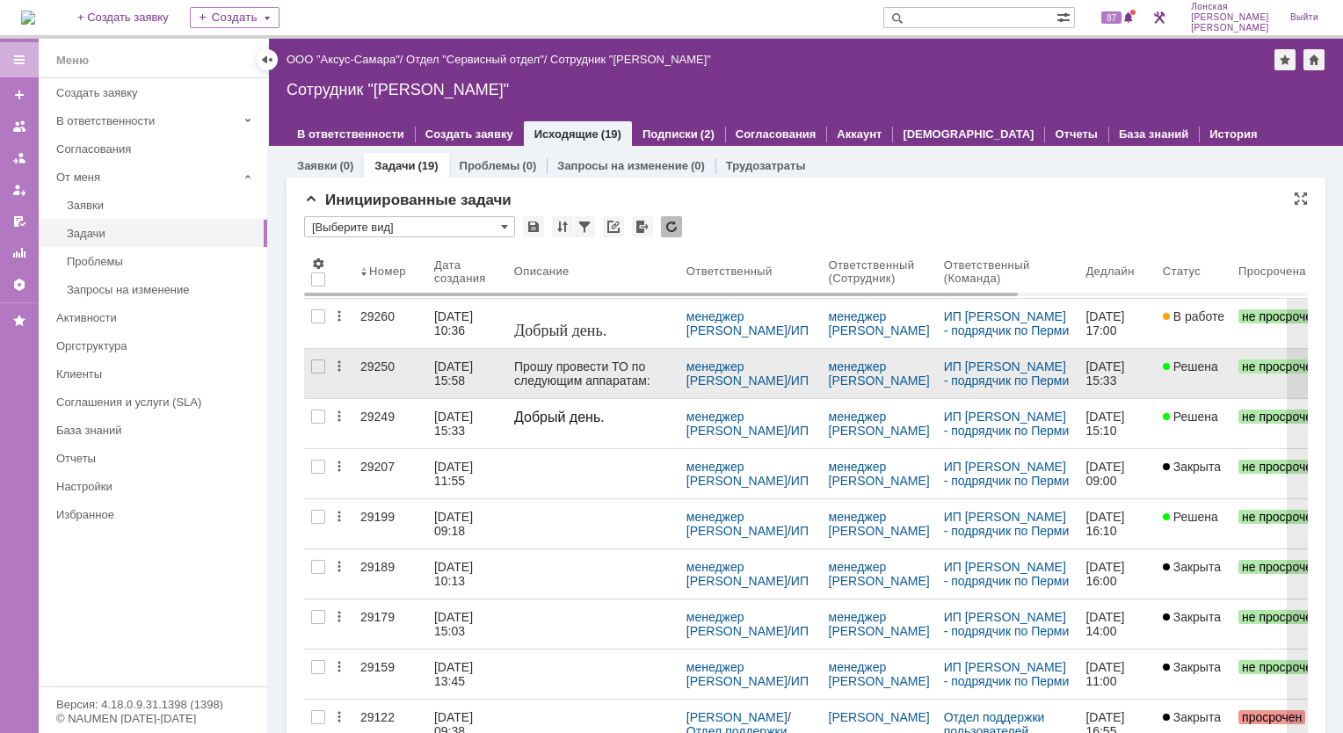
click at [369, 367] on div "29250" at bounding box center [390, 367] width 60 height 14
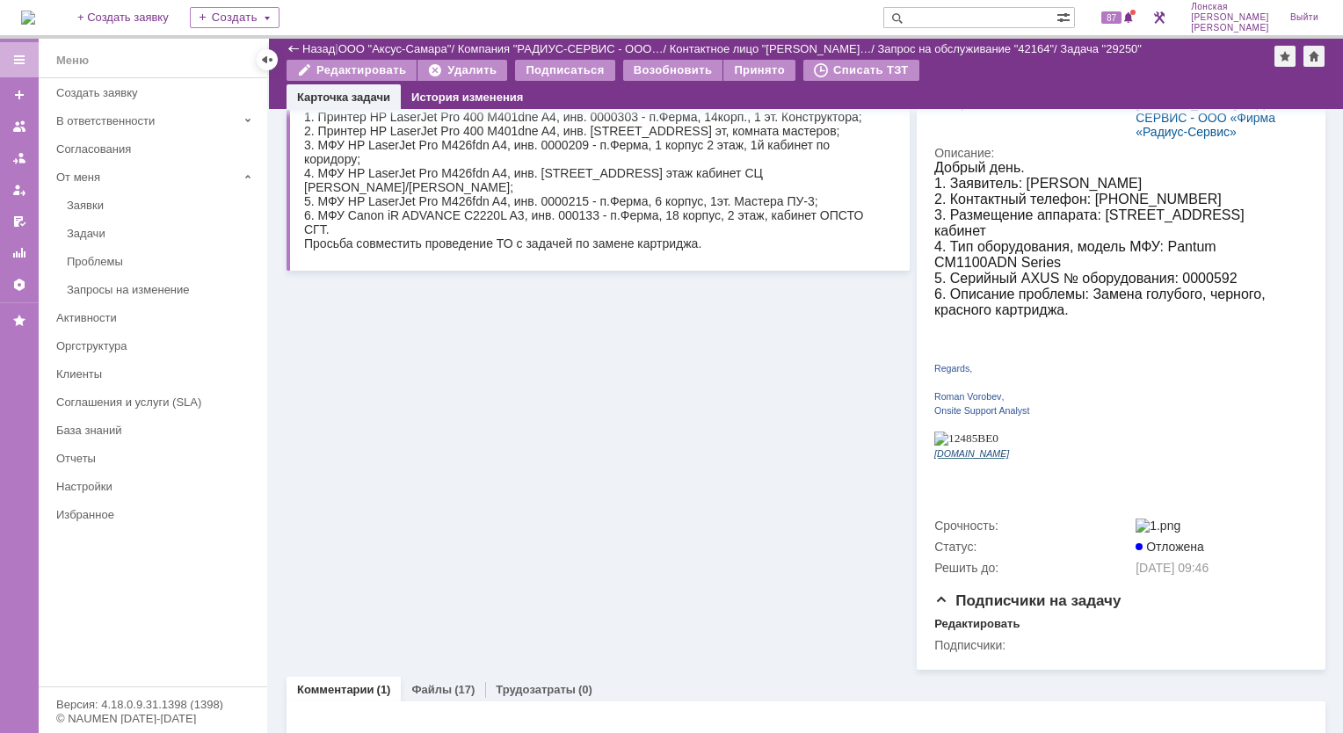
scroll to position [410, 0]
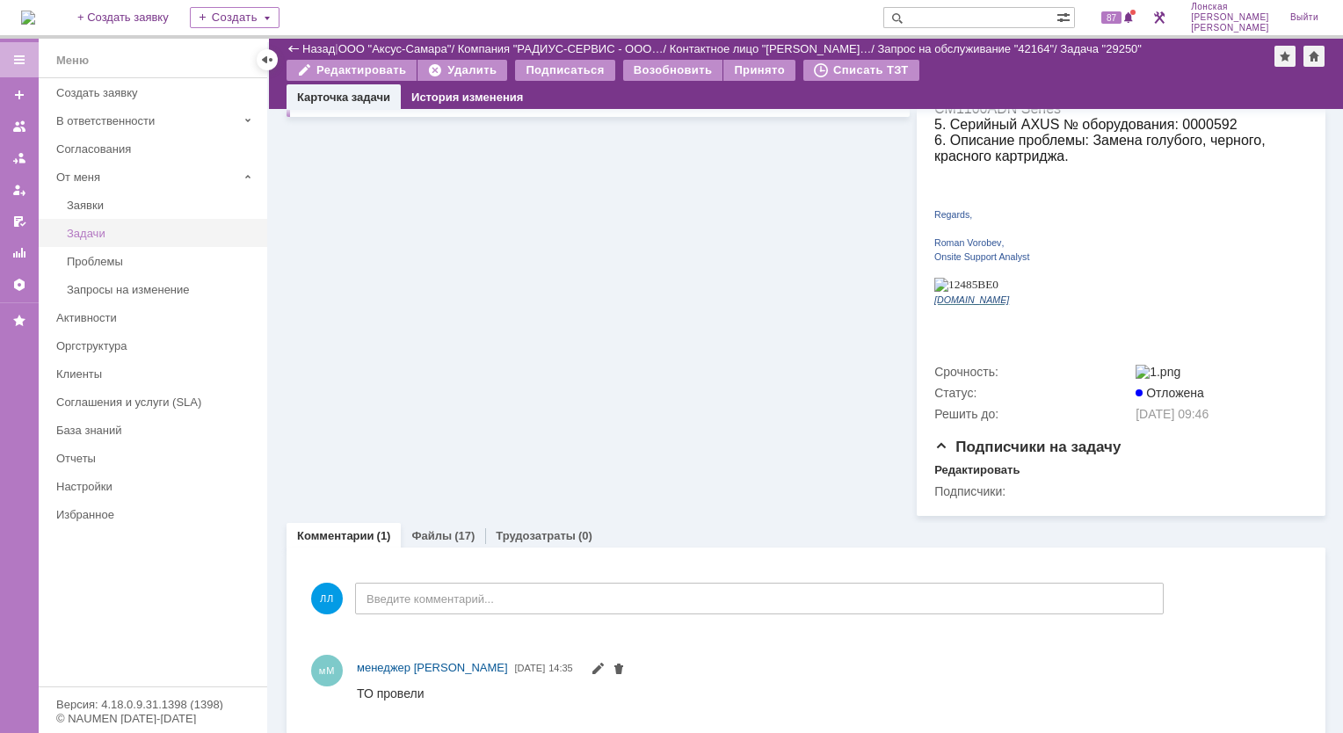
click at [87, 238] on link "Задачи" at bounding box center [162, 233] width 204 height 27
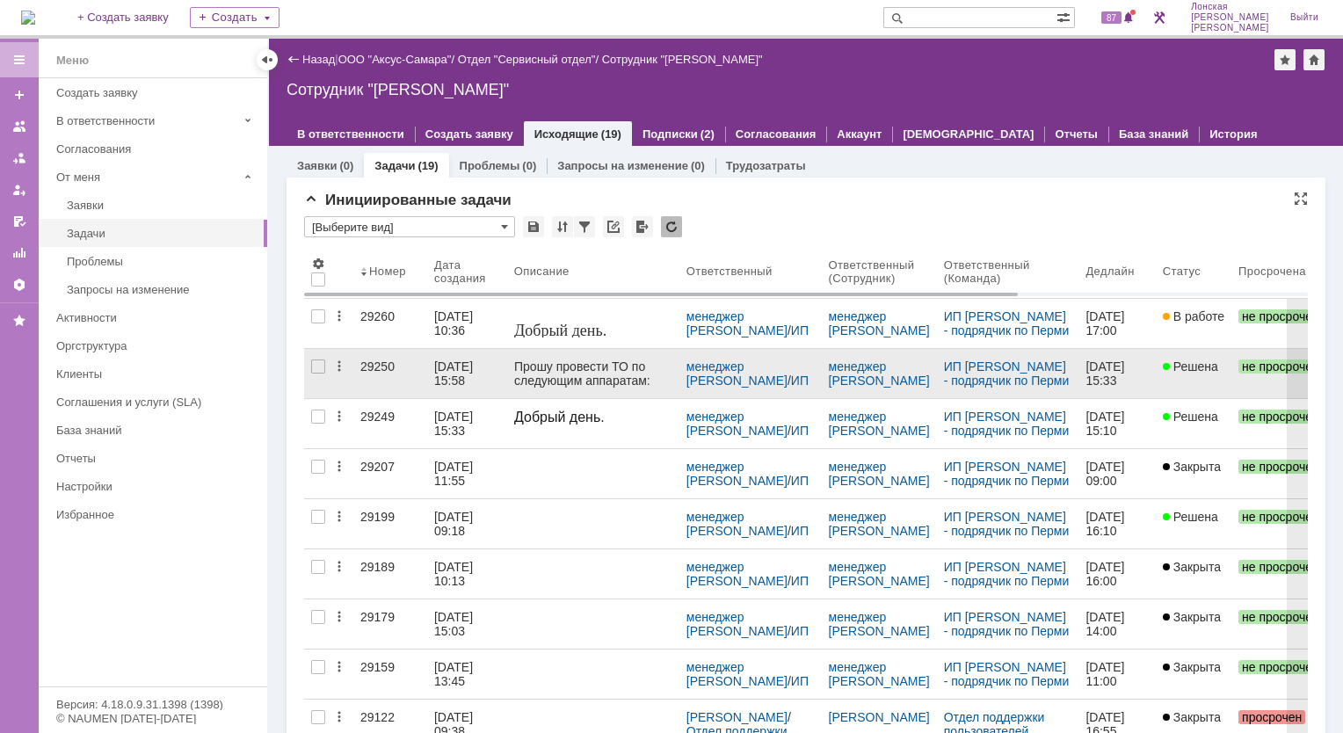
click at [373, 363] on div "29250" at bounding box center [390, 367] width 60 height 14
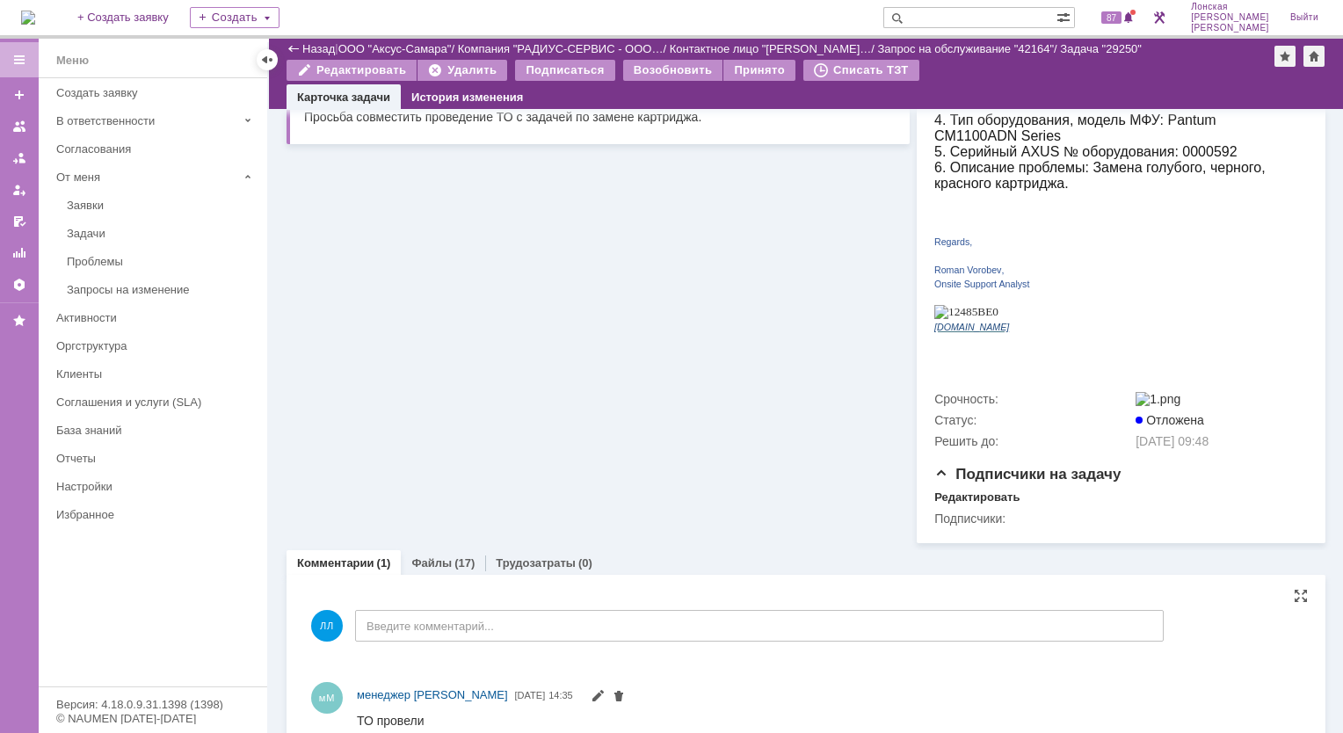
scroll to position [410, 0]
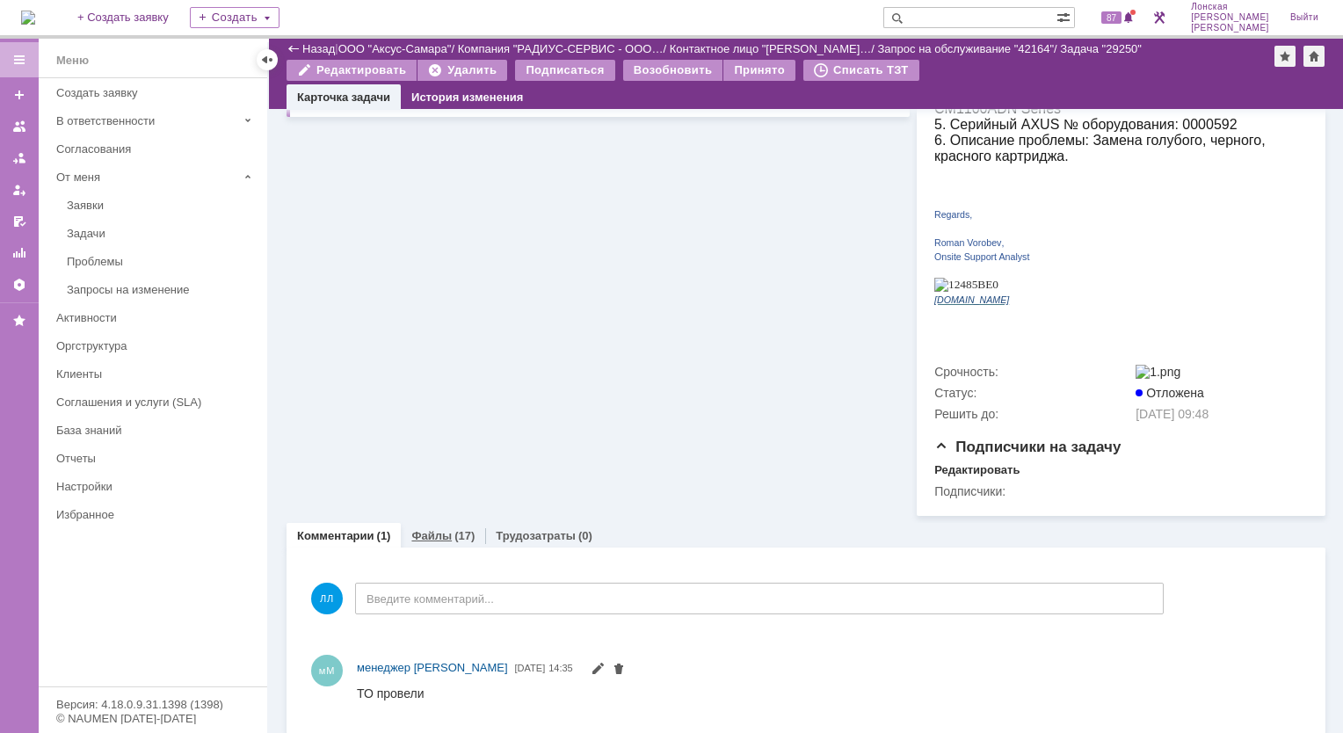
click at [447, 529] on link "Файлы" at bounding box center [431, 535] width 40 height 13
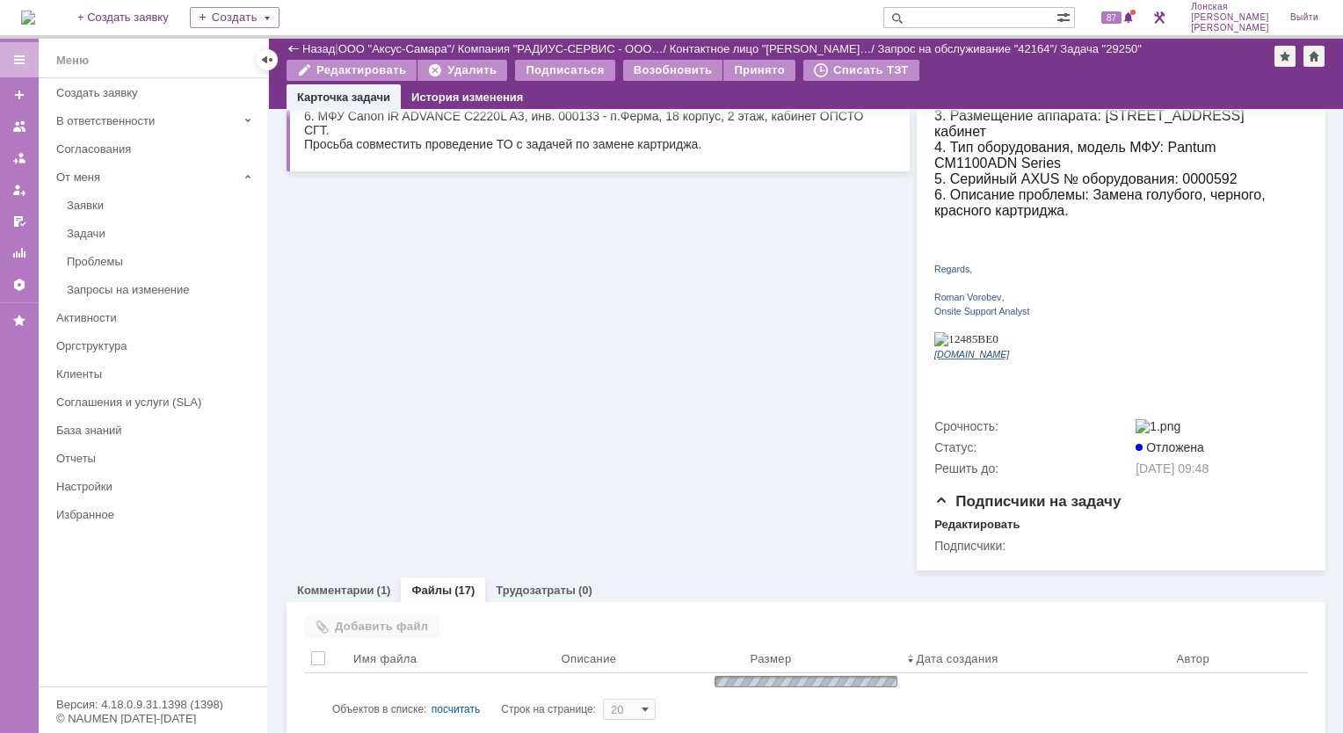
scroll to position [410, 0]
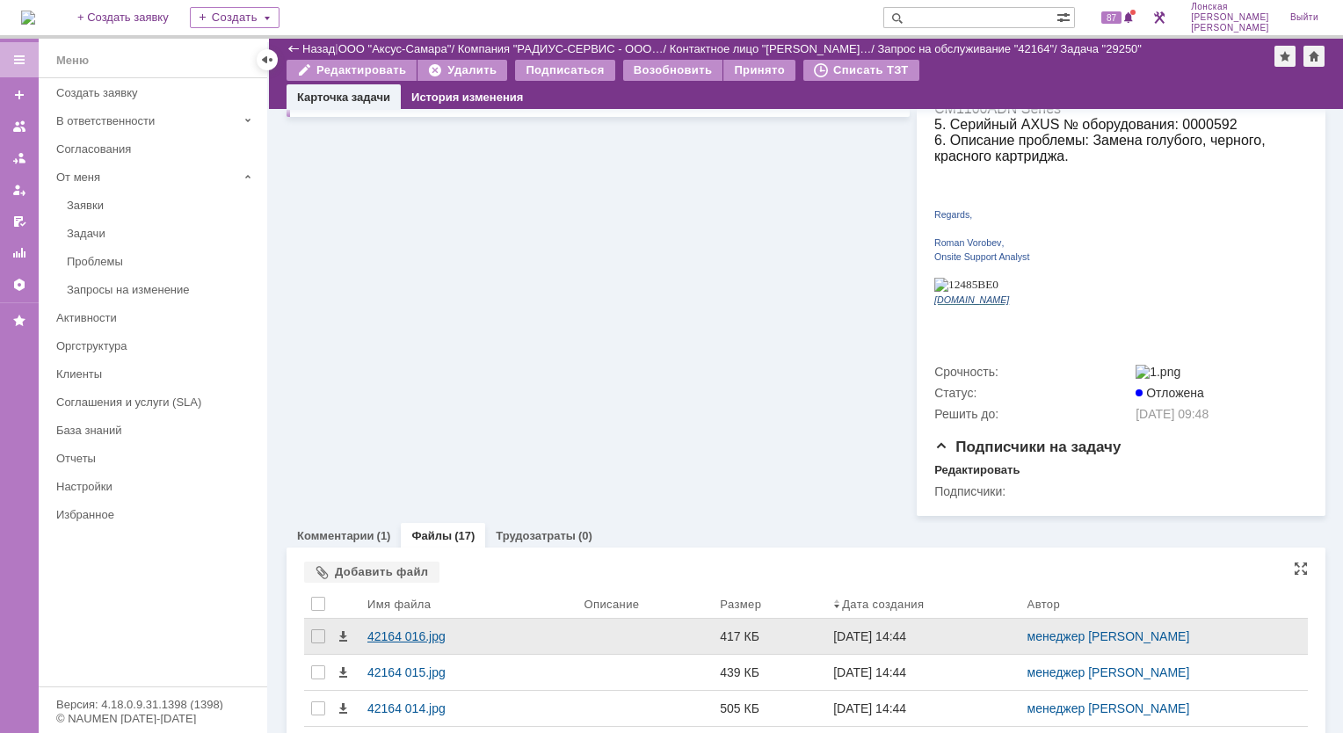
click at [412, 634] on div "42164 016.jpg" at bounding box center [468, 636] width 202 height 14
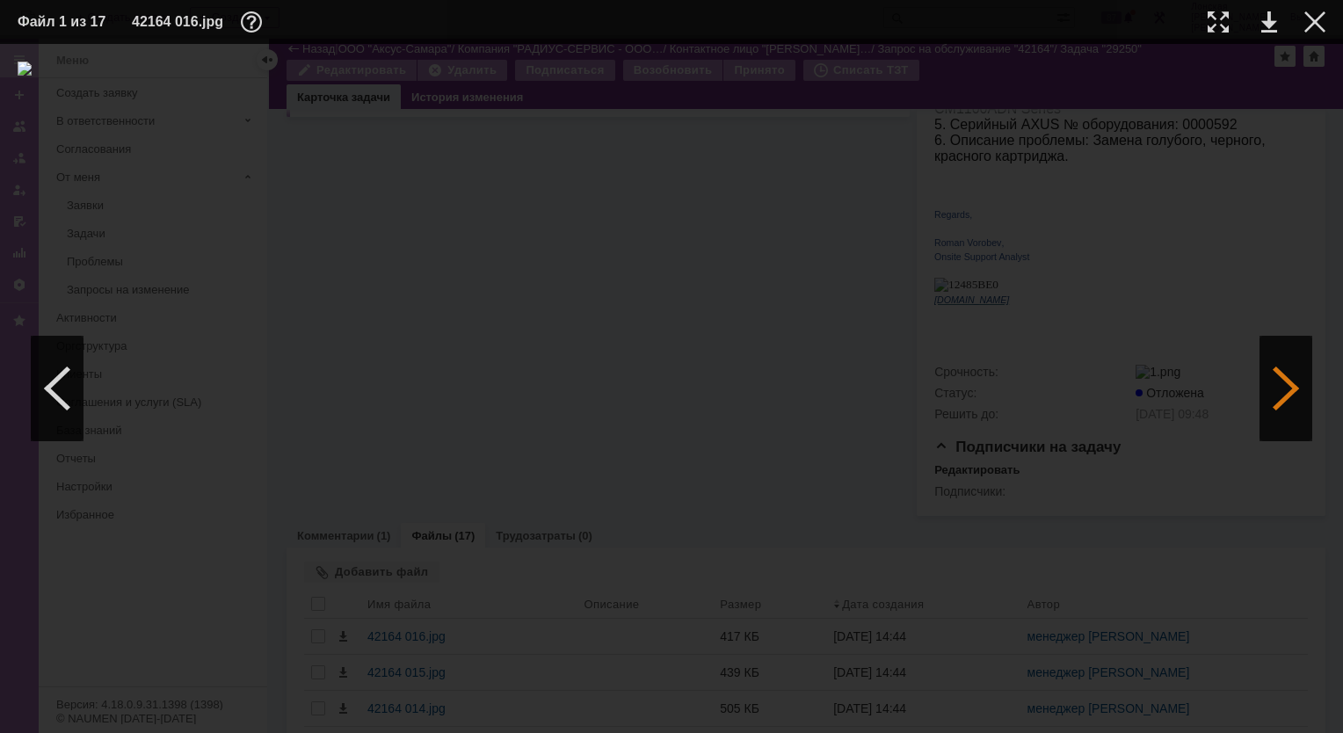
click at [1280, 394] on div at bounding box center [1286, 388] width 53 height 105
click at [1276, 396] on div at bounding box center [1286, 388] width 53 height 105
click at [1273, 394] on div at bounding box center [1286, 388] width 53 height 105
click at [1275, 395] on div at bounding box center [1286, 388] width 53 height 105
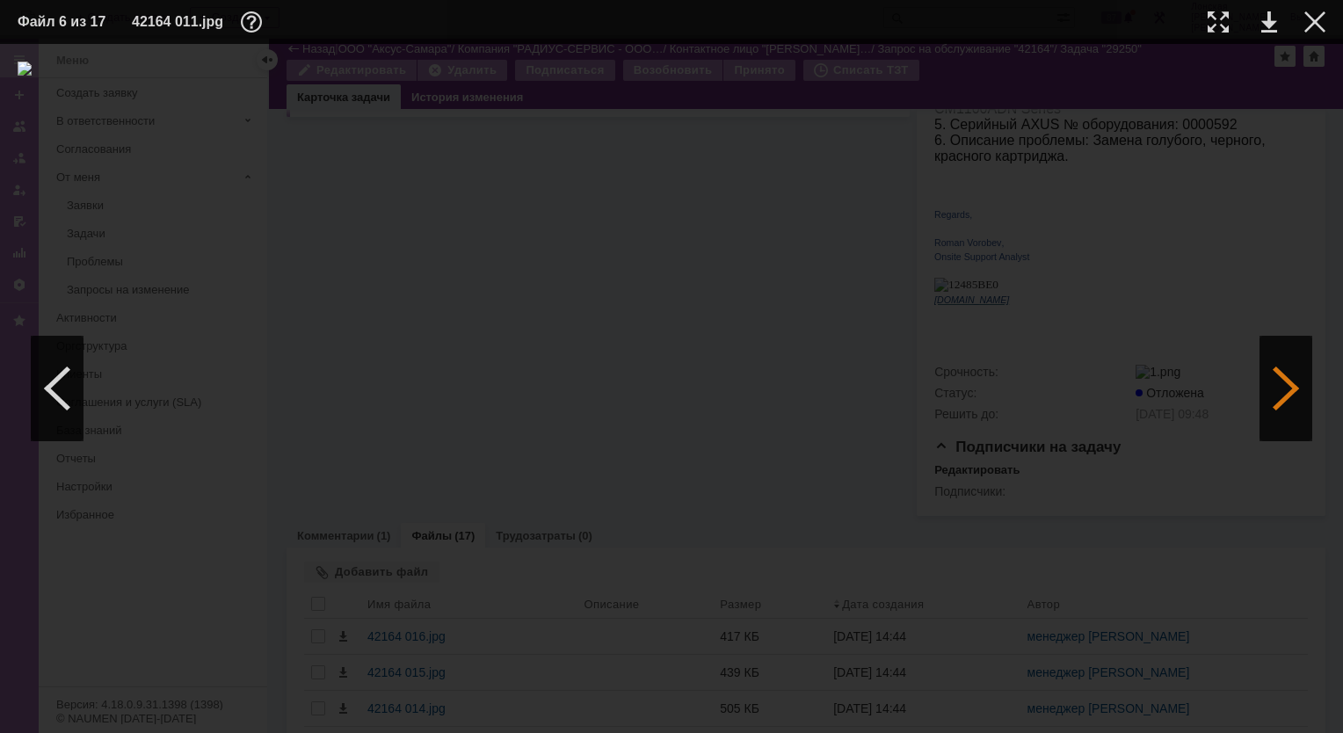
click at [1266, 387] on div at bounding box center [1286, 388] width 53 height 105
click at [1273, 382] on div at bounding box center [1286, 388] width 53 height 105
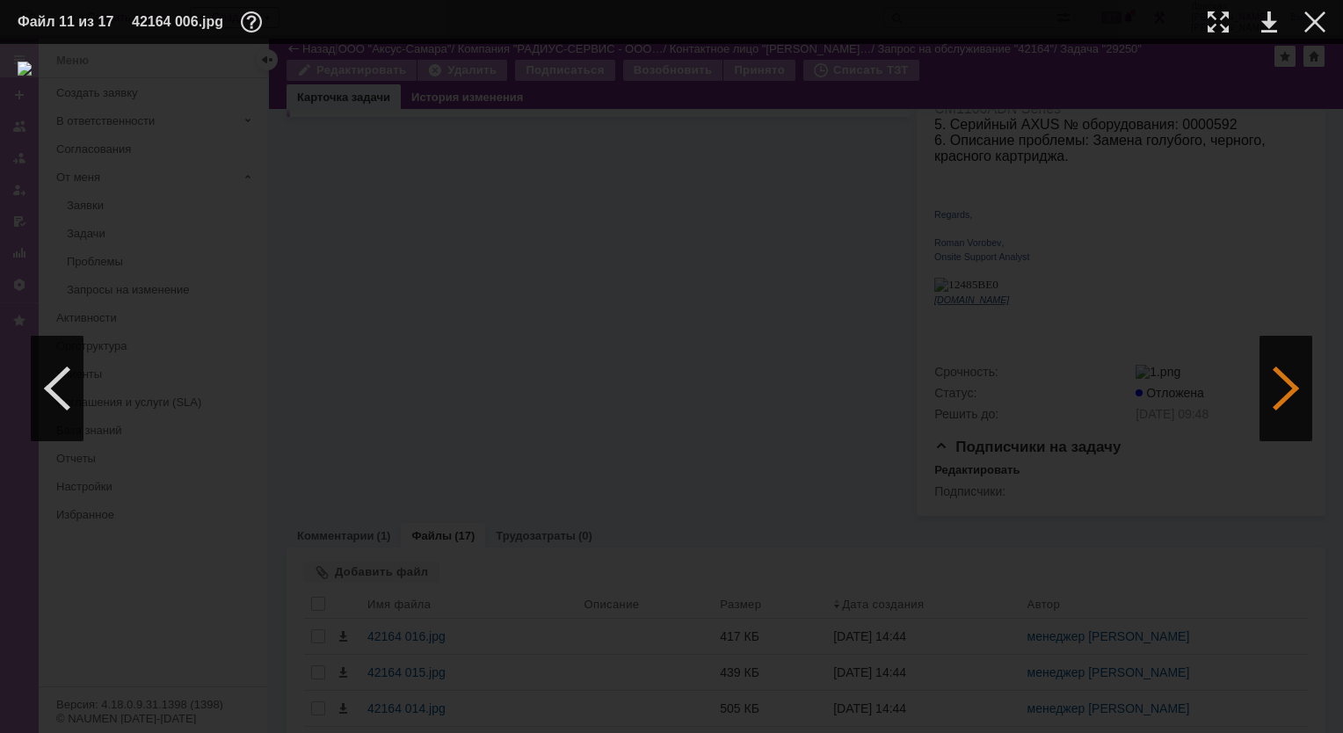
click at [1273, 382] on div at bounding box center [1286, 388] width 53 height 105
click at [1272, 382] on div at bounding box center [1286, 388] width 53 height 105
click at [1223, 19] on div at bounding box center [1218, 21] width 21 height 21
click at [1282, 355] on div at bounding box center [1286, 388] width 53 height 105
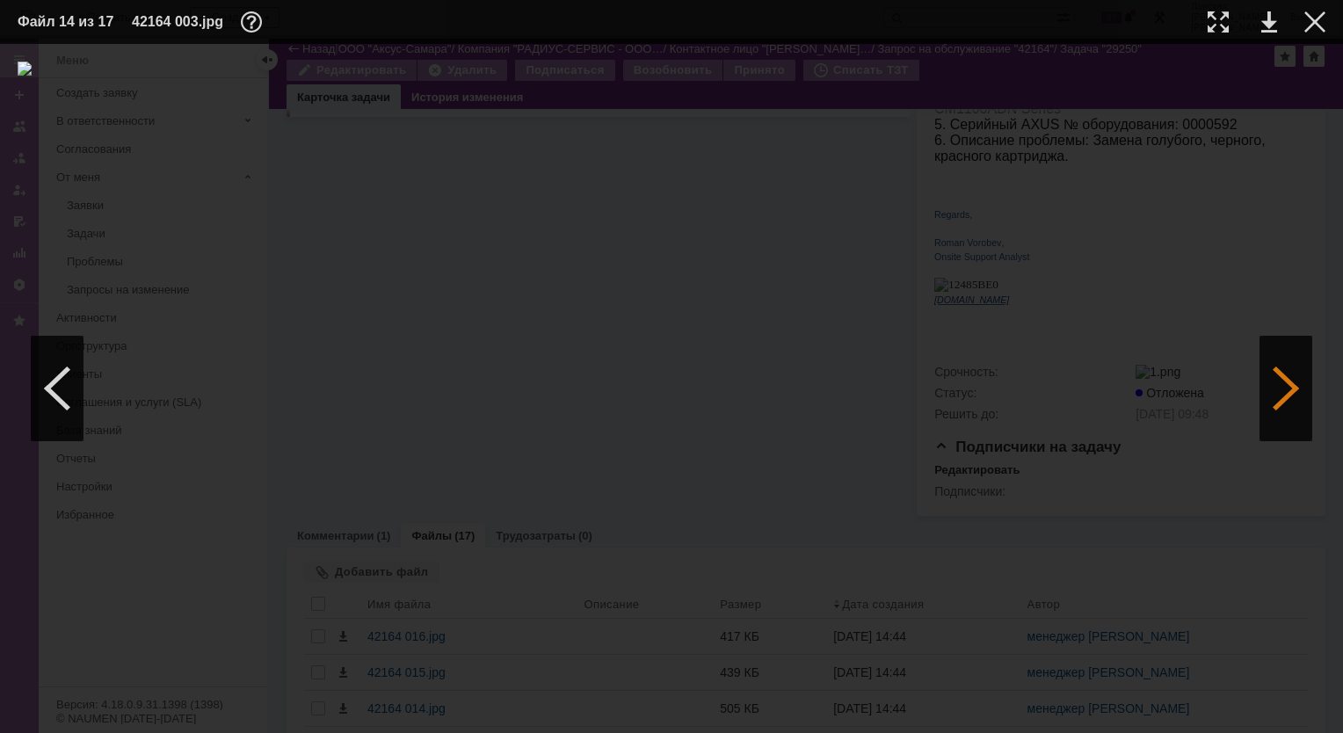
scroll to position [0, 0]
click at [50, 395] on div at bounding box center [57, 388] width 53 height 105
click at [1216, 31] on div at bounding box center [1218, 21] width 21 height 21
click at [1317, 19] on div at bounding box center [1315, 21] width 21 height 21
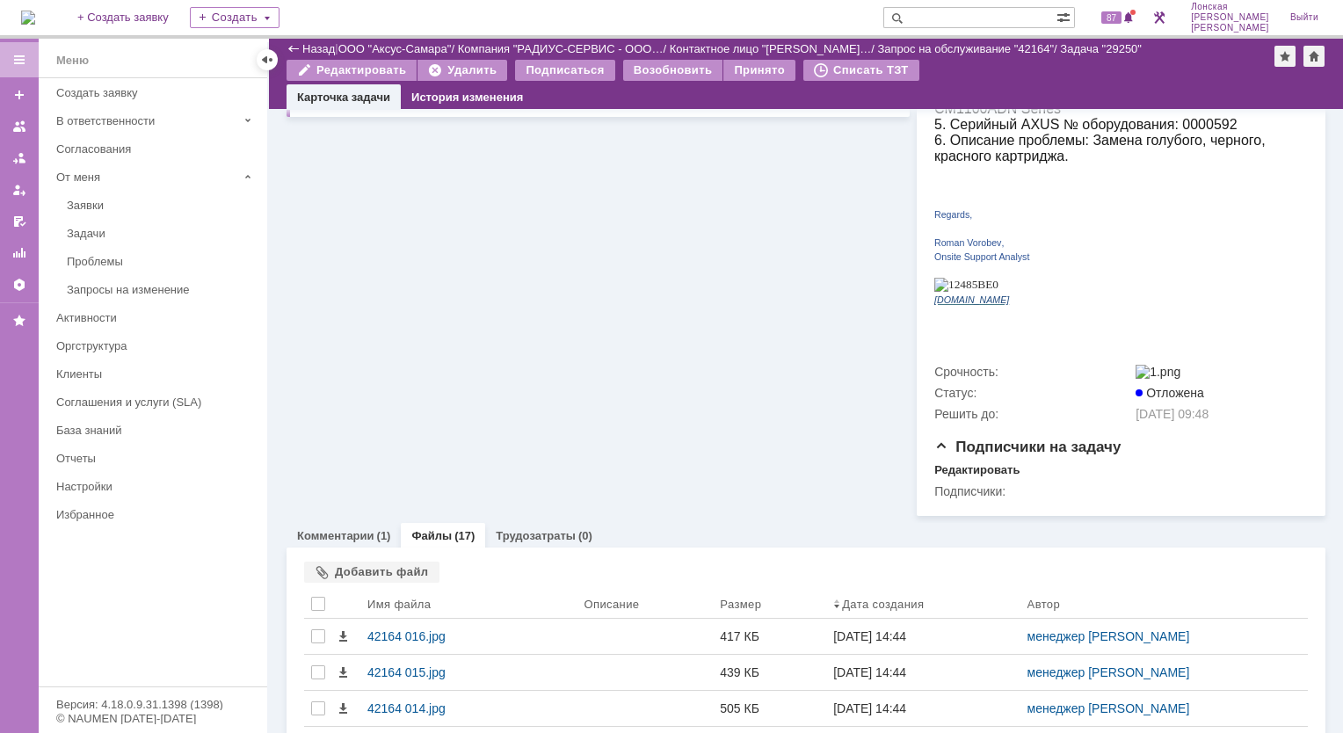
click at [98, 196] on link "Заявки" at bounding box center [162, 205] width 204 height 27
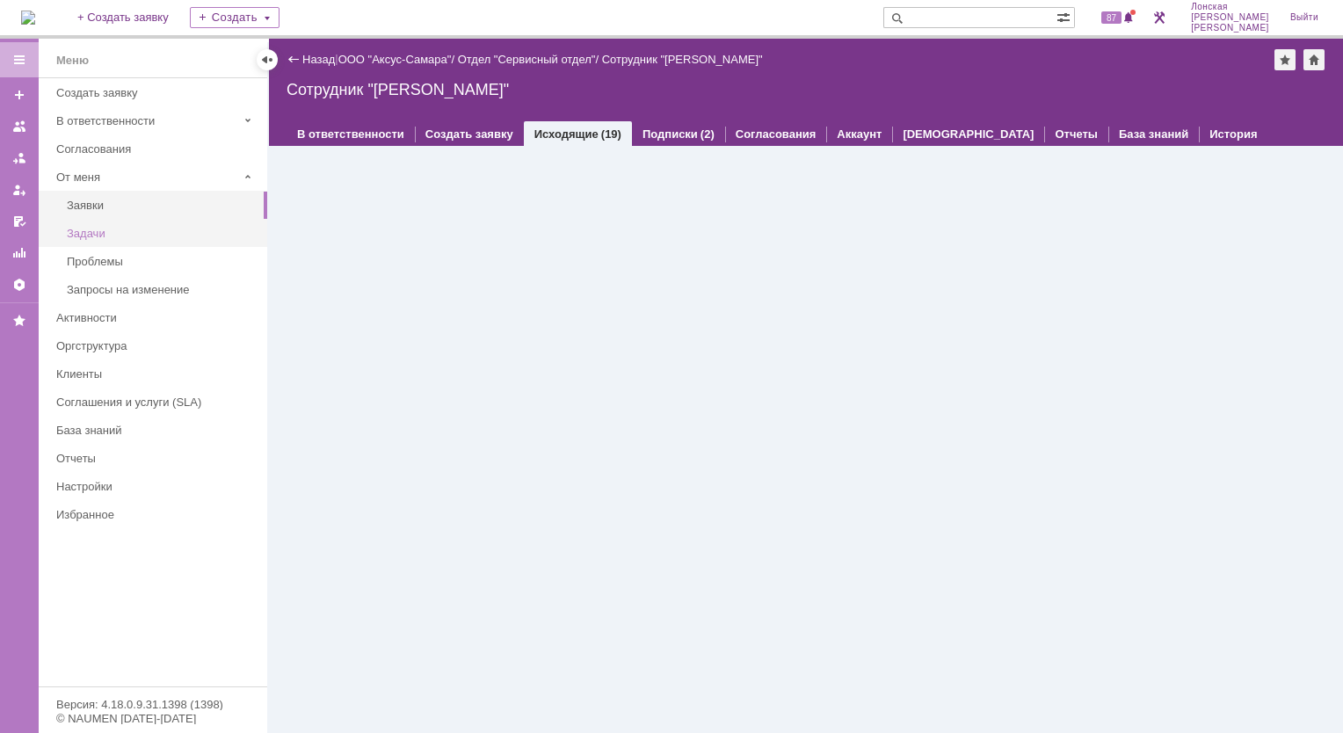
click at [89, 232] on div "Задачи" at bounding box center [162, 233] width 190 height 13
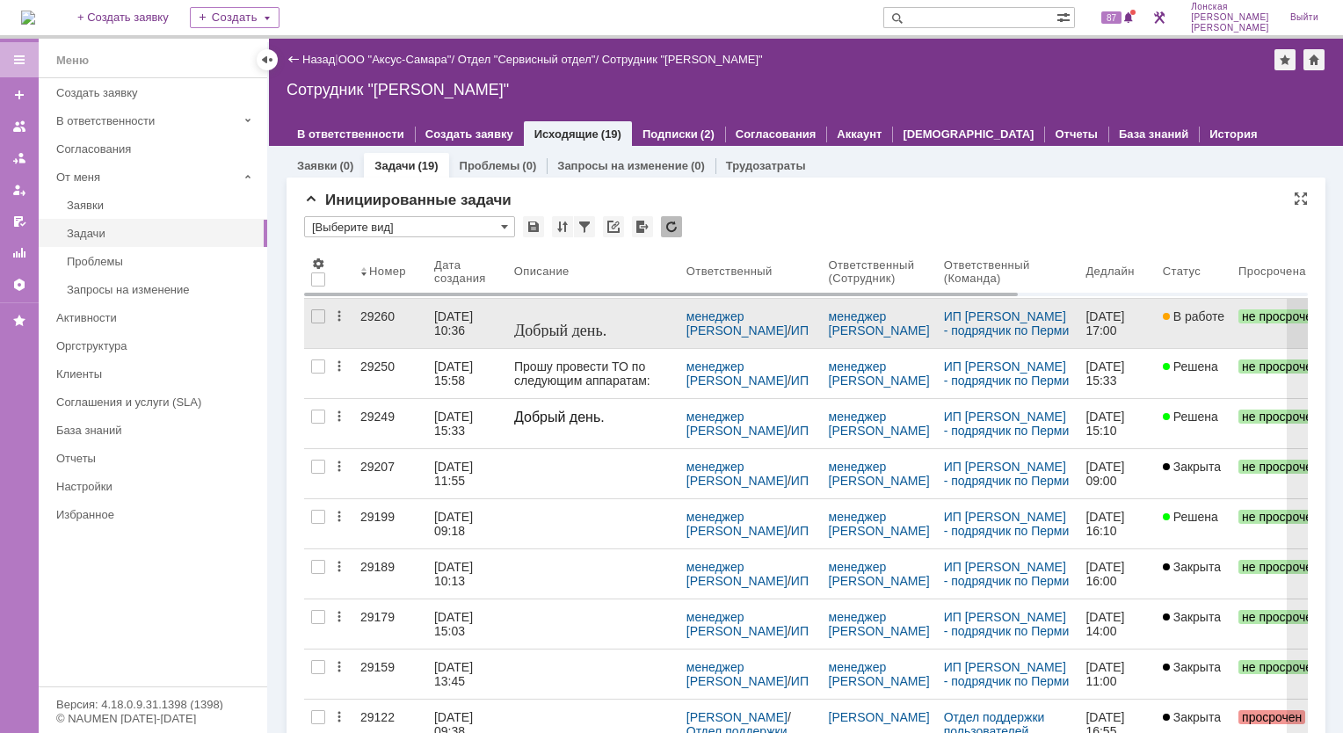
click at [384, 316] on div "29260" at bounding box center [390, 316] width 60 height 14
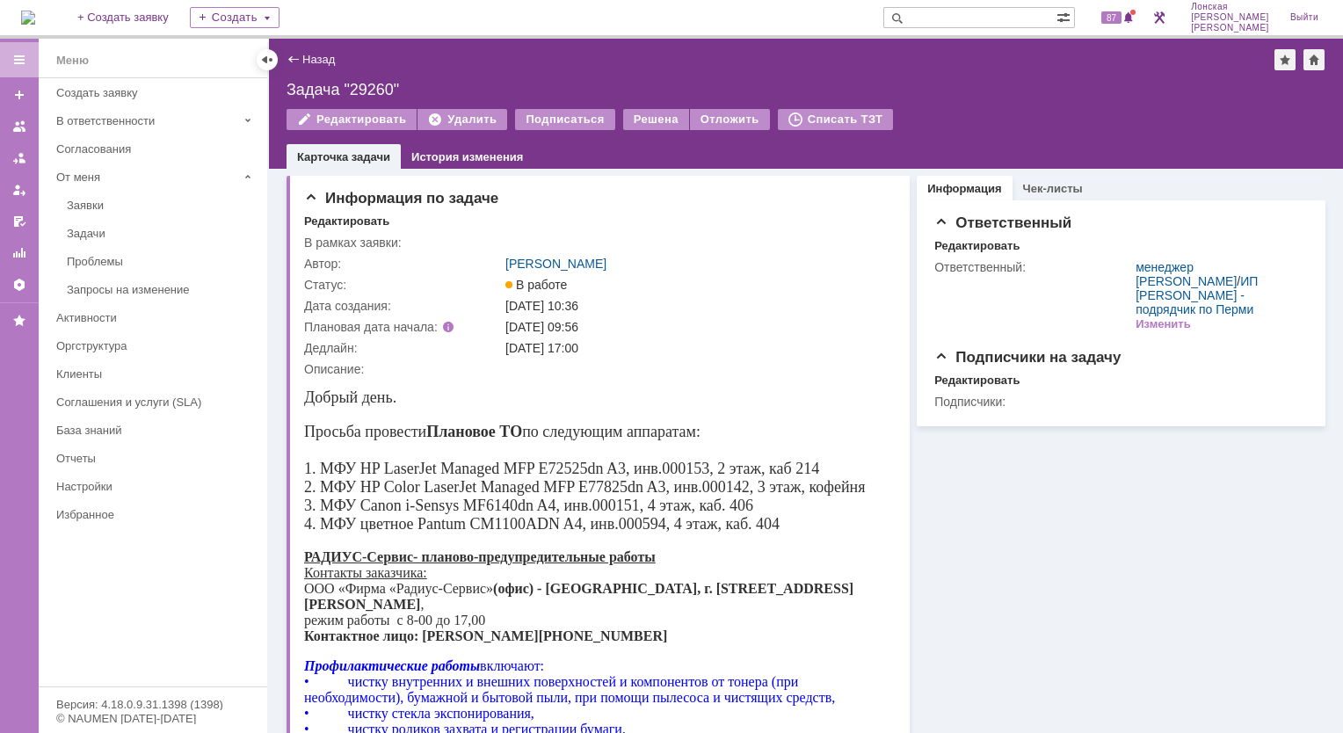
click at [112, 204] on div "Заявки" at bounding box center [162, 205] width 190 height 13
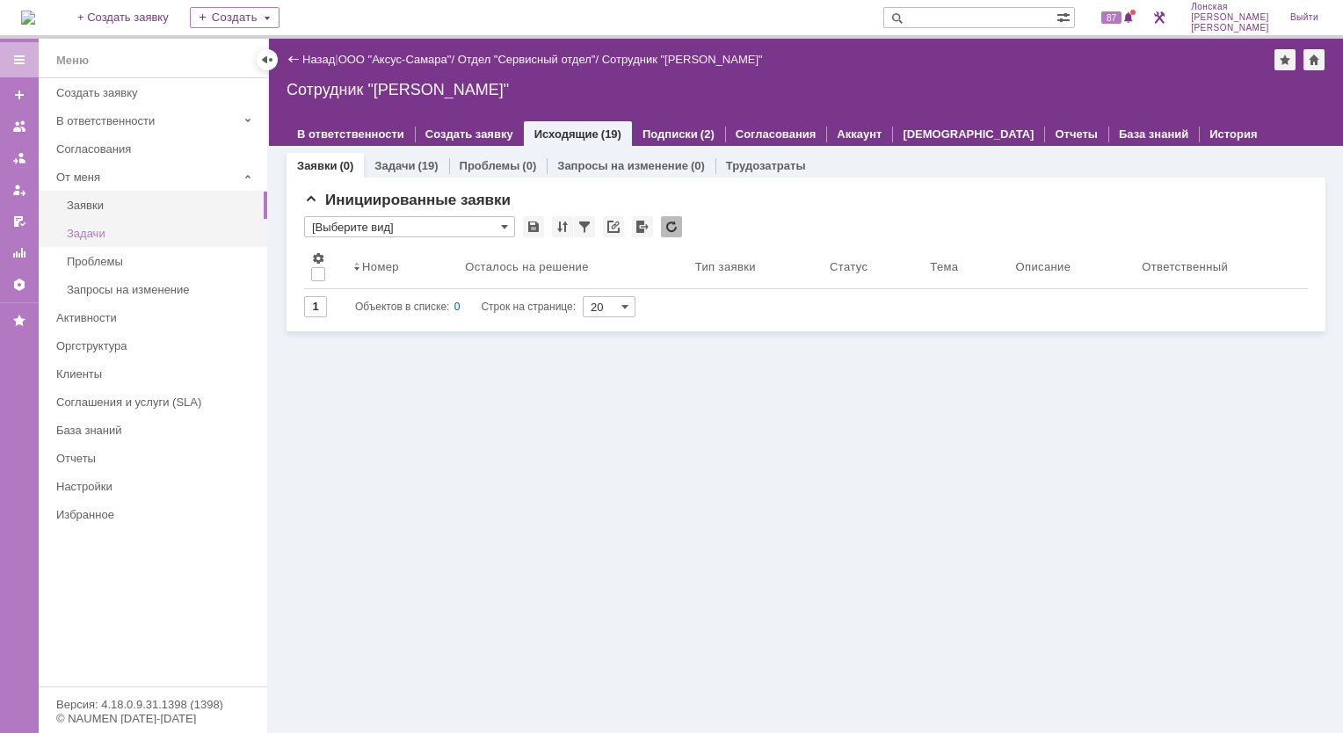
click at [102, 236] on div "Задачи" at bounding box center [162, 233] width 190 height 13
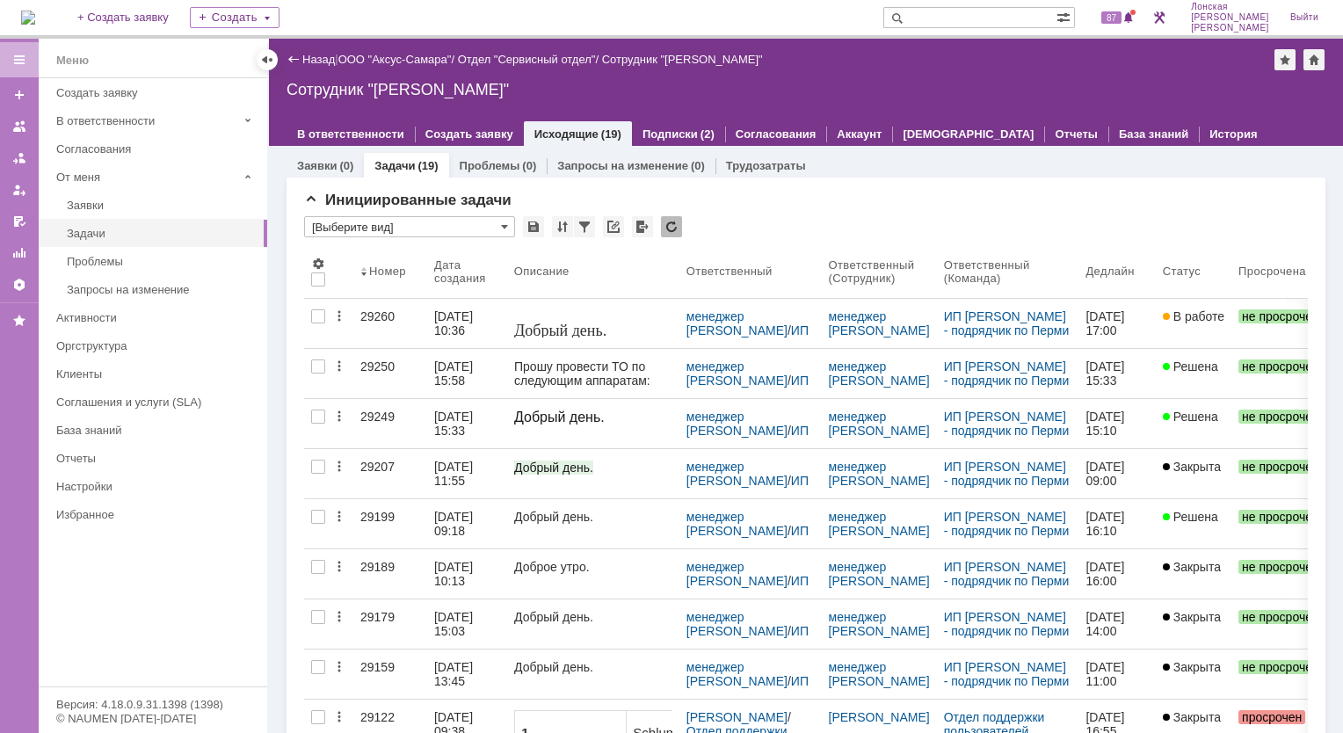
click at [382, 369] on div "29250" at bounding box center [390, 367] width 60 height 14
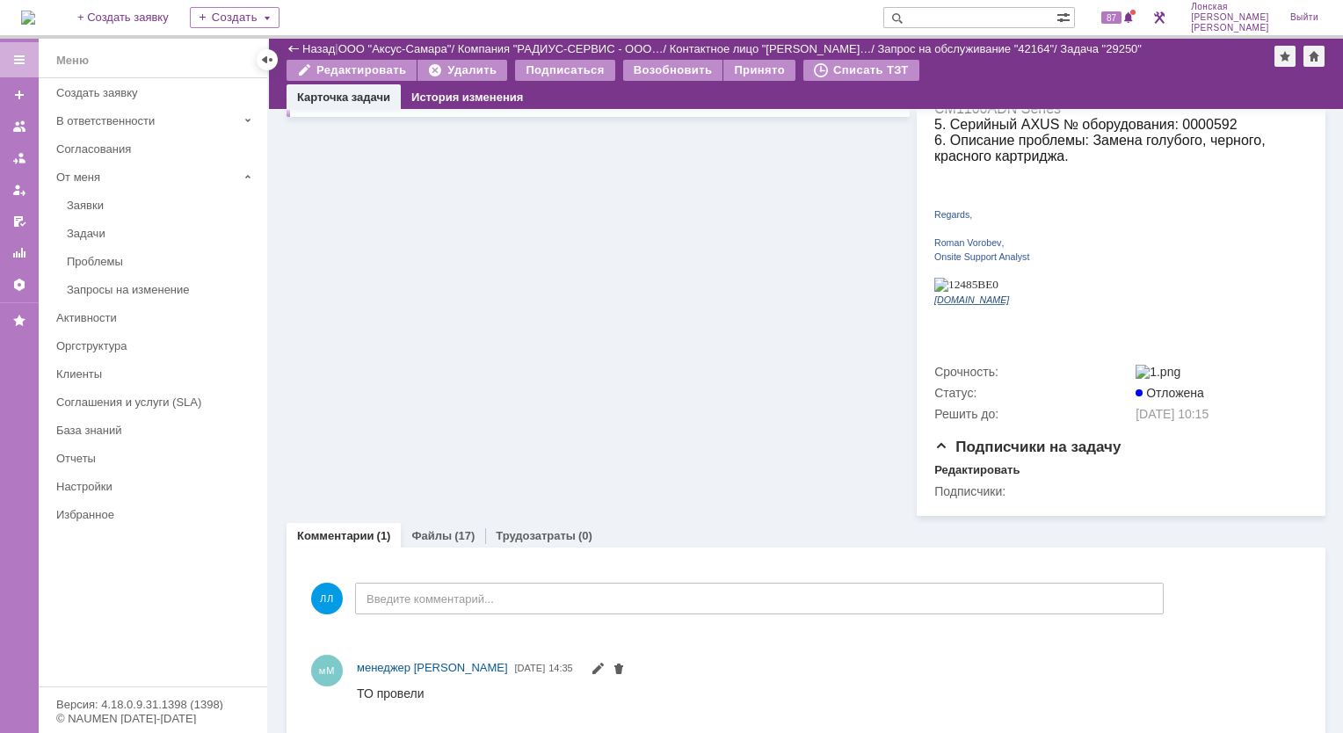
click at [433, 523] on div "Файлы (17)" at bounding box center [443, 535] width 84 height 25
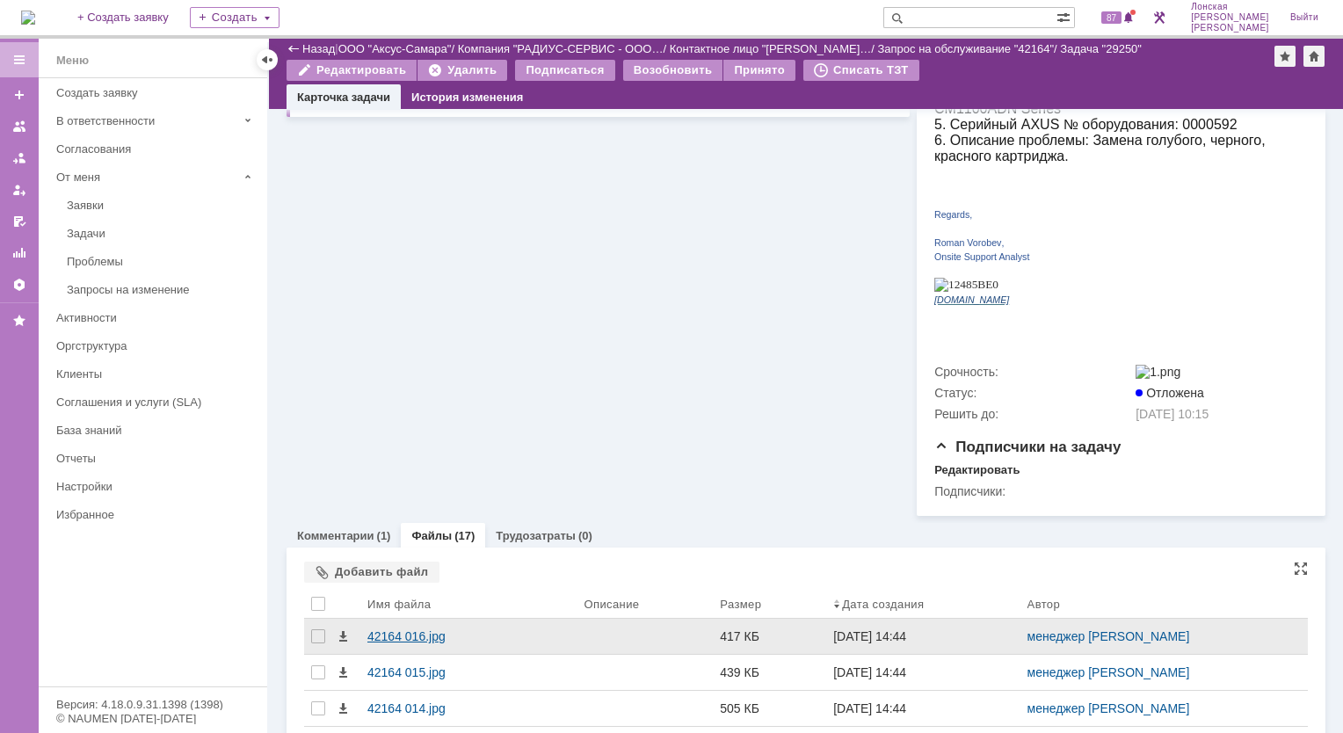
click at [396, 629] on div "42164 016.jpg" at bounding box center [468, 636] width 202 height 14
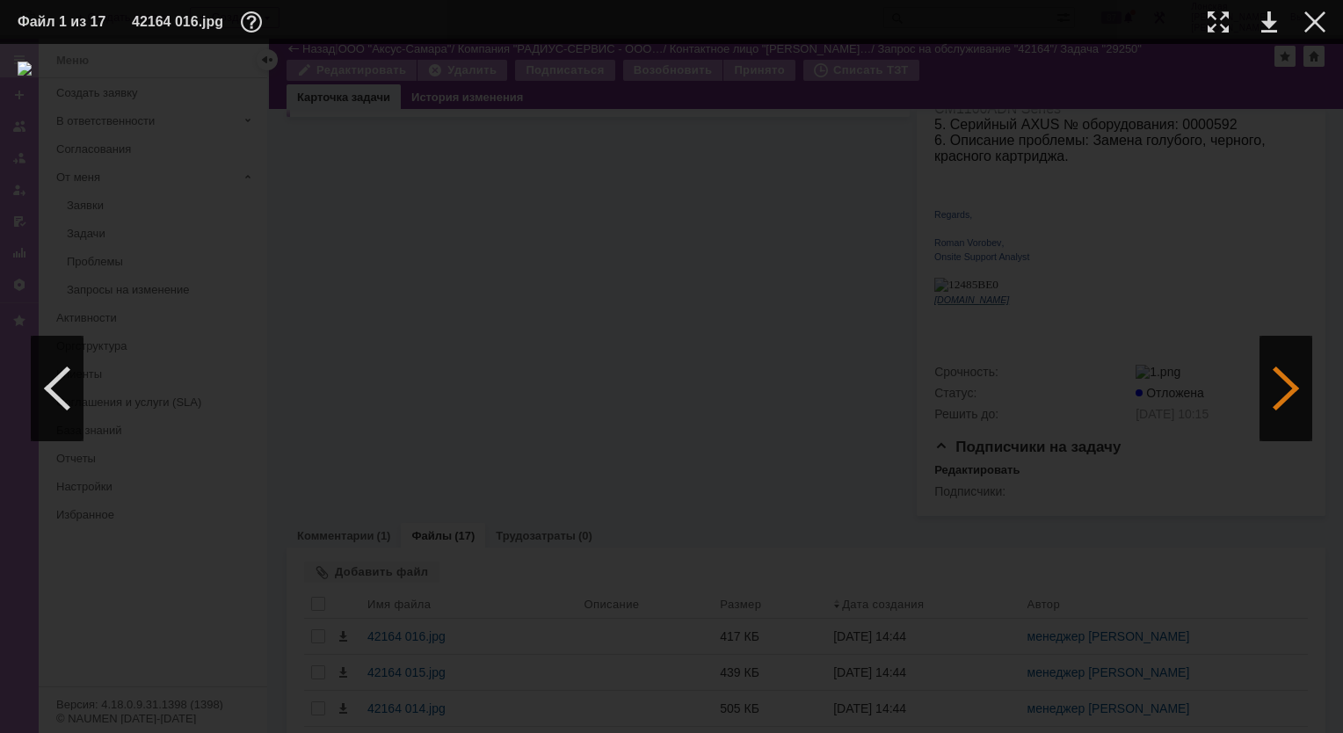
click at [1288, 400] on div at bounding box center [1286, 388] width 53 height 105
drag, startPoint x: 1286, startPoint y: 399, endPoint x: 1259, endPoint y: 405, distance: 27.9
click at [1284, 399] on div at bounding box center [1286, 388] width 53 height 105
click at [1284, 385] on div at bounding box center [1286, 388] width 53 height 105
click at [1284, 379] on div at bounding box center [1286, 388] width 53 height 105
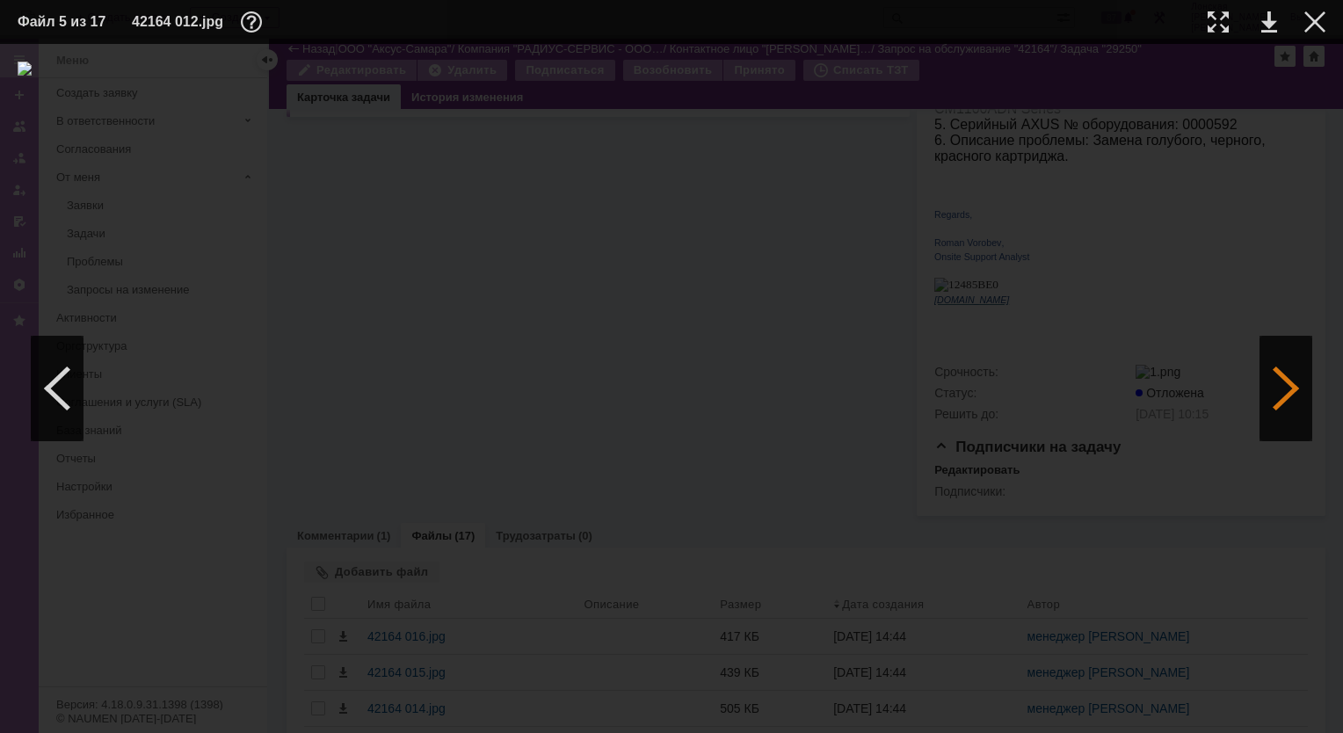
click at [1284, 379] on div at bounding box center [1286, 388] width 53 height 105
click at [65, 372] on div at bounding box center [57, 388] width 53 height 105
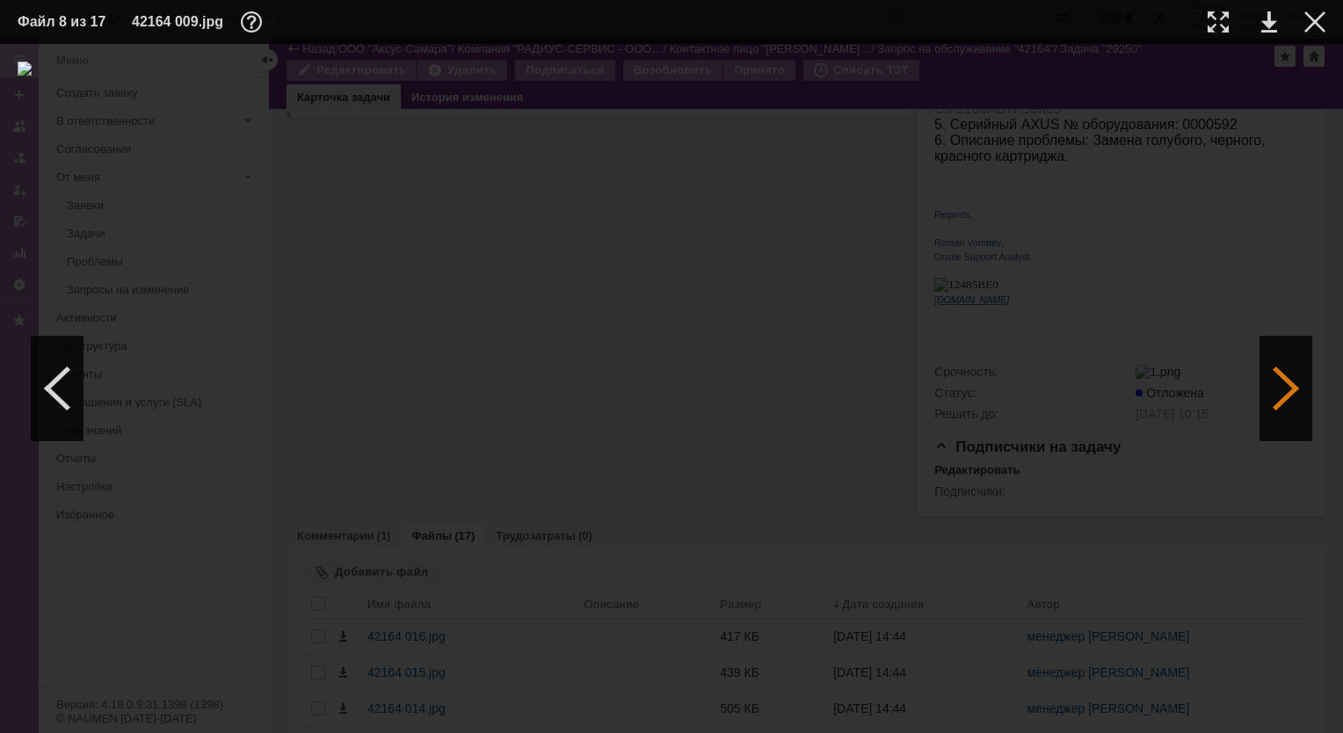
click at [1290, 392] on div at bounding box center [1286, 388] width 53 height 105
click at [1283, 395] on div at bounding box center [1286, 388] width 53 height 105
click at [1283, 394] on div at bounding box center [1286, 388] width 53 height 105
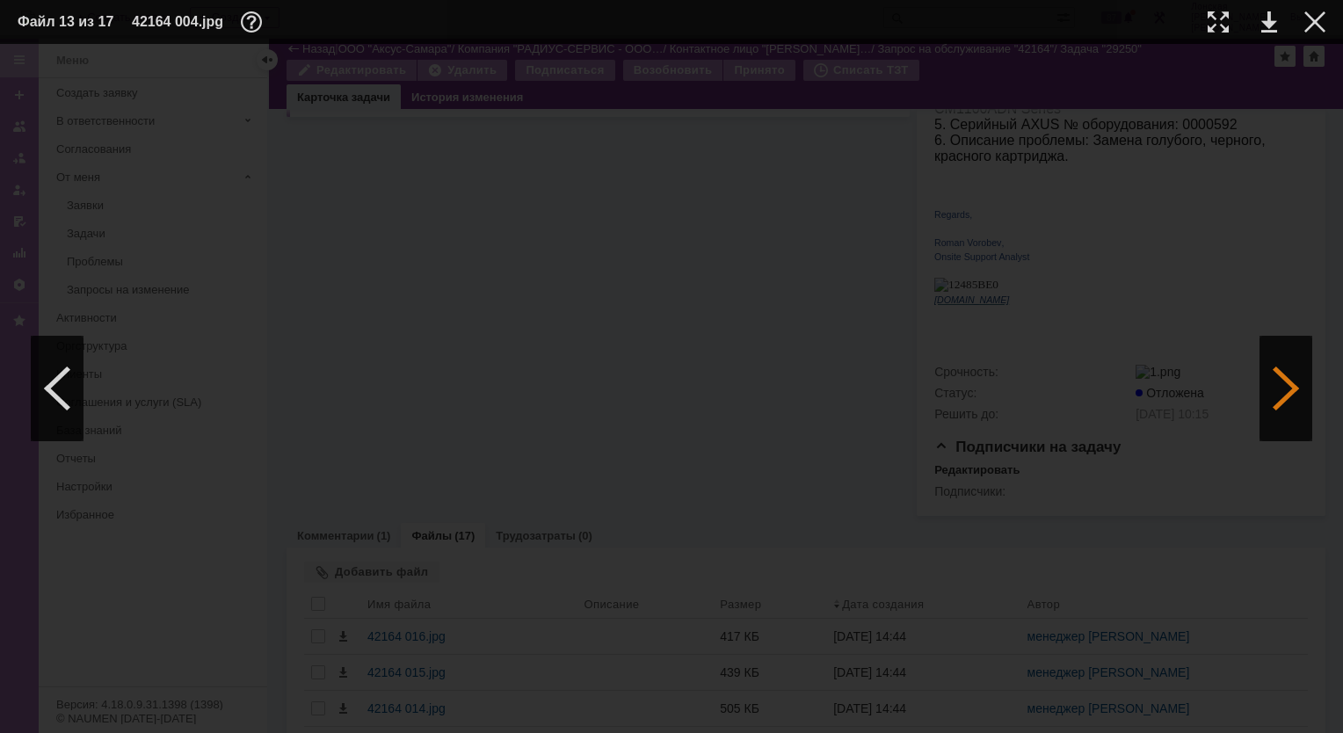
click at [1283, 394] on div at bounding box center [1286, 388] width 53 height 105
click at [1296, 396] on div at bounding box center [1286, 388] width 53 height 105
click at [1296, 400] on div at bounding box center [1286, 388] width 53 height 105
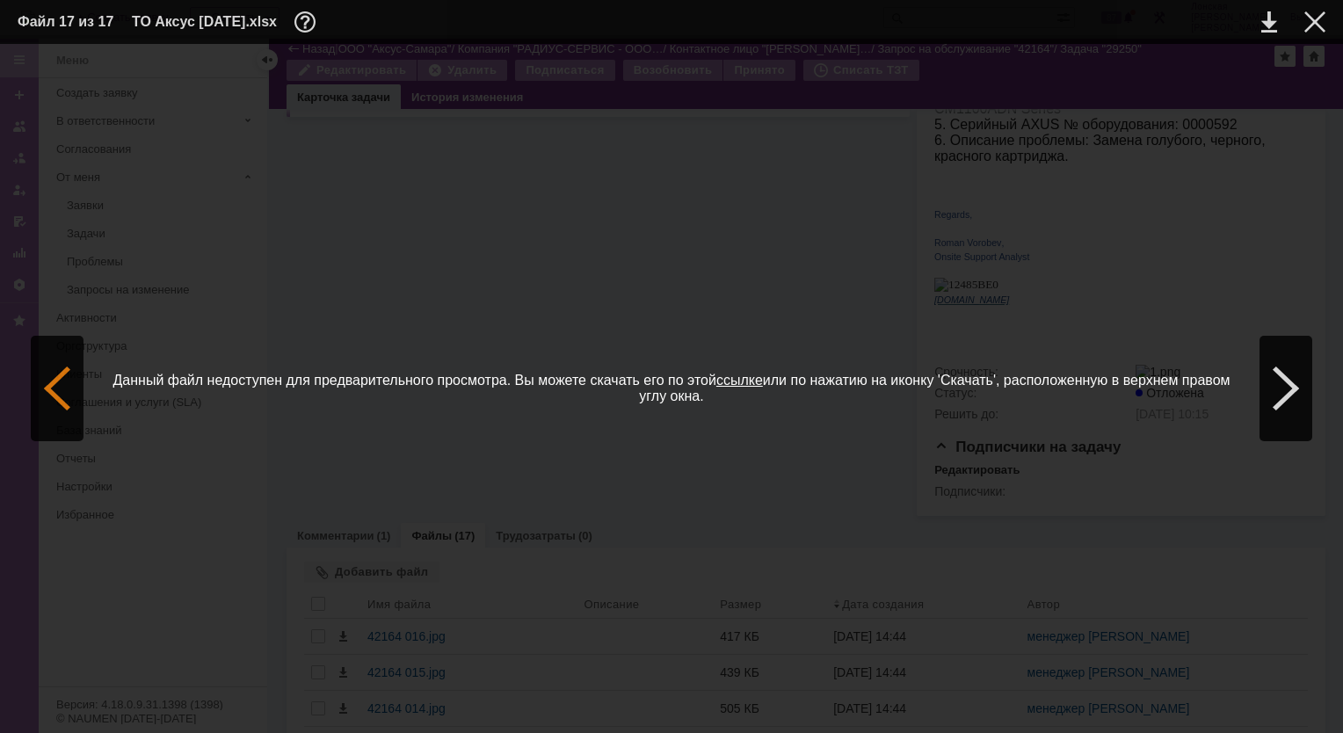
click at [62, 397] on div at bounding box center [57, 388] width 53 height 105
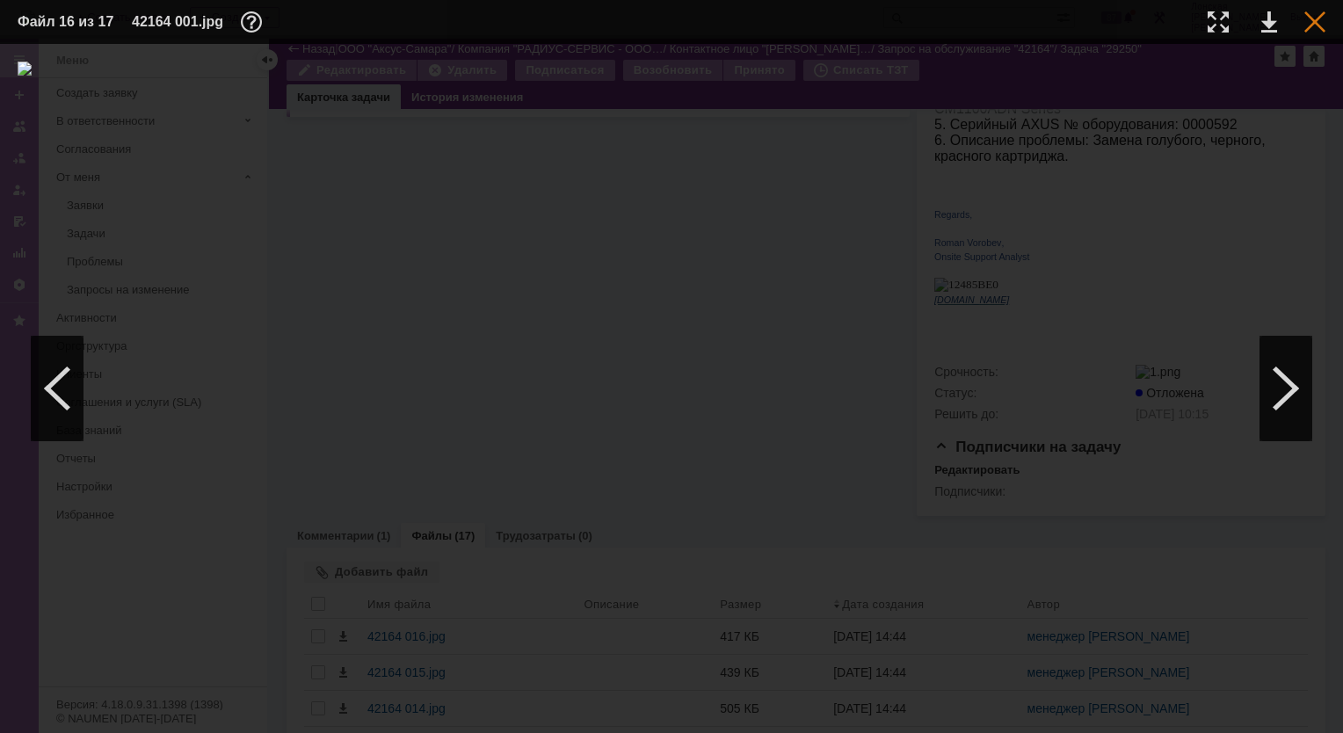
click at [1315, 22] on div at bounding box center [1315, 21] width 21 height 21
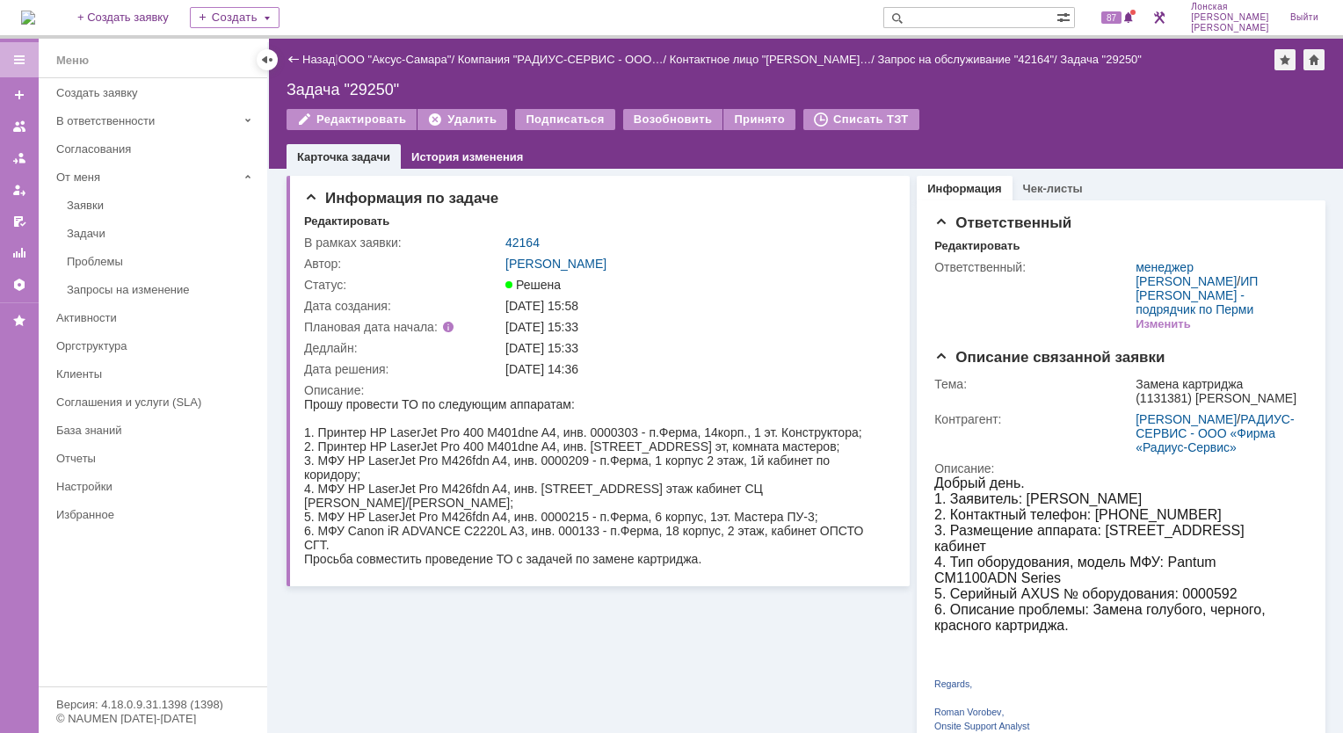
drag, startPoint x: 98, startPoint y: 226, endPoint x: 116, endPoint y: 223, distance: 17.8
click at [98, 227] on div "Задачи" at bounding box center [162, 233] width 190 height 13
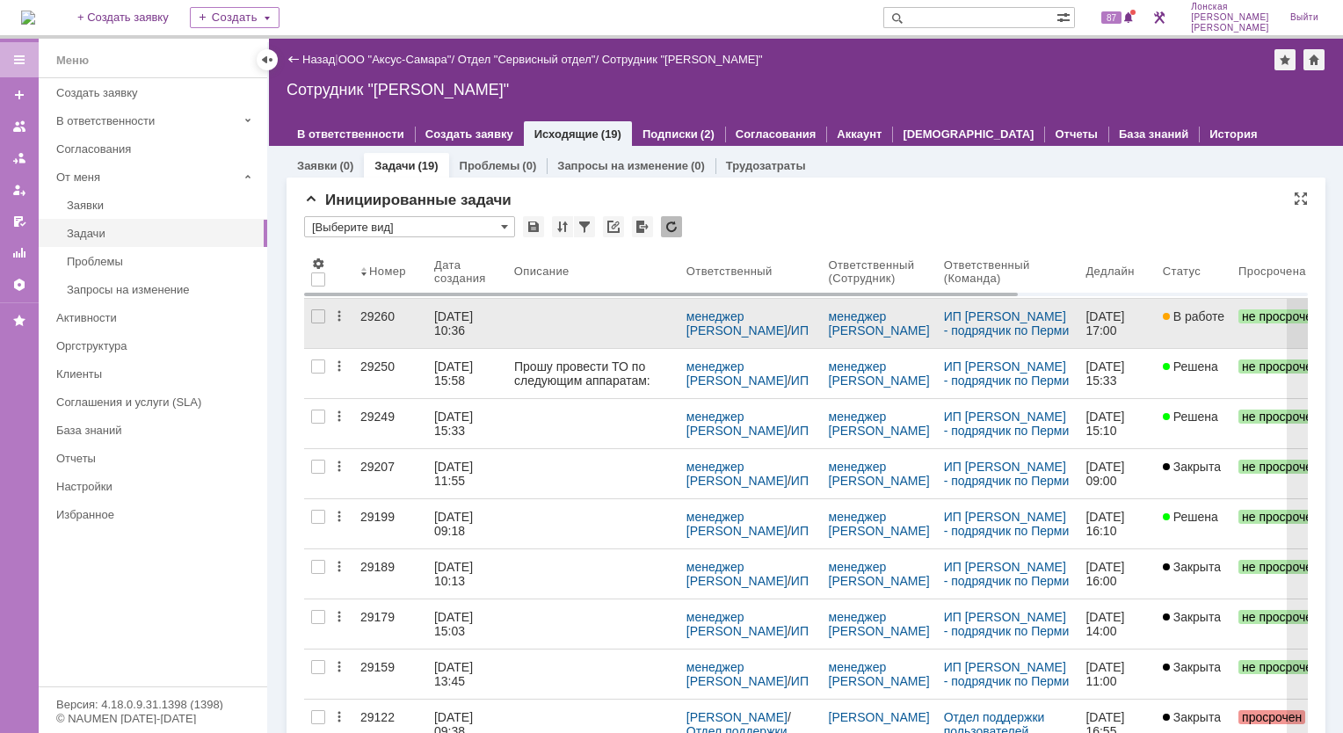
click at [396, 311] on div "29260" at bounding box center [390, 316] width 60 height 14
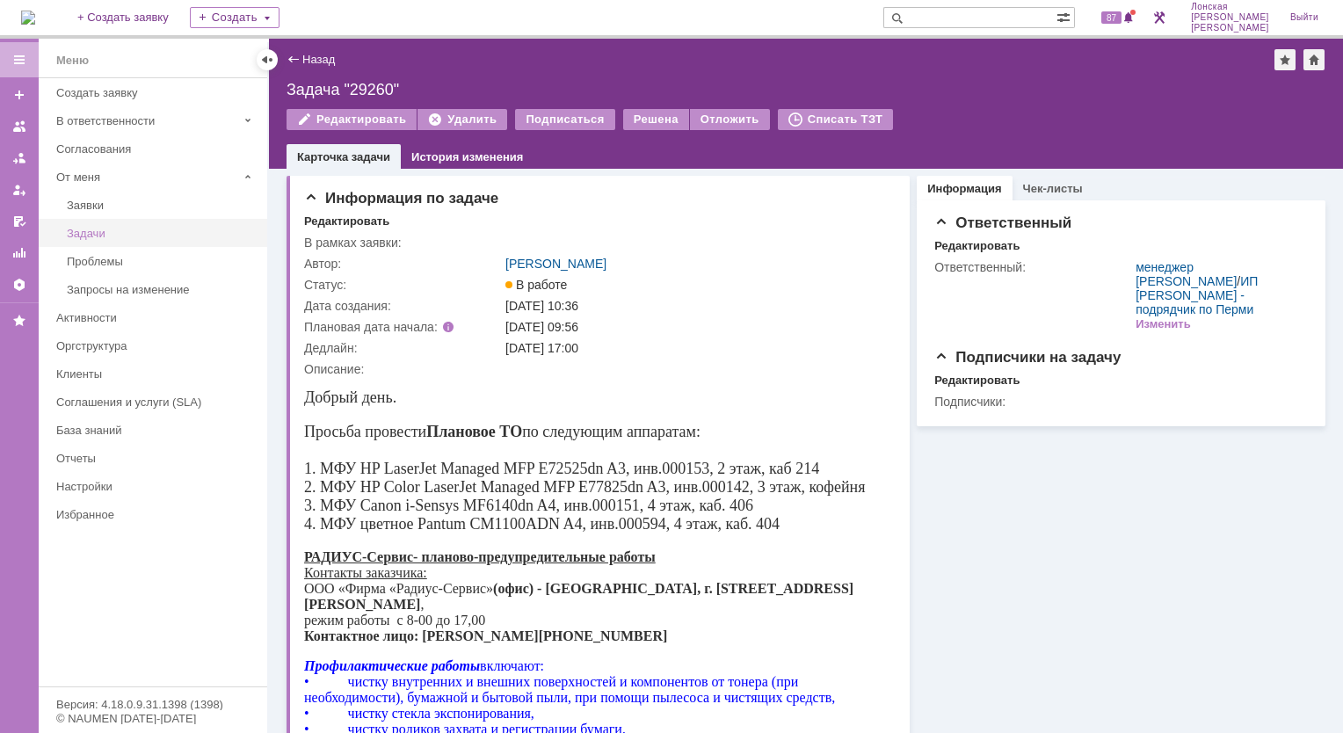
click at [88, 242] on link "Задачи" at bounding box center [162, 233] width 204 height 27
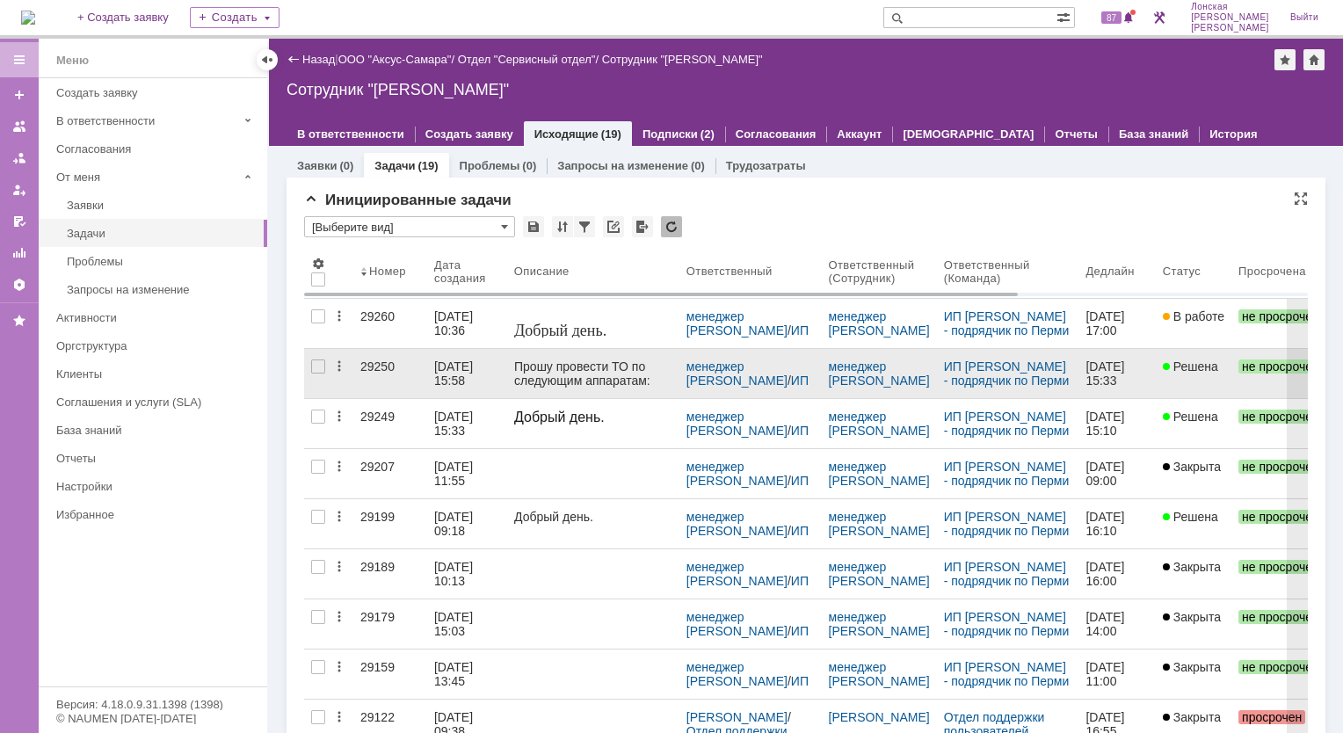
click at [404, 358] on link "29250" at bounding box center [390, 373] width 74 height 49
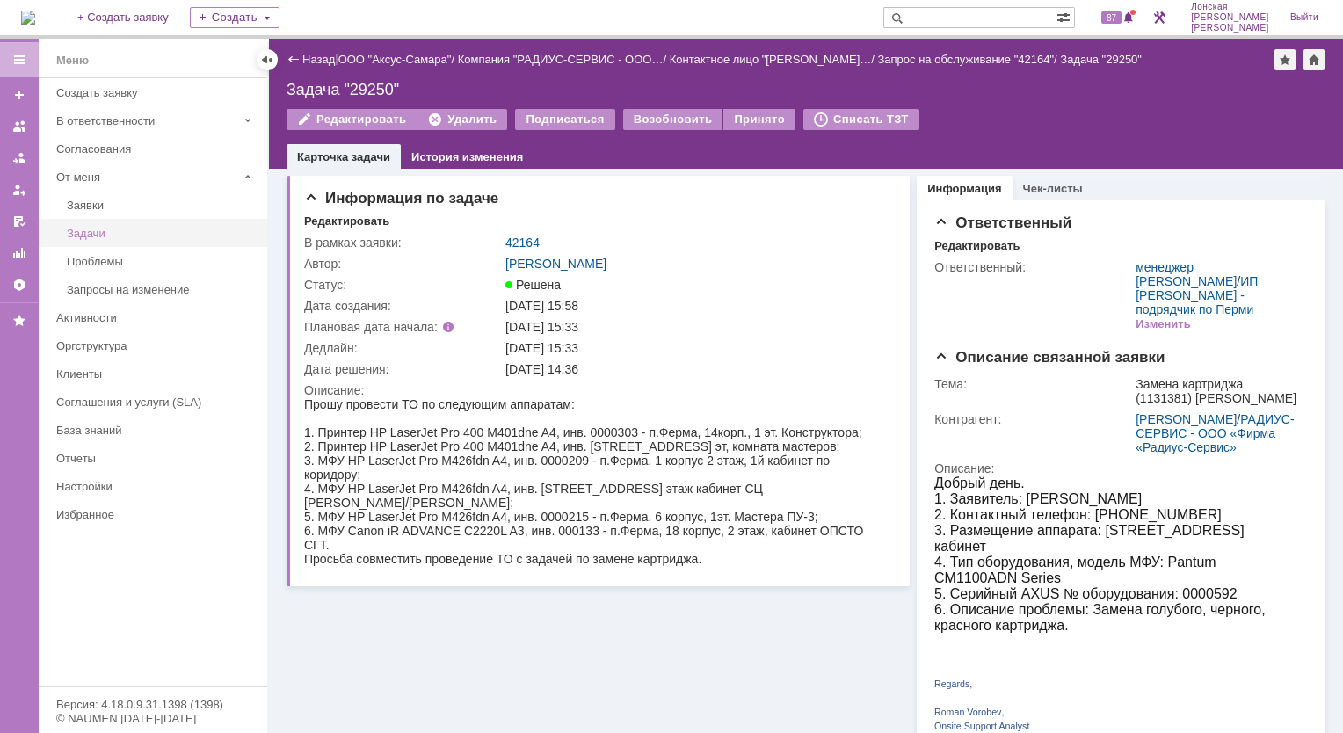
click at [84, 230] on div "Задачи" at bounding box center [162, 233] width 190 height 13
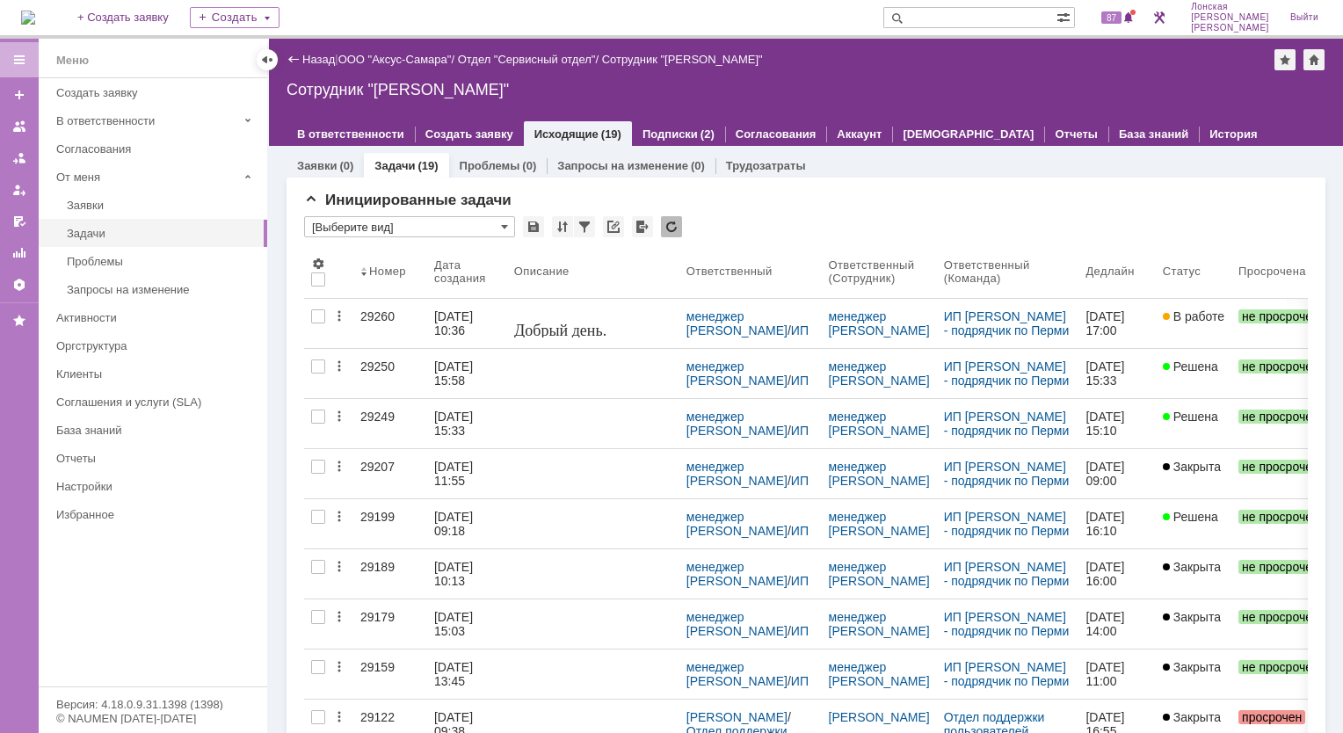
click at [382, 424] on link "29249" at bounding box center [390, 423] width 74 height 49
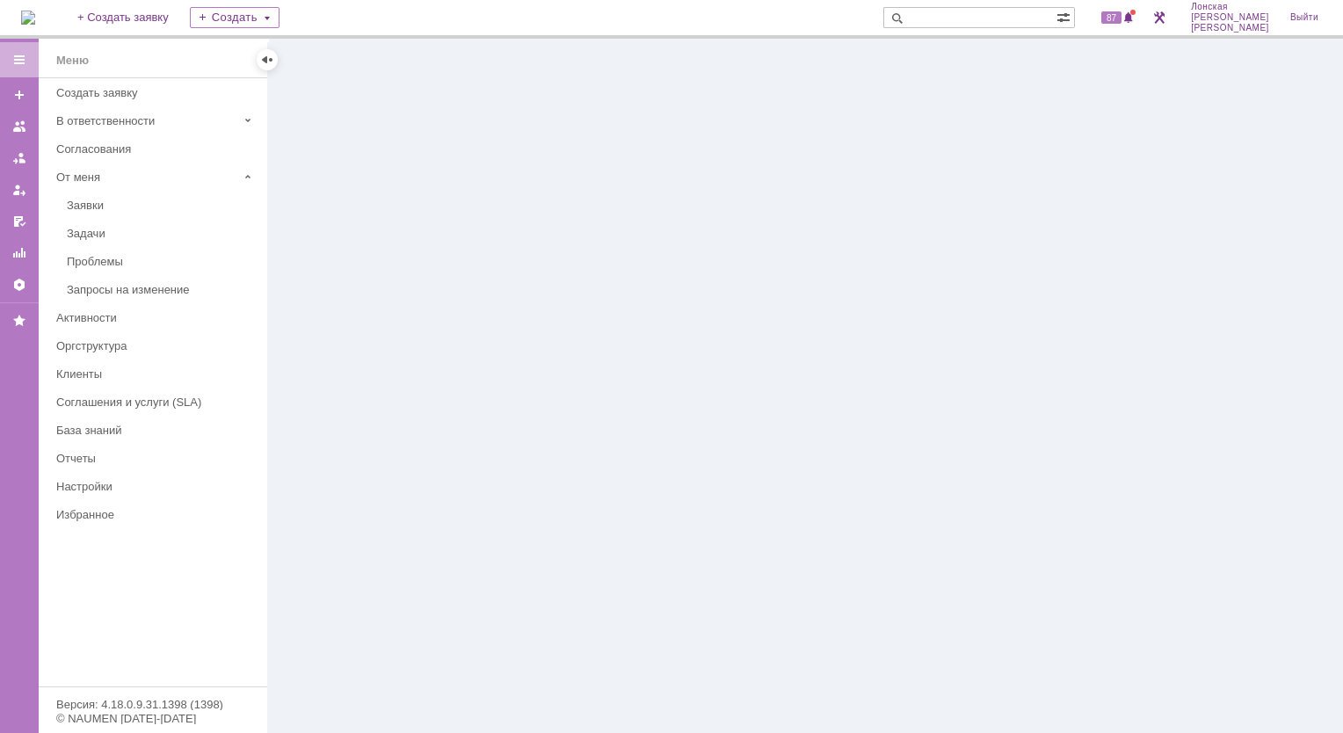
drag, startPoint x: 93, startPoint y: 206, endPoint x: 105, endPoint y: 198, distance: 14.6
click at [95, 206] on div "Заявки" at bounding box center [162, 205] width 190 height 13
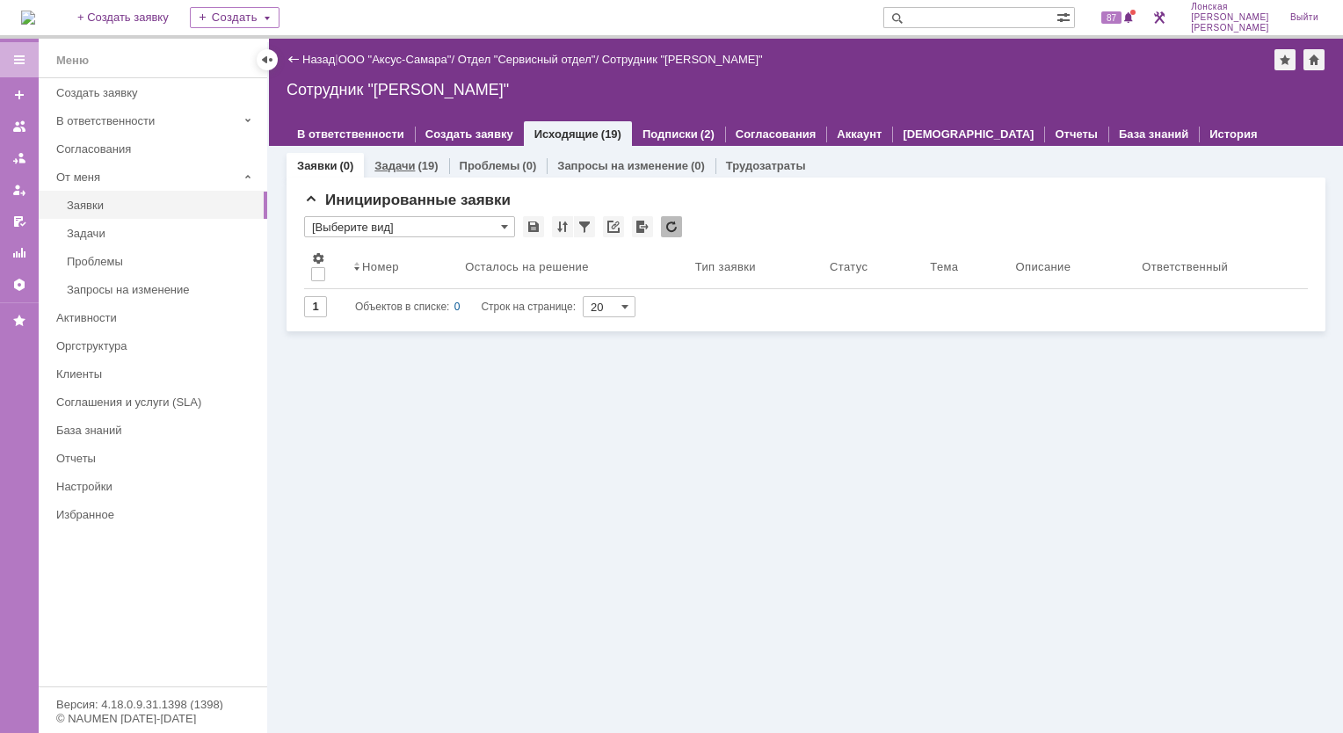
click at [404, 166] on link "Задачи" at bounding box center [394, 165] width 40 height 13
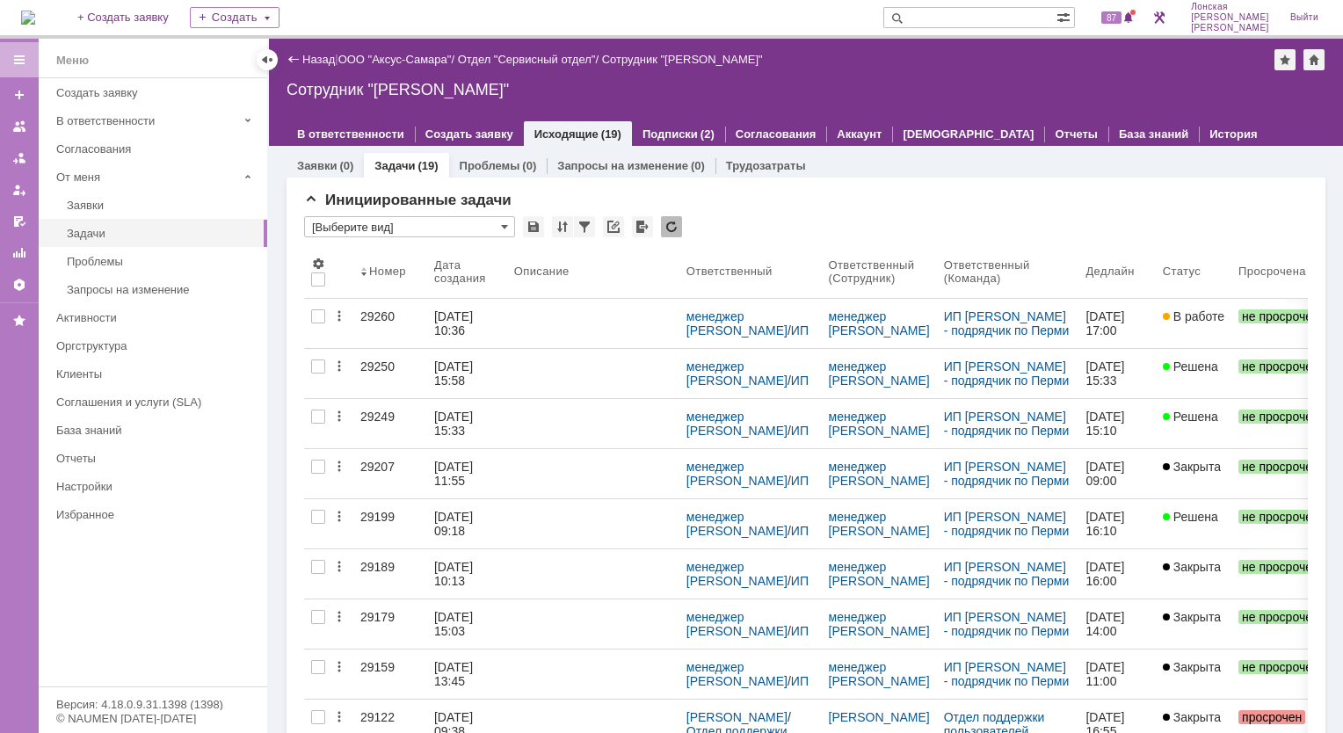
click at [987, 25] on input "text" at bounding box center [969, 17] width 173 height 21
type input "29249"
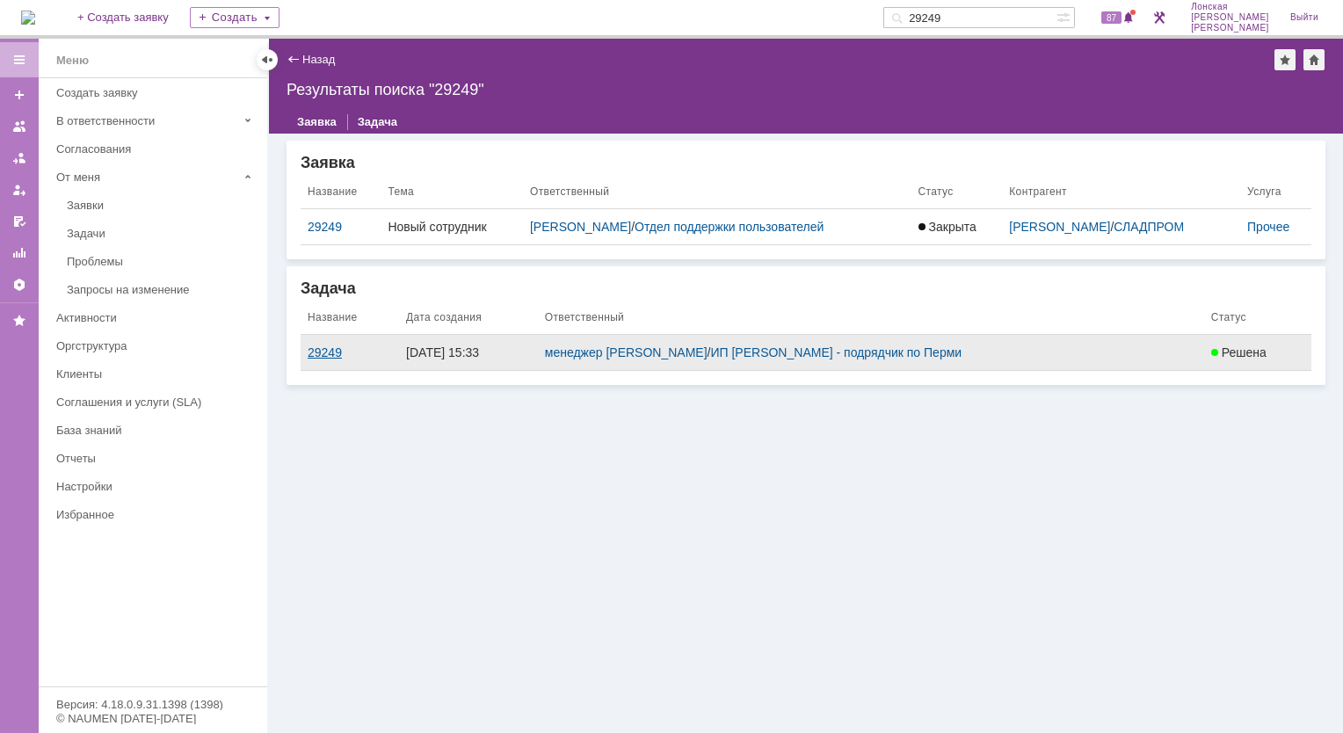
click at [323, 354] on div "29249" at bounding box center [350, 352] width 84 height 14
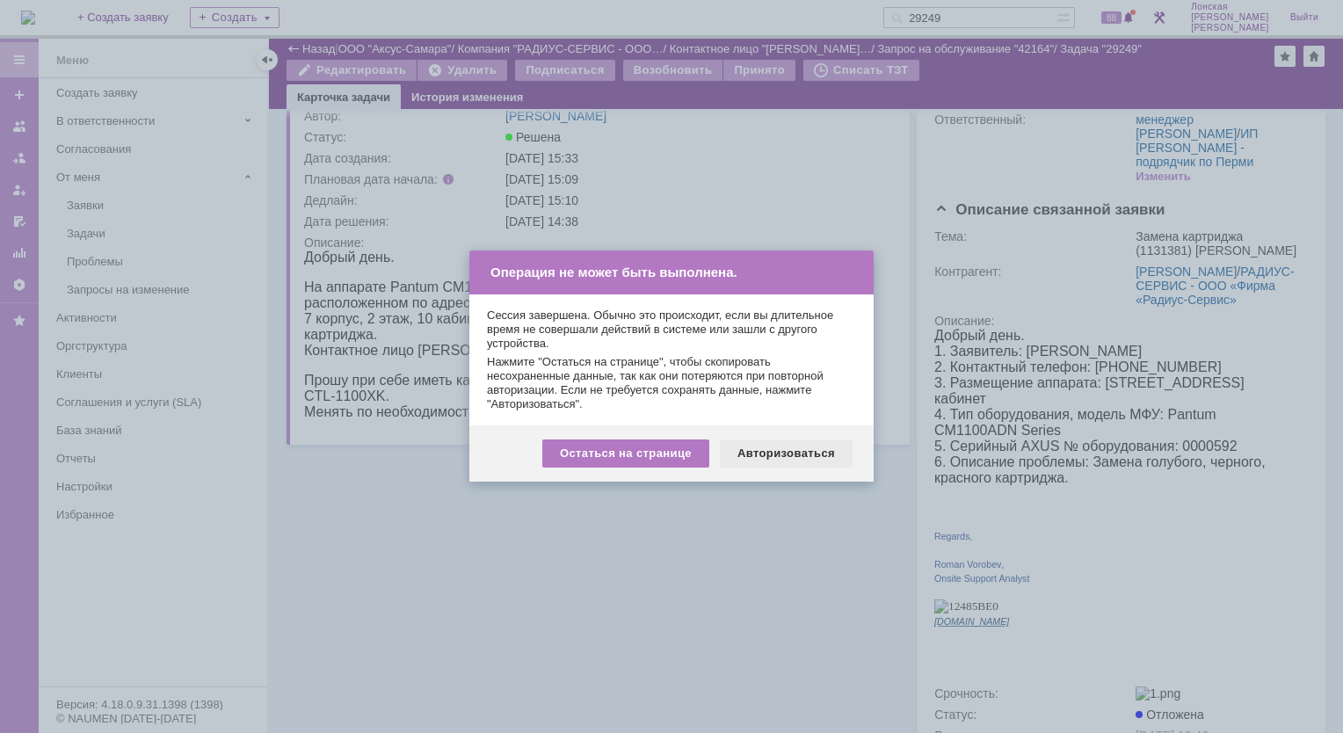
click at [781, 446] on div "Авторизоваться" at bounding box center [786, 454] width 133 height 28
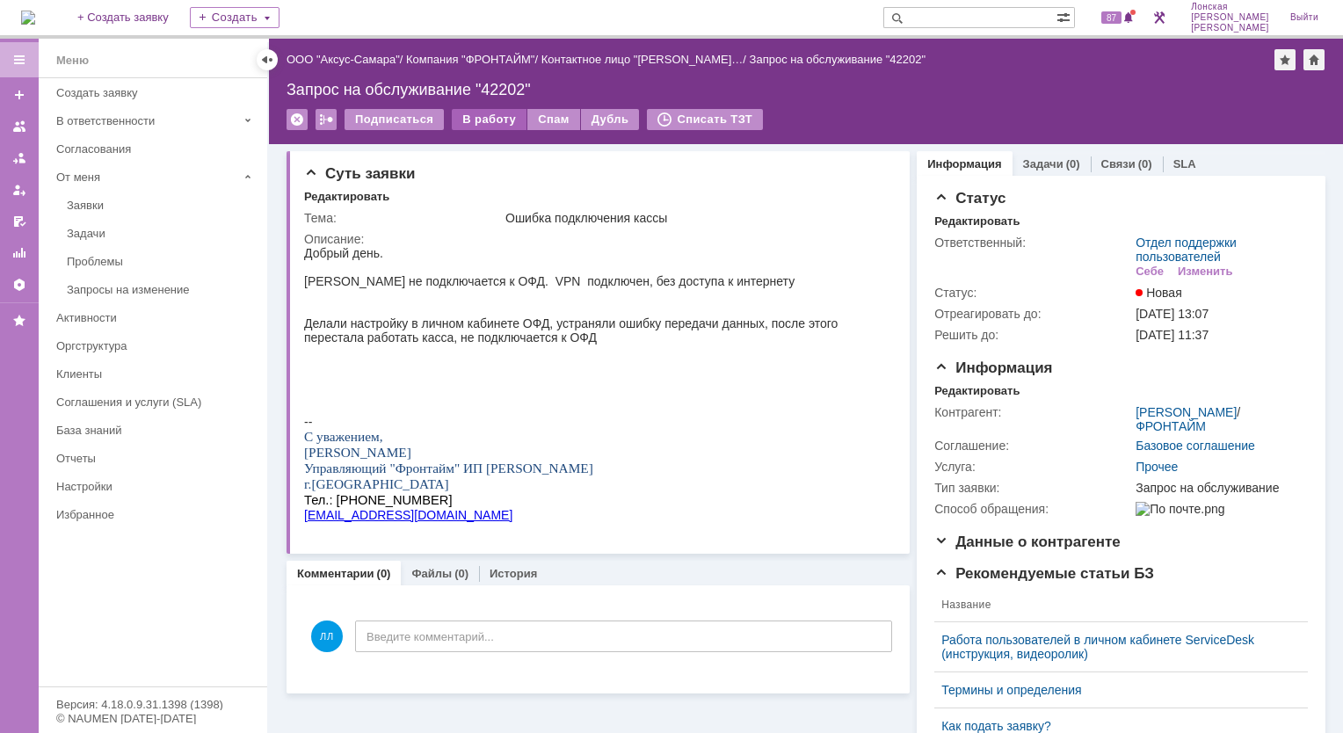
click at [496, 121] on div "В работу" at bounding box center [489, 119] width 75 height 21
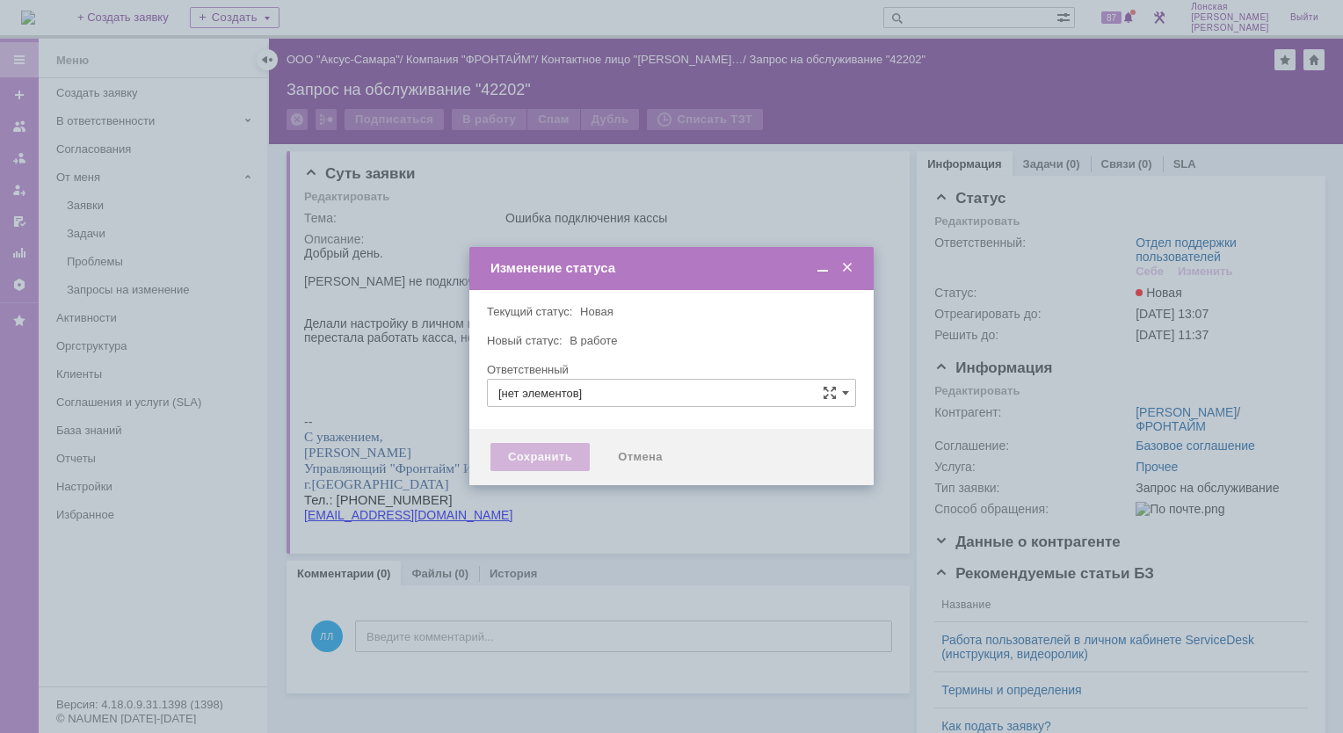
type input "Отдел поддержки пользователей"
type input "[PERSON_NAME]"
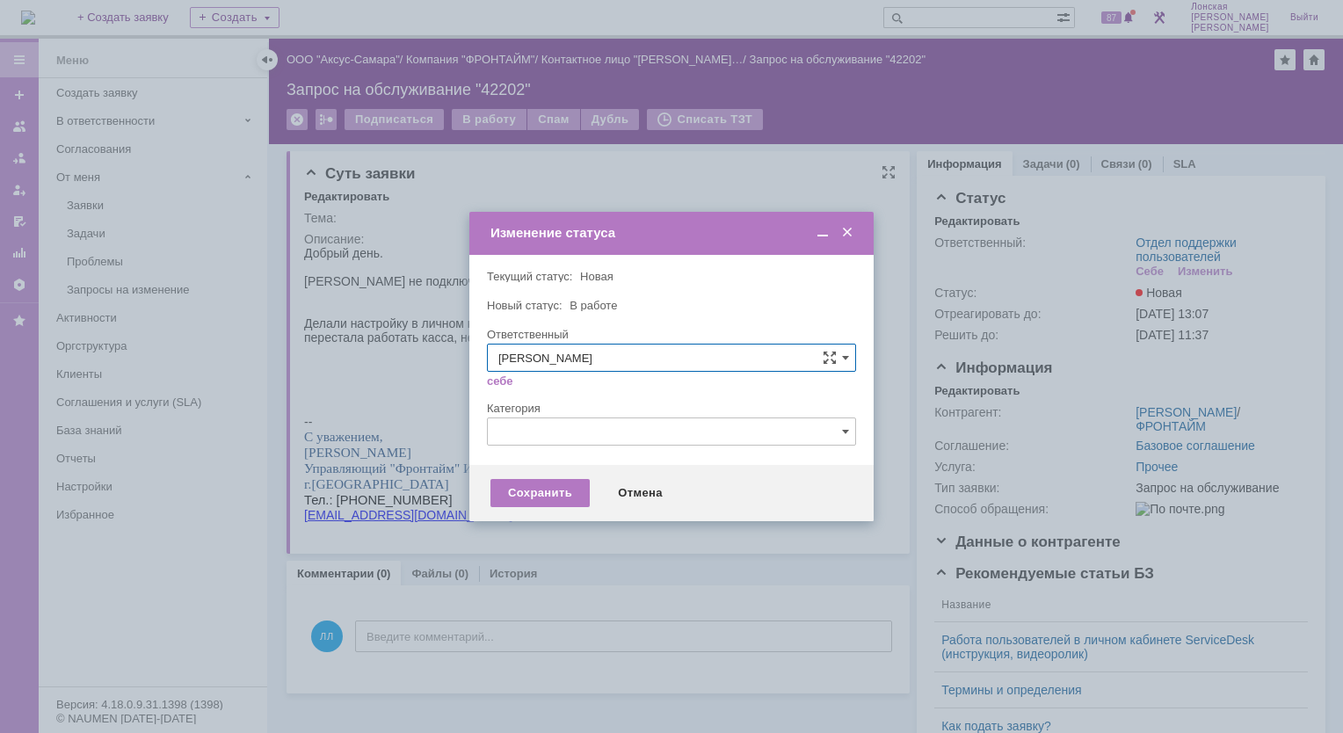
click at [849, 234] on span at bounding box center [848, 233] width 18 height 16
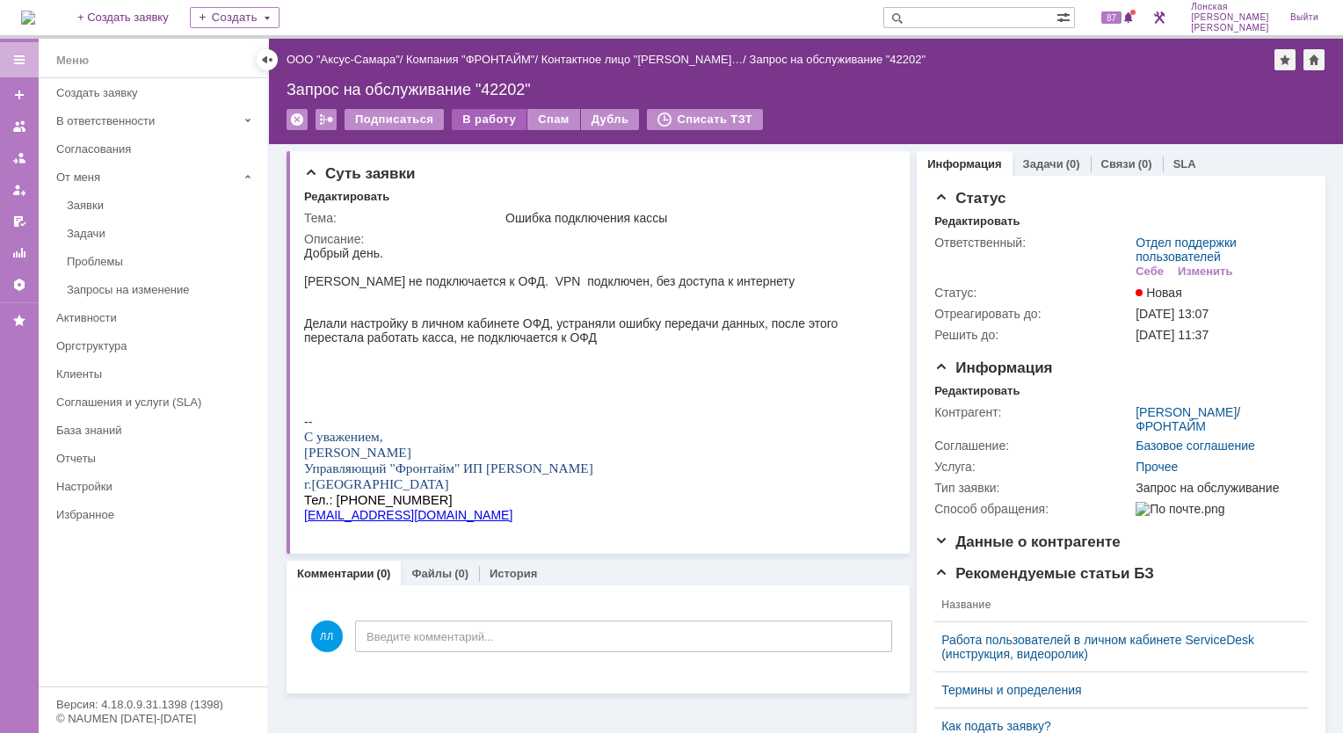
click at [491, 117] on div "В работу" at bounding box center [489, 119] width 75 height 21
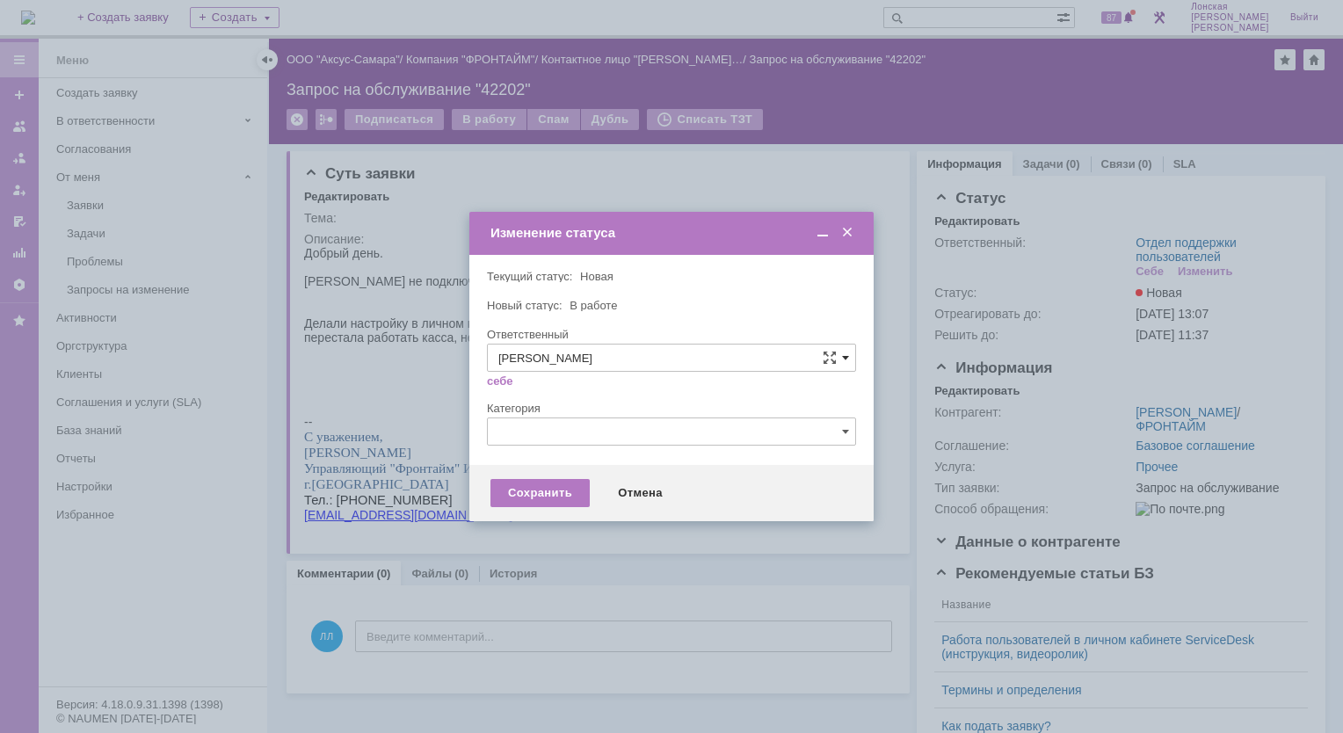
click at [843, 361] on span at bounding box center [845, 358] width 7 height 14
click at [633, 543] on span "[PERSON_NAME]" at bounding box center [671, 544] width 346 height 14
type input "[PERSON_NAME]"
click at [552, 498] on div "Сохранить" at bounding box center [540, 493] width 99 height 28
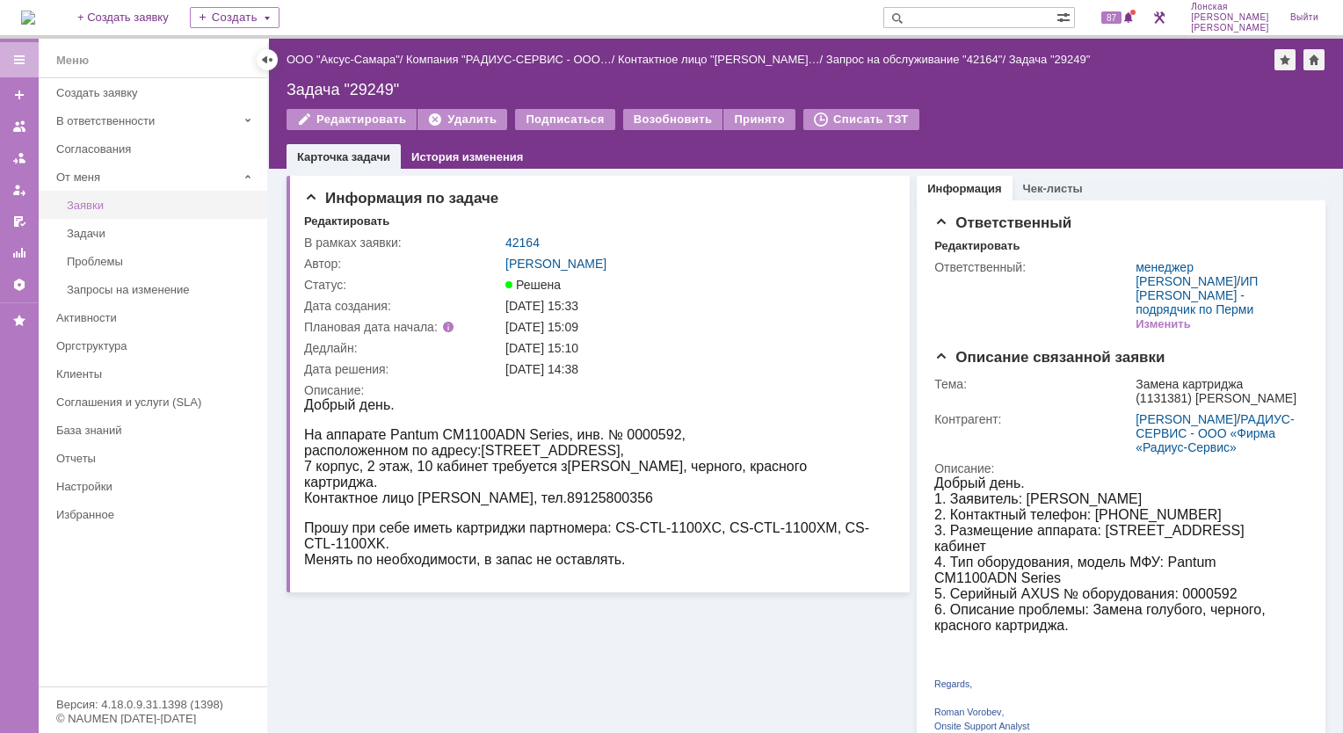
click at [112, 207] on div "Заявки" at bounding box center [162, 205] width 190 height 13
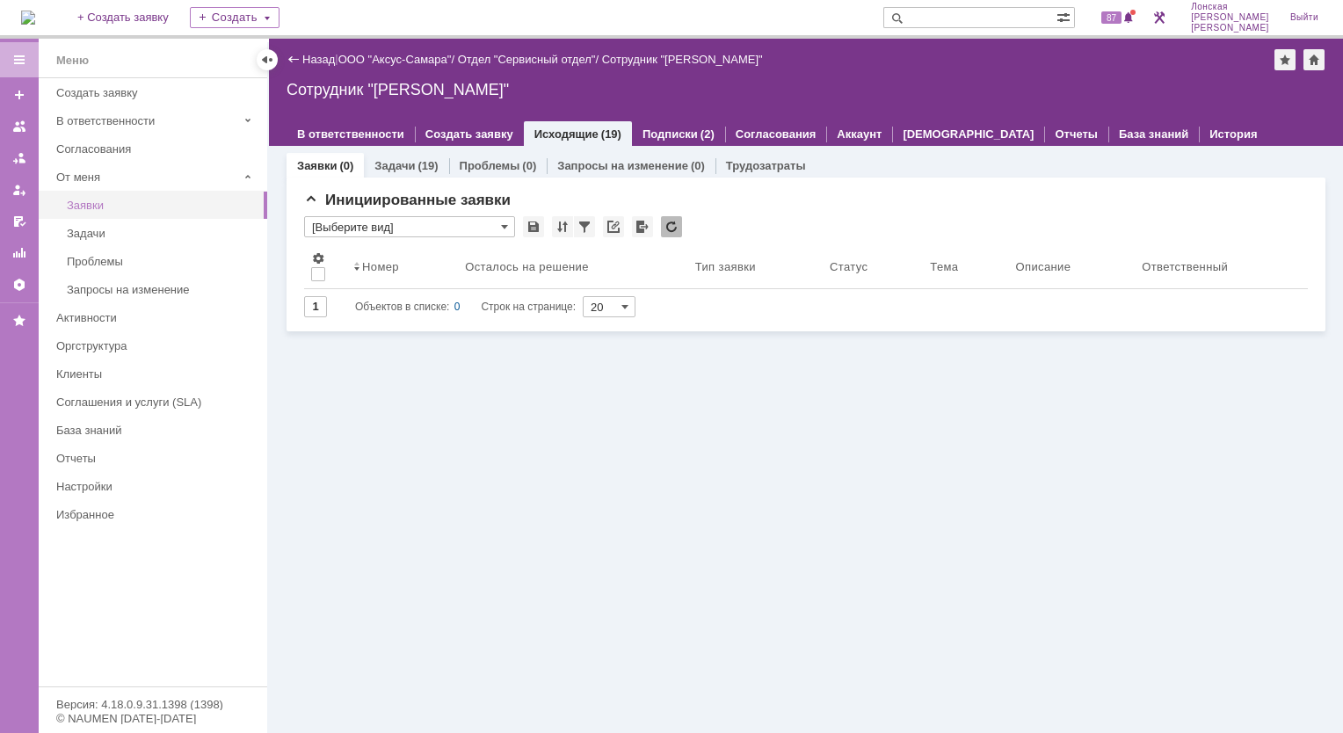
click at [98, 207] on div "Заявки" at bounding box center [162, 205] width 190 height 13
click at [396, 167] on link "Задачи" at bounding box center [394, 165] width 40 height 13
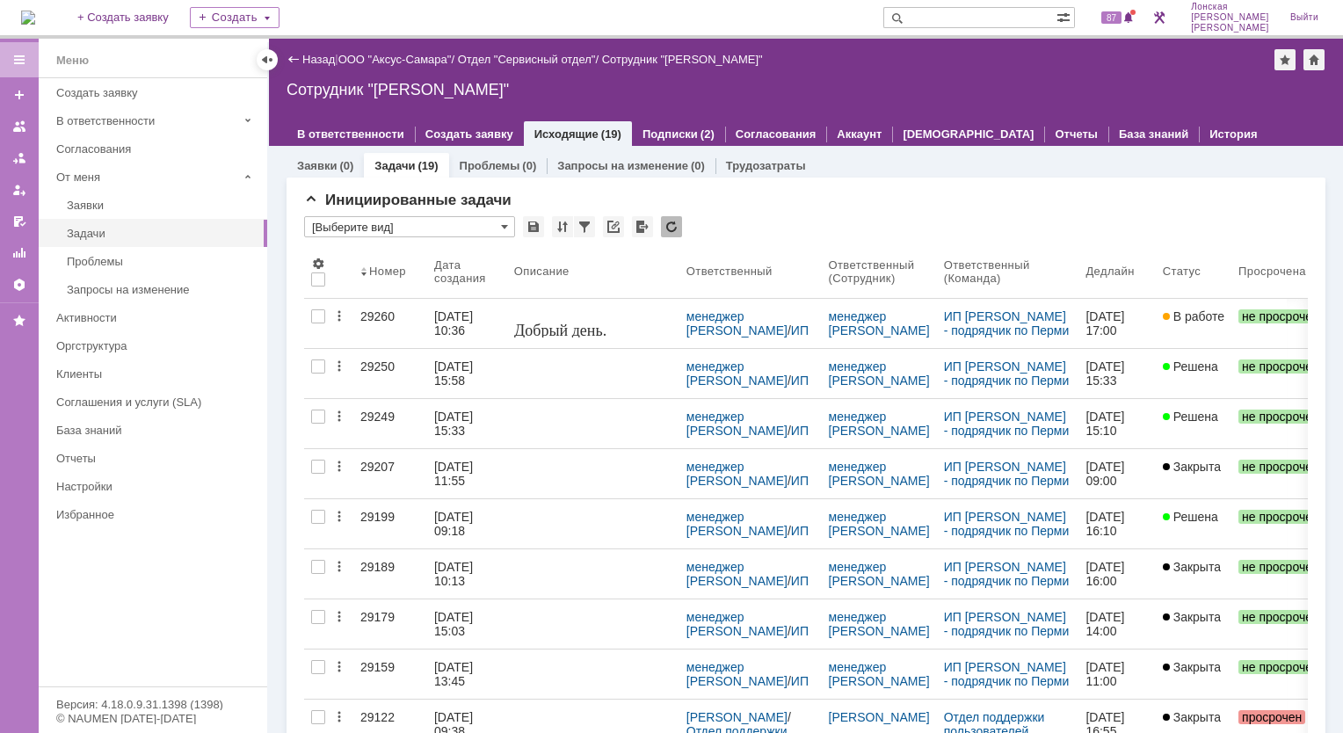
click at [27, 12] on img at bounding box center [28, 18] width 14 height 14
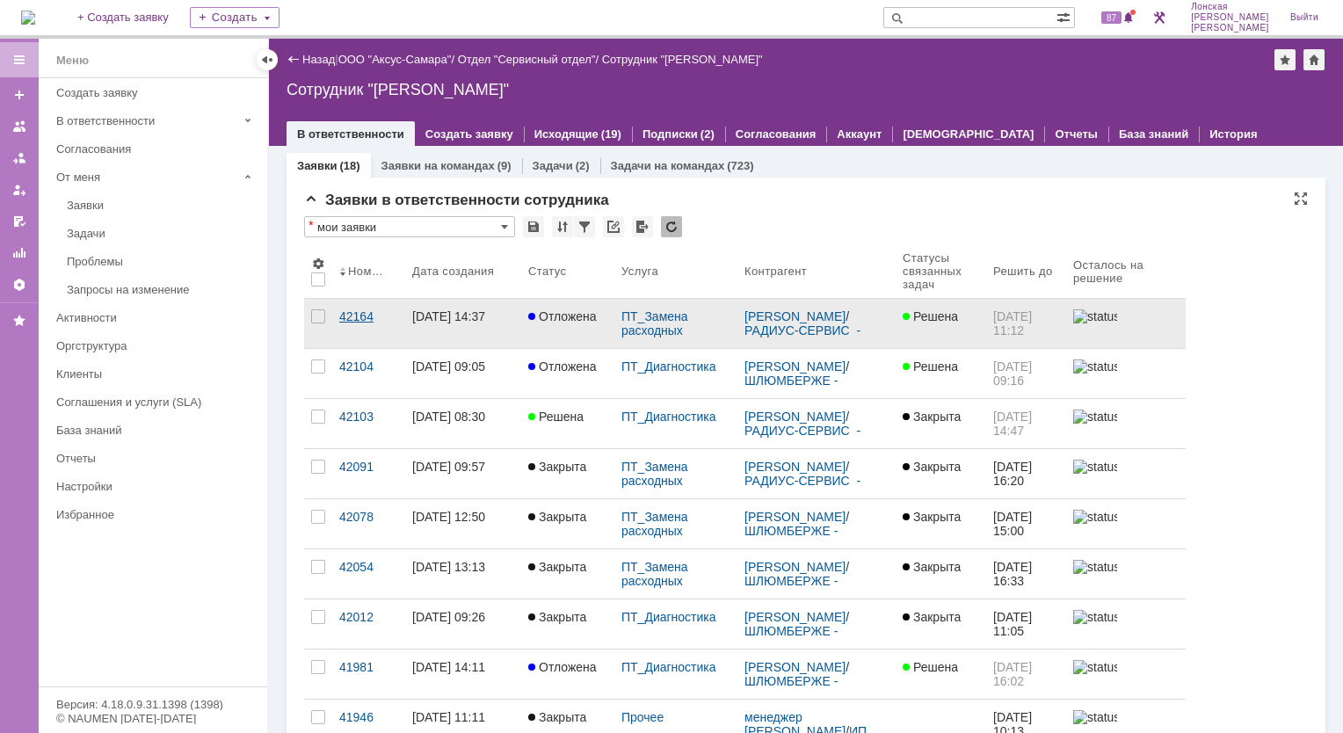
click at [356, 316] on div "42164" at bounding box center [368, 316] width 59 height 14
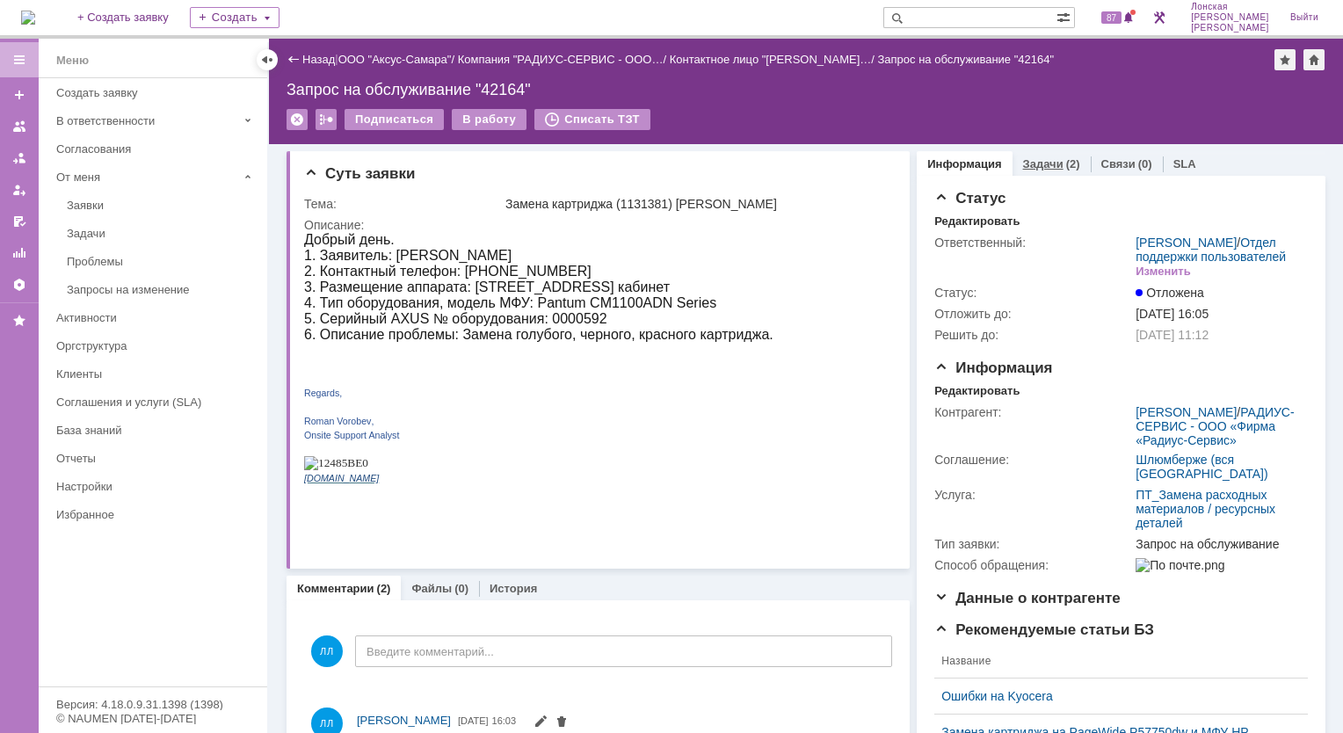
click at [1027, 164] on link "Задачи" at bounding box center [1043, 163] width 40 height 13
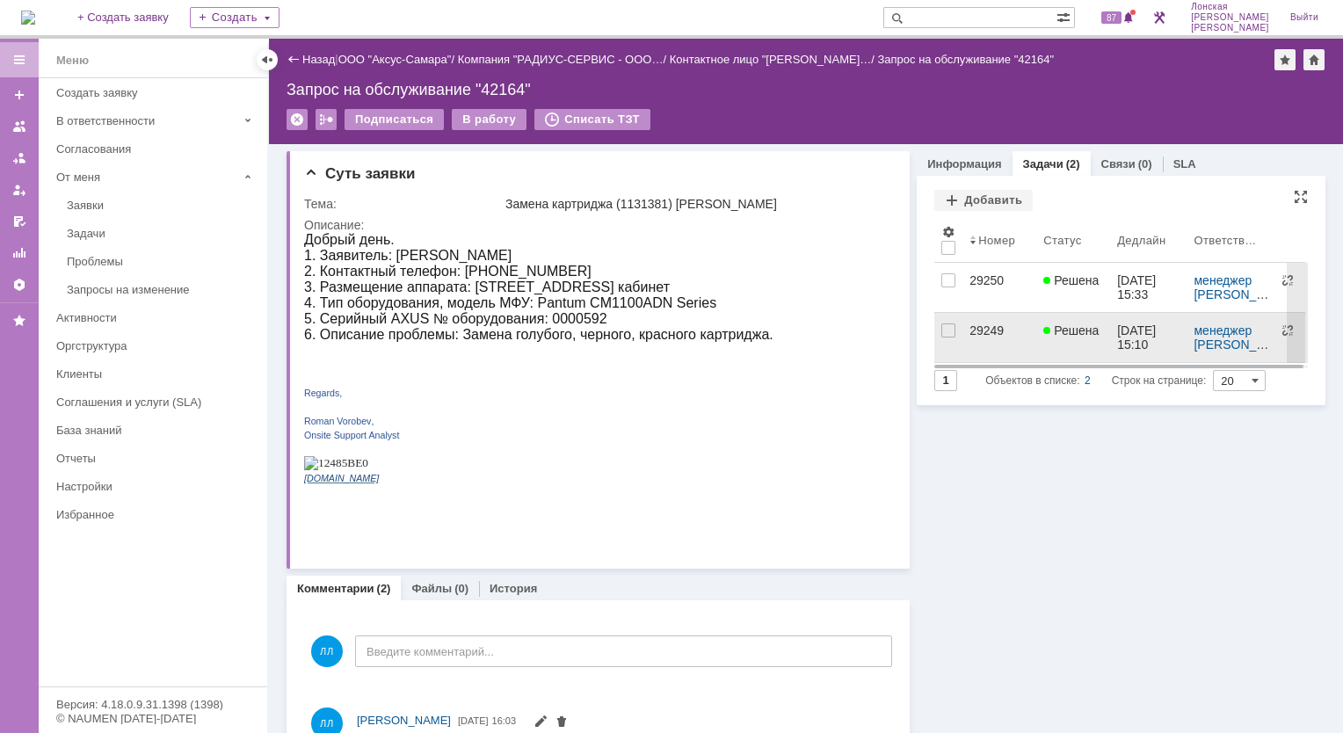
click at [978, 328] on div "29249" at bounding box center [1000, 330] width 60 height 14
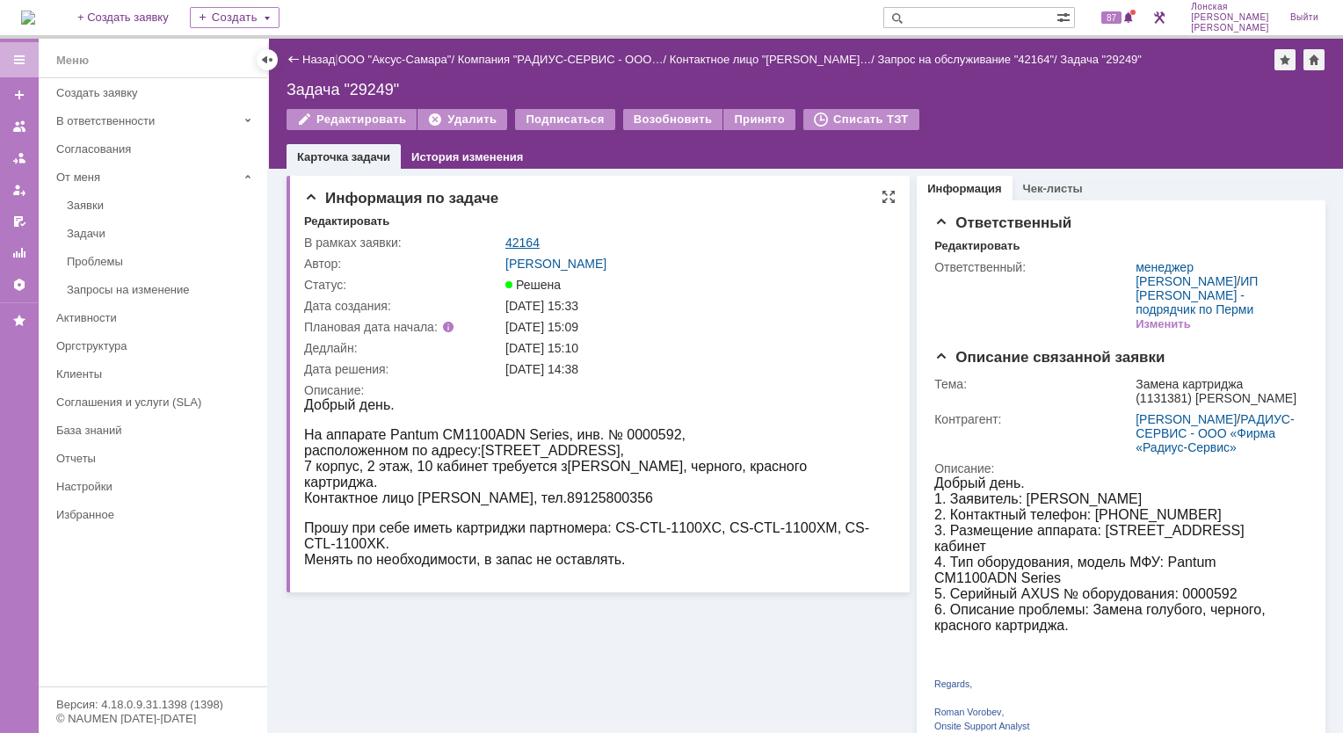
click at [526, 242] on link "42164" at bounding box center [522, 243] width 34 height 14
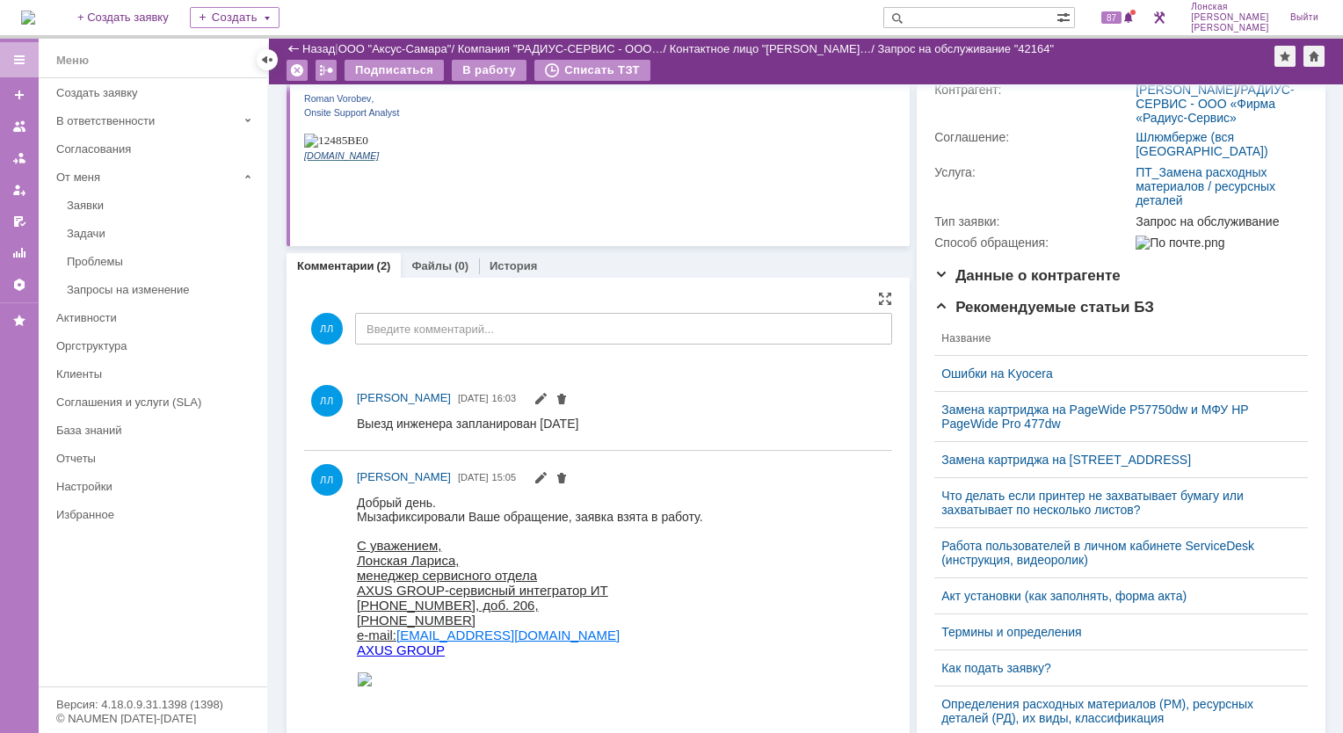
scroll to position [264, 0]
click at [483, 68] on div "В работу" at bounding box center [489, 70] width 75 height 21
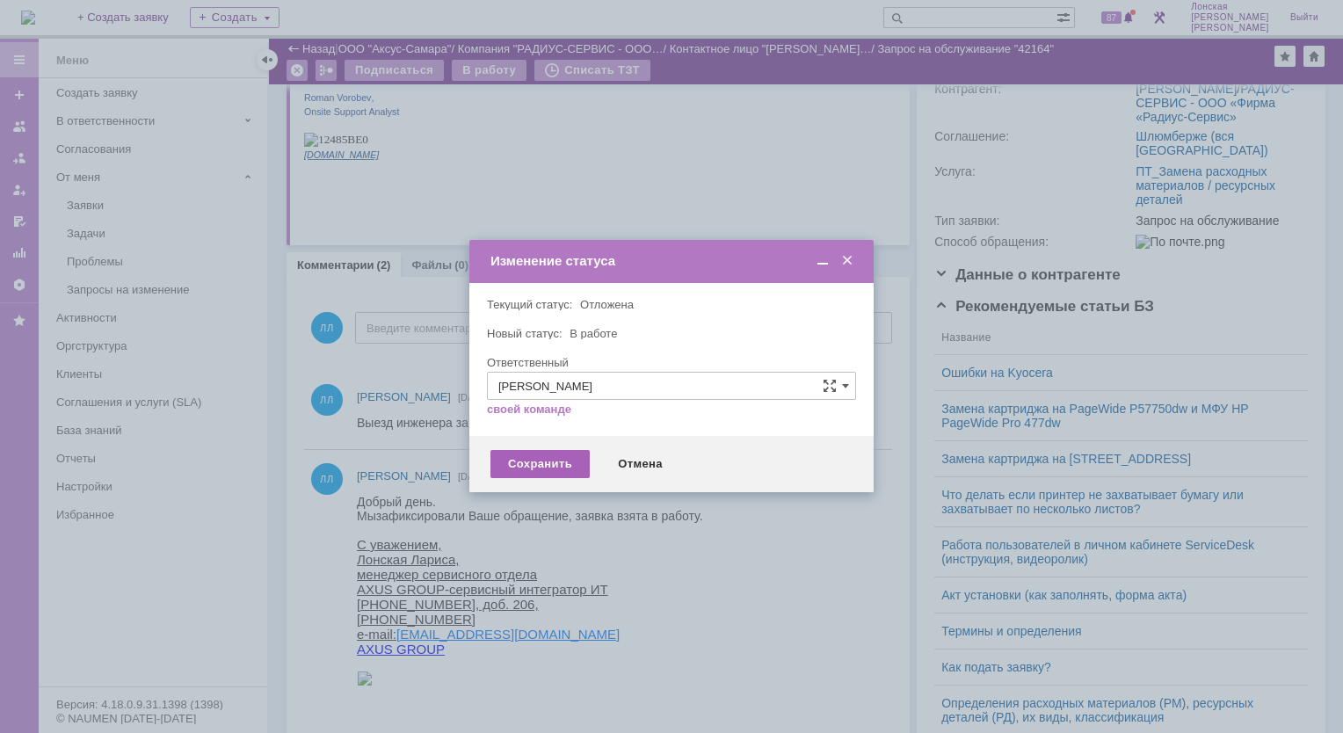
click at [541, 466] on div "Сохранить" at bounding box center [540, 464] width 99 height 28
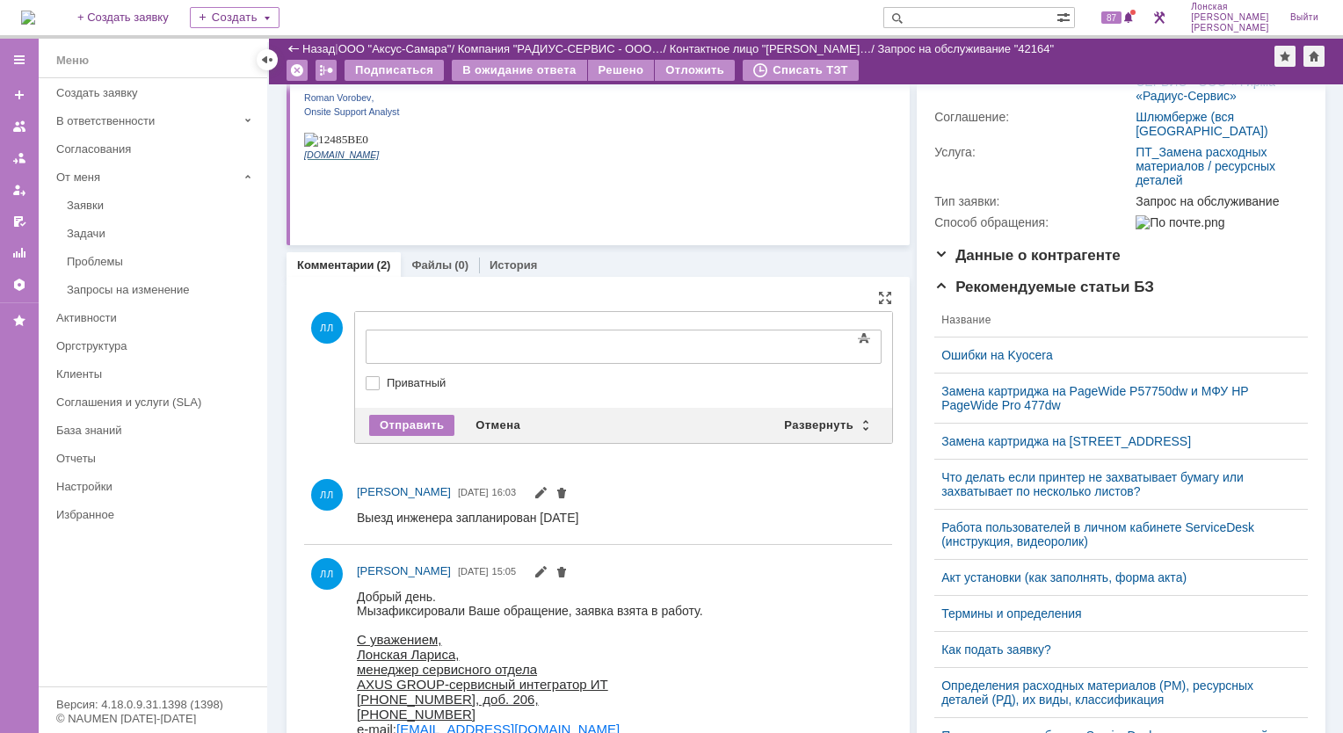
scroll to position [0, 0]
click at [853, 421] on div "Развернуть" at bounding box center [826, 425] width 105 height 21
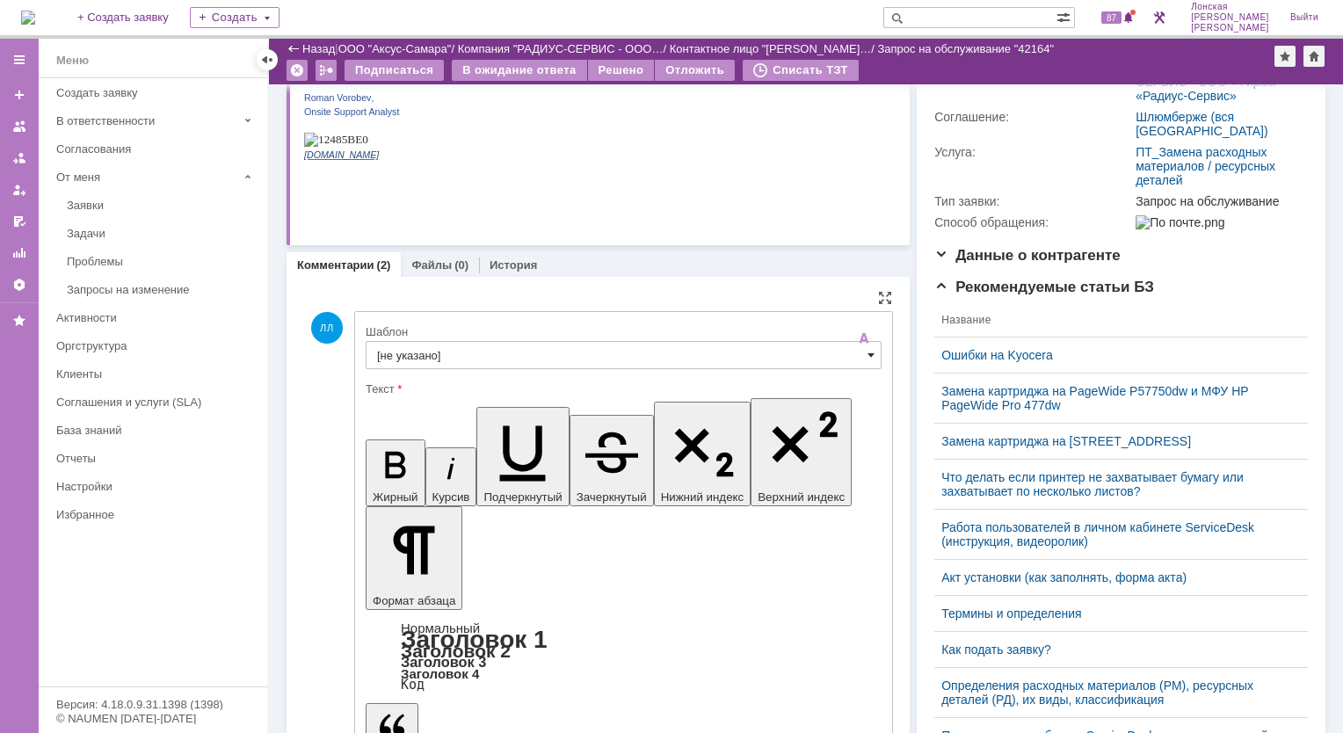
click at [868, 353] on span at bounding box center [871, 355] width 7 height 14
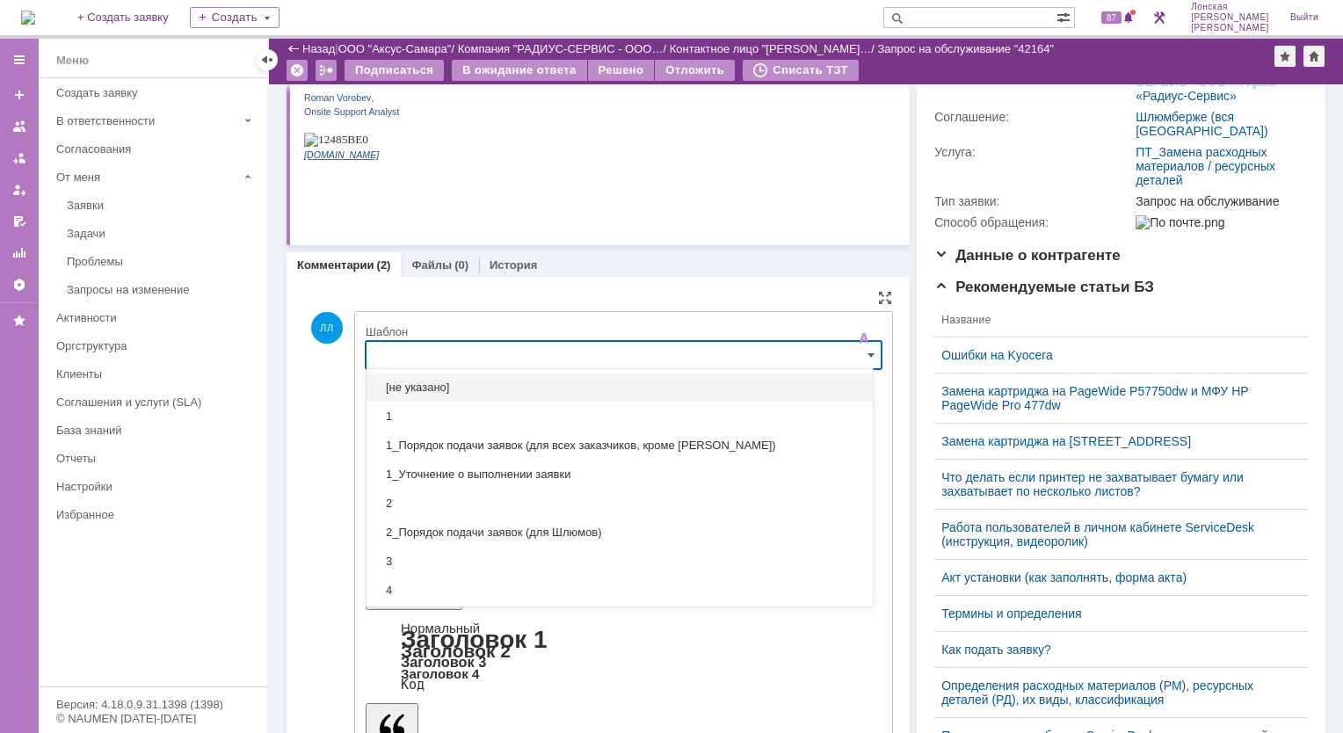
click at [431, 360] on input "text" at bounding box center [624, 355] width 516 height 28
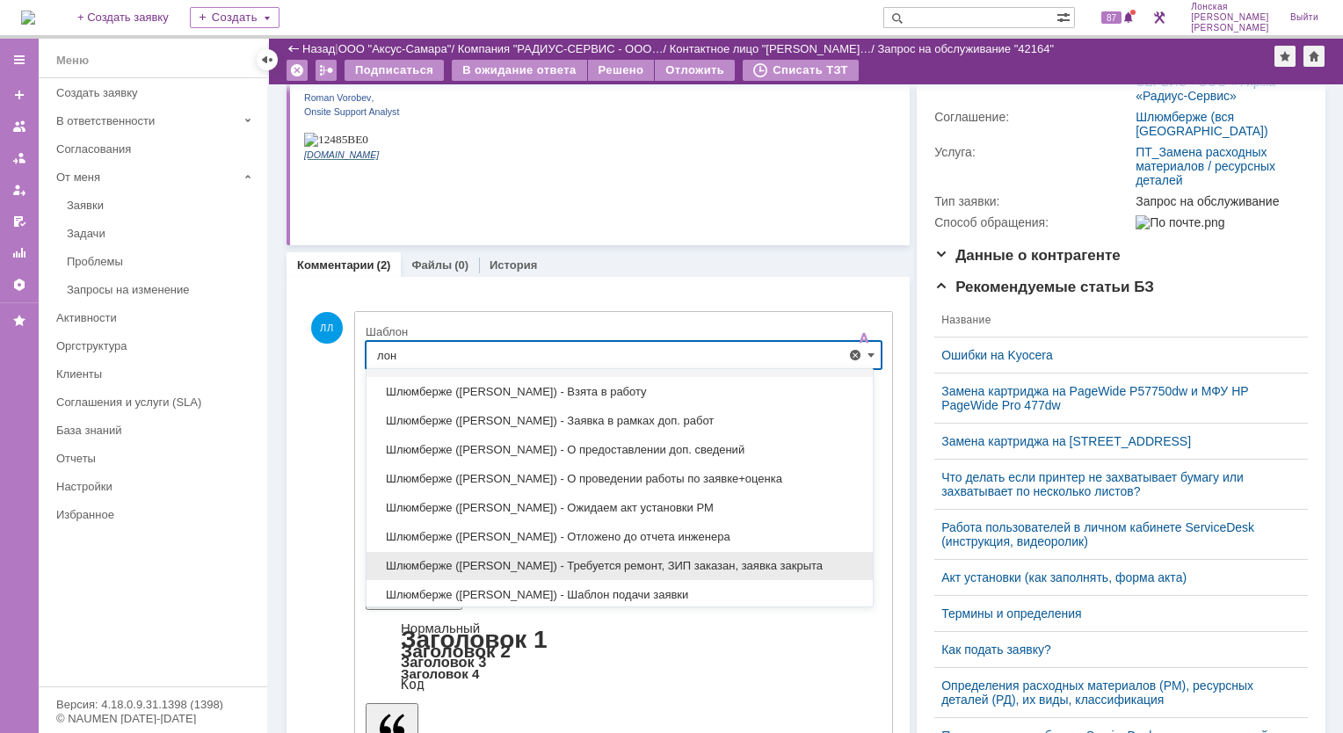
scroll to position [88, 0]
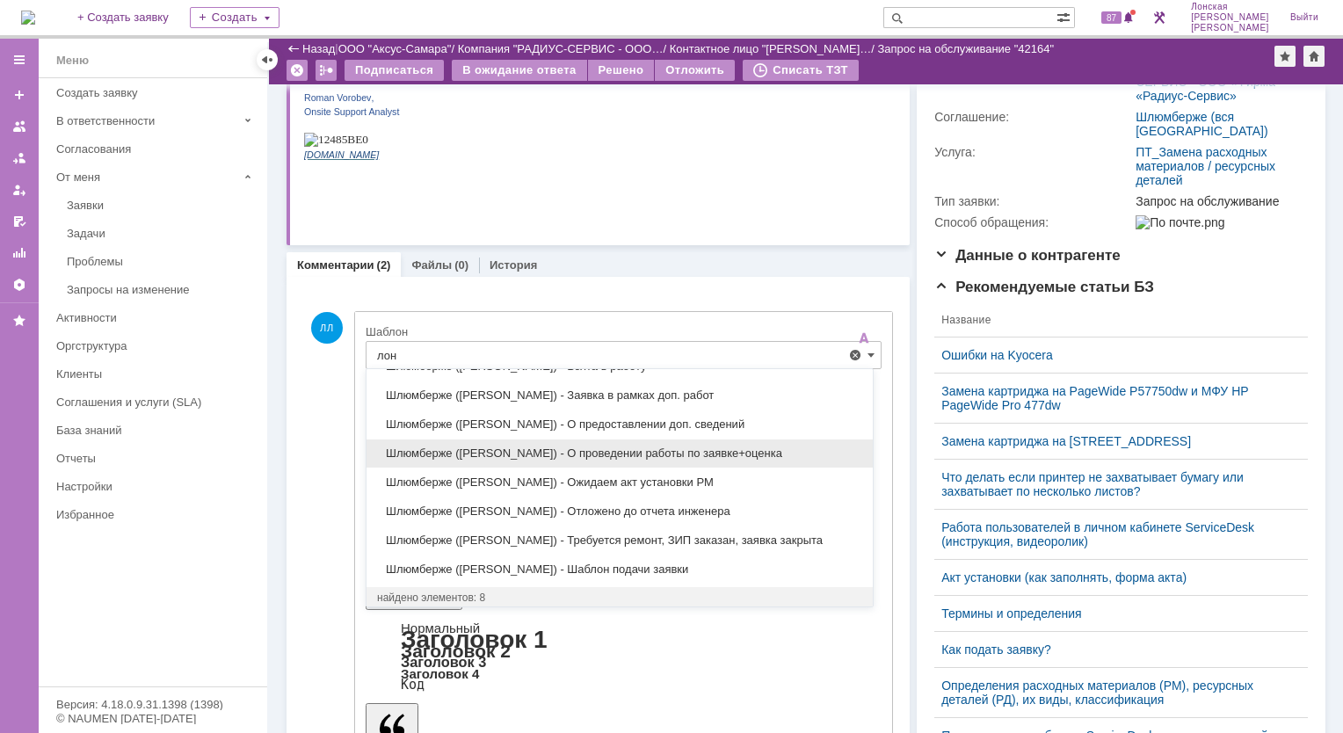
click at [605, 454] on span "Шлюмберже ([PERSON_NAME]) - О проведении работы по заявке+оценка" at bounding box center [619, 454] width 485 height 14
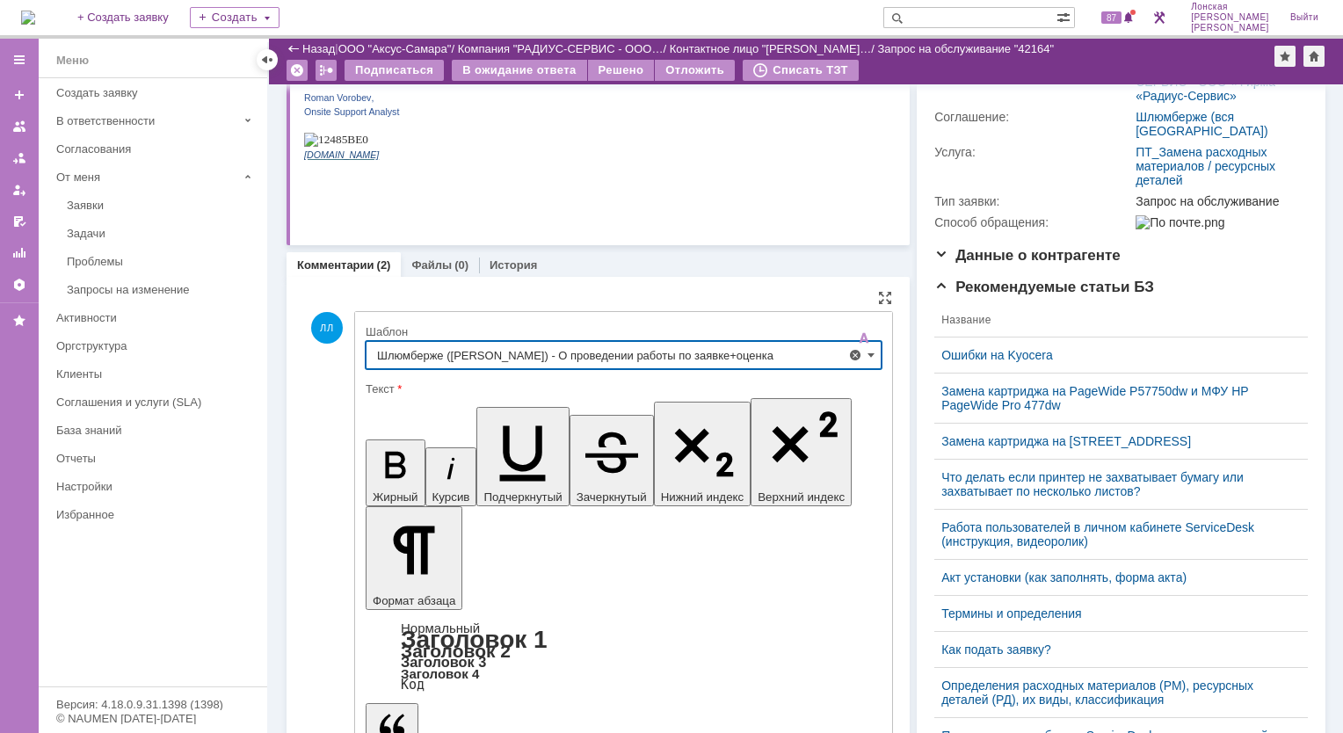
type input "Шлюмберже ([PERSON_NAME]) - О проведении работы по заявке+оценка"
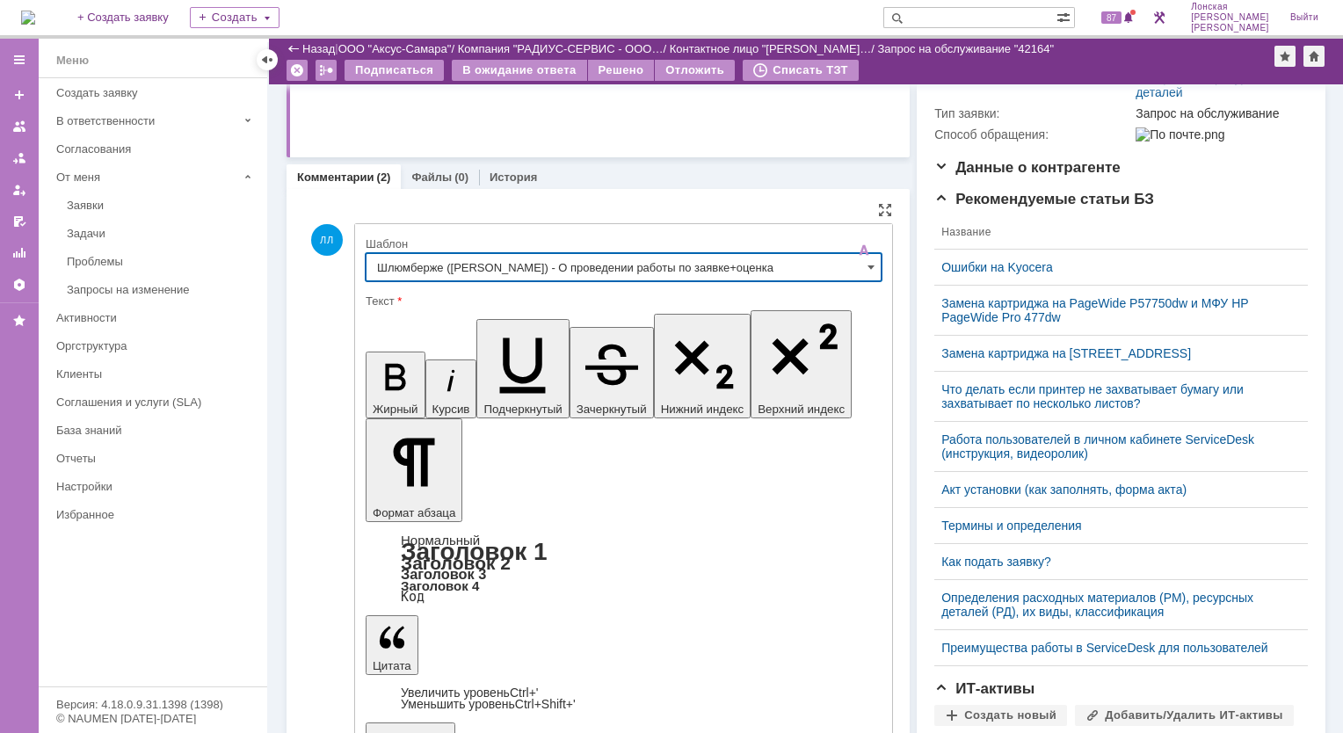
scroll to position [0, 0]
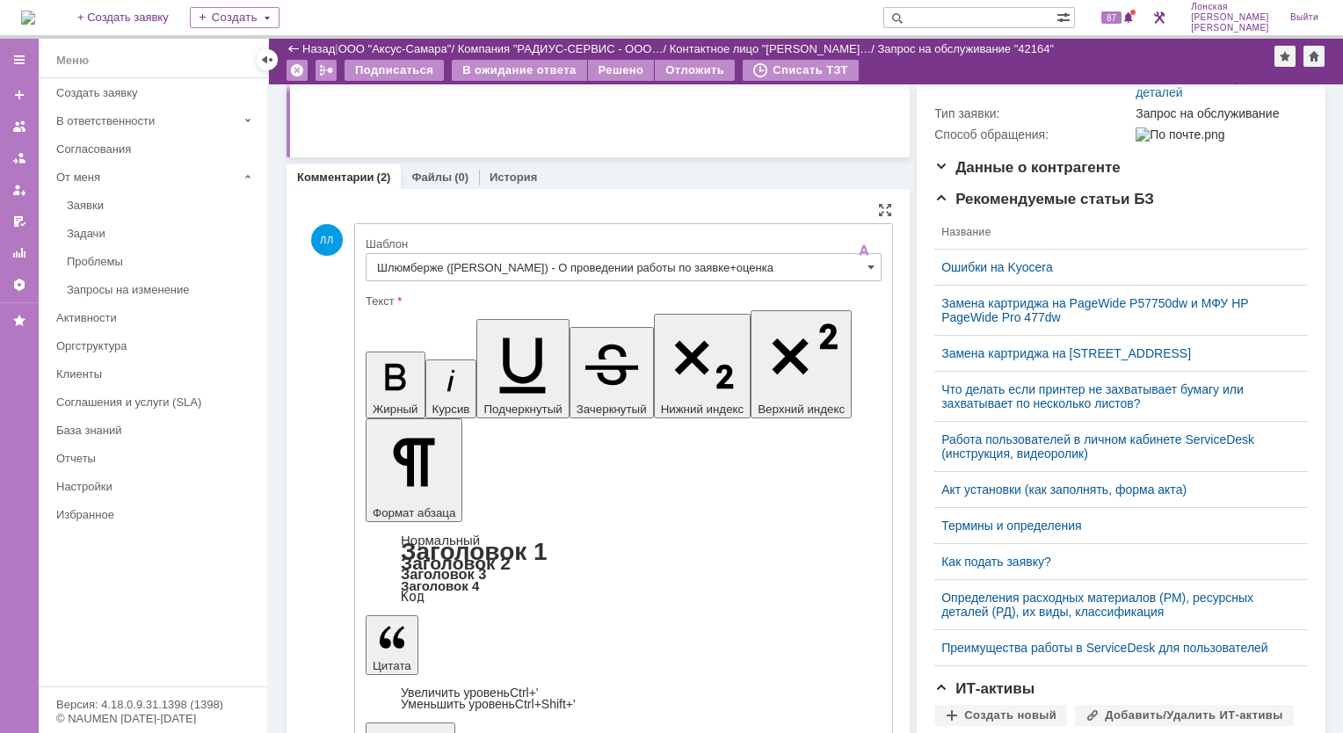
drag, startPoint x: 556, startPoint y: 4148, endPoint x: 790, endPoint y: 4168, distance: 234.6
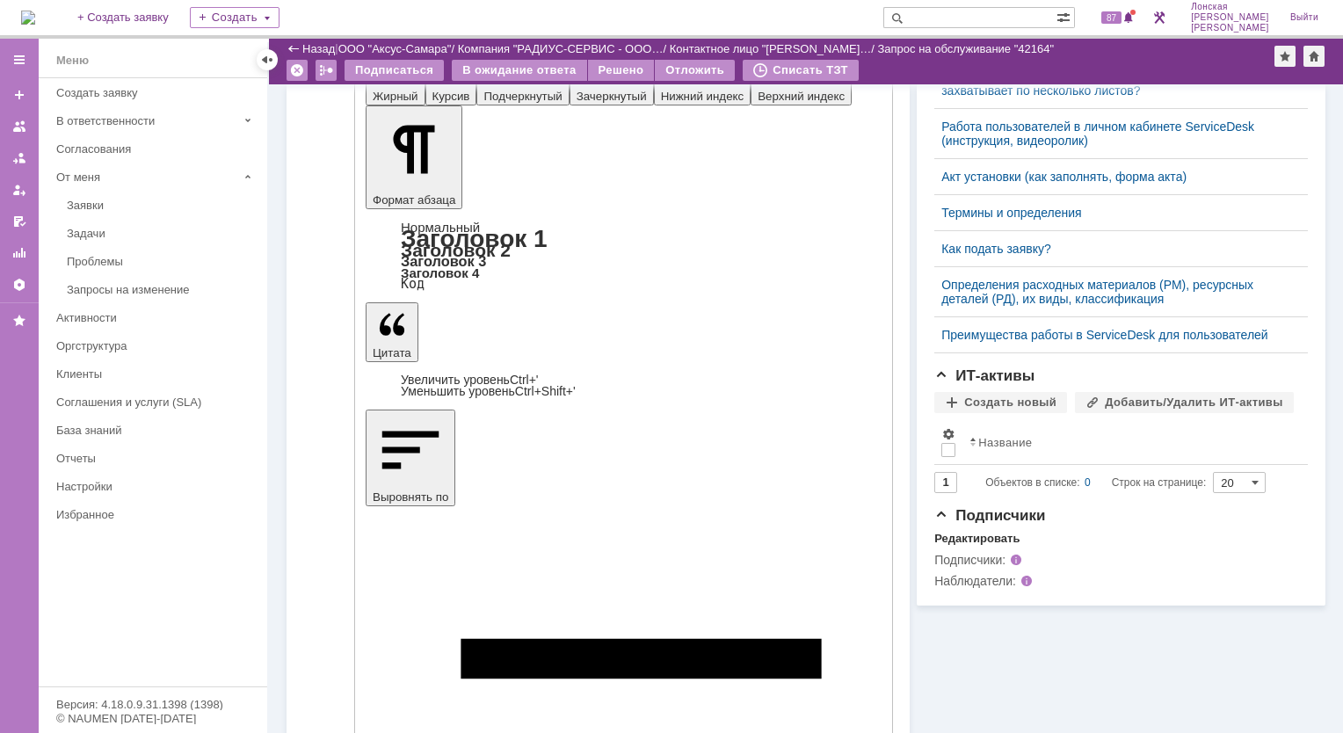
scroll to position [703, 0]
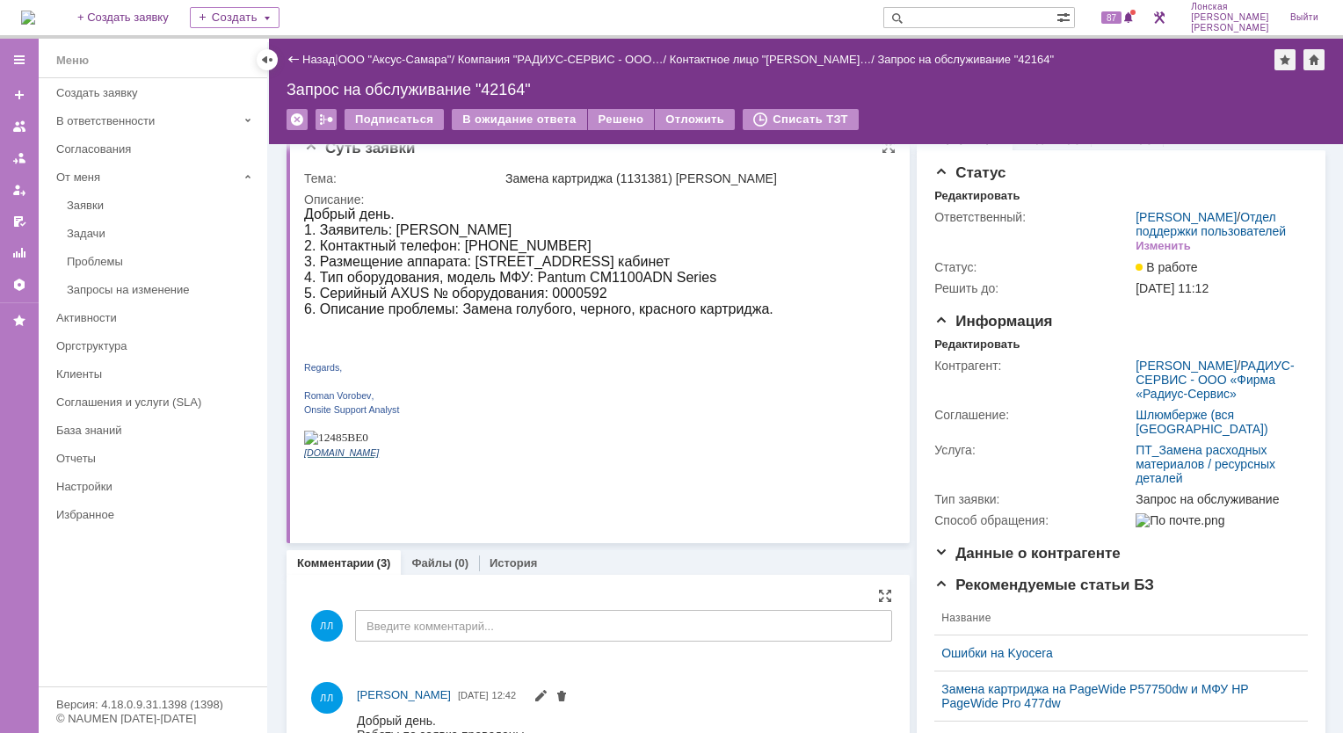
scroll to position [0, 0]
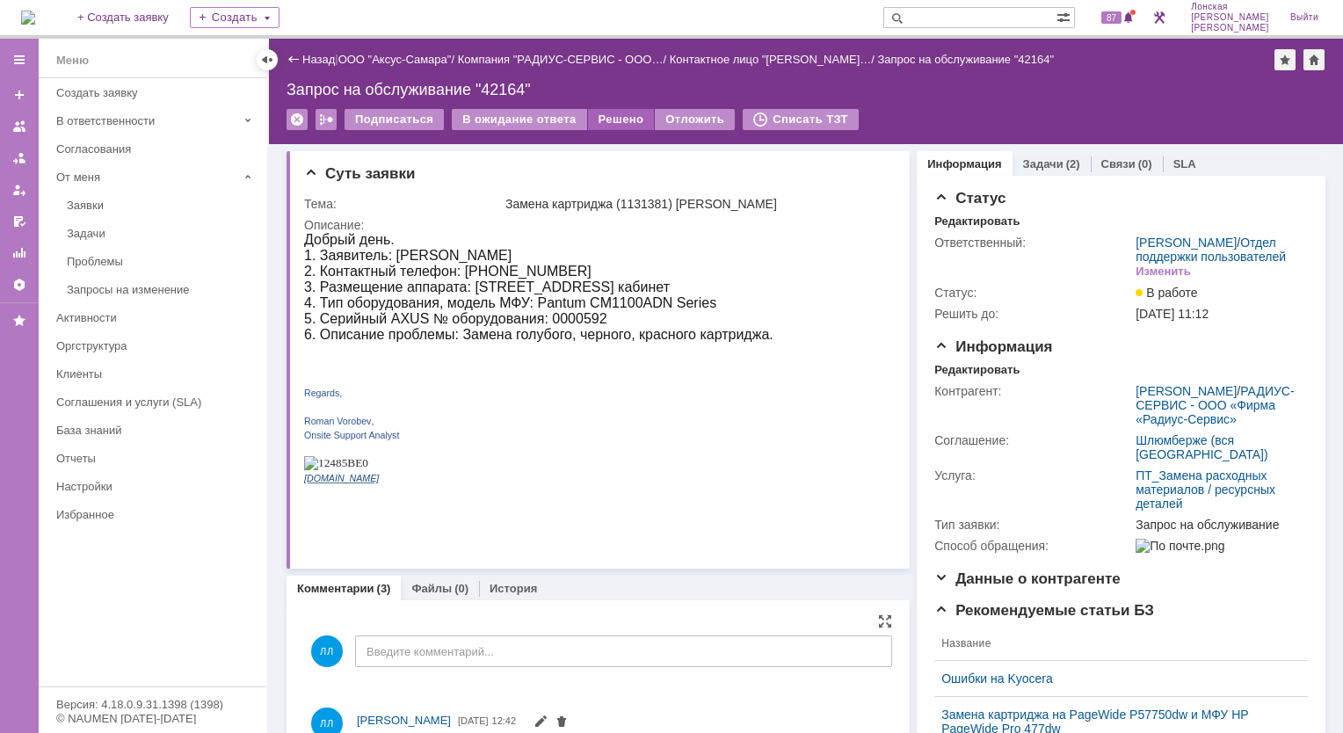
click at [613, 117] on div "Решено" at bounding box center [621, 119] width 67 height 21
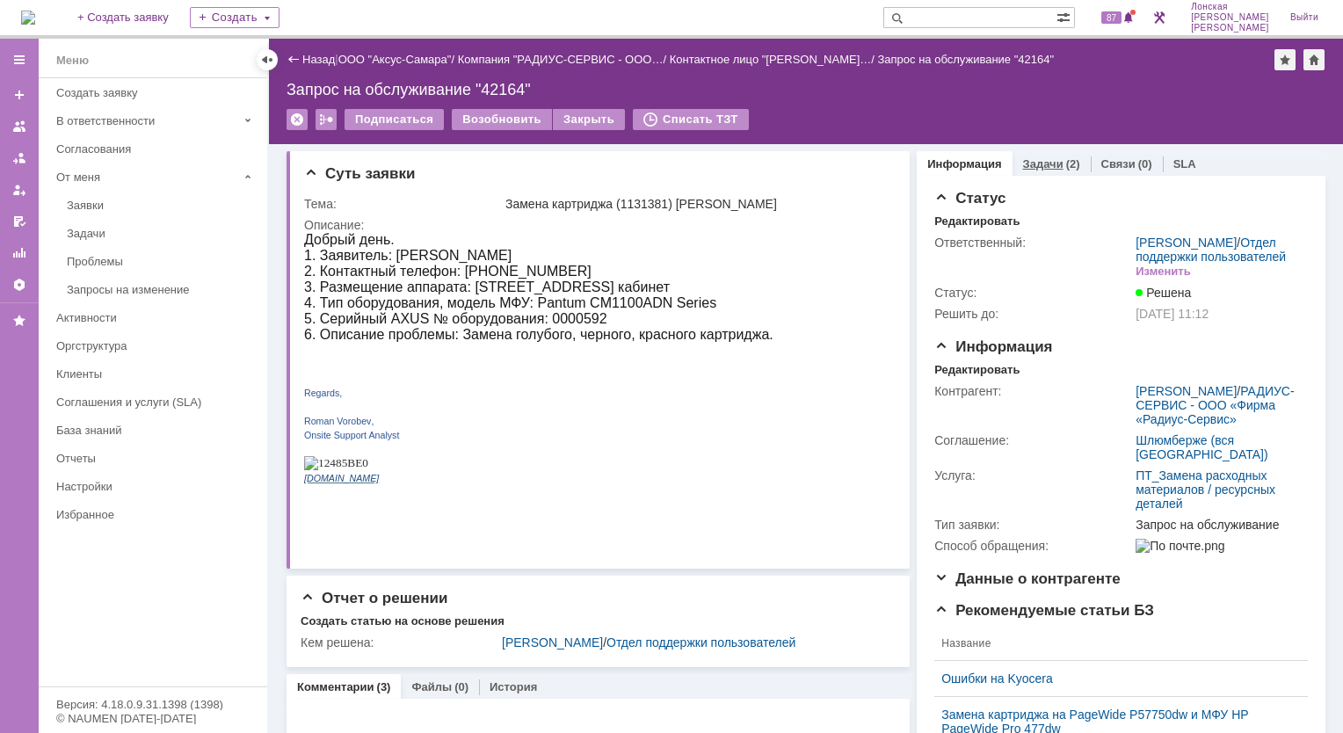
click at [1034, 168] on link "Задачи" at bounding box center [1043, 163] width 40 height 13
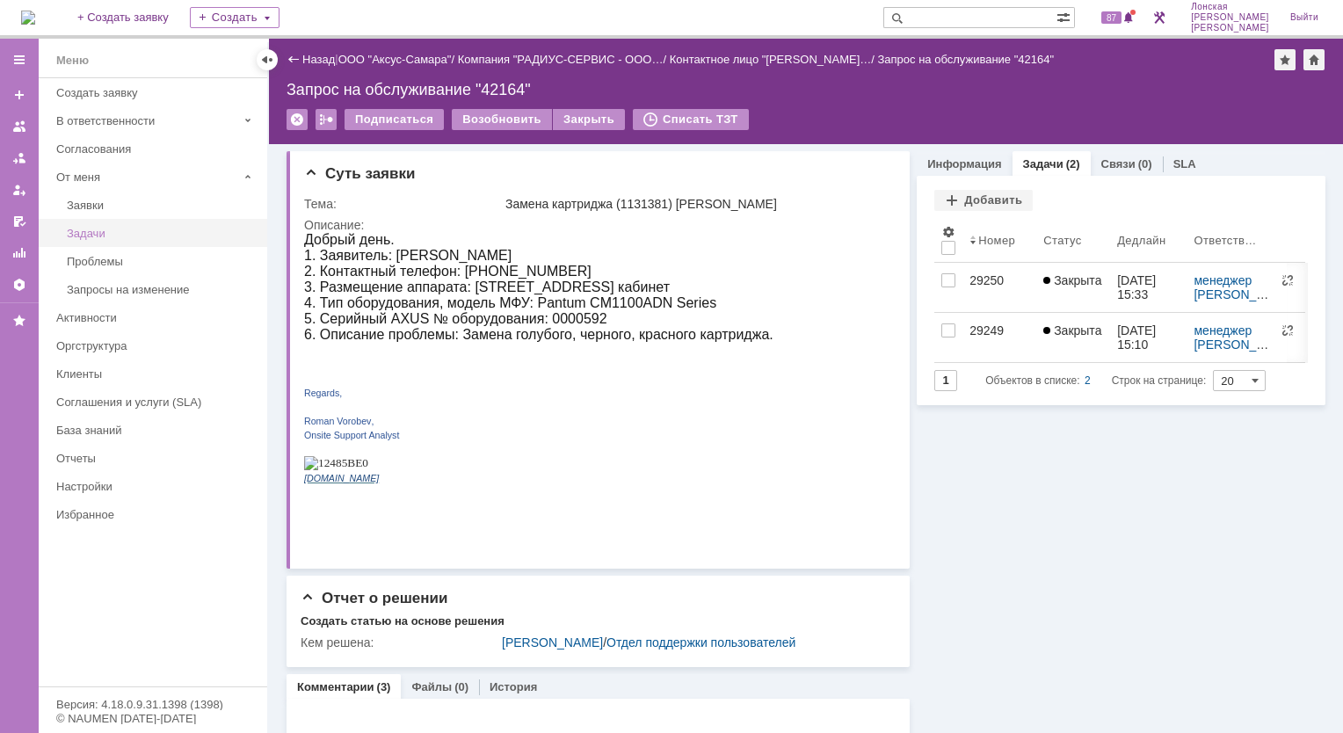
click at [102, 227] on div "Задачи" at bounding box center [162, 233] width 190 height 13
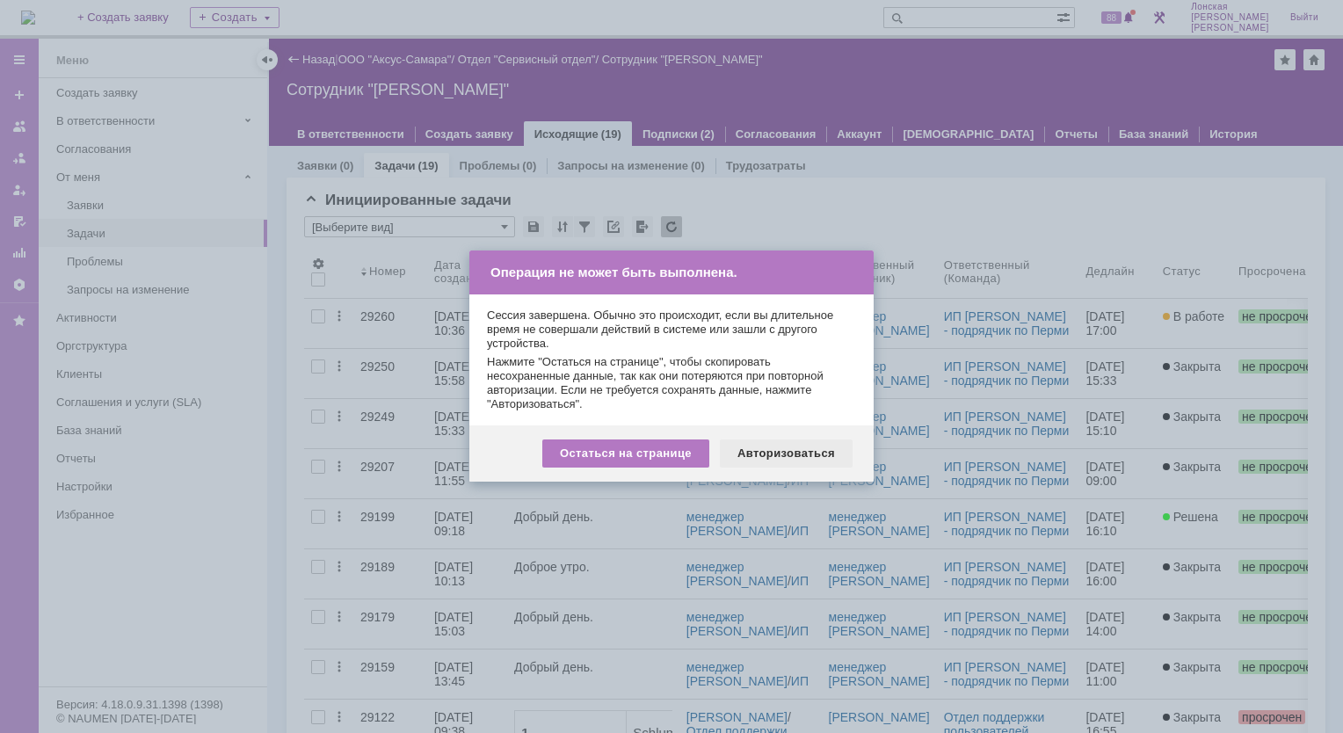
click at [808, 454] on div "Авторизоваться" at bounding box center [786, 454] width 133 height 28
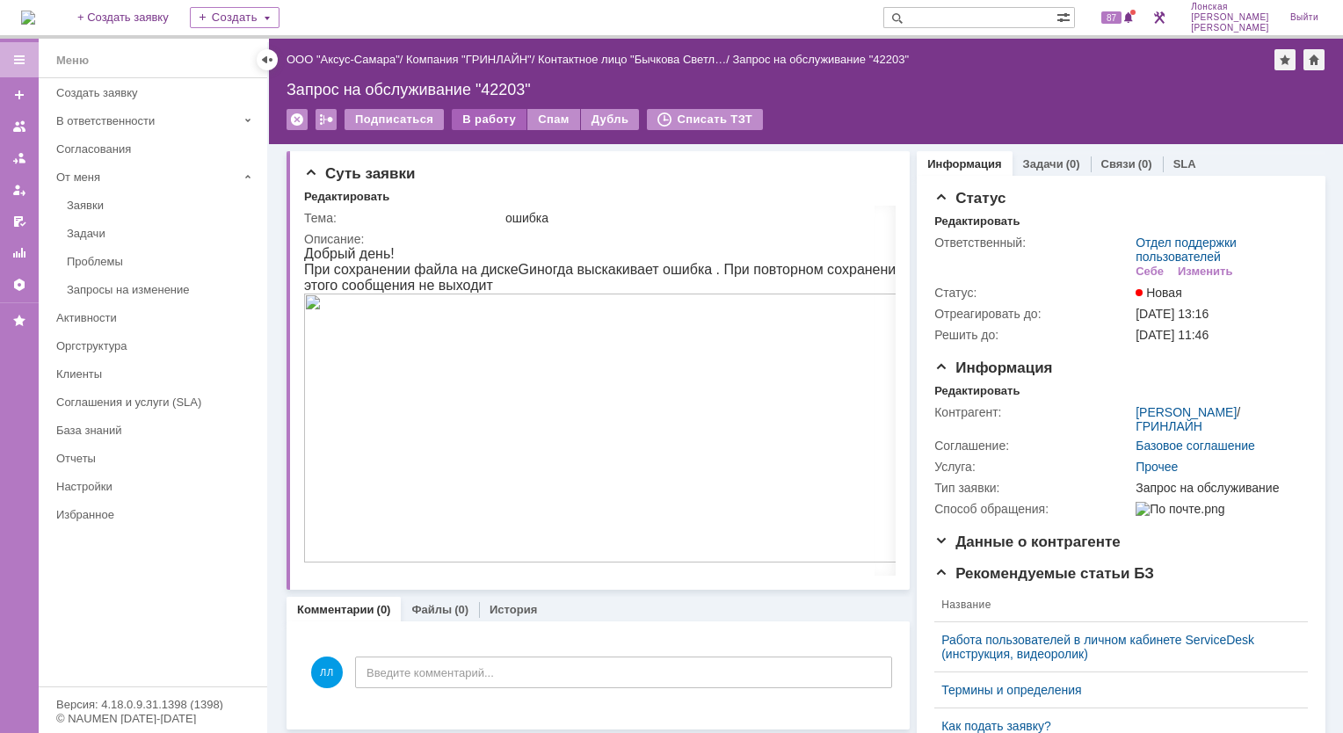
click at [498, 117] on div "В работу" at bounding box center [489, 119] width 75 height 21
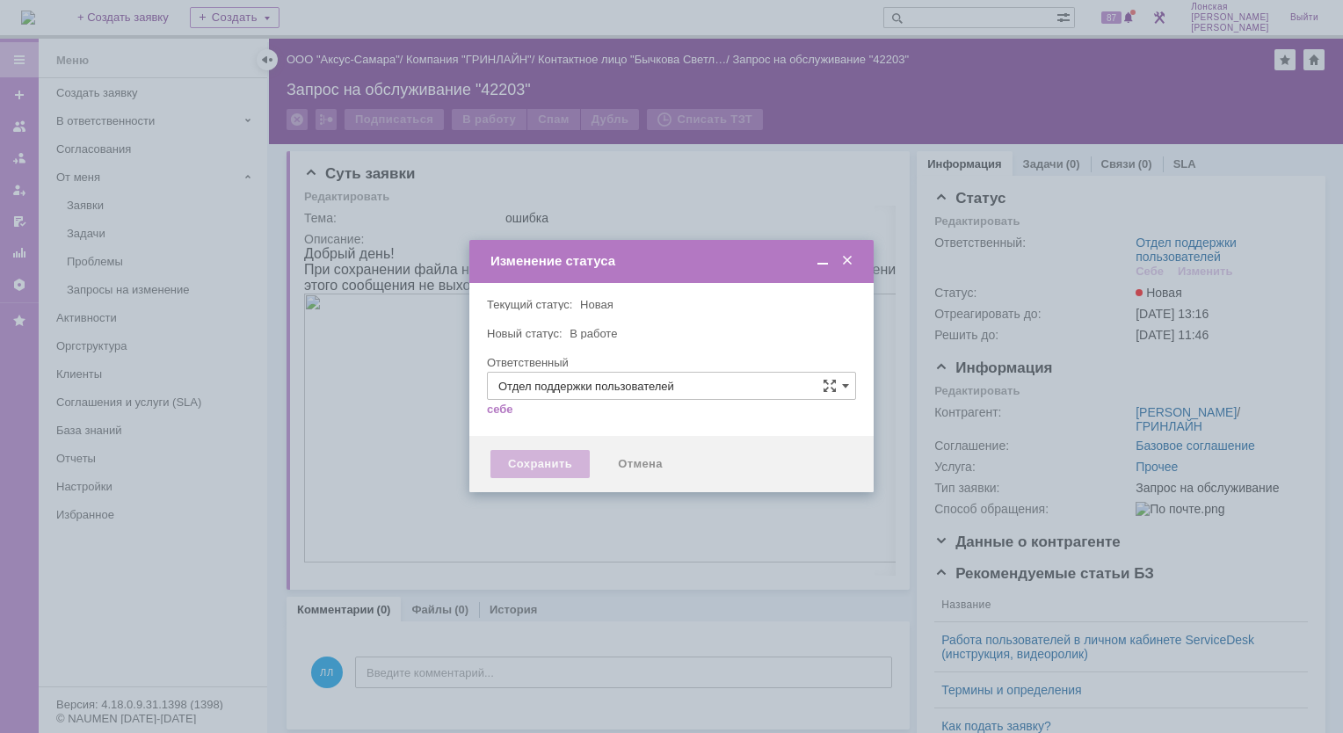
type input "[PERSON_NAME]"
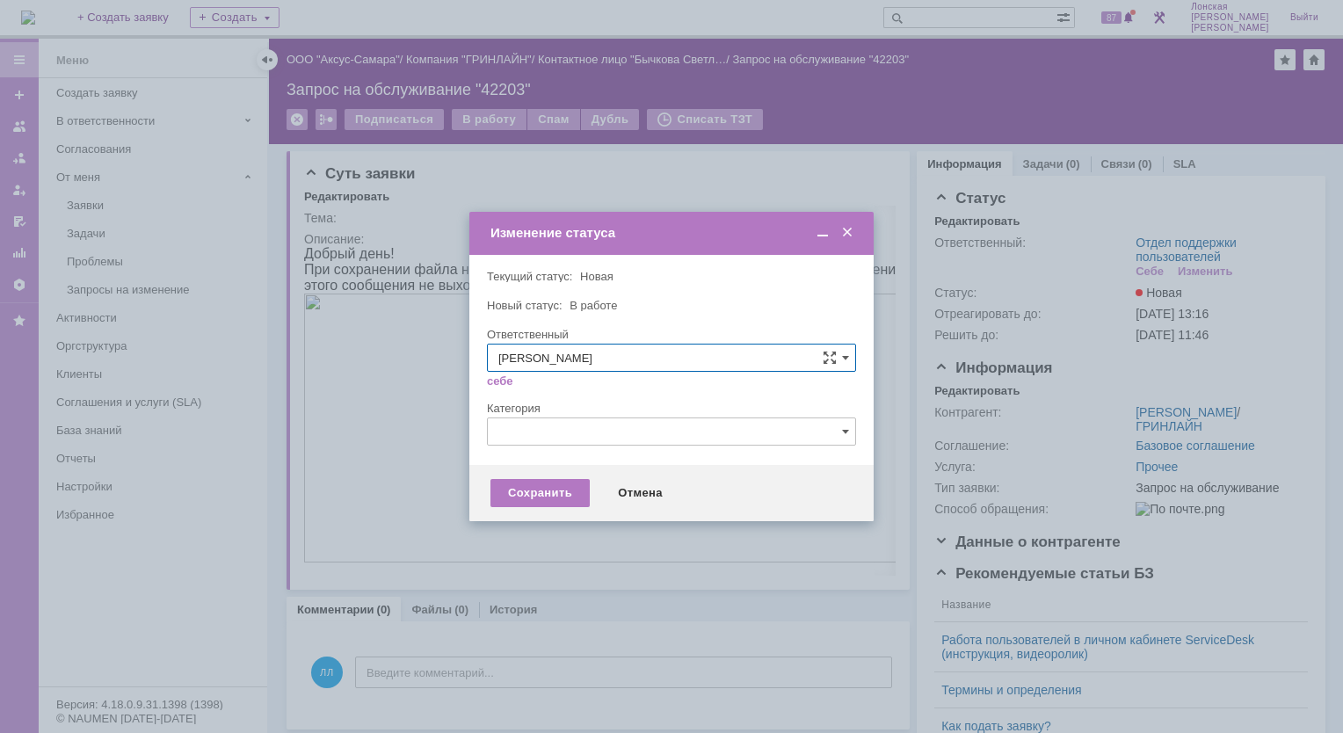
drag, startPoint x: 850, startPoint y: 240, endPoint x: 482, endPoint y: 11, distance: 433.9
click at [850, 240] on span at bounding box center [848, 233] width 18 height 16
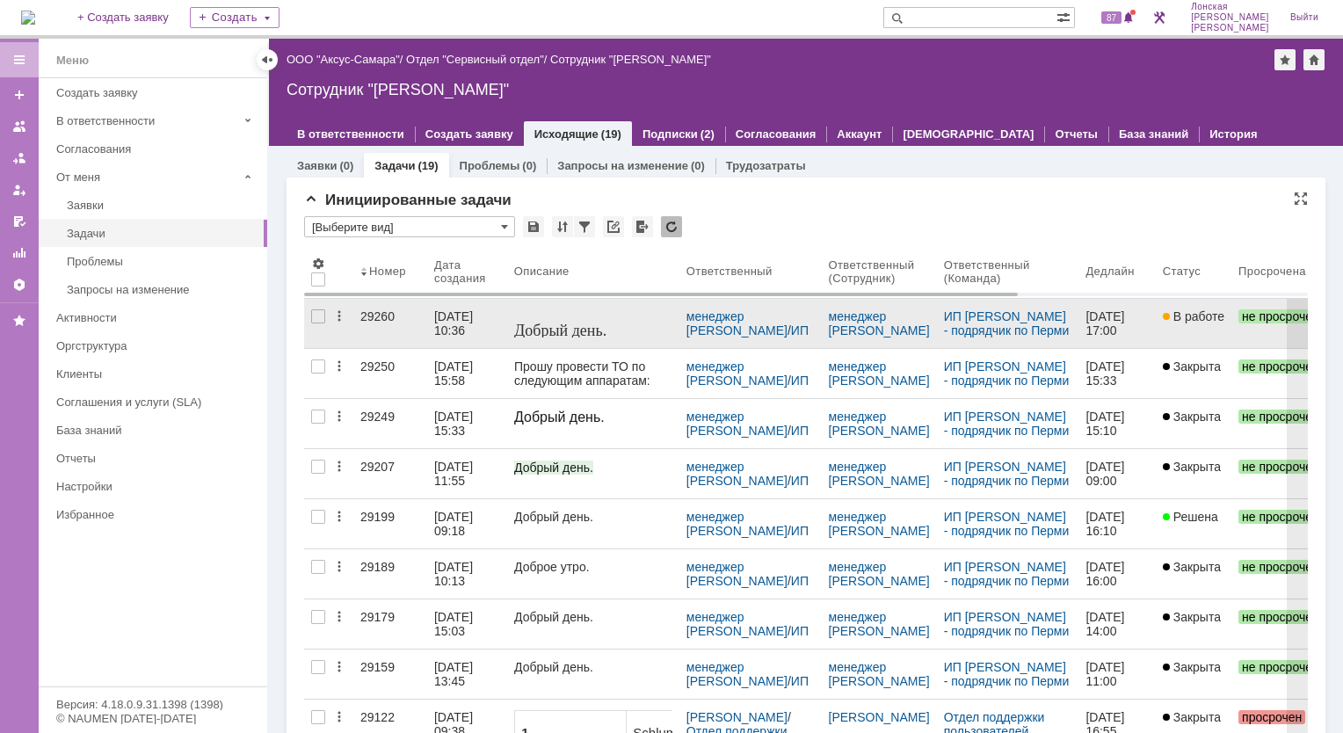
click at [367, 306] on link "29260" at bounding box center [390, 323] width 74 height 49
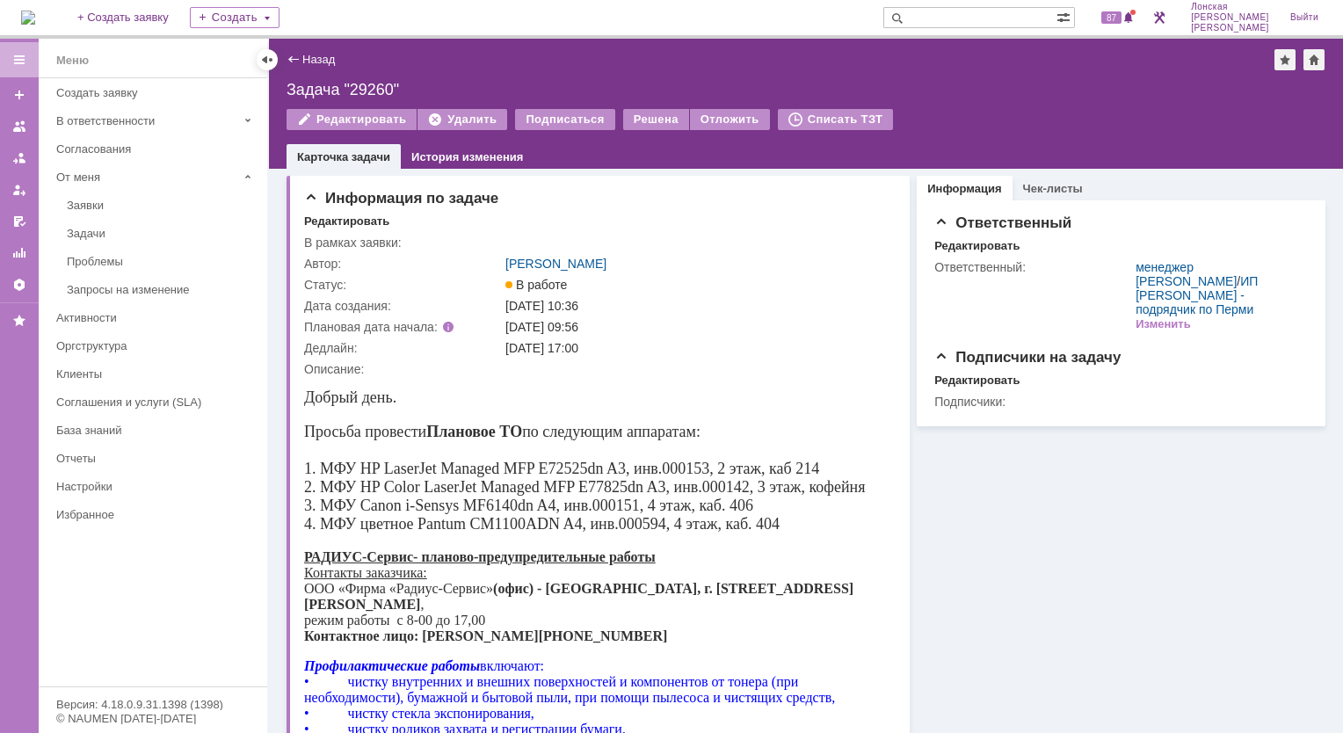
click at [35, 25] on img at bounding box center [28, 18] width 14 height 14
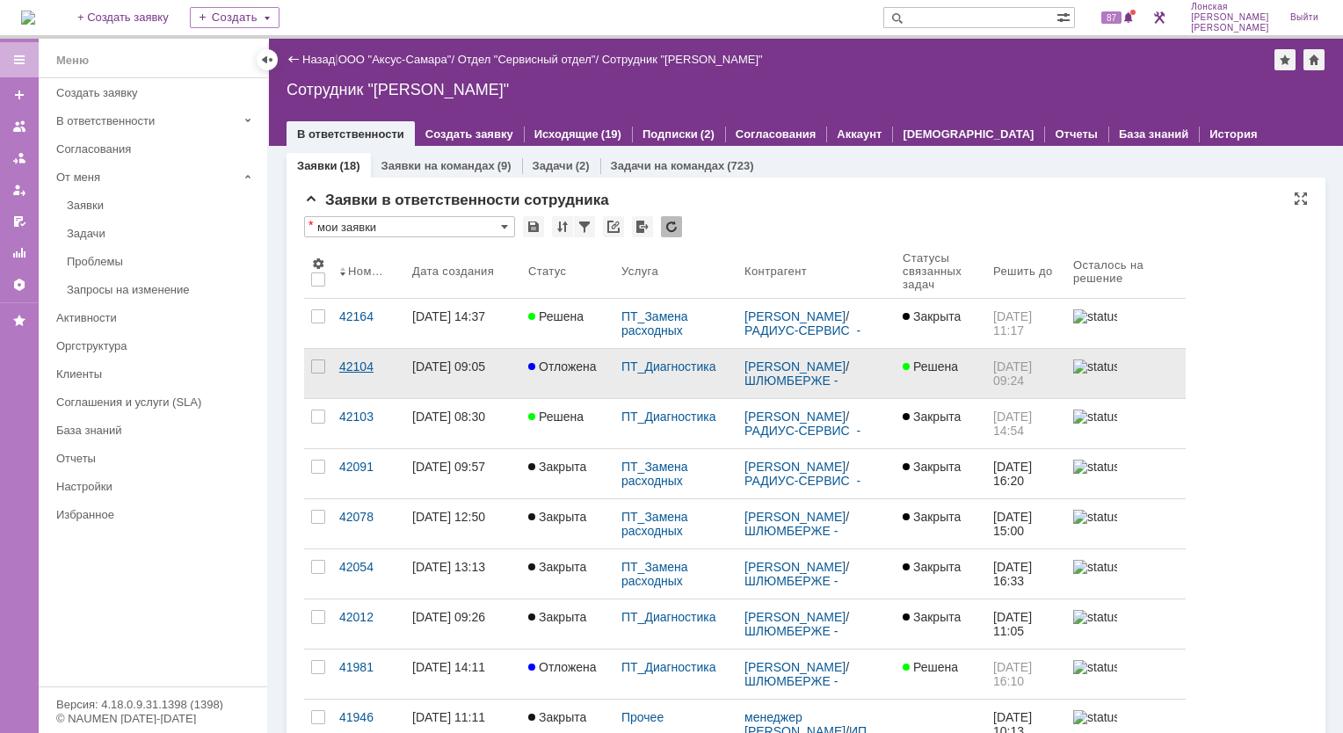
click at [356, 371] on div "42104" at bounding box center [368, 367] width 59 height 14
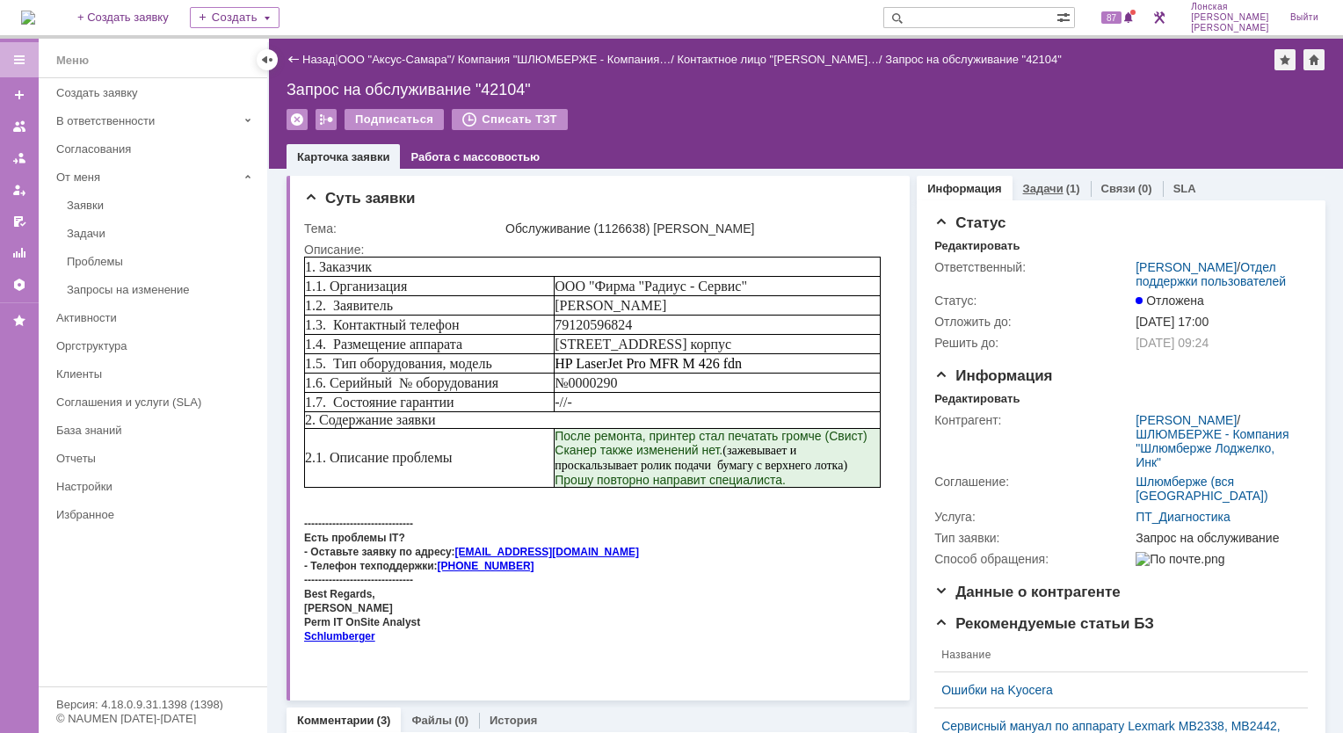
click at [1043, 190] on link "Задачи" at bounding box center [1043, 188] width 40 height 13
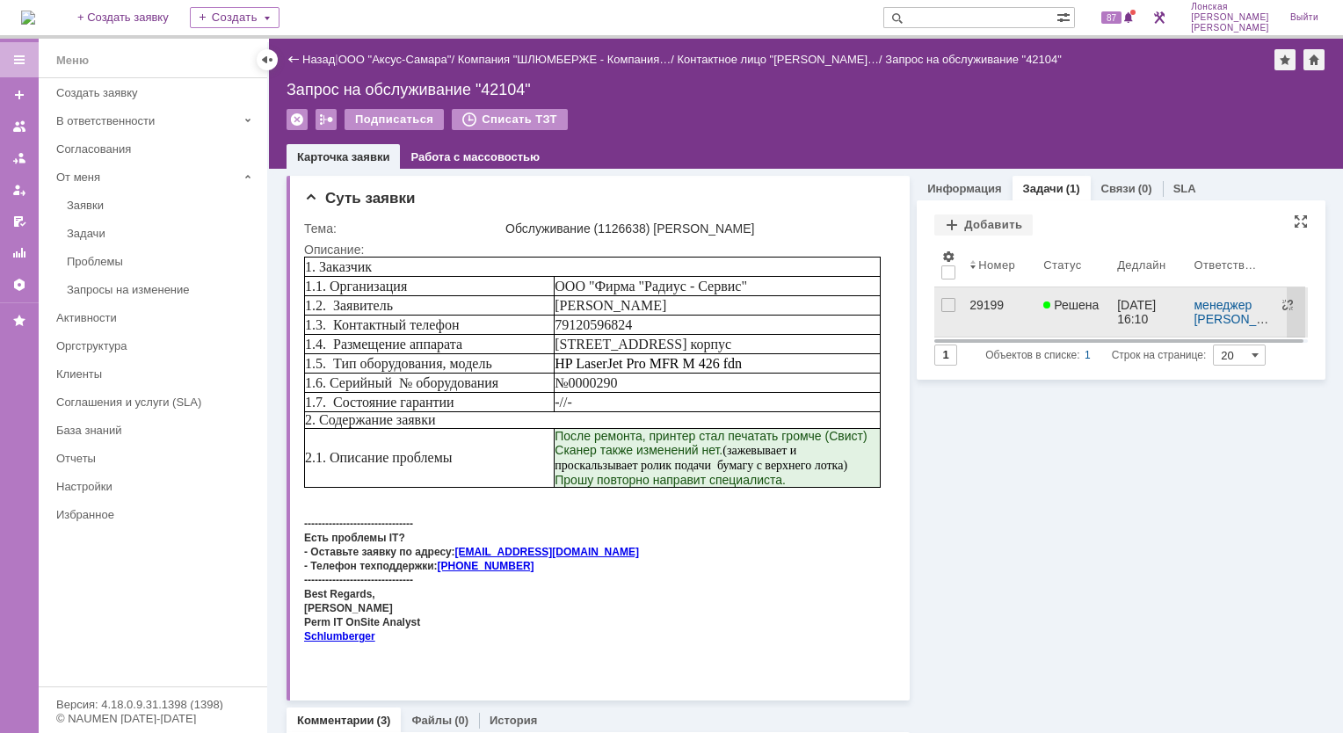
click at [981, 306] on div "29199" at bounding box center [1000, 305] width 60 height 14
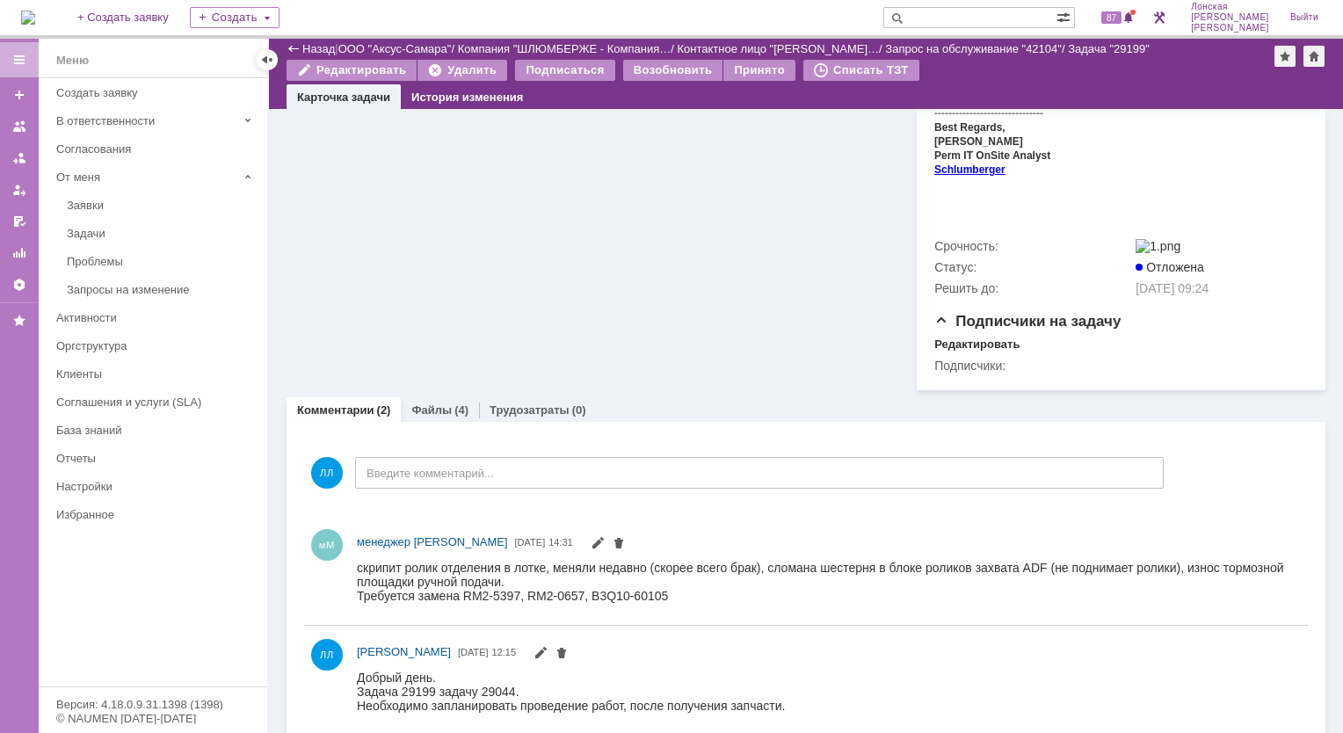
scroll to position [749, 0]
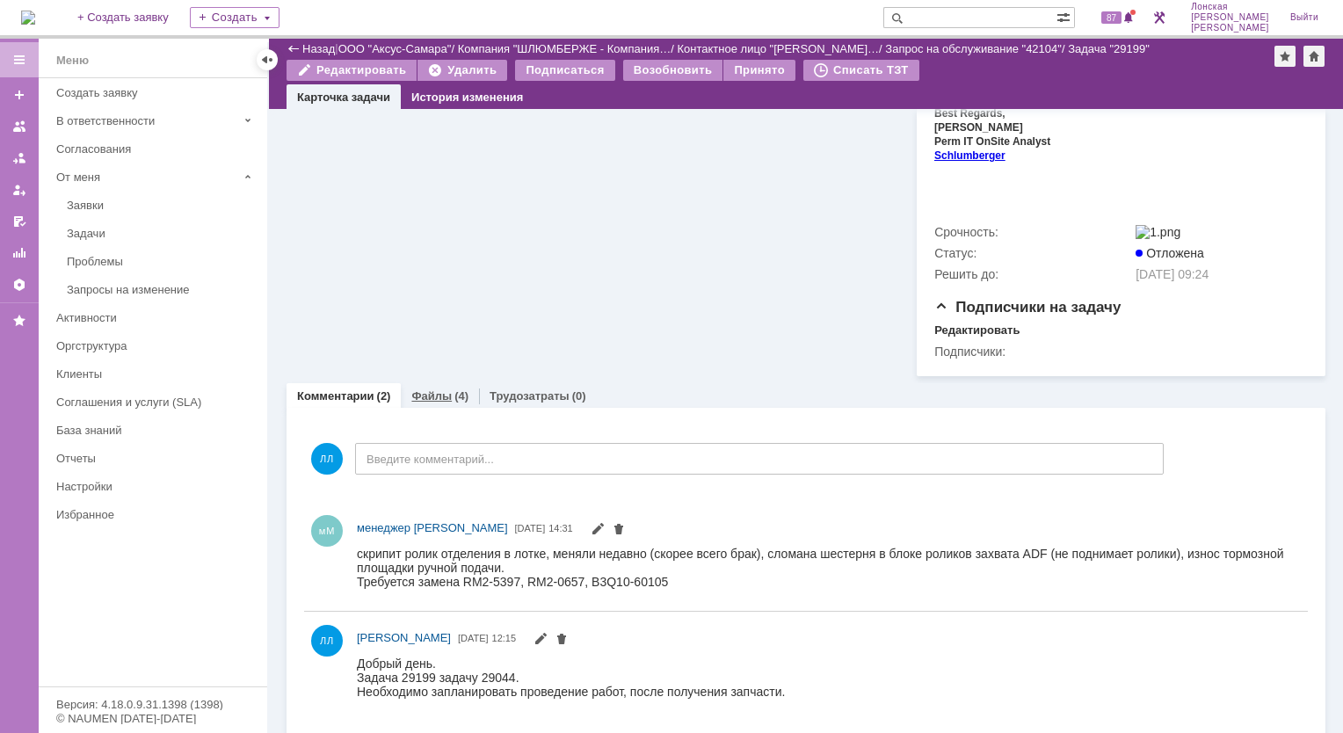
click at [432, 389] on link "Файлы" at bounding box center [431, 395] width 40 height 13
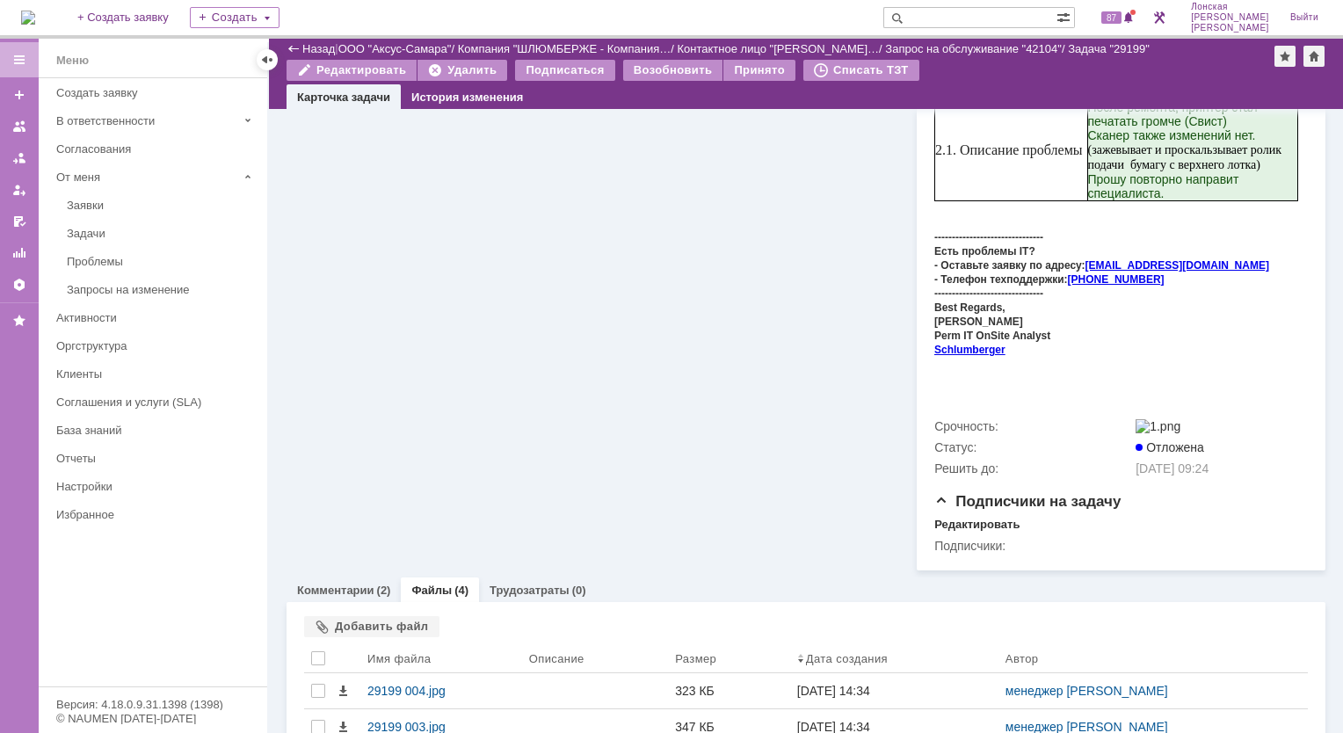
scroll to position [680, 0]
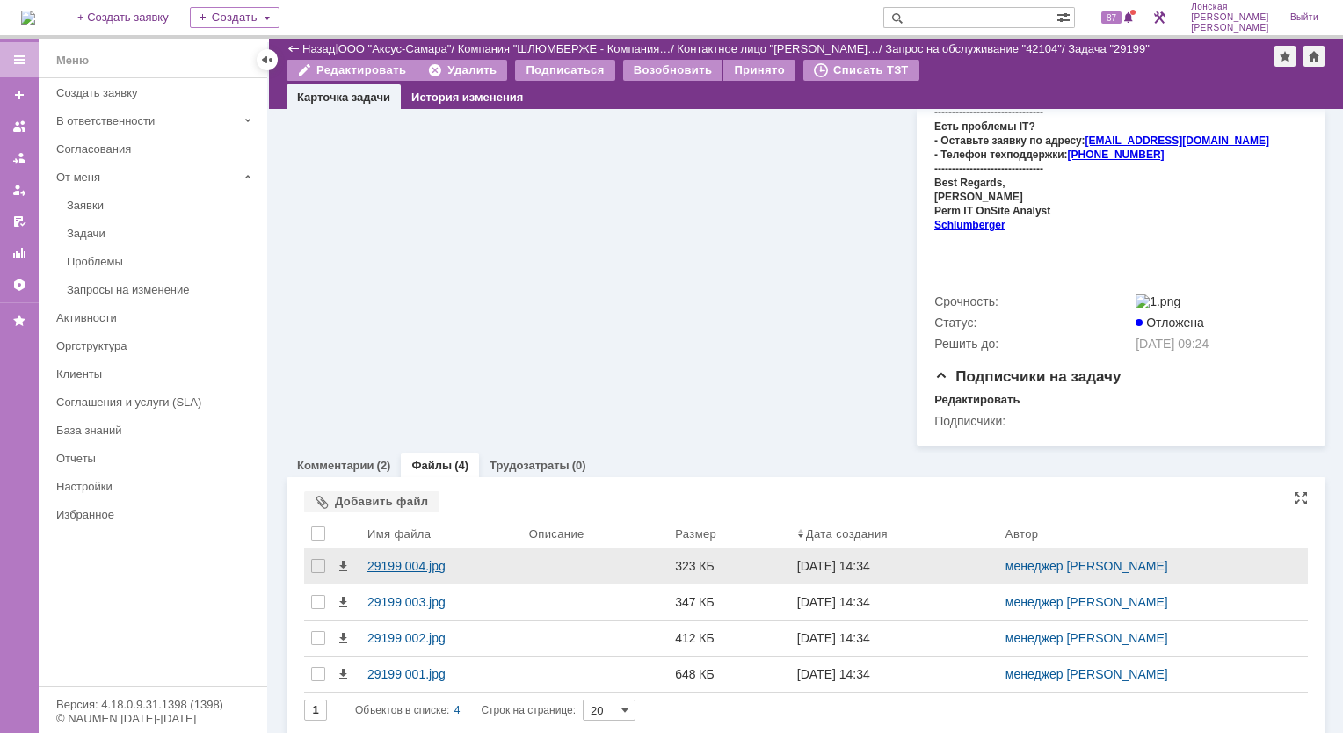
click at [413, 550] on div "29199 004.jpg" at bounding box center [441, 566] width 162 height 35
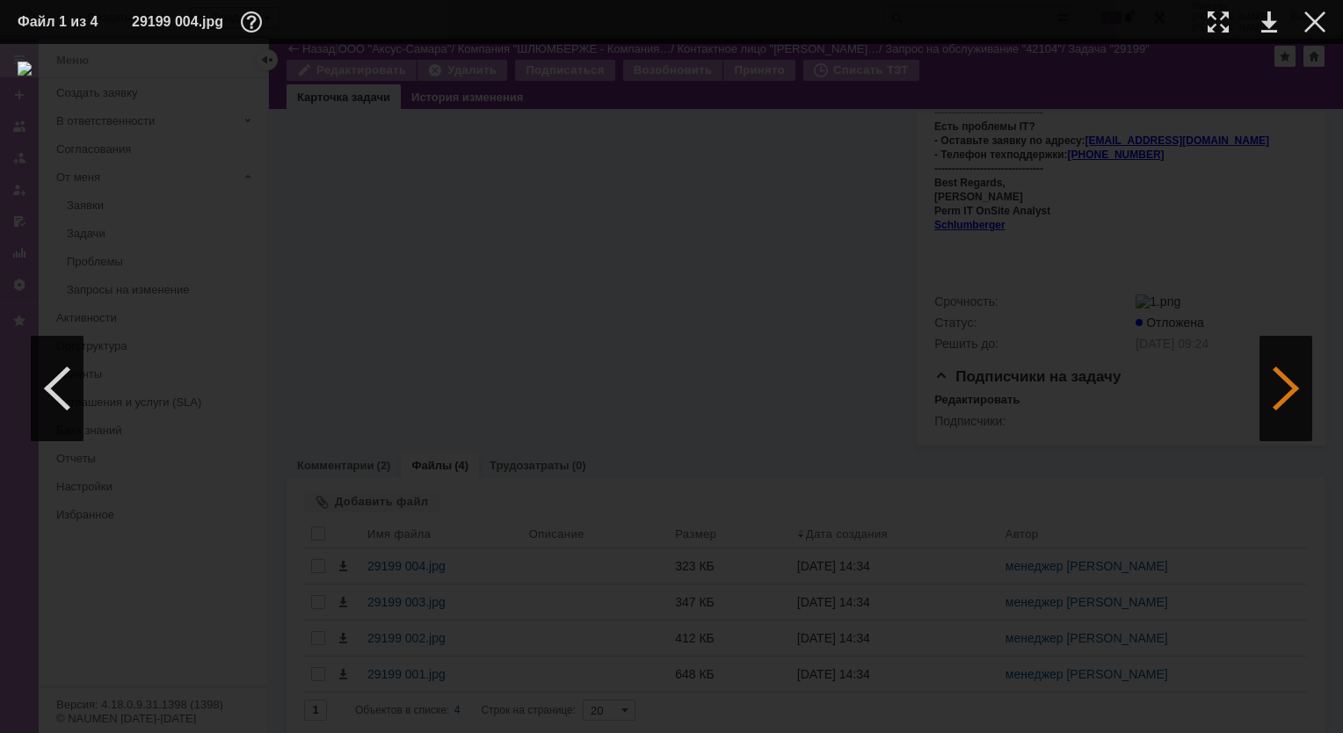
click at [1278, 368] on div at bounding box center [1286, 388] width 53 height 105
click at [1280, 398] on div at bounding box center [1286, 388] width 53 height 105
click at [1219, 25] on div at bounding box center [1218, 21] width 21 height 21
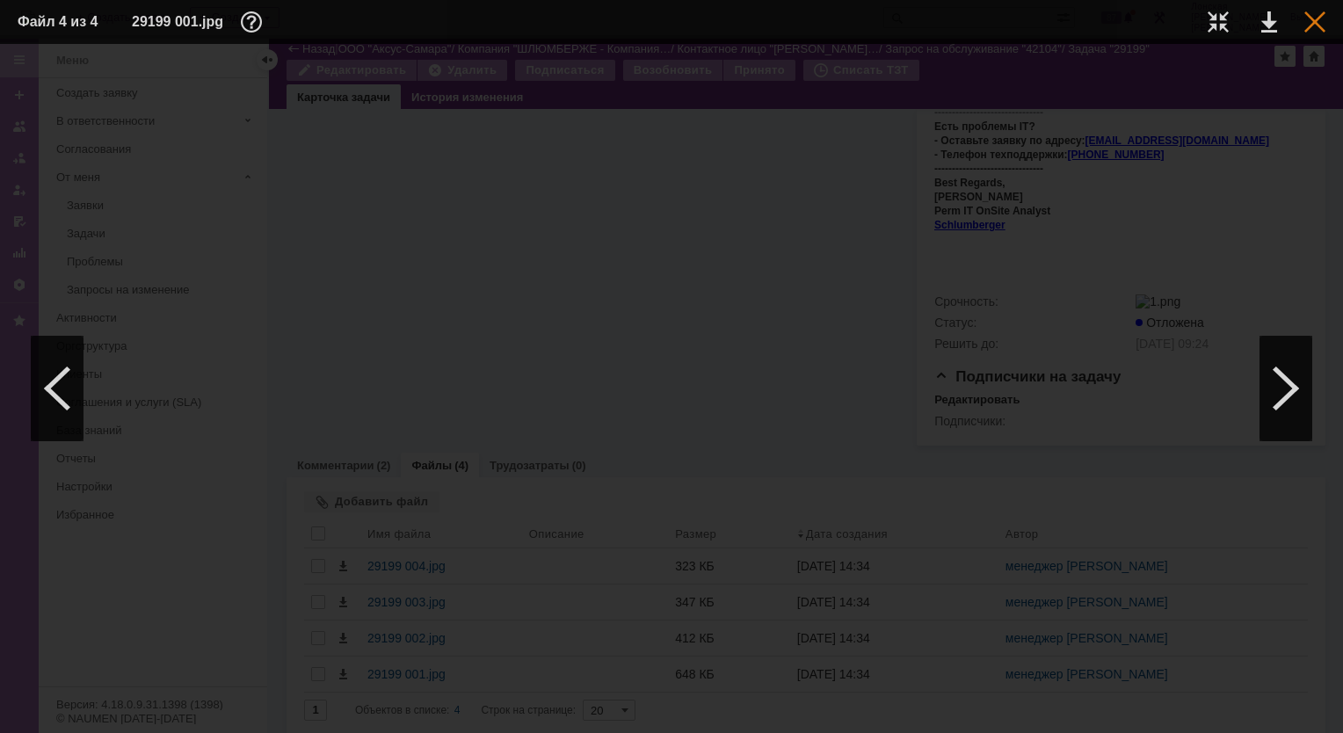
click at [1316, 22] on div at bounding box center [1315, 21] width 21 height 21
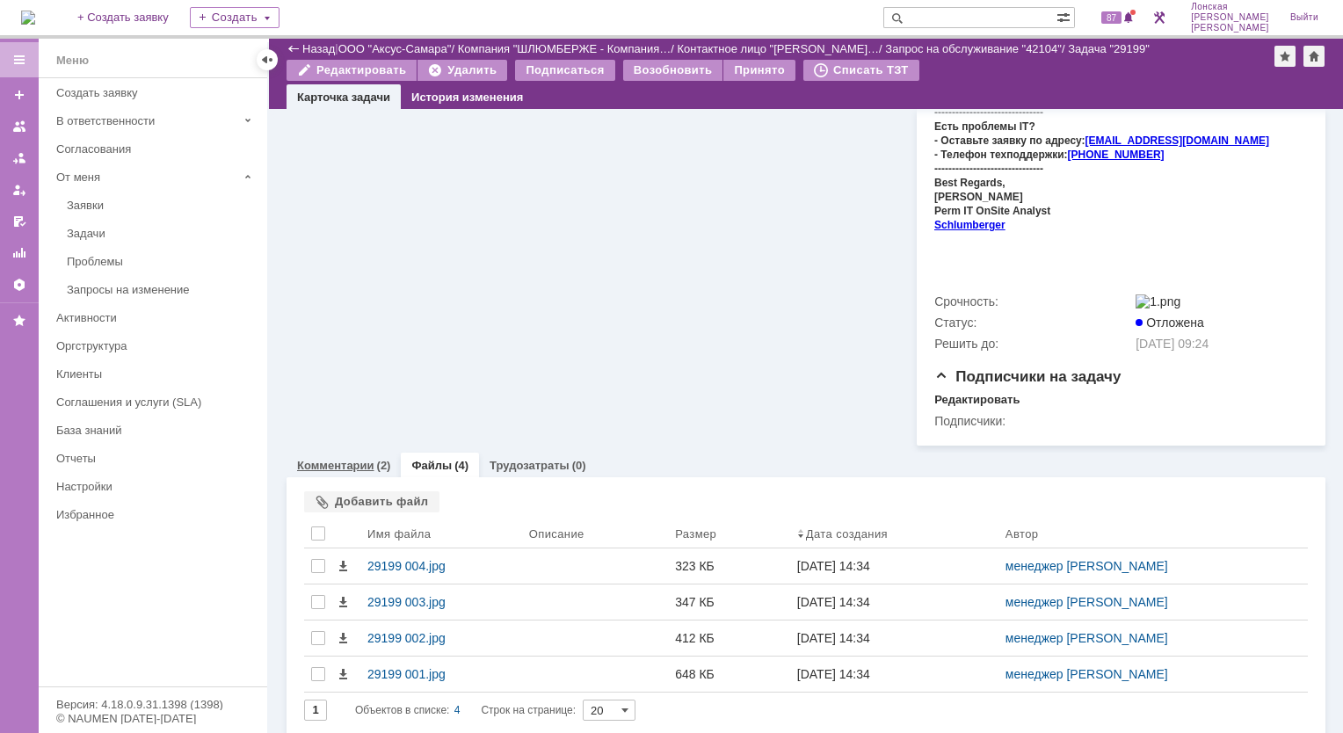
click at [369, 459] on link "Комментарии" at bounding box center [335, 465] width 77 height 13
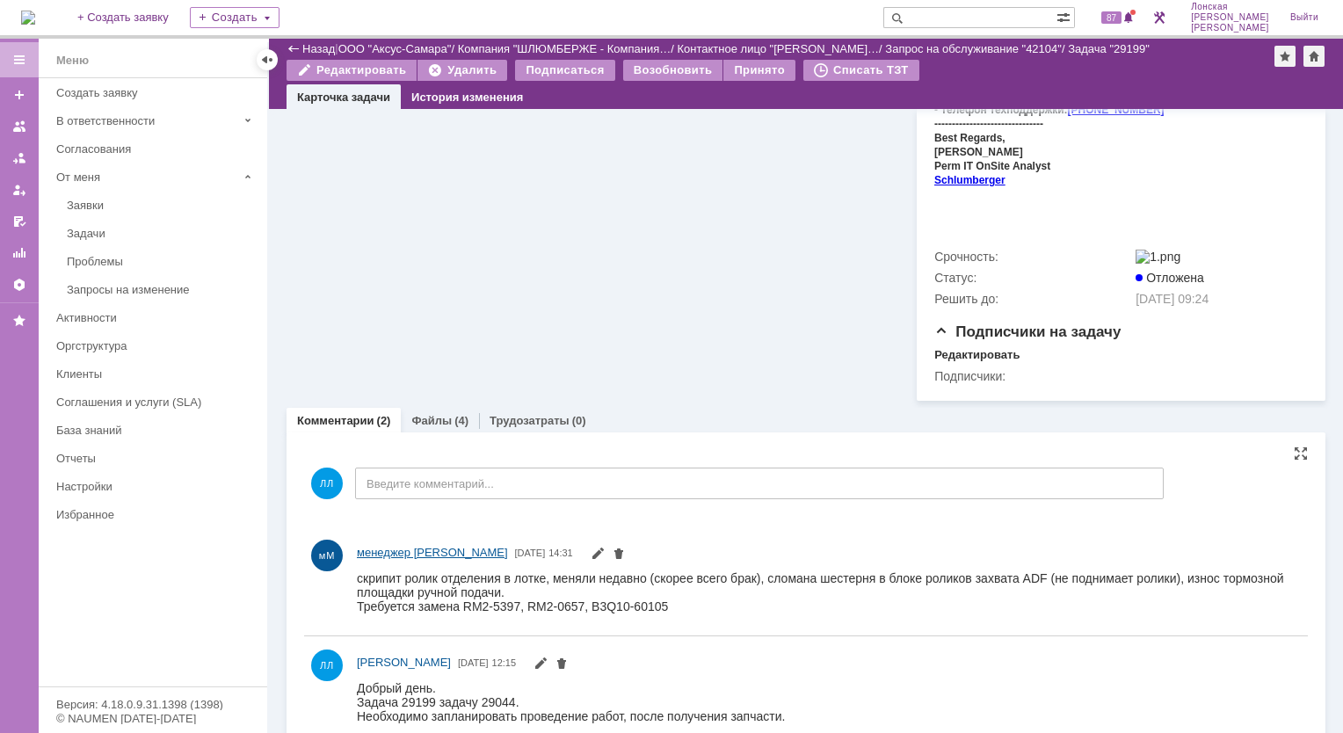
scroll to position [749, 0]
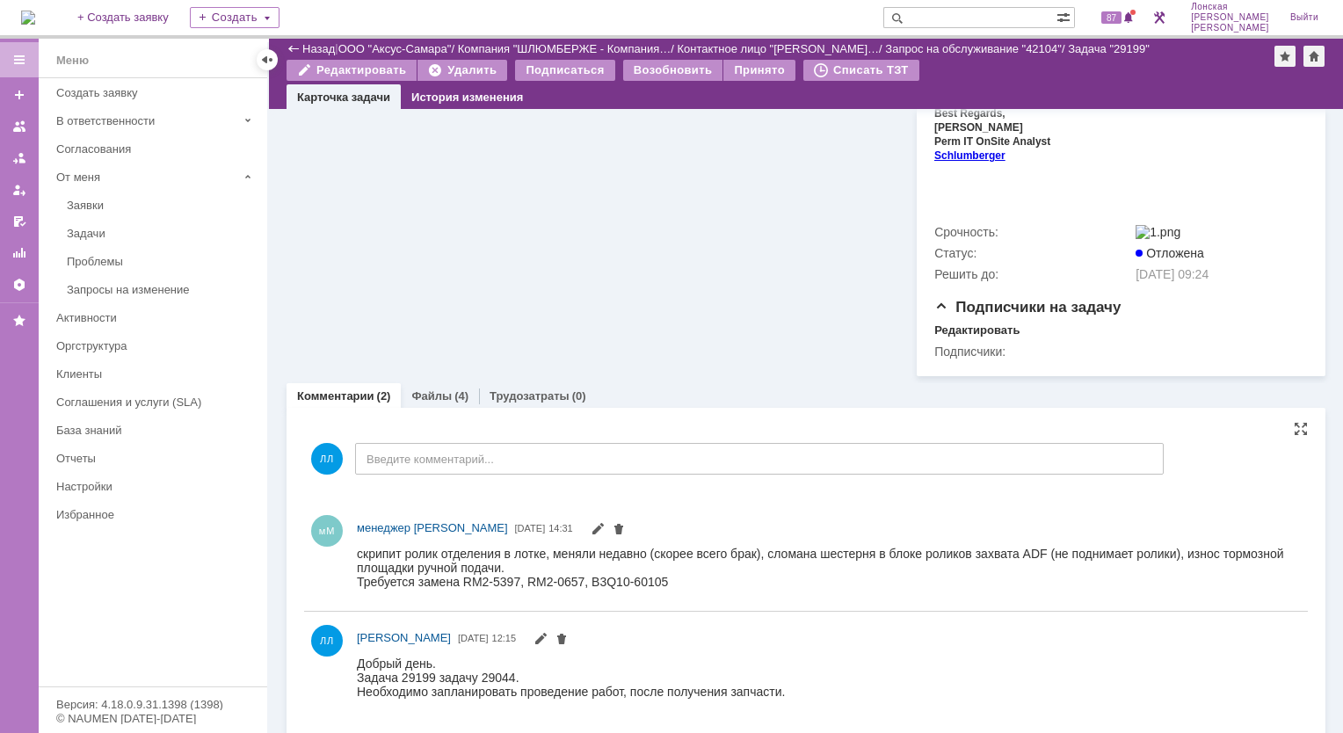
click at [692, 666] on div "Добрый день." at bounding box center [571, 663] width 428 height 14
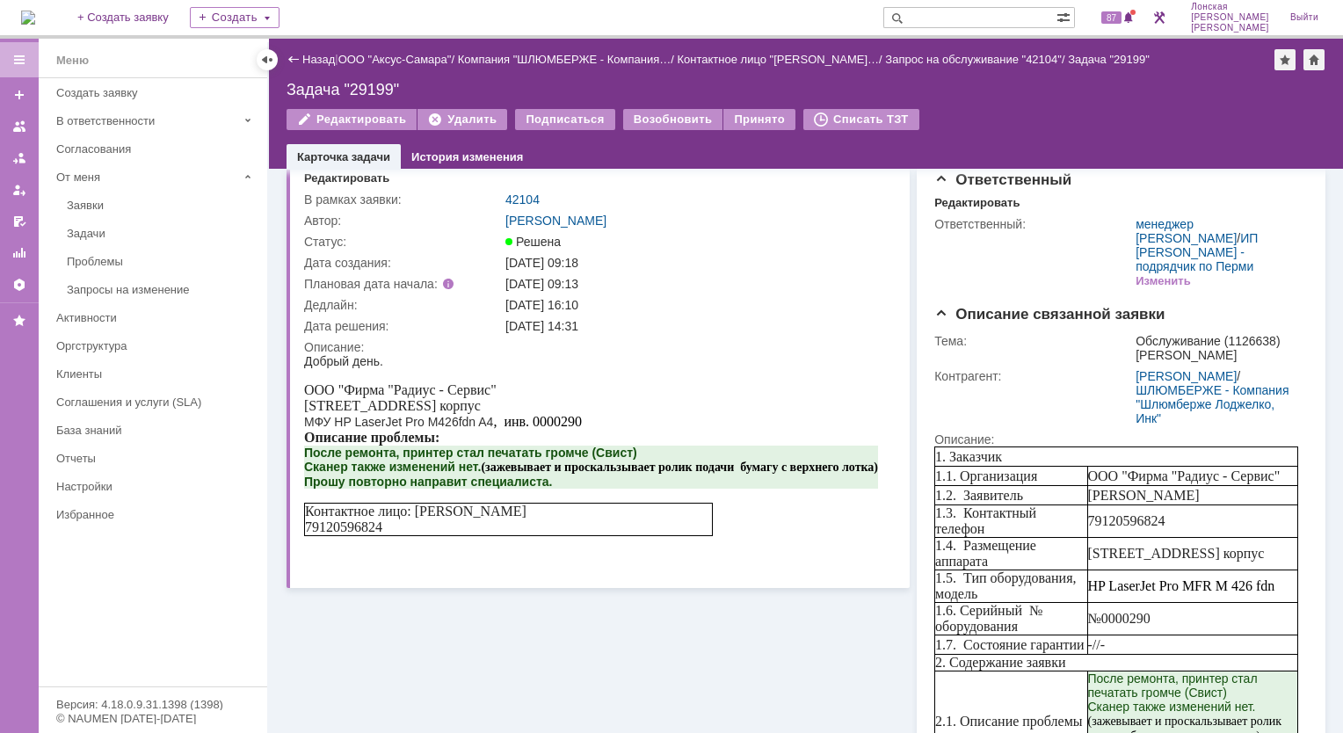
scroll to position [0, 0]
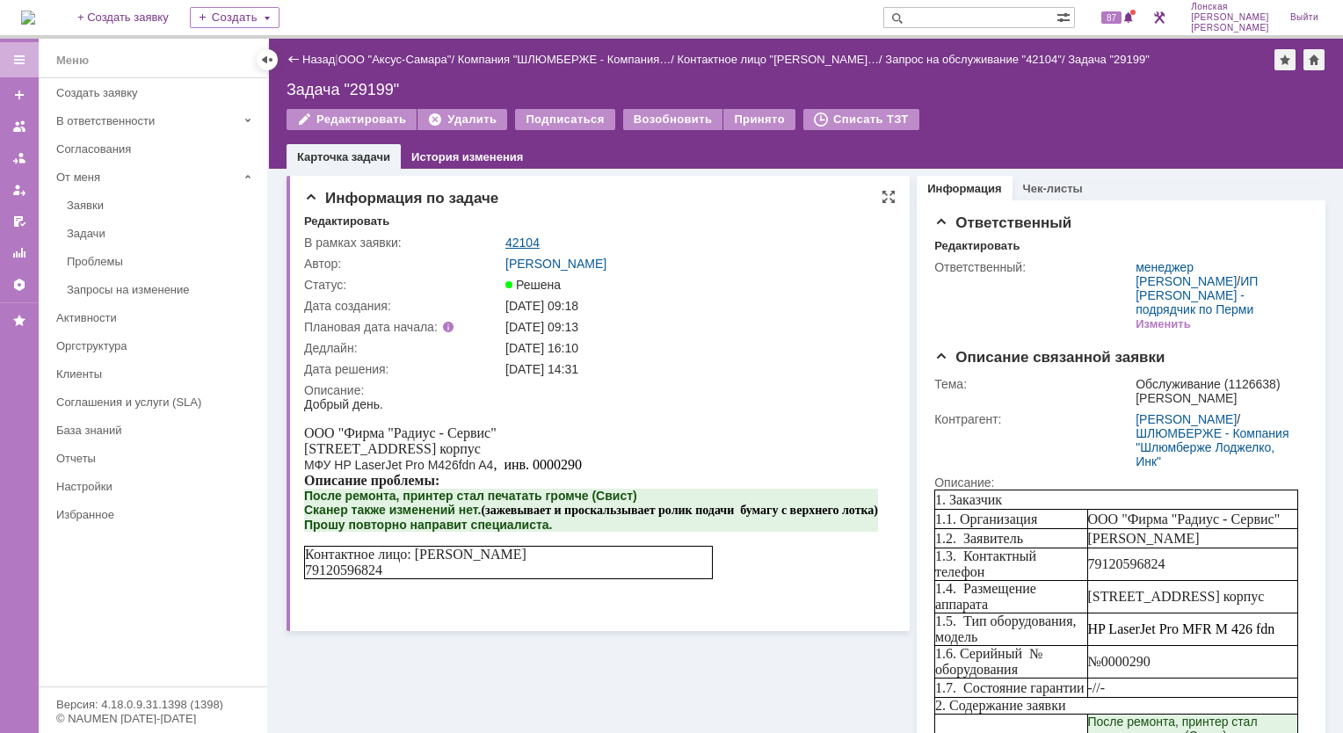
click at [517, 239] on link "42104" at bounding box center [522, 243] width 34 height 14
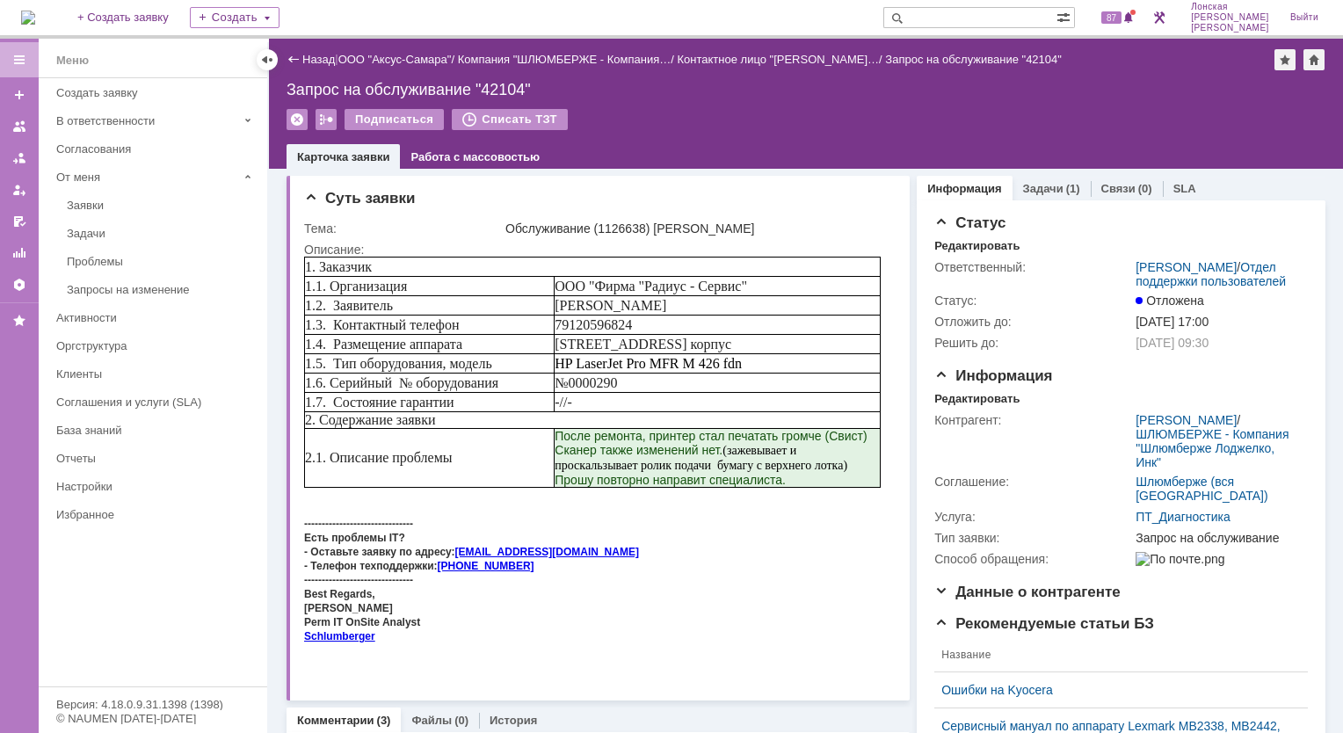
click at [35, 19] on img at bounding box center [28, 18] width 14 height 14
